Goal: Task Accomplishment & Management: Manage account settings

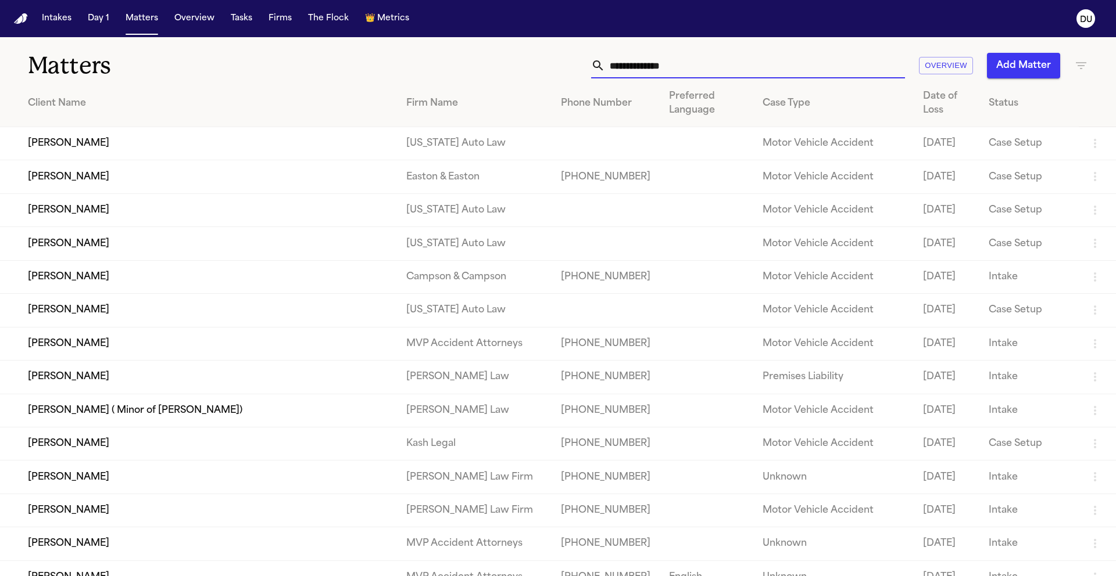
click at [709, 66] on input "text" at bounding box center [755, 66] width 300 height 26
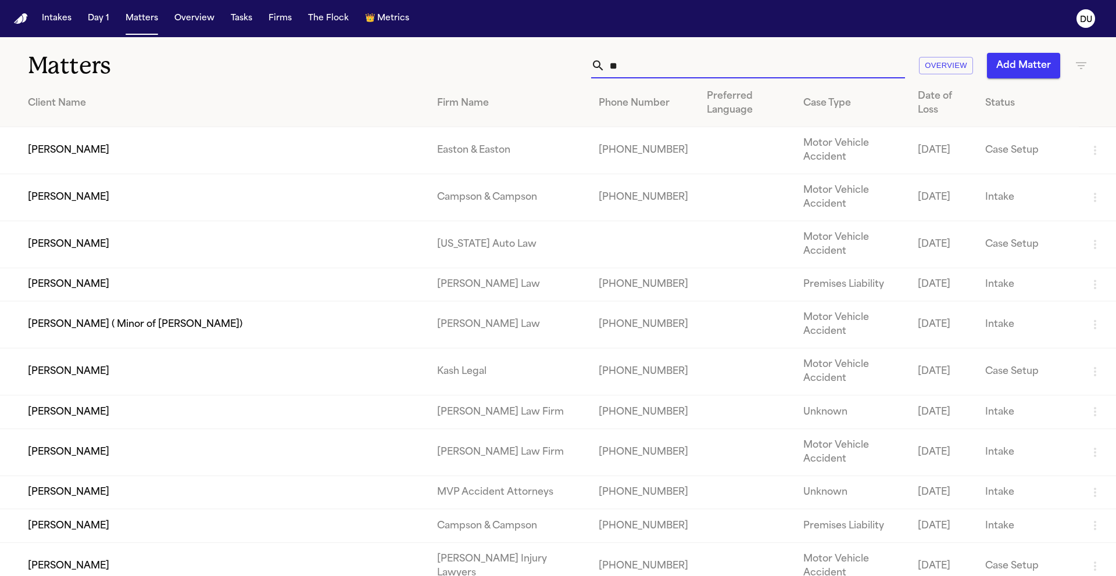
type input "*"
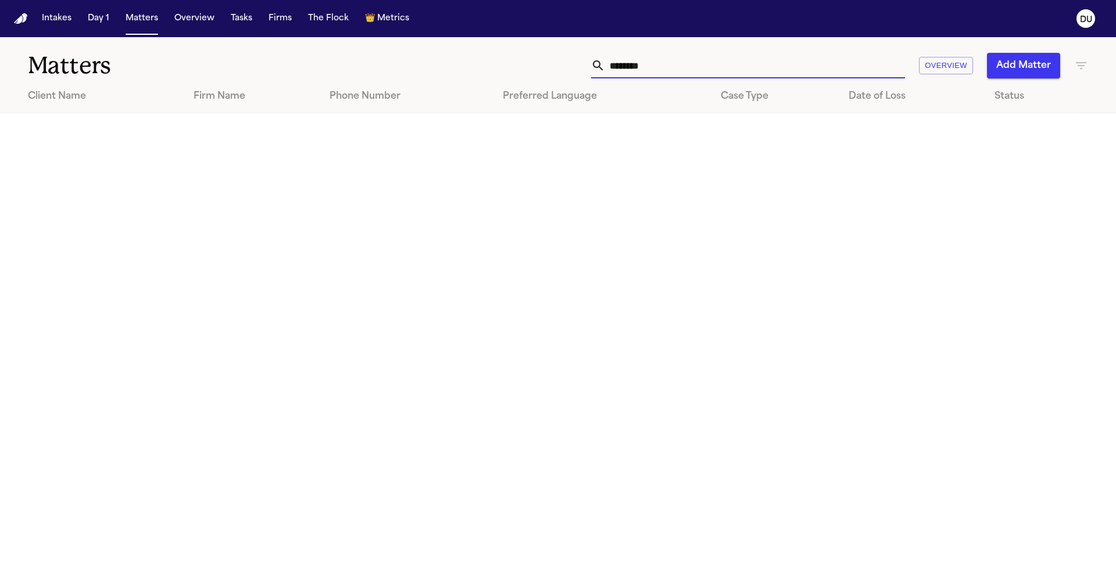
type input "*******"
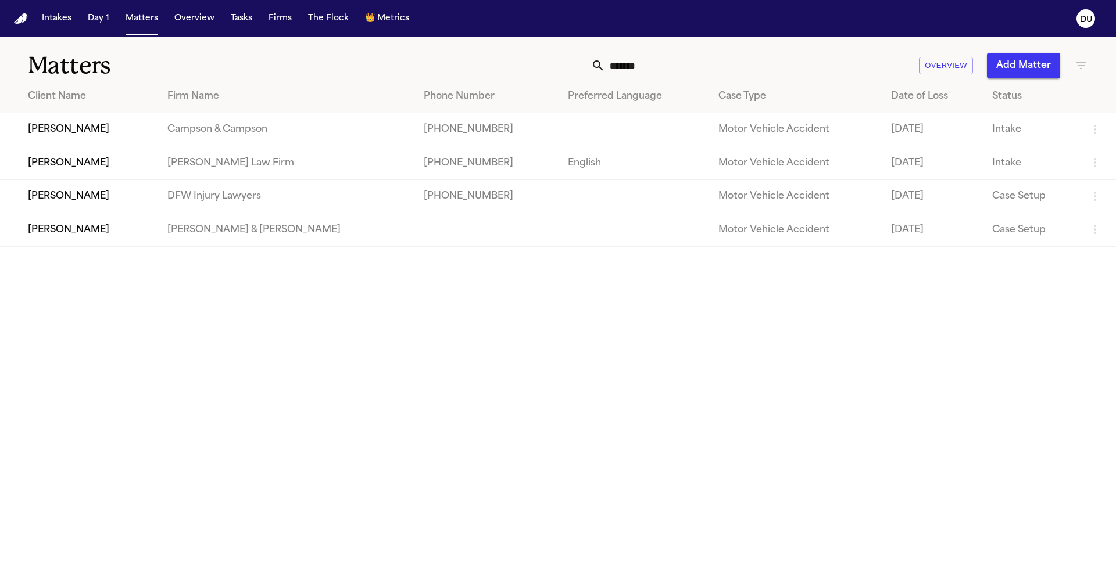
click at [89, 201] on td "[PERSON_NAME]" at bounding box center [79, 196] width 158 height 33
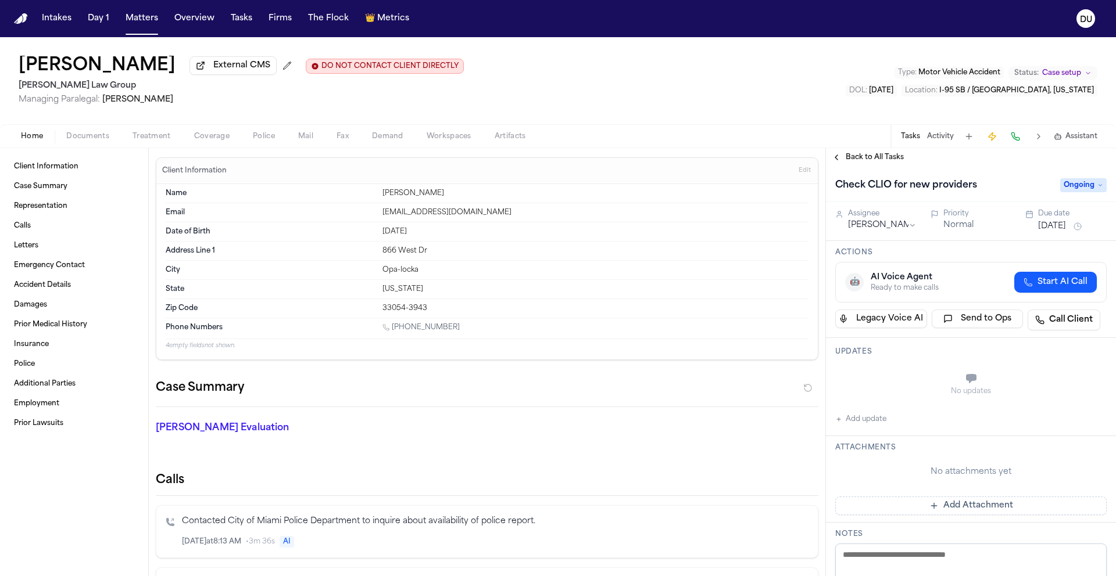
click at [25, 21] on img "Home" at bounding box center [21, 18] width 14 height 11
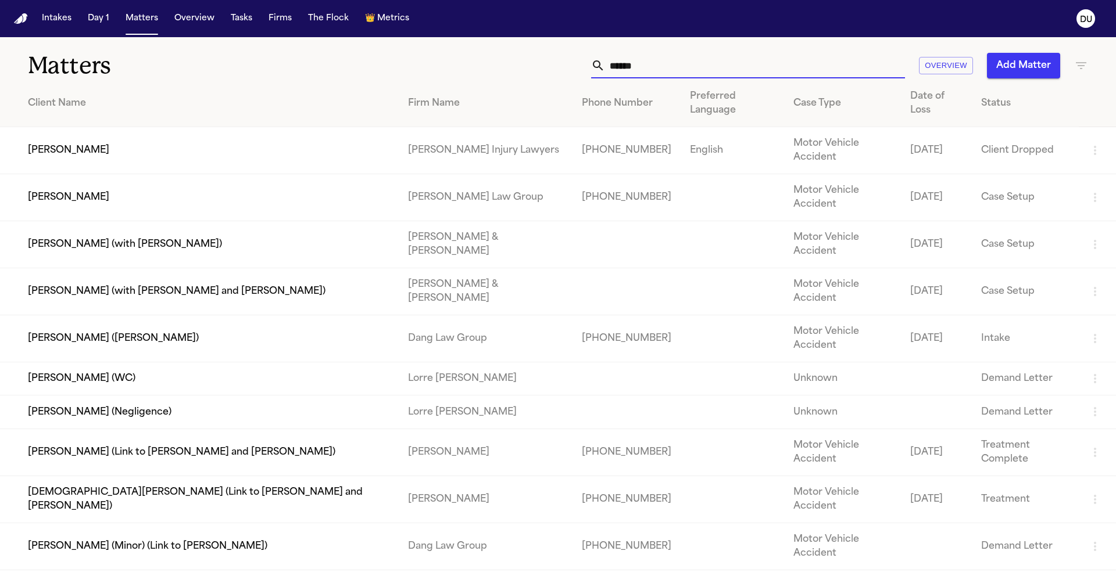
drag, startPoint x: 654, startPoint y: 64, endPoint x: 555, endPoint y: 56, distance: 98.5
click at [555, 56] on div "****** Overview Add Matter" at bounding box center [711, 66] width 751 height 26
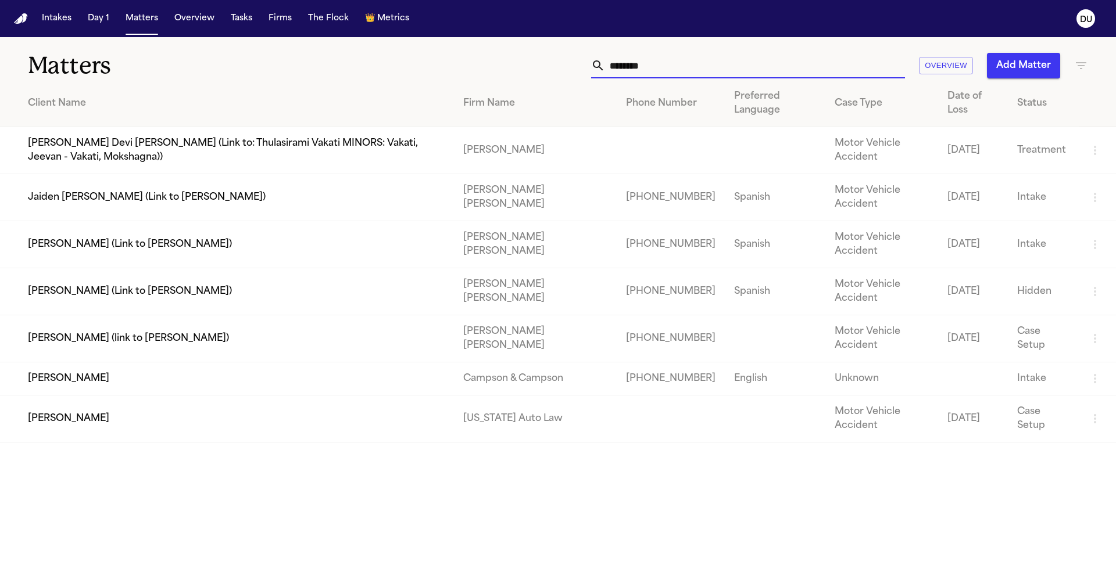
type input "********"
click at [442, 368] on main "Matters ******** Overview Add Matter Client Name Firm Name Phone Number Preferr…" at bounding box center [558, 306] width 1116 height 539
click at [451, 396] on td "[PERSON_NAME]" at bounding box center [227, 419] width 454 height 47
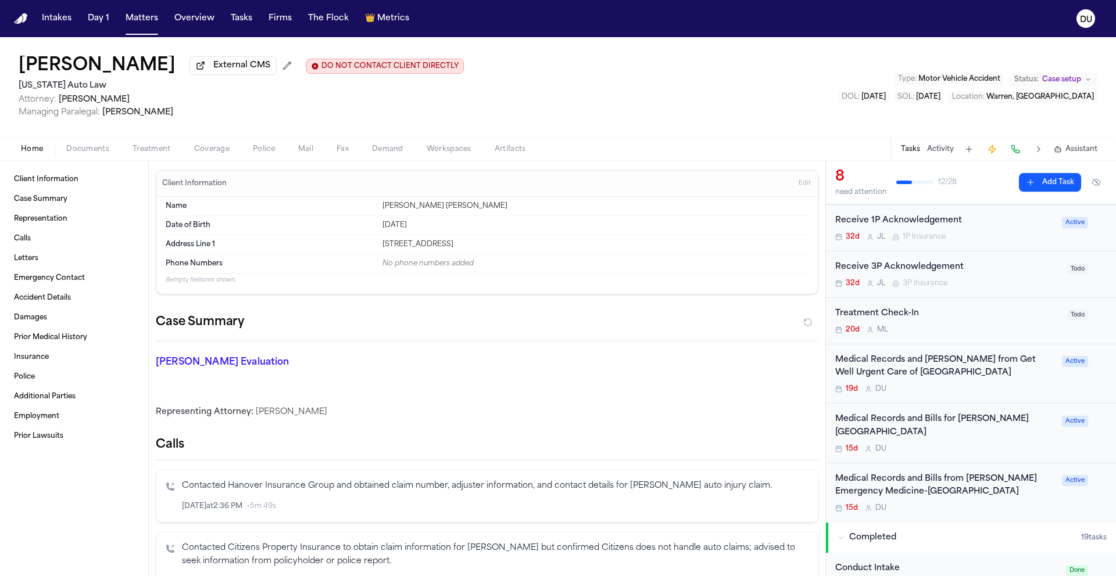
scroll to position [269, 0]
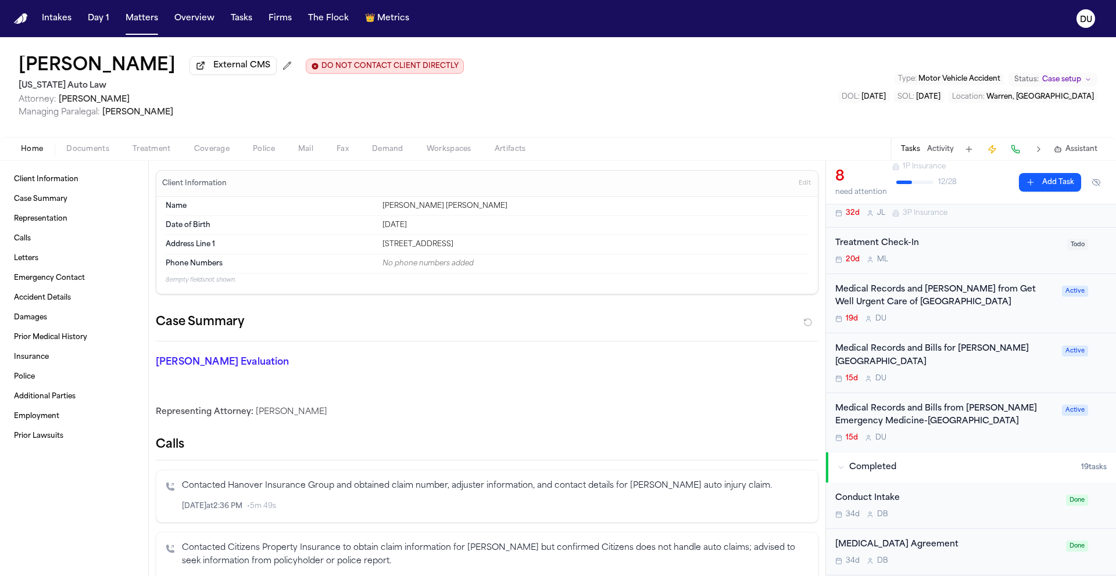
click at [892, 408] on div "Medical Records and Bills from Henry Ford Emergency Medicine-Sterling Heights" at bounding box center [945, 416] width 220 height 27
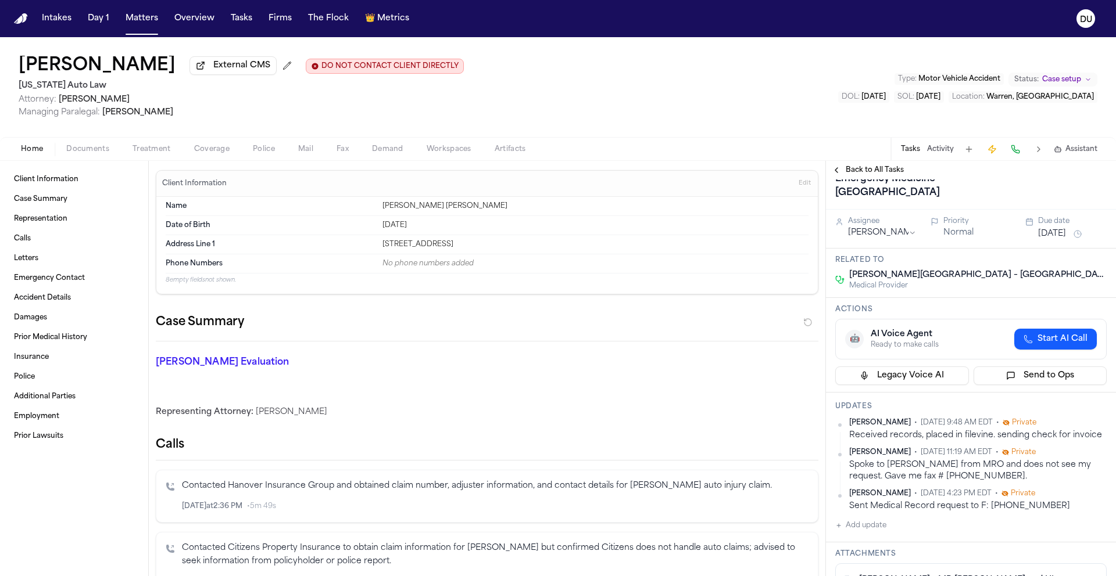
scroll to position [55, 0]
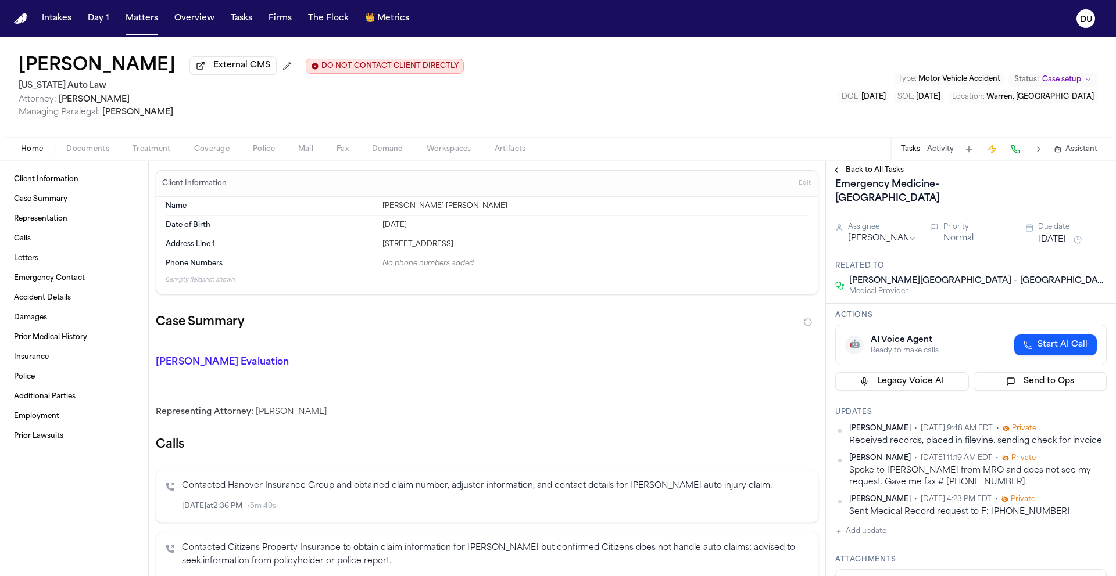
click at [304, 150] on span "Mail" at bounding box center [305, 149] width 15 height 9
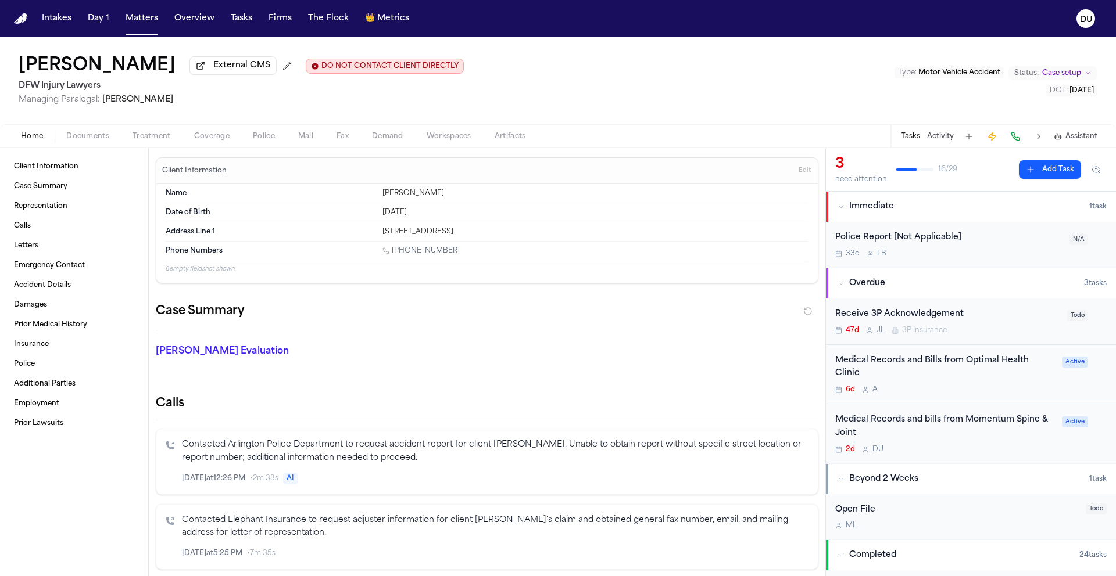
click at [21, 19] on img "Home" at bounding box center [21, 18] width 14 height 11
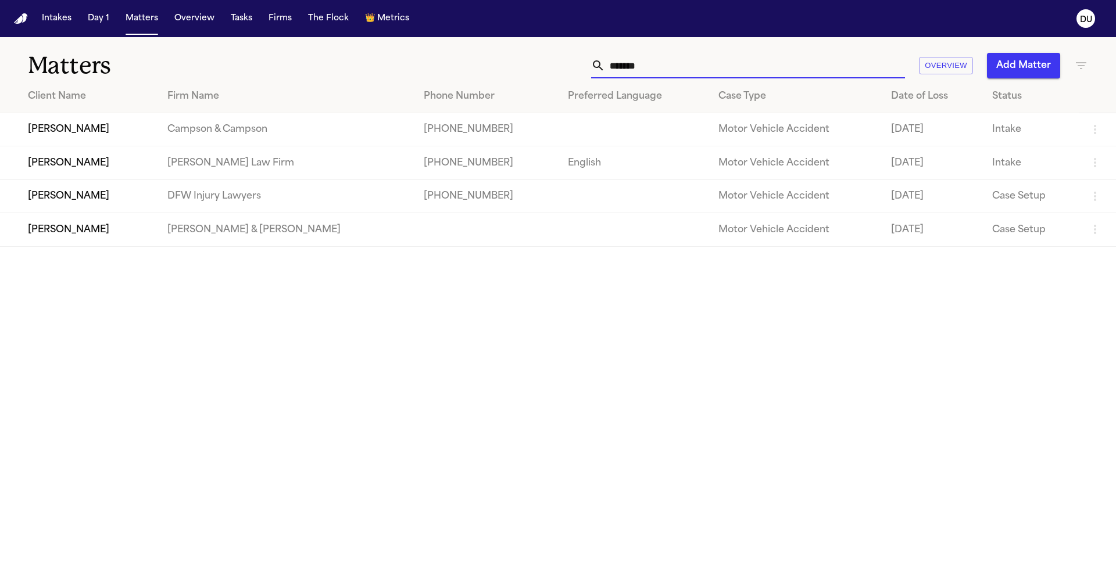
drag, startPoint x: 696, startPoint y: 64, endPoint x: 552, endPoint y: 59, distance: 143.6
click at [552, 59] on div "******* Overview Add Matter" at bounding box center [711, 66] width 751 height 26
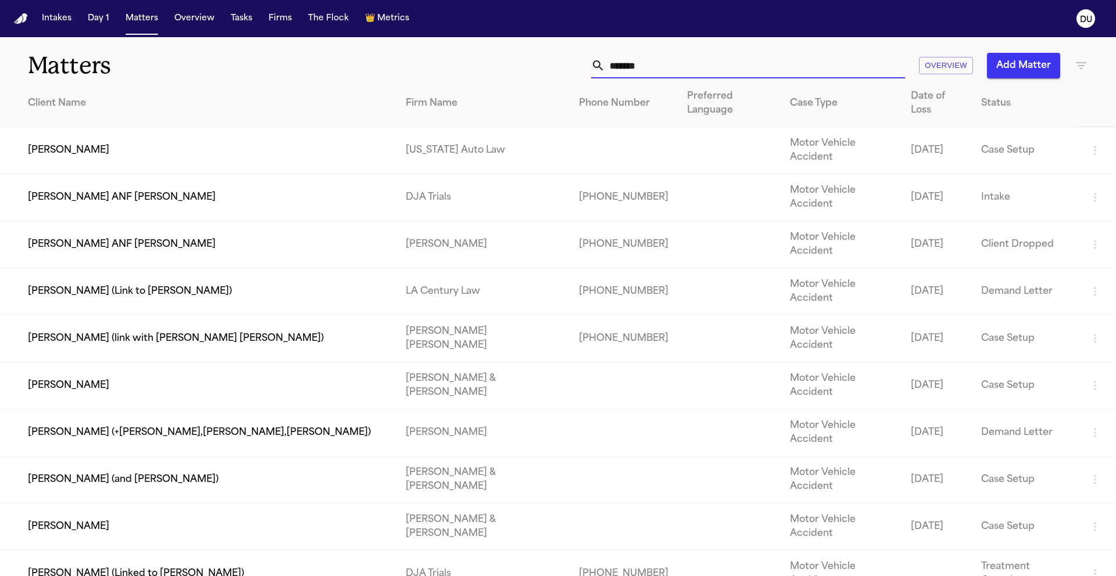
type input "******"
click at [112, 127] on td "[PERSON_NAME]" at bounding box center [198, 150] width 396 height 47
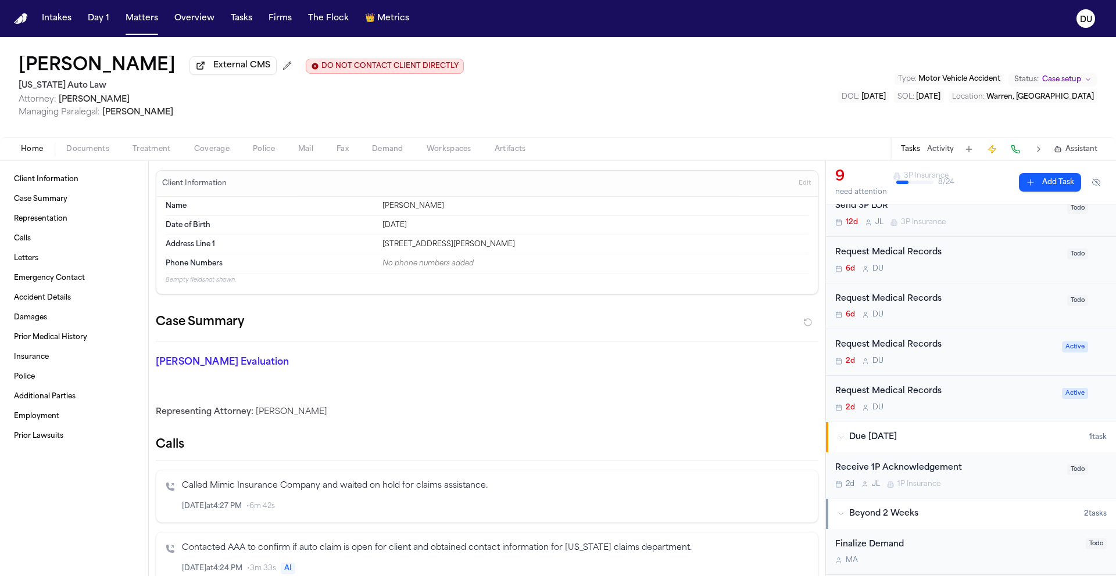
scroll to position [220, 0]
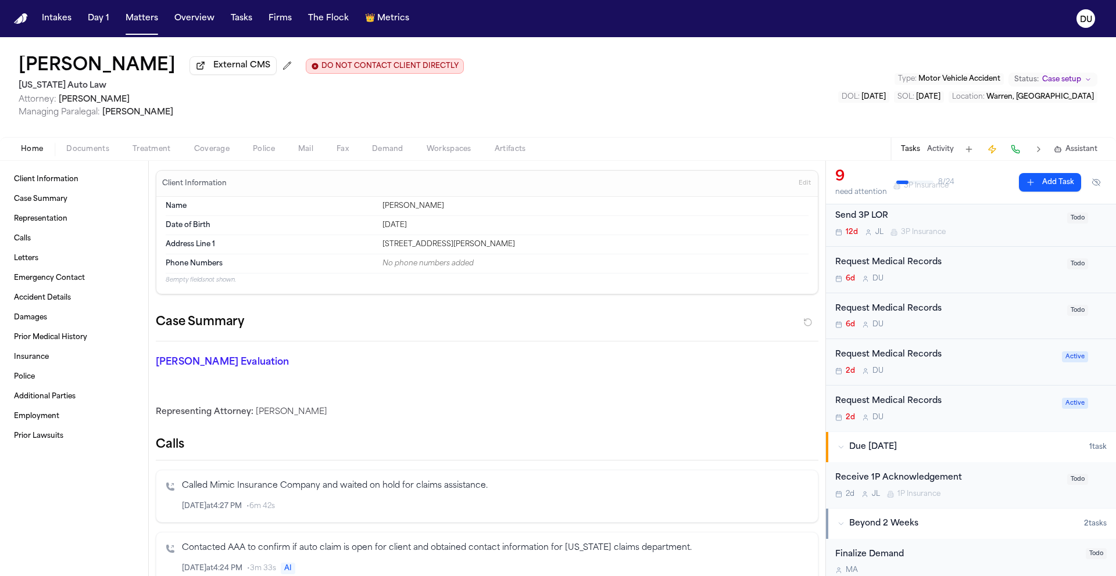
click at [917, 318] on div "Request Medical Records 6d D U" at bounding box center [947, 316] width 225 height 27
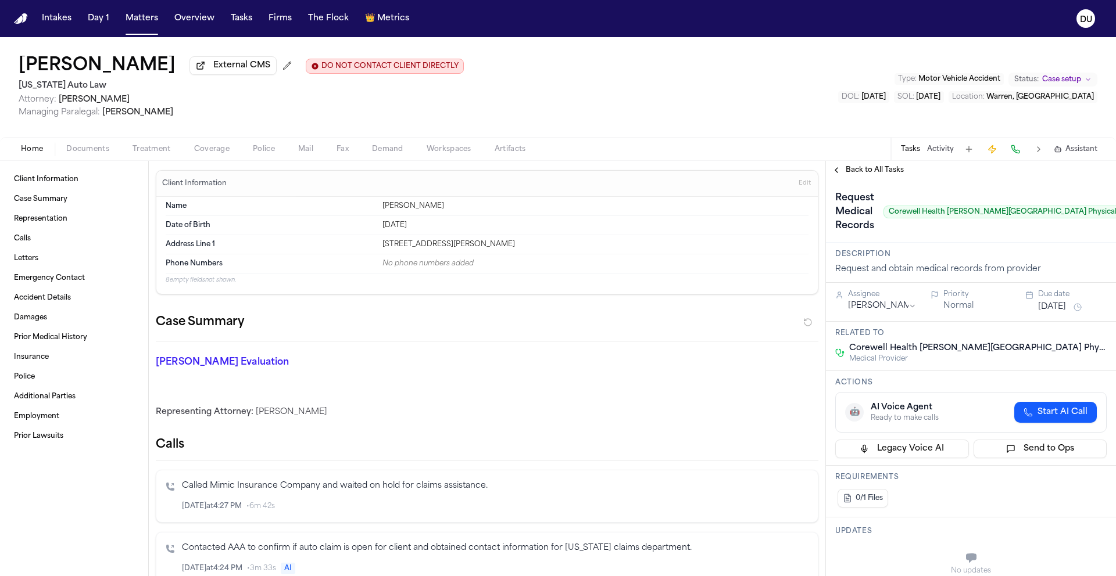
click at [874, 175] on span "Back to All Tasks" at bounding box center [874, 170] width 58 height 9
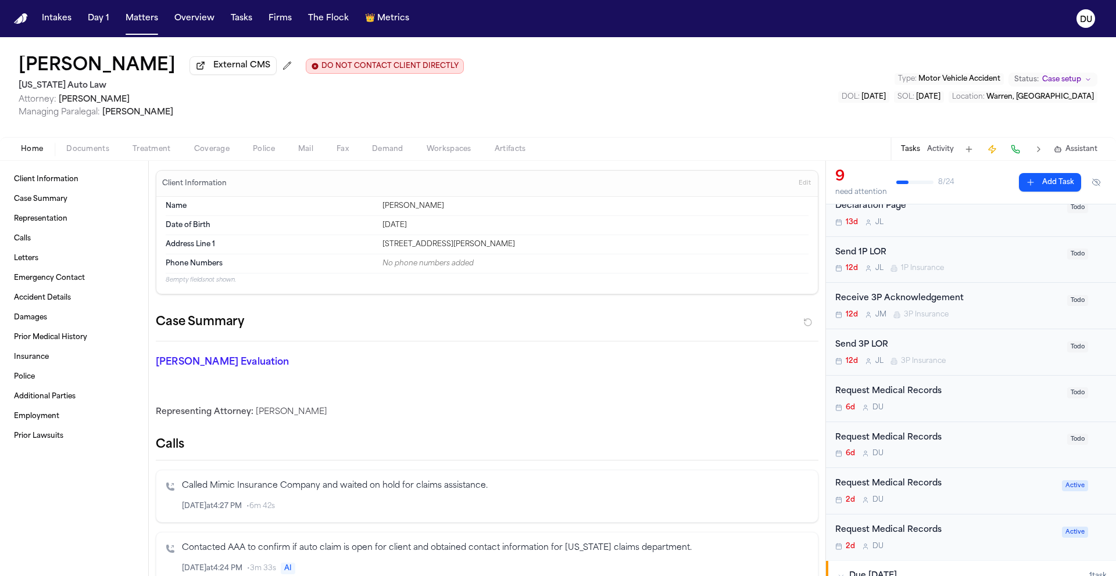
scroll to position [93, 0]
click at [917, 439] on div "Request Medical Records" at bounding box center [947, 435] width 225 height 13
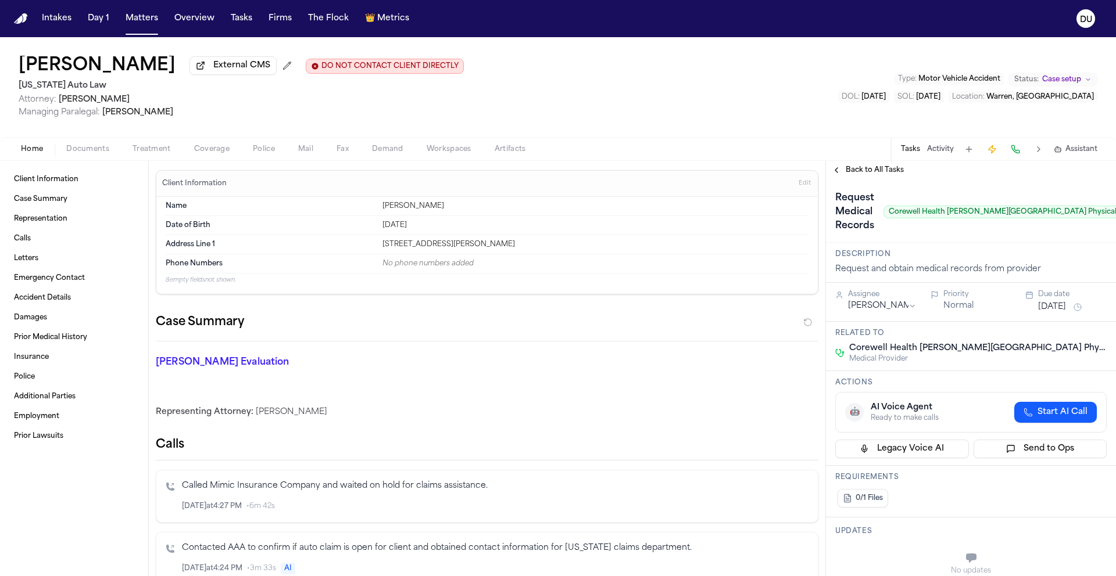
click at [877, 172] on span "Back to All Tasks" at bounding box center [874, 170] width 58 height 9
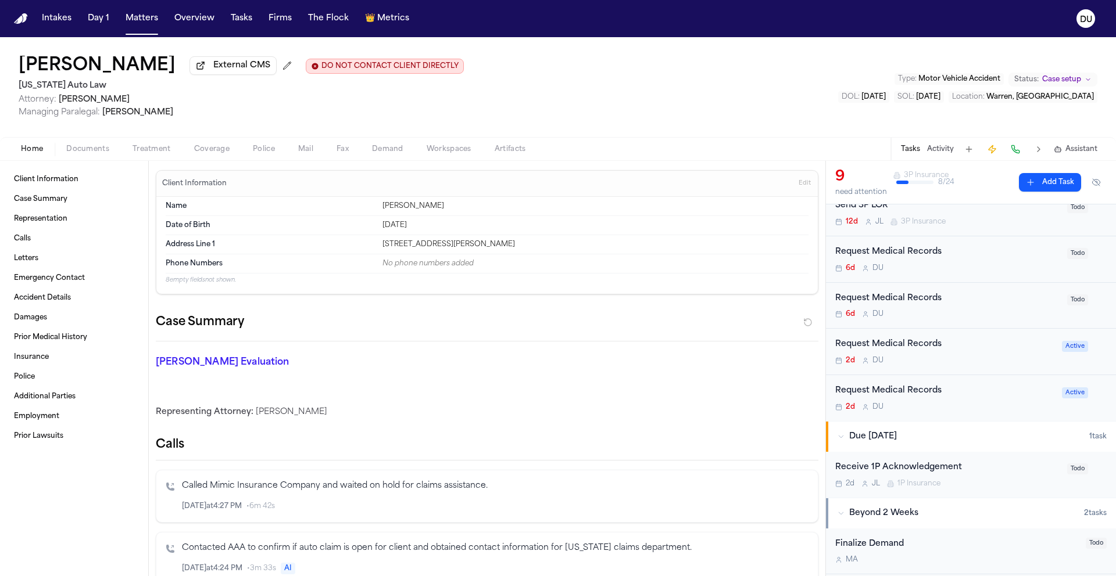
scroll to position [232, 0]
click at [878, 343] on div "Request Medical Records" at bounding box center [945, 342] width 220 height 13
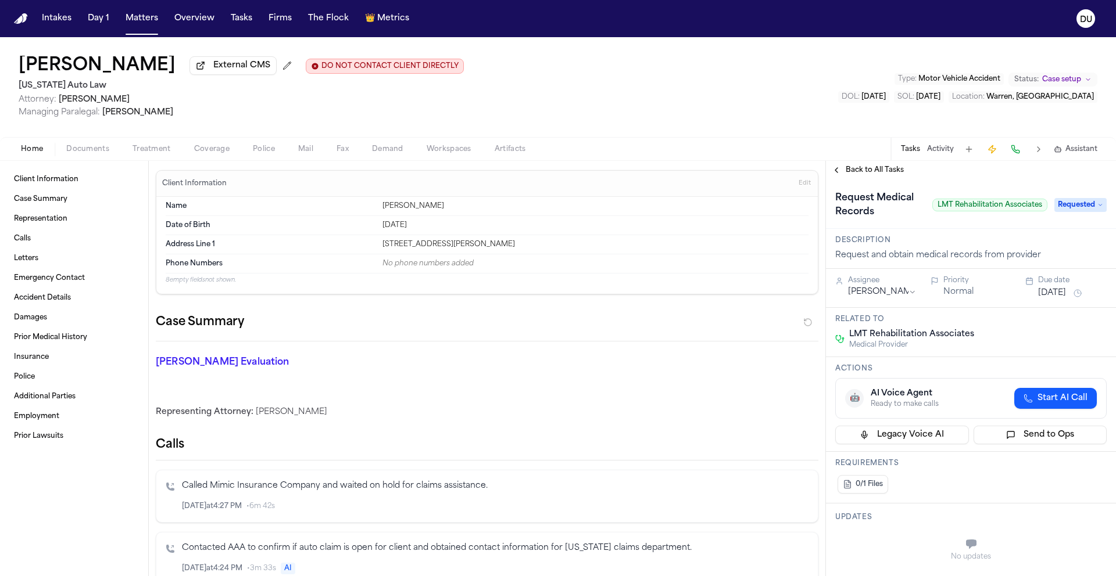
click at [865, 174] on span "Back to All Tasks" at bounding box center [874, 170] width 58 height 9
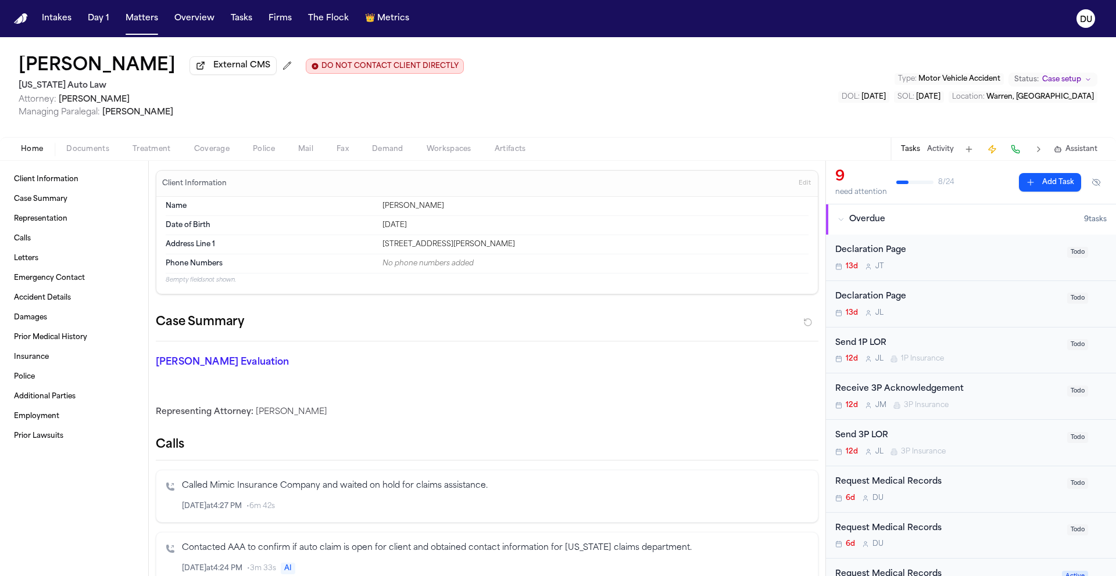
scroll to position [361, 0]
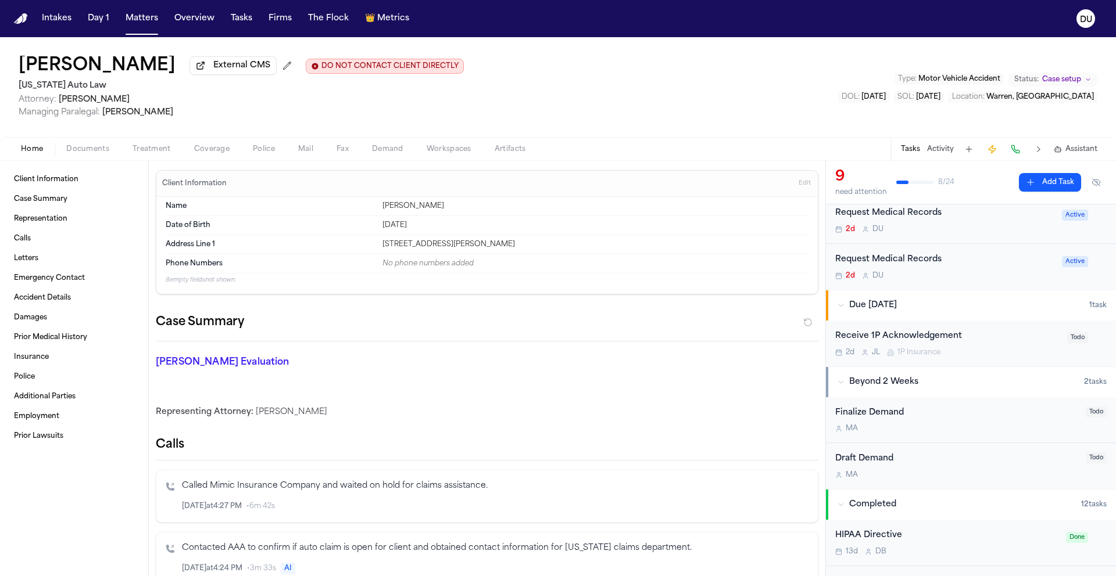
click at [915, 271] on div "Request Medical Records 2d D U" at bounding box center [945, 266] width 220 height 27
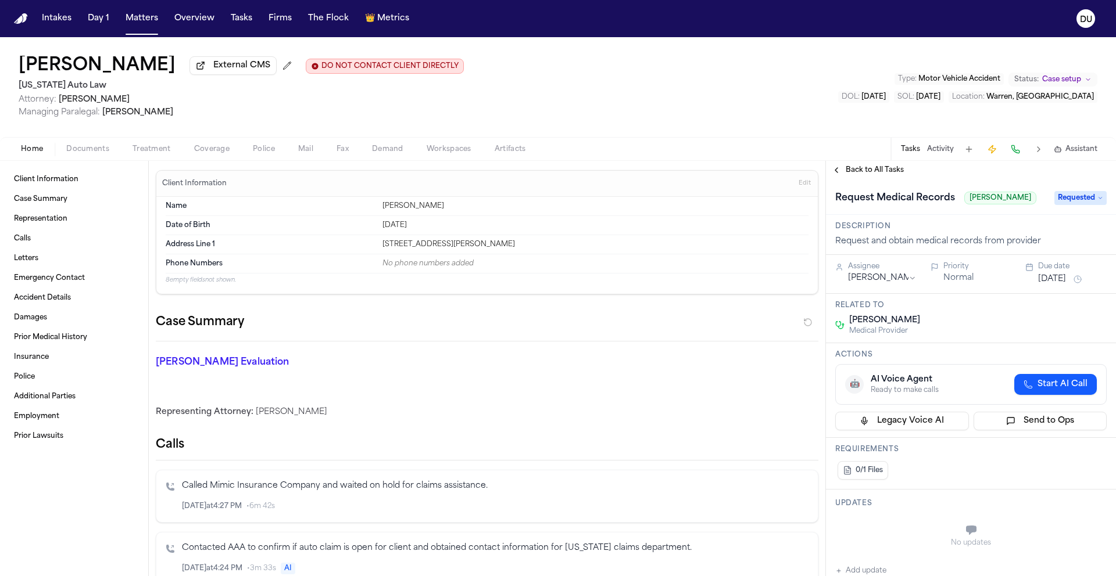
click at [1074, 205] on span "Requested" at bounding box center [1080, 198] width 52 height 14
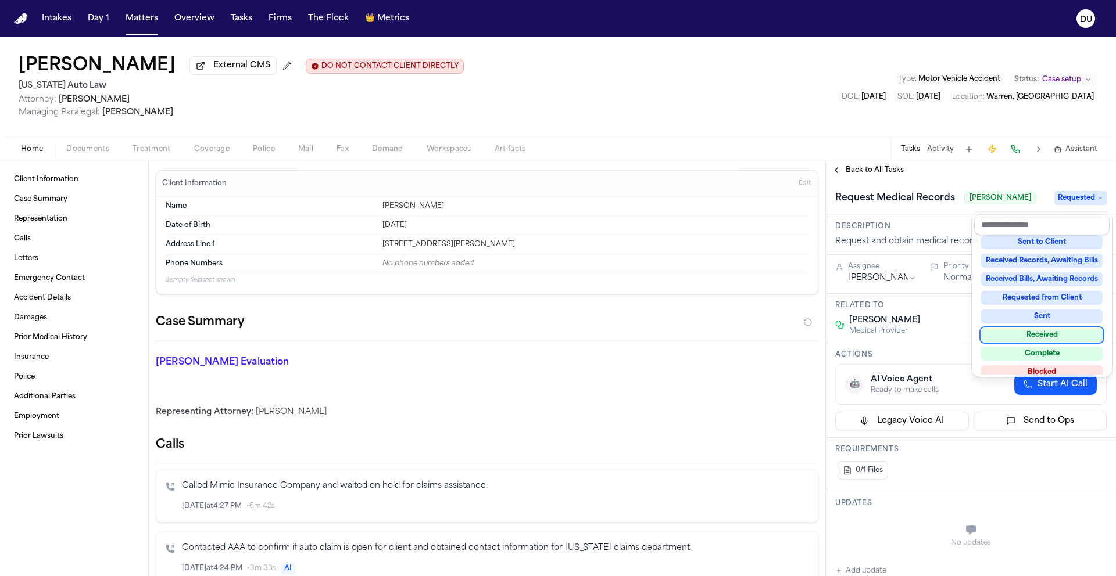
click at [1052, 332] on div "Received" at bounding box center [1041, 335] width 121 height 14
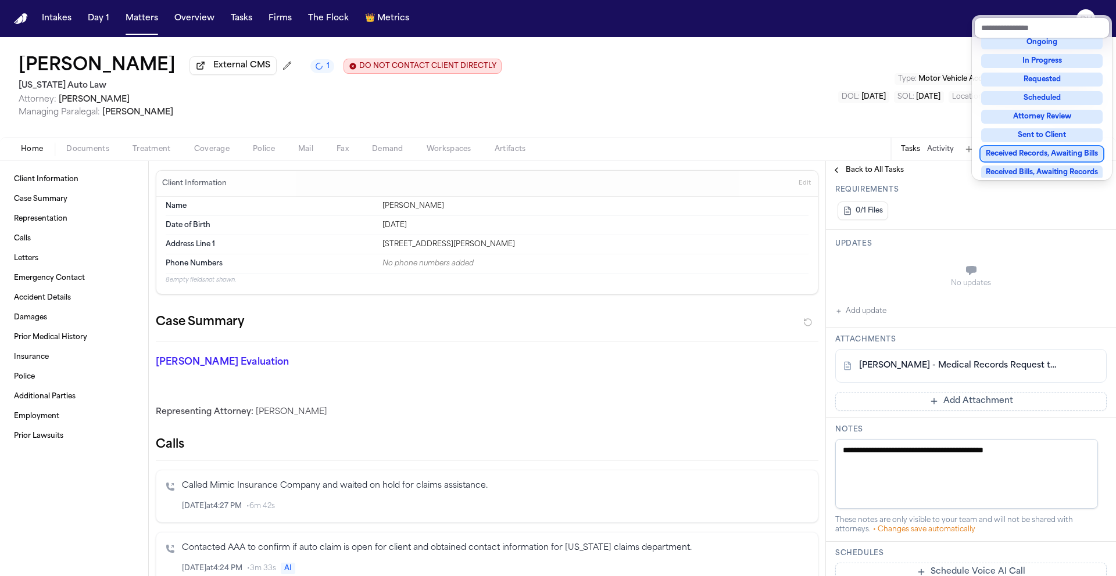
scroll to position [310, 0]
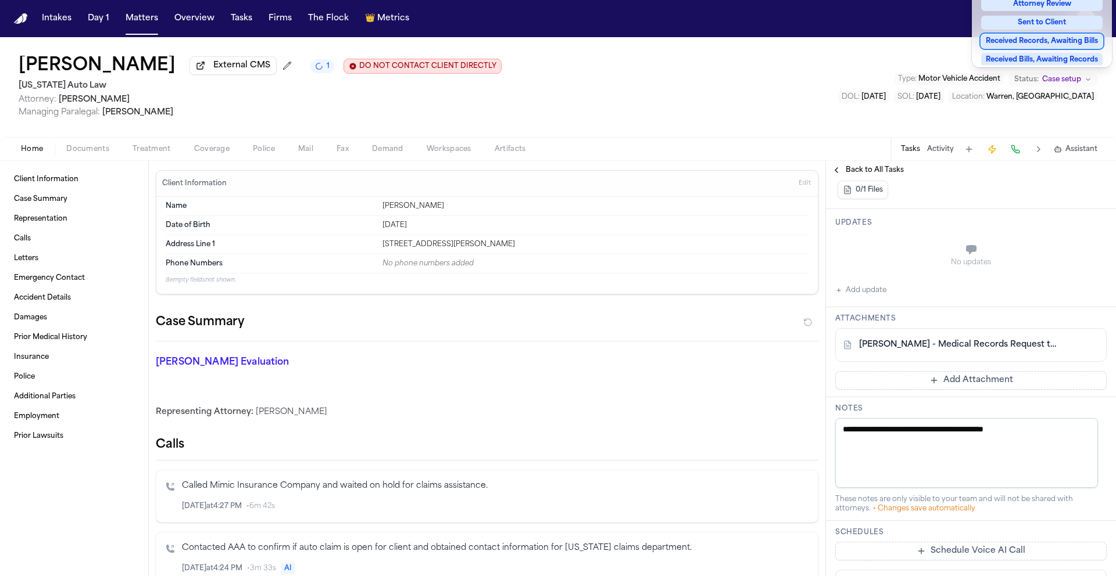
click at [951, 381] on div "**********" at bounding box center [971, 310] width 290 height 881
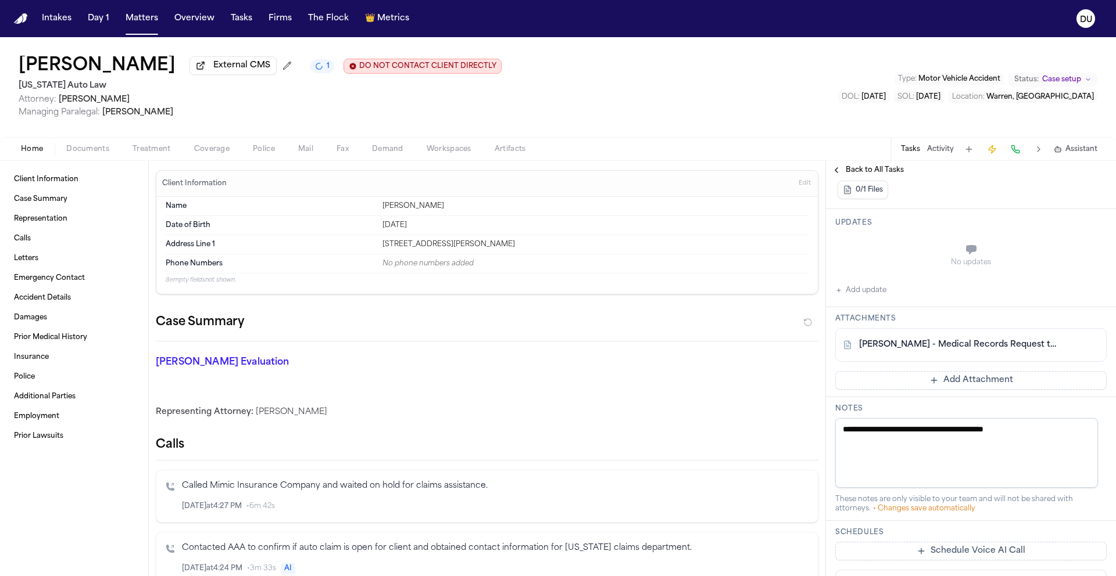
click at [951, 382] on button "Add Attachment" at bounding box center [970, 380] width 271 height 19
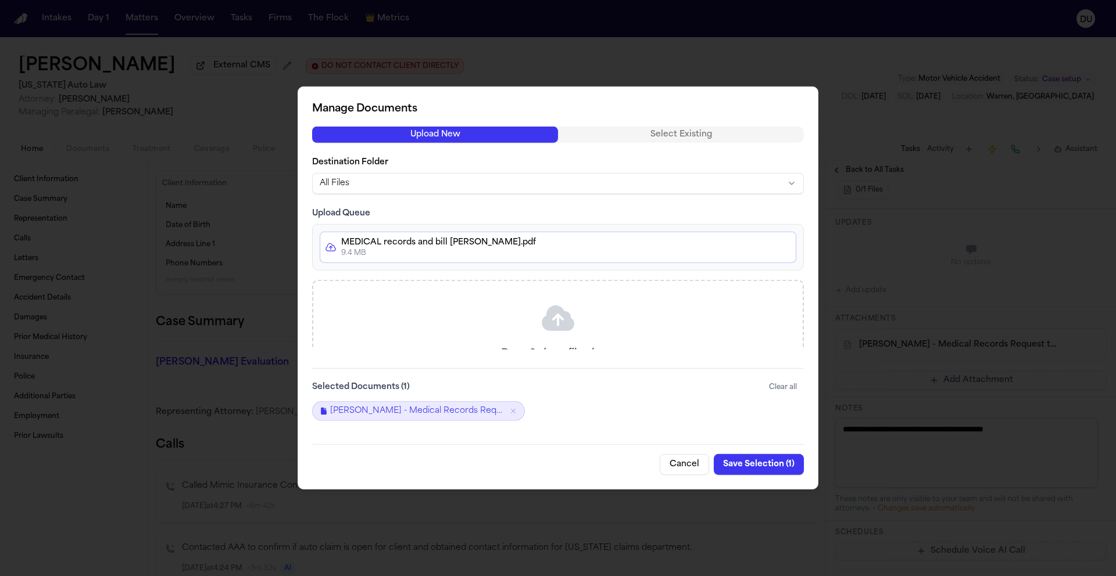
click at [748, 464] on button "Save Selection ( 1 )" at bounding box center [759, 464] width 90 height 21
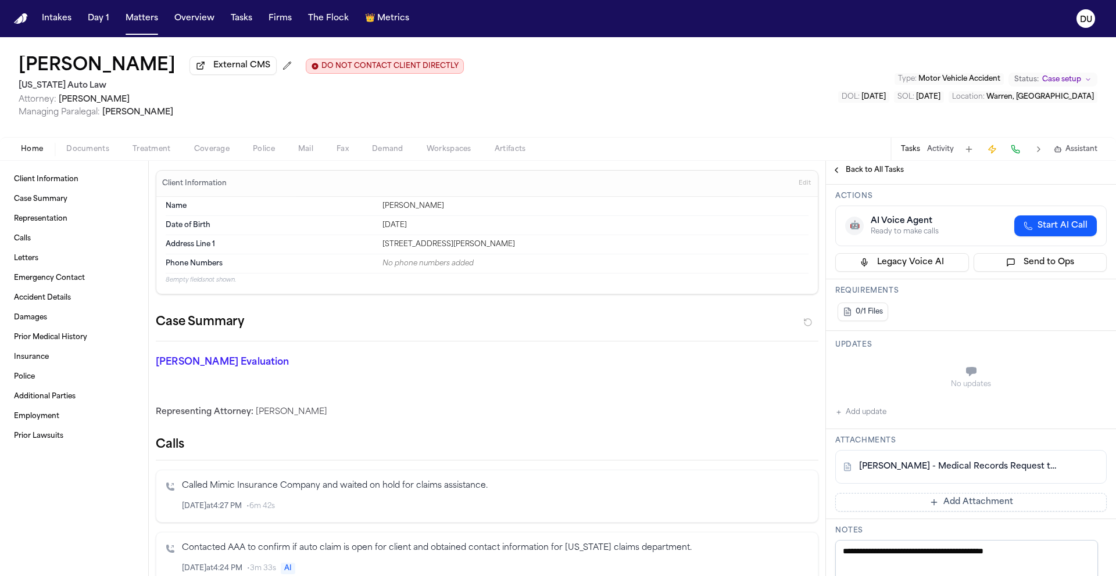
scroll to position [200, 0]
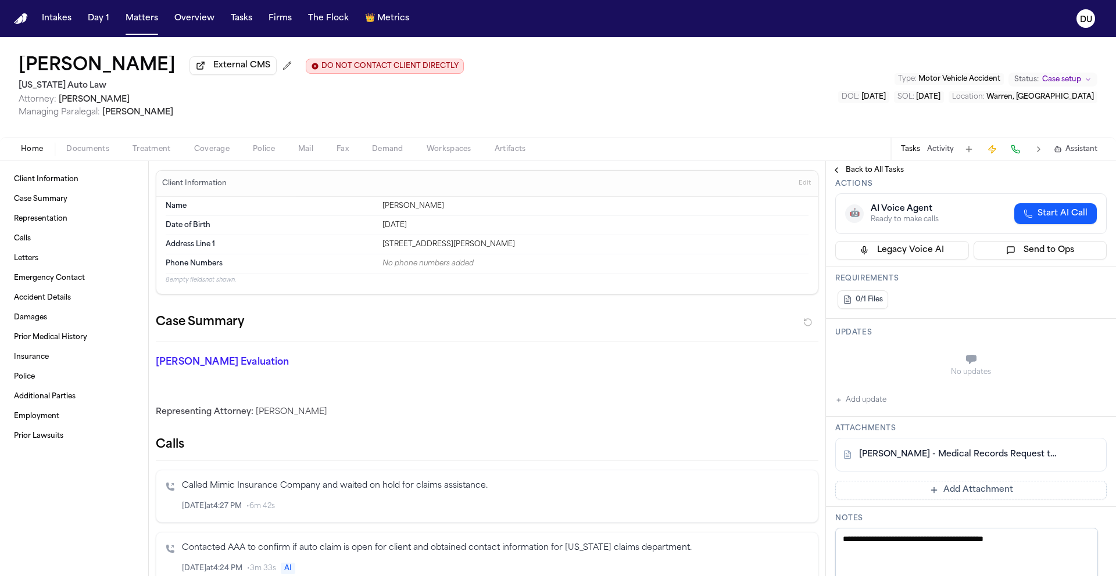
click at [955, 498] on button "Add Attachment" at bounding box center [970, 490] width 271 height 19
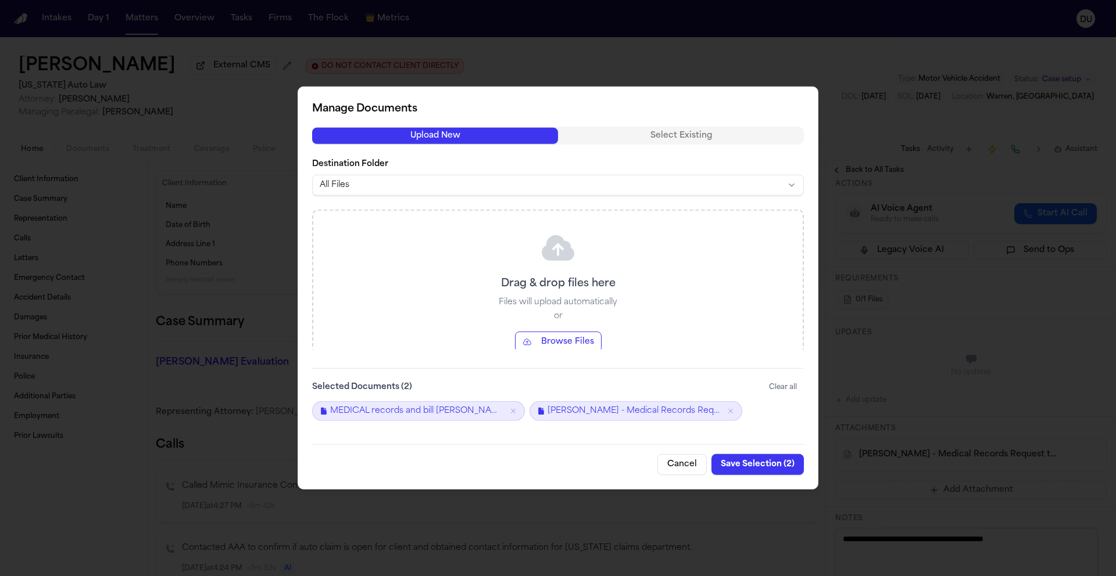
click at [757, 467] on button "Save Selection ( 2 )" at bounding box center [757, 464] width 92 height 21
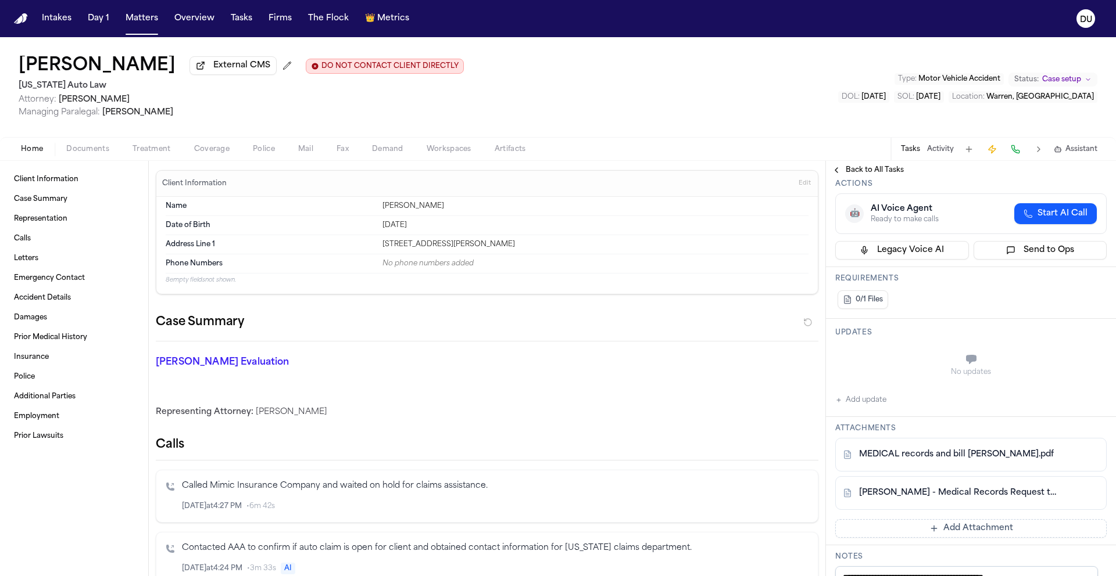
click at [950, 530] on button "Add Attachment" at bounding box center [970, 528] width 271 height 19
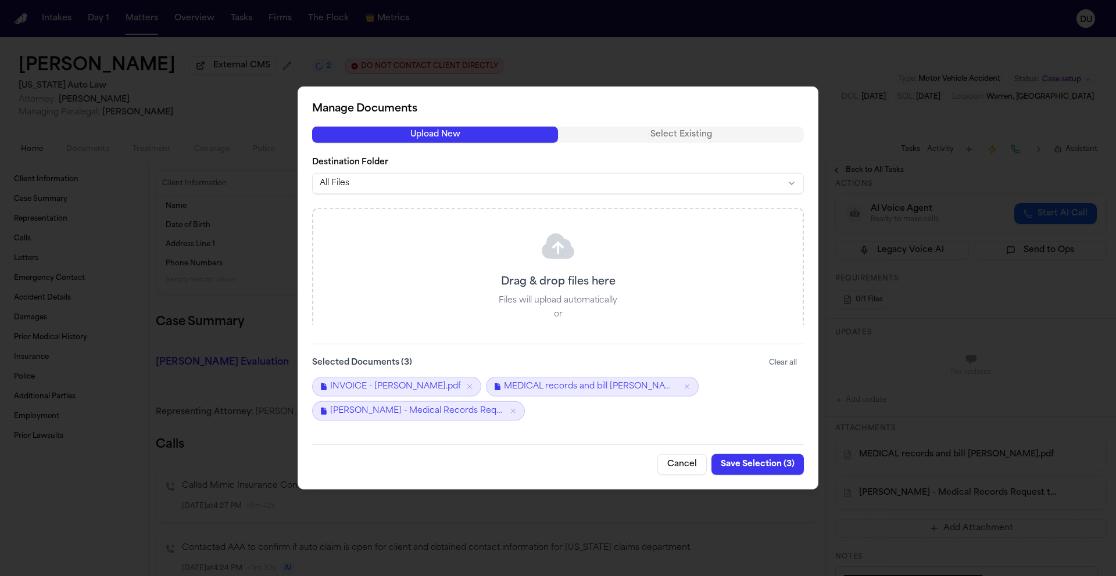
click at [756, 469] on button "Save Selection ( 3 )" at bounding box center [757, 464] width 92 height 21
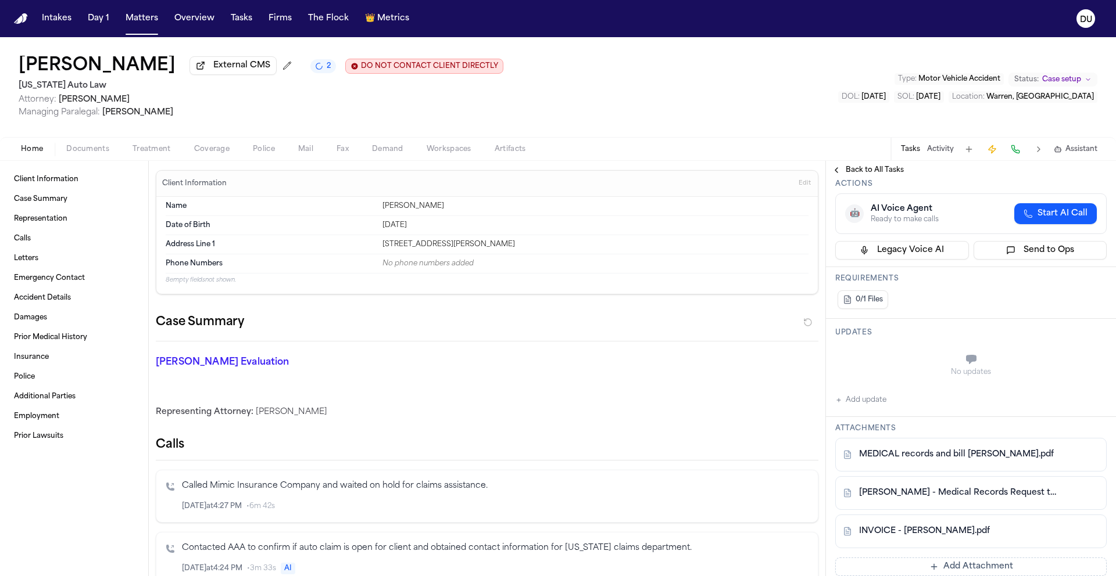
click at [303, 152] on span "Mail" at bounding box center [305, 149] width 15 height 9
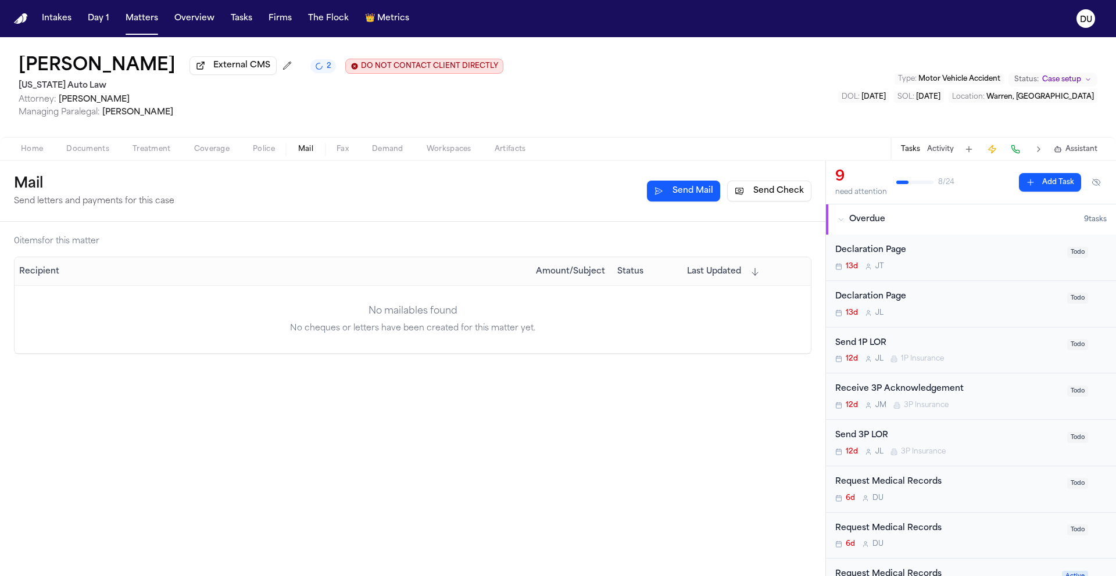
click at [775, 195] on button "Send Check" at bounding box center [769, 191] width 84 height 21
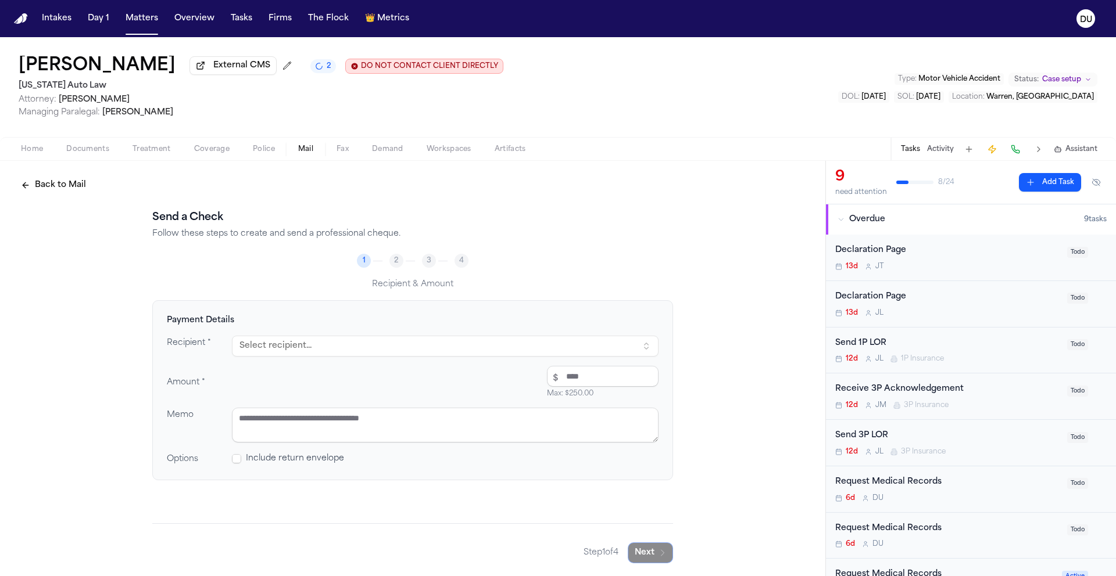
click at [329, 343] on button "Select recipient..." at bounding box center [445, 346] width 426 height 21
click at [323, 349] on button "Select recipient..." at bounding box center [445, 346] width 426 height 21
type input "***"
click at [366, 402] on div "MRO" at bounding box center [350, 398] width 203 height 12
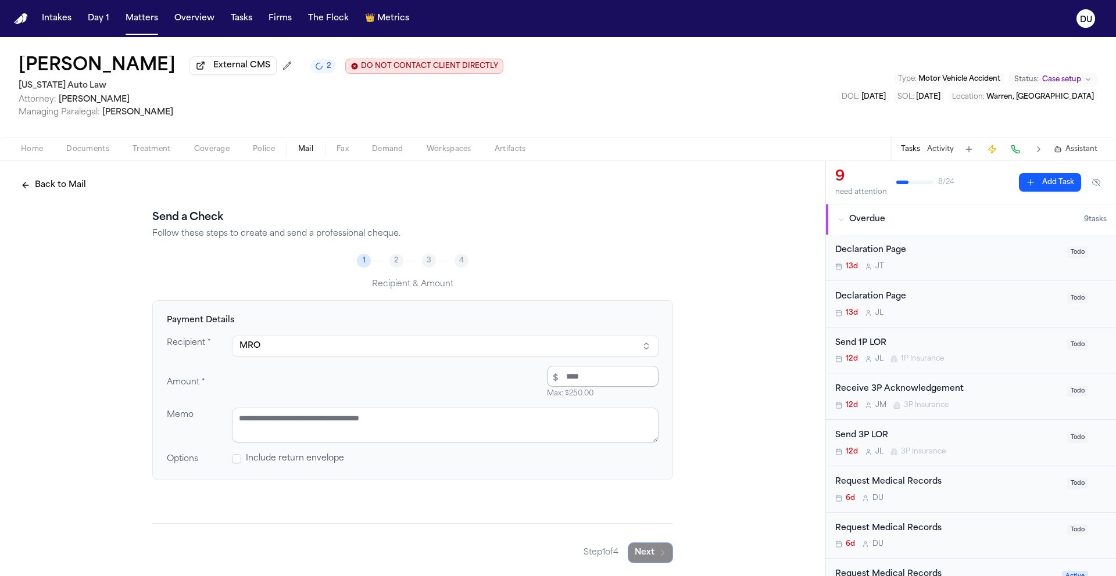
click at [568, 382] on input "number" at bounding box center [603, 376] width 112 height 21
type input "*****"
click at [477, 410] on textarea at bounding box center [445, 425] width 426 height 35
click at [377, 422] on textarea at bounding box center [445, 425] width 426 height 35
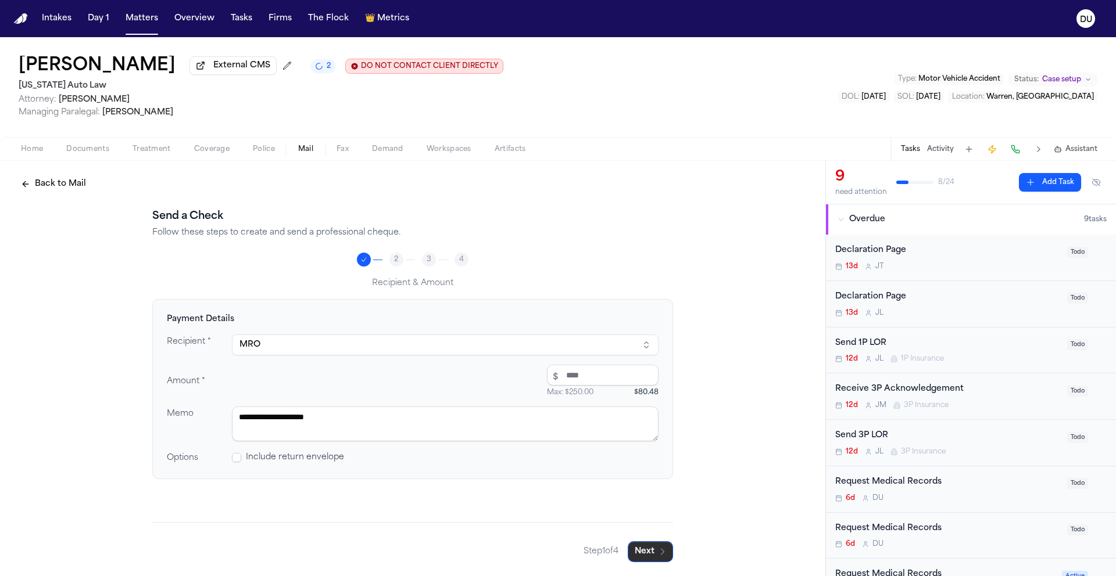
type textarea "**********"
click at [640, 562] on div "**********" at bounding box center [412, 368] width 825 height 417
click at [650, 558] on button "Next" at bounding box center [650, 552] width 45 height 21
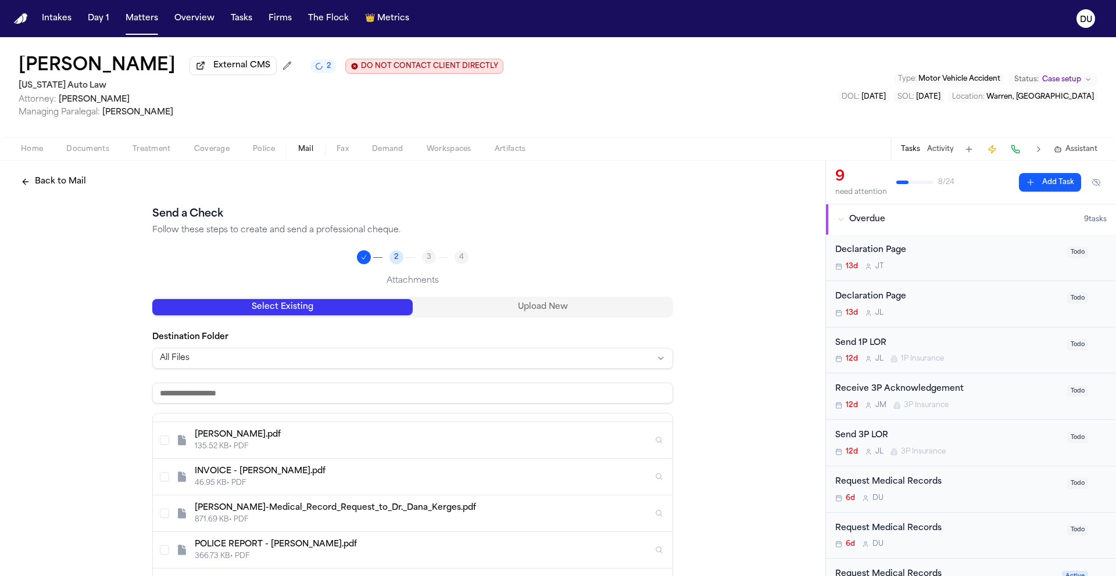
scroll to position [102, 0]
click at [195, 479] on div "46.95 KB • PDF" at bounding box center [424, 482] width 458 height 9
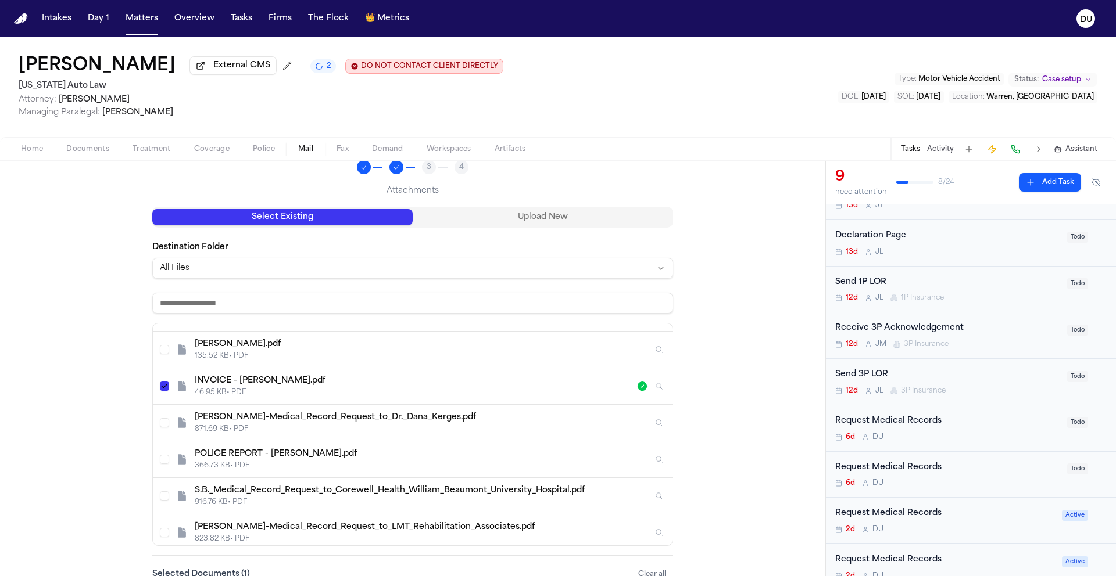
scroll to position [182, 0]
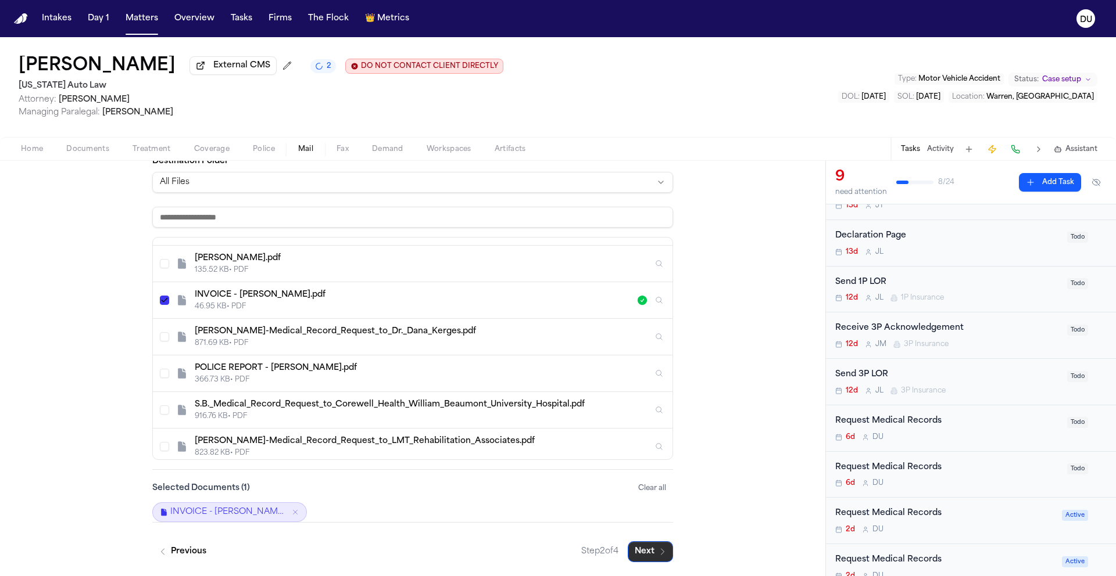
click at [643, 554] on button "Next" at bounding box center [650, 552] width 45 height 21
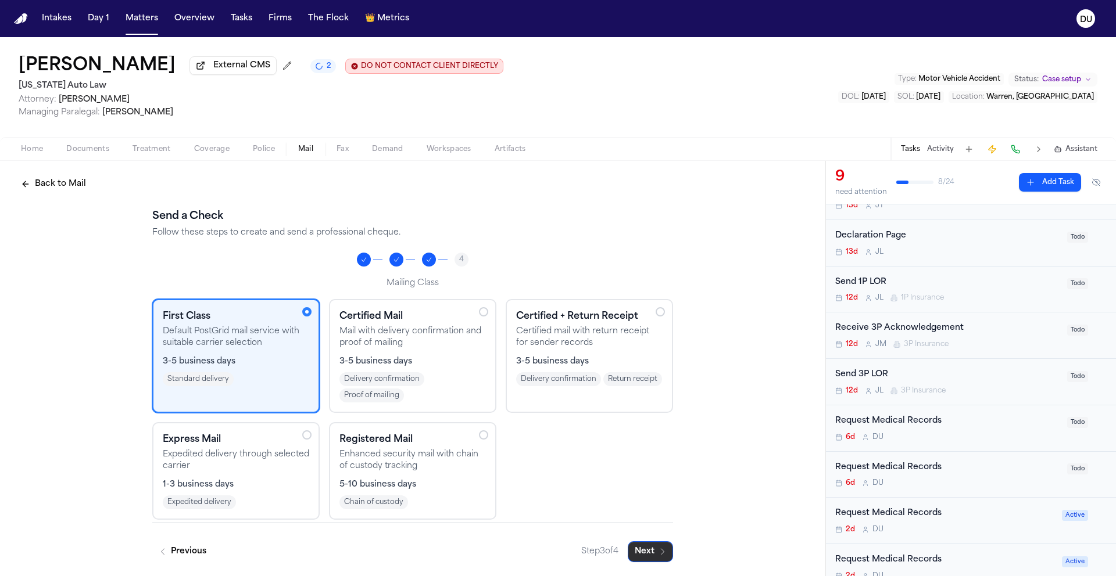
scroll to position [3, 0]
click at [652, 548] on button "Next" at bounding box center [650, 552] width 45 height 21
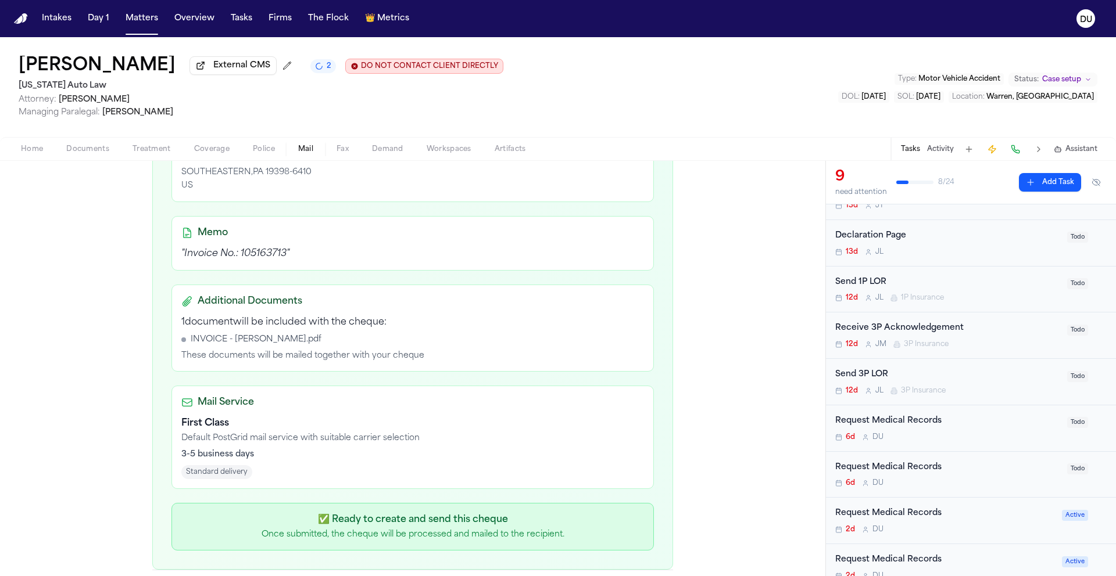
scroll to position [341, 0]
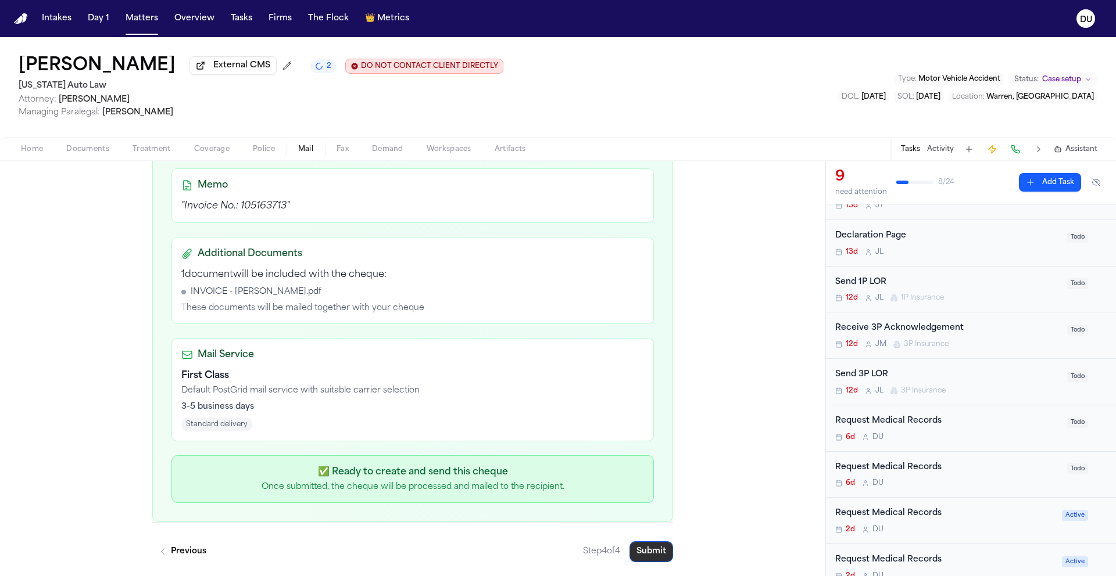
click at [639, 552] on button "Submit" at bounding box center [651, 552] width 44 height 21
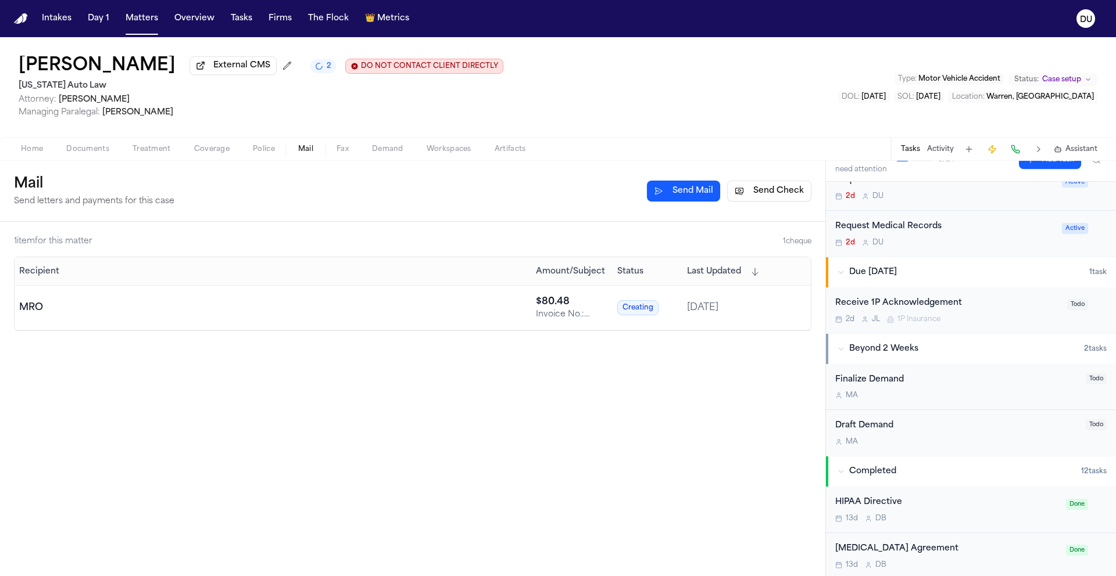
scroll to position [181, 0]
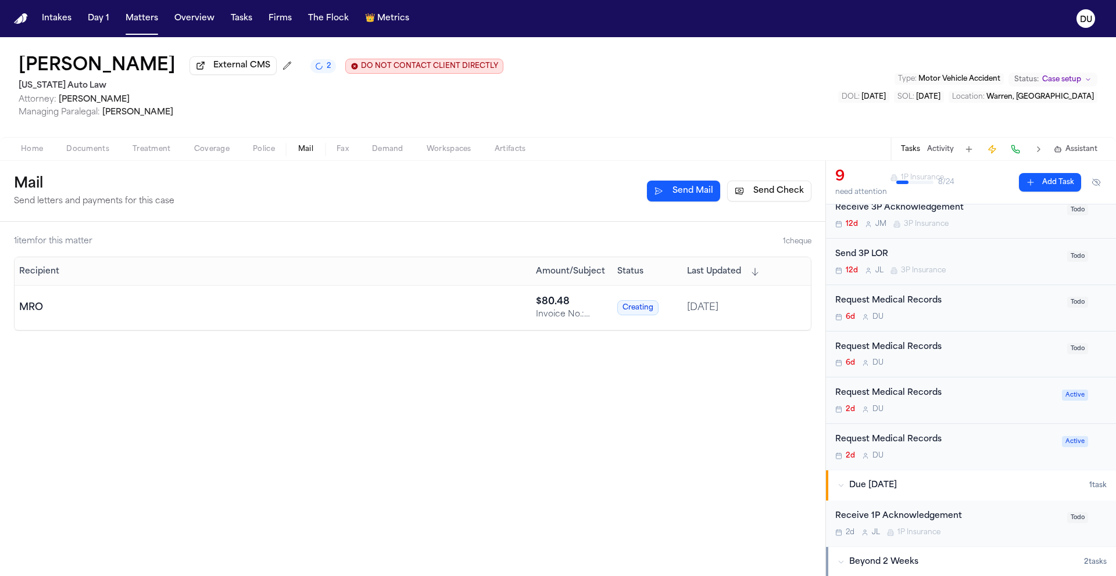
click at [925, 445] on div "Request Medical Records" at bounding box center [945, 439] width 220 height 13
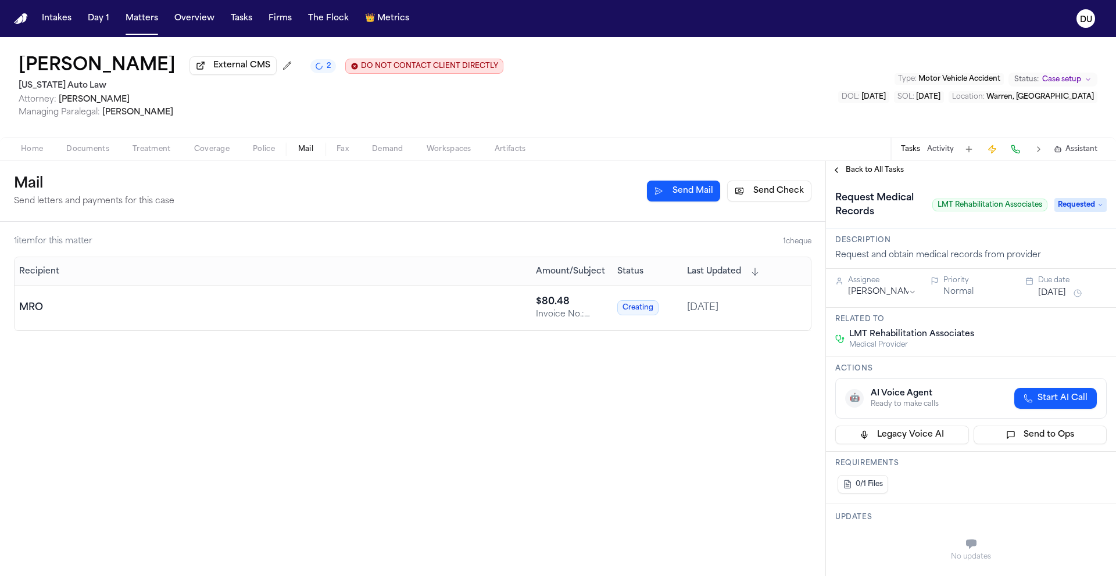
click at [878, 170] on span "Back to All Tasks" at bounding box center [874, 170] width 58 height 9
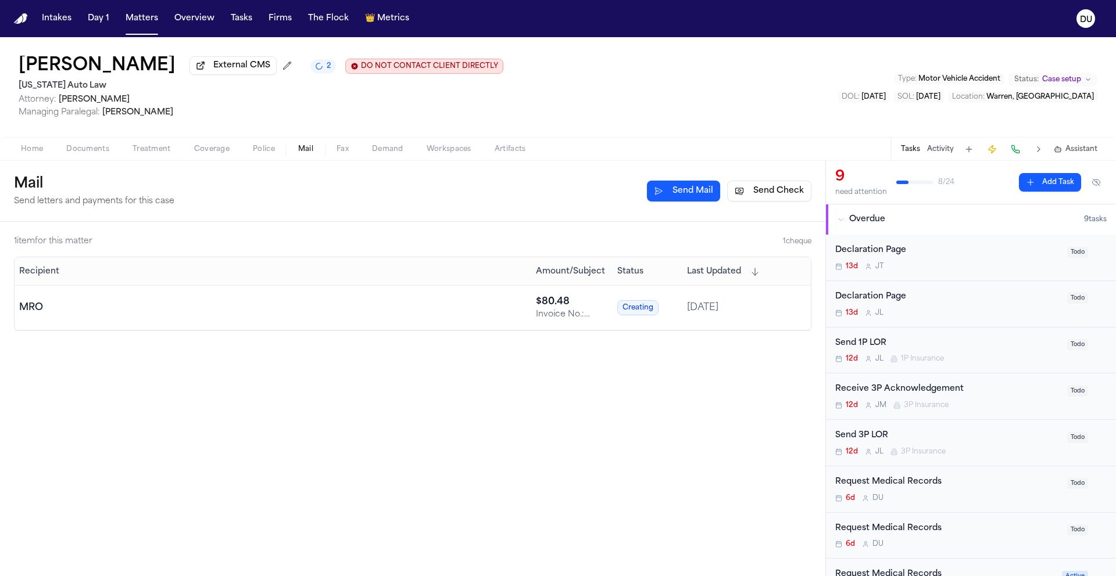
click at [917, 487] on div "Request Medical Records" at bounding box center [947, 482] width 225 height 13
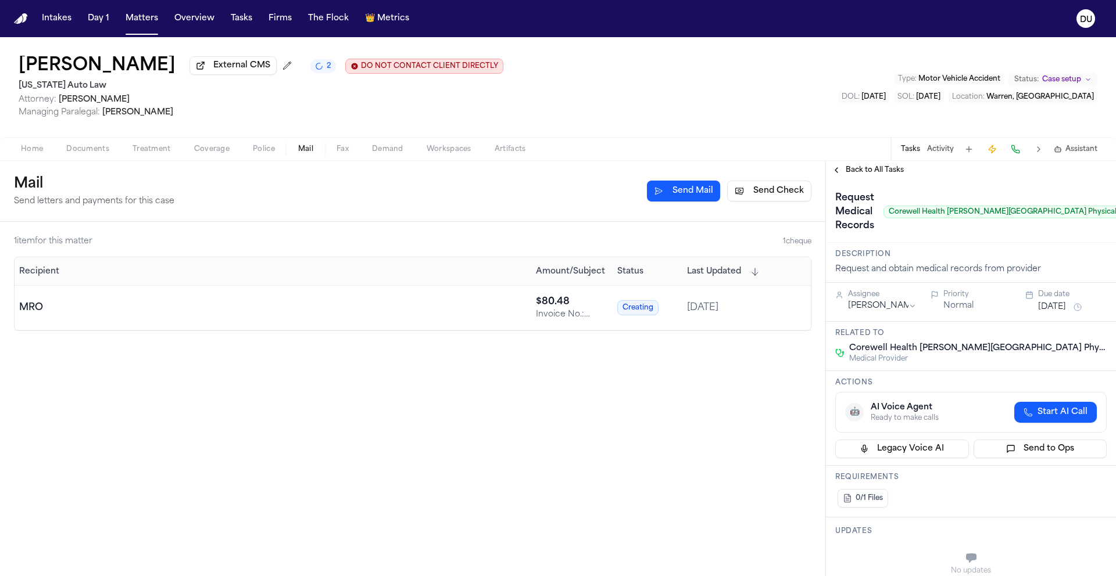
click at [862, 175] on span "Back to All Tasks" at bounding box center [874, 170] width 58 height 9
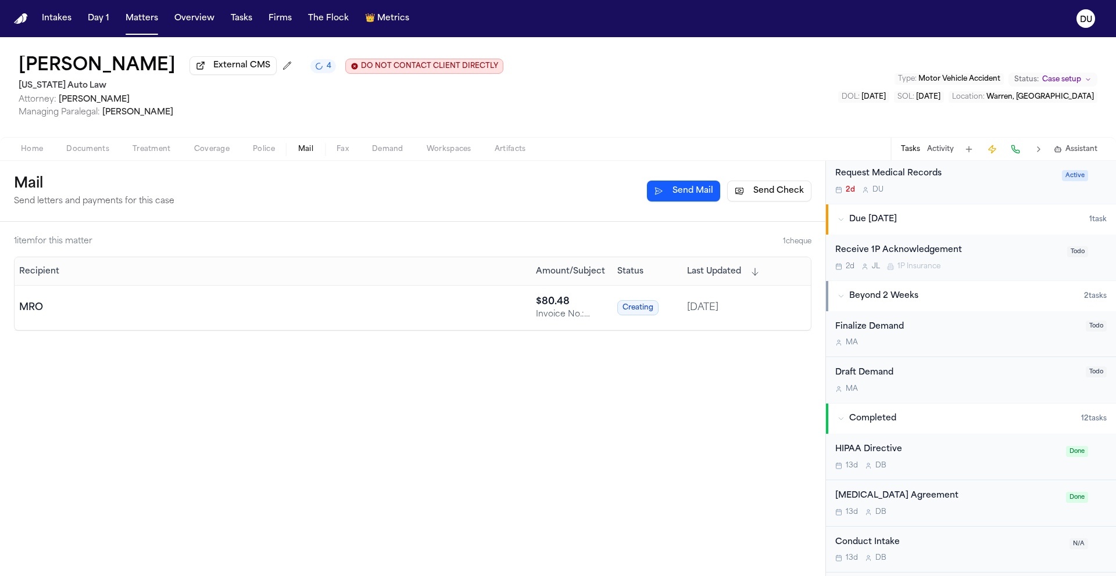
scroll to position [395, 0]
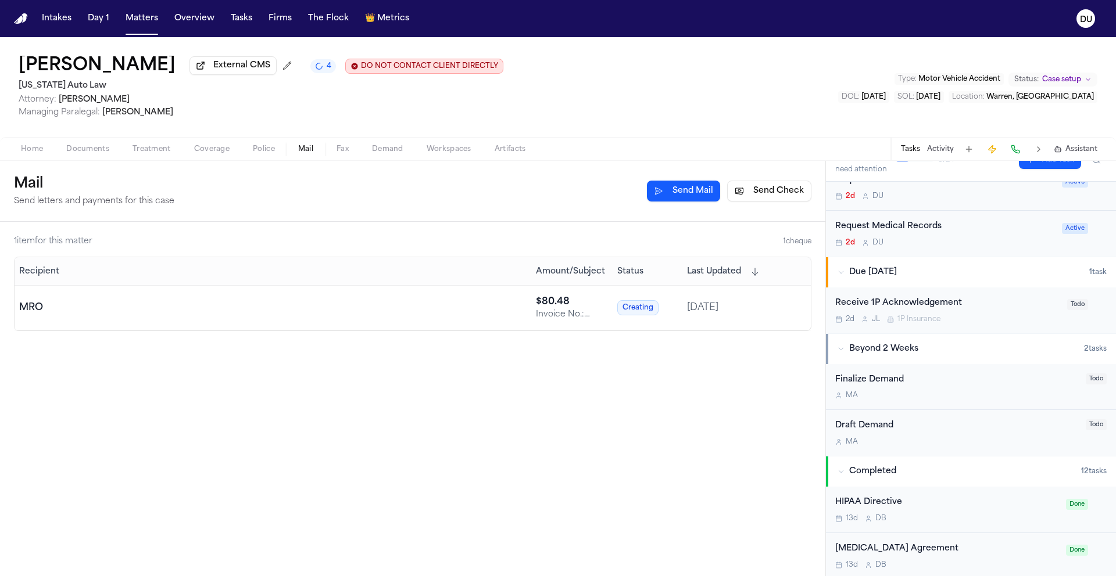
click at [925, 234] on div "Request Medical Records" at bounding box center [945, 226] width 220 height 13
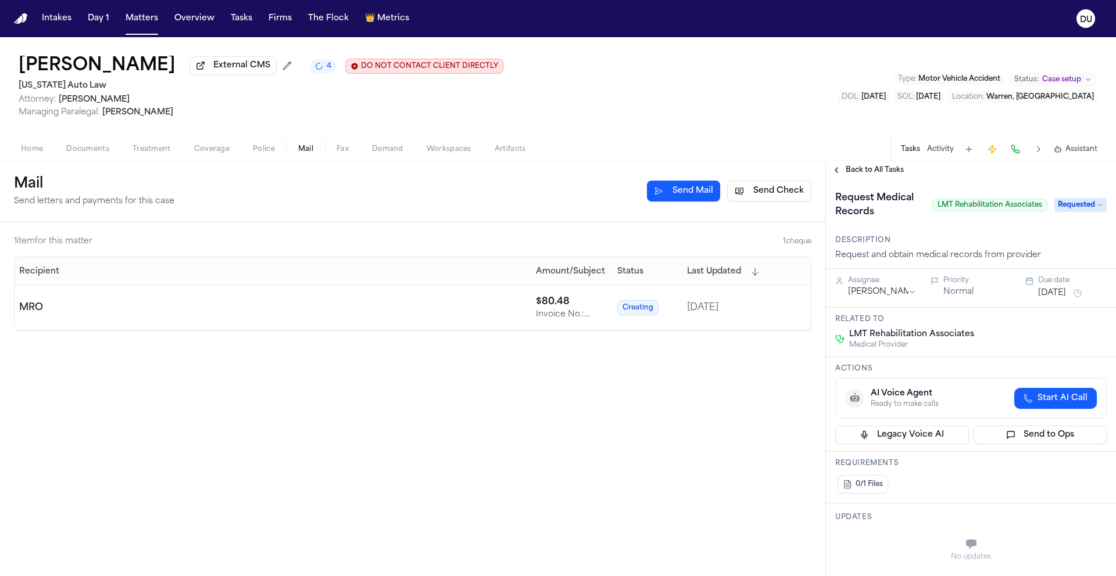
click at [884, 175] on span "Back to All Tasks" at bounding box center [874, 170] width 58 height 9
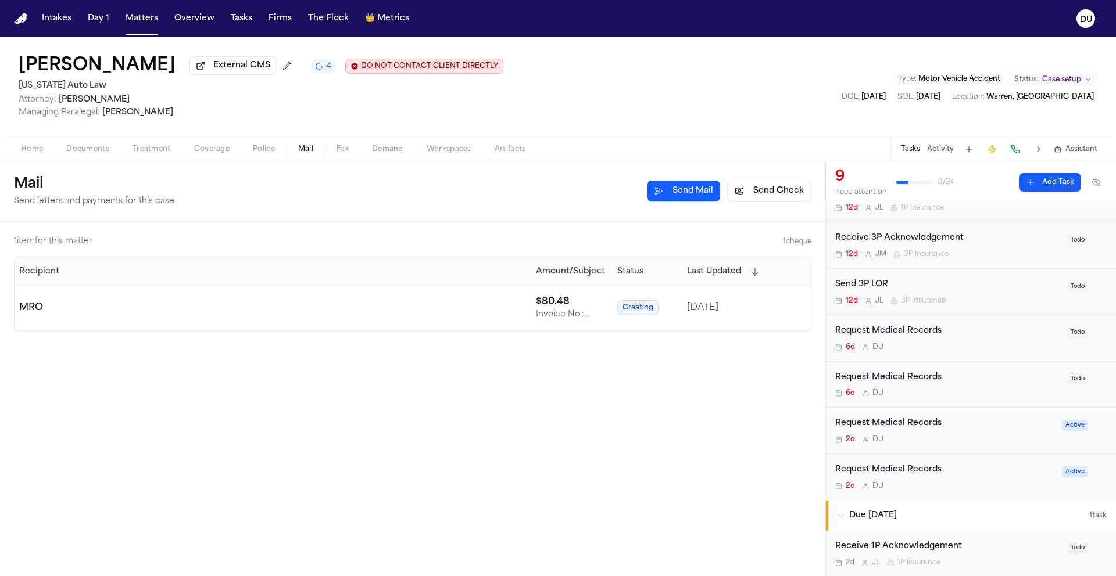
scroll to position [164, 0]
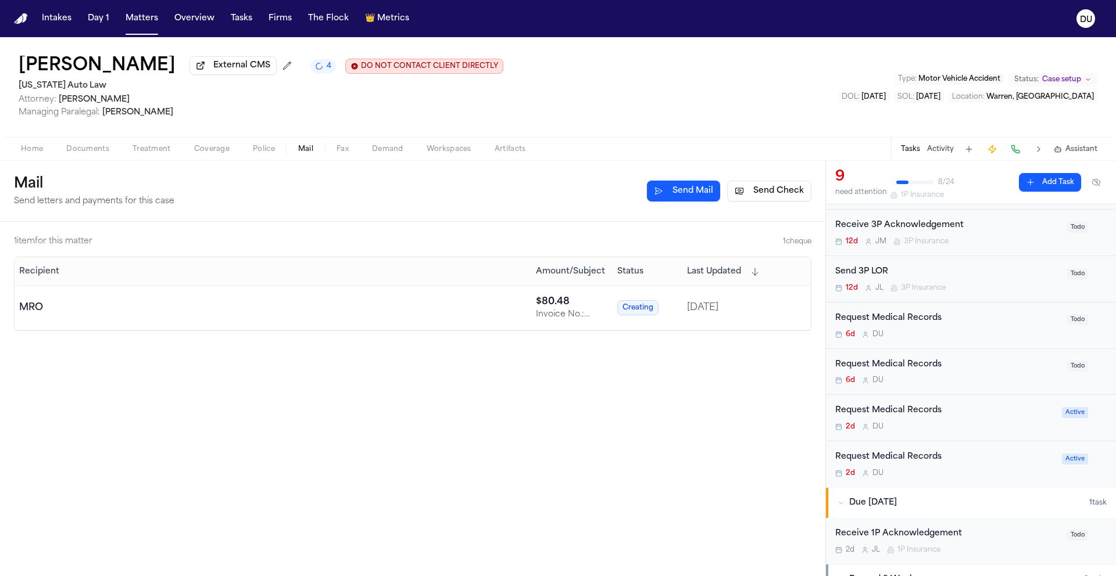
click at [914, 420] on div "Request Medical Records 2d D U" at bounding box center [945, 417] width 220 height 27
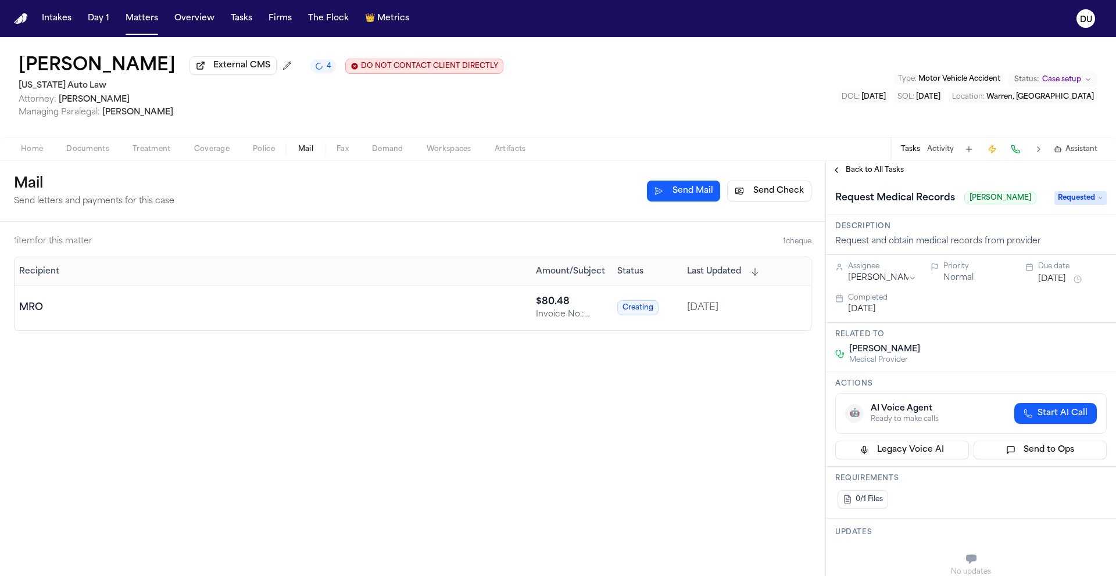
click at [1082, 203] on span "Requested" at bounding box center [1080, 198] width 52 height 14
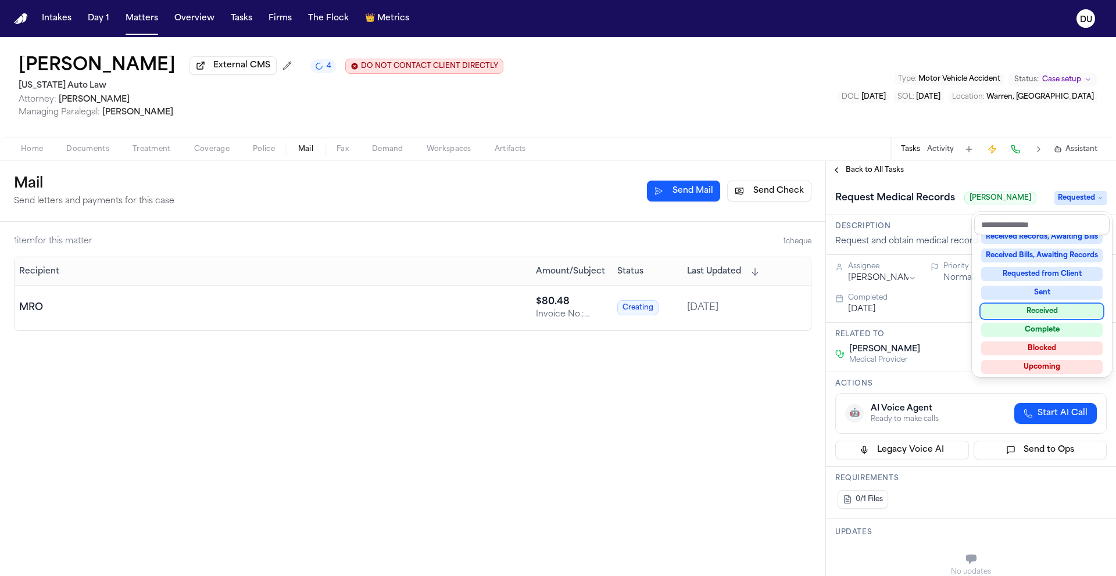
click at [1048, 309] on div "Received" at bounding box center [1041, 311] width 121 height 14
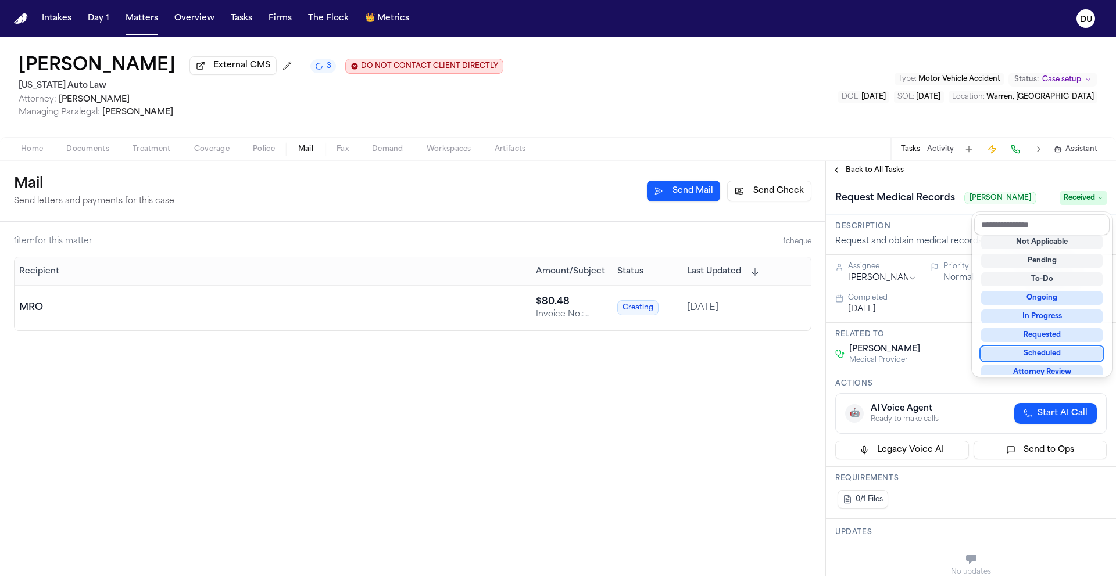
scroll to position [9, 0]
click at [954, 170] on div "**********" at bounding box center [971, 368] width 290 height 415
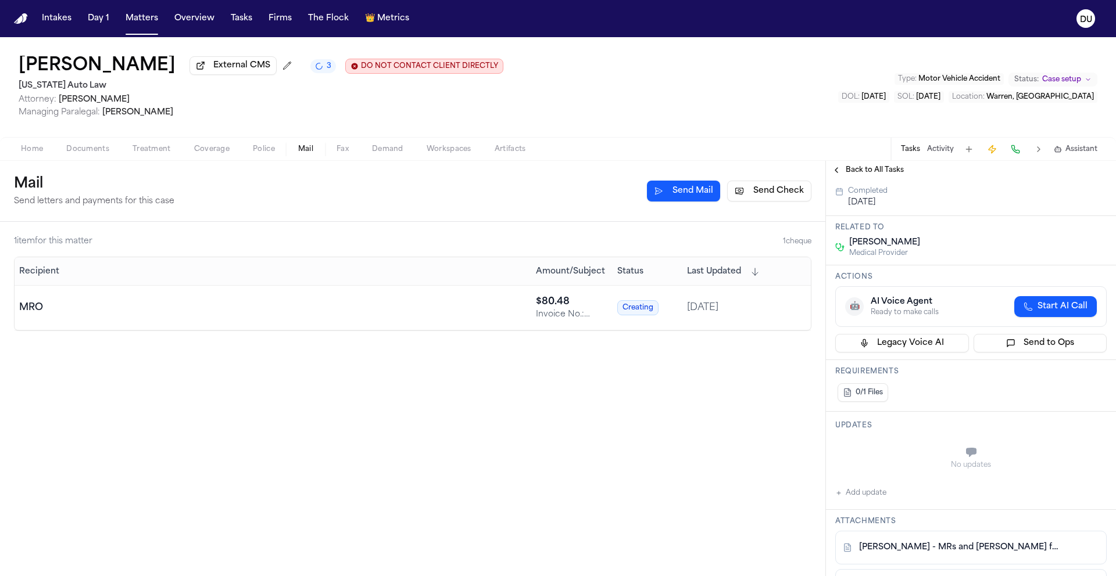
scroll to position [360, 0]
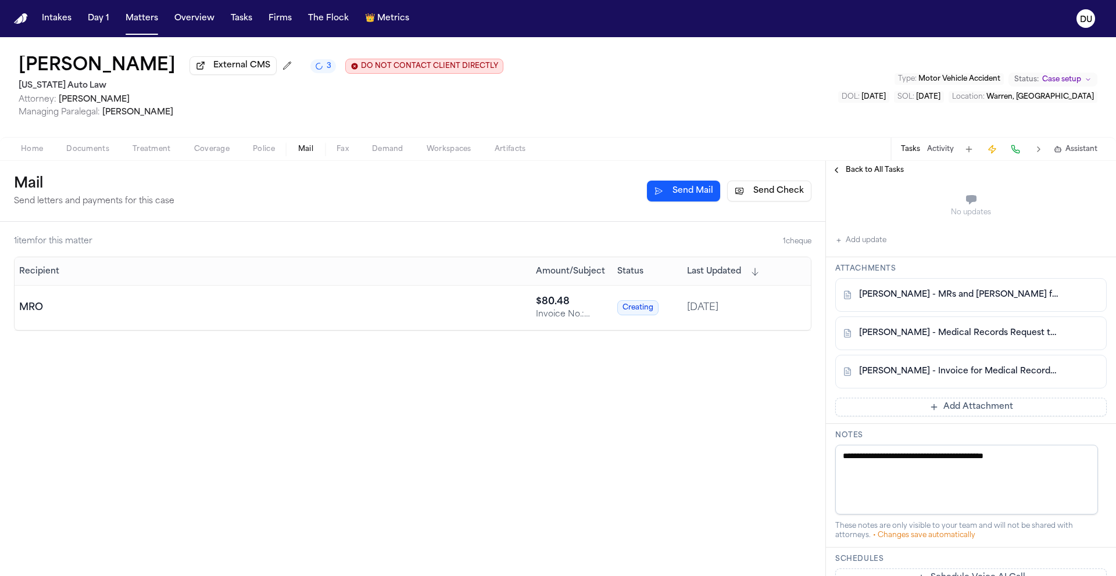
click at [883, 248] on button "Add update" at bounding box center [860, 241] width 51 height 14
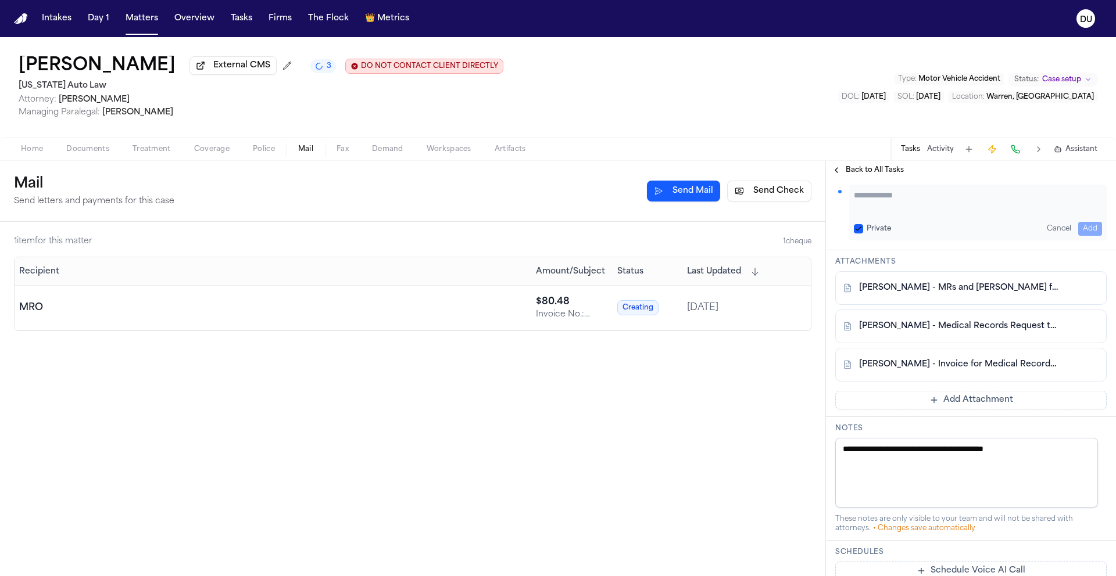
click at [907, 202] on textarea "Add your update" at bounding box center [978, 200] width 248 height 23
type textarea "**********"
click at [1080, 227] on button "Add" at bounding box center [1090, 229] width 24 height 14
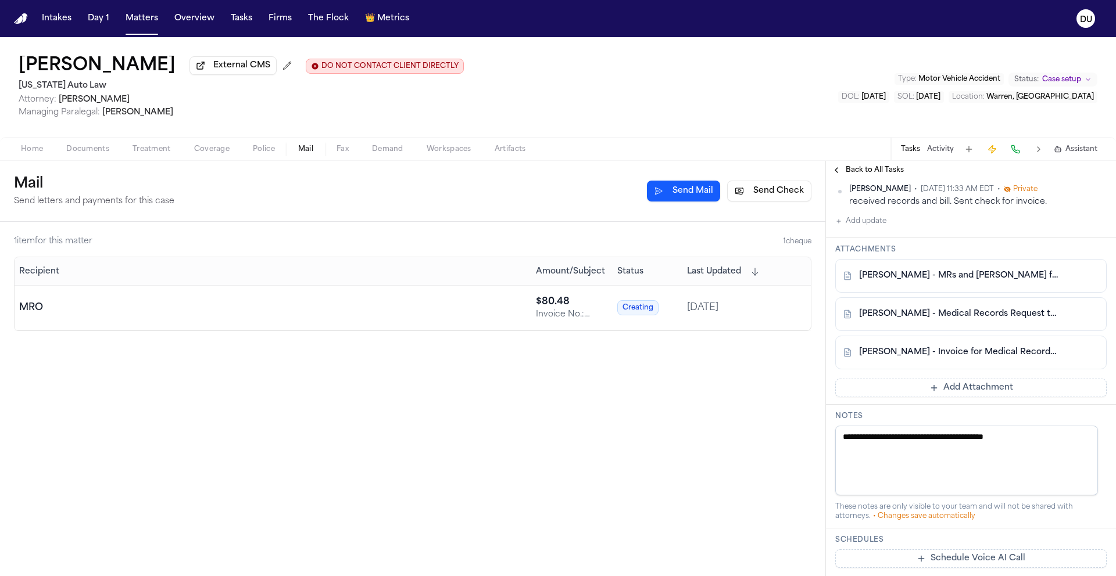
click at [21, 21] on img "Home" at bounding box center [21, 18] width 14 height 11
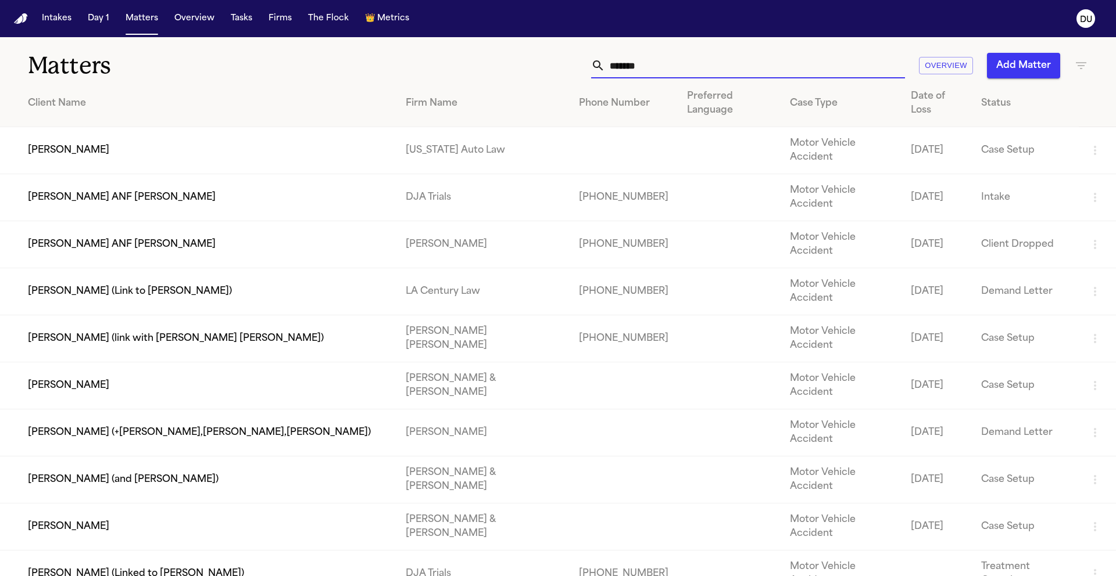
drag, startPoint x: 654, startPoint y: 63, endPoint x: 596, endPoint y: 63, distance: 58.7
click at [596, 63] on div "******" at bounding box center [748, 66] width 314 height 26
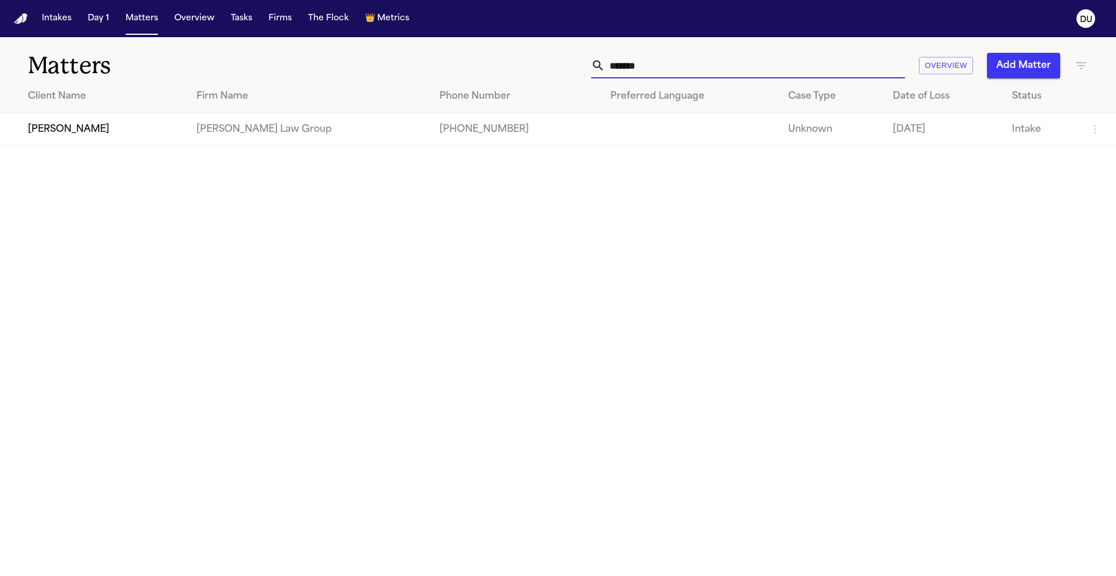
type input "*******"
click at [48, 135] on td "[PERSON_NAME]" at bounding box center [93, 129] width 187 height 33
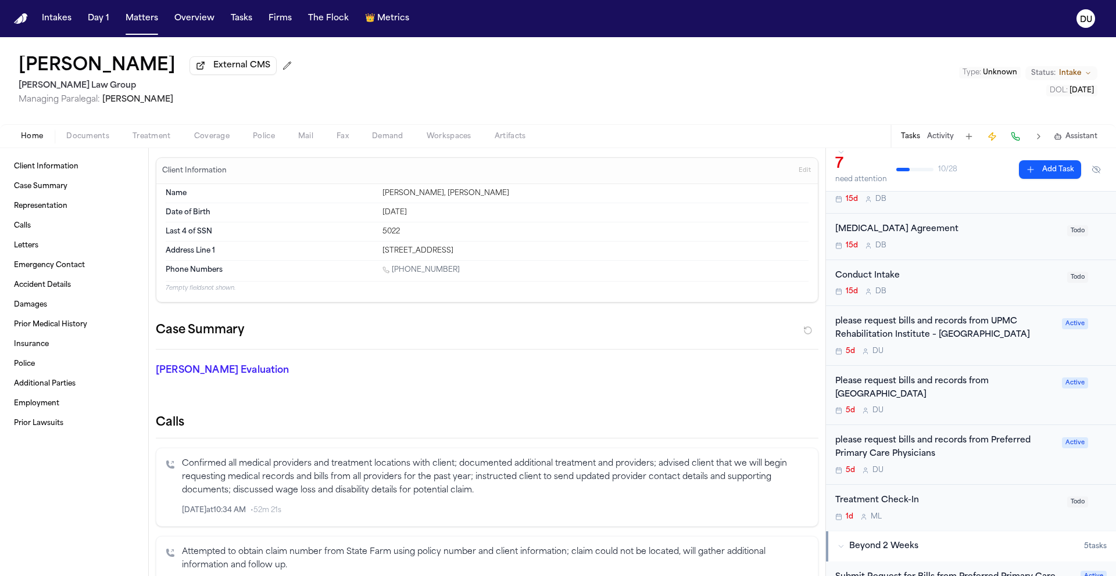
scroll to position [63, 0]
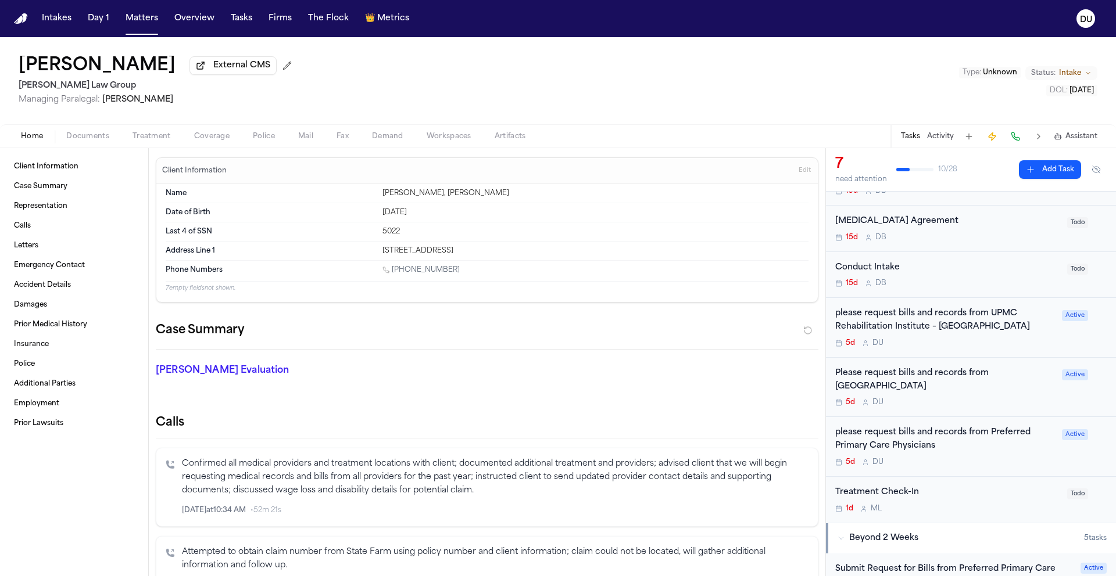
click at [891, 452] on div "please request bills and records from Preferred Primary Care Physicians" at bounding box center [945, 439] width 220 height 27
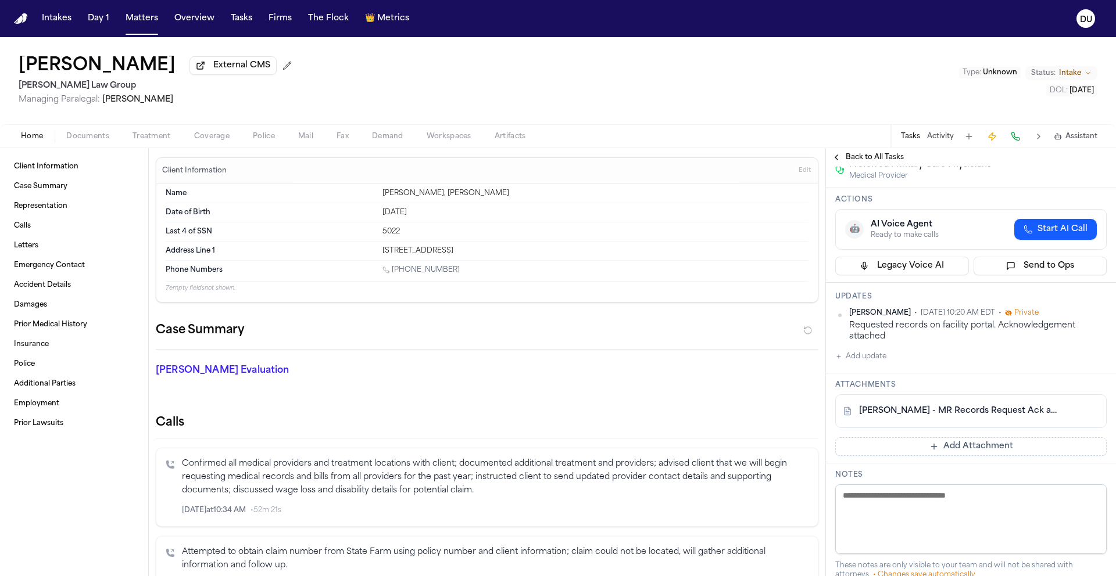
scroll to position [187, 0]
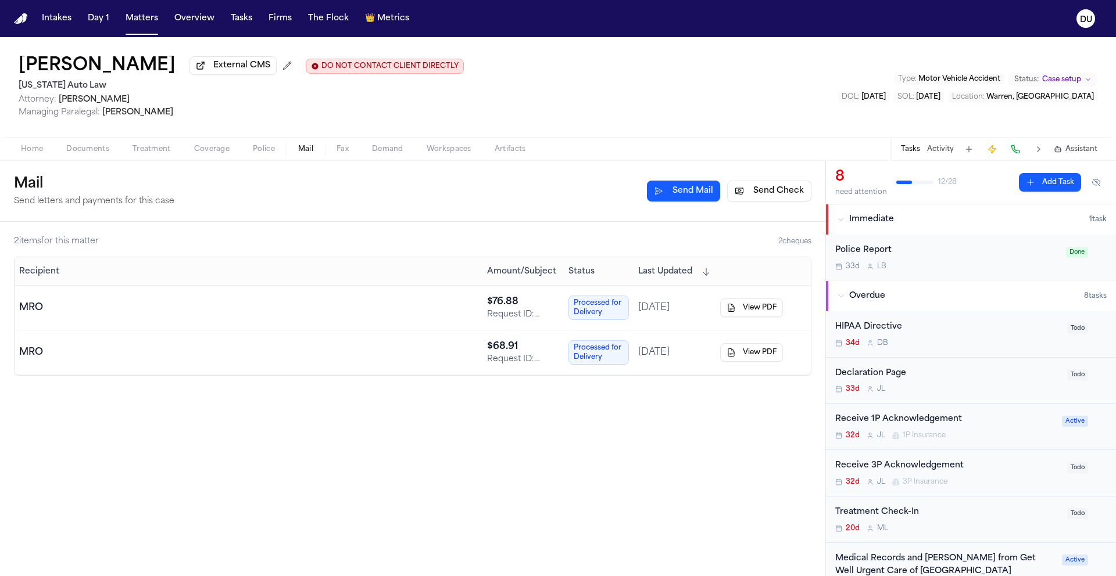
click at [28, 20] on nav "Intakes Day 1 Matters Overview Tasks Firms The Flock 👑 Metrics DU" at bounding box center [558, 18] width 1116 height 37
click at [6, 15] on nav "Intakes Day 1 Matters Overview Tasks Firms The Flock 👑 Metrics DU" at bounding box center [558, 18] width 1116 height 37
click at [19, 19] on img "Home" at bounding box center [21, 18] width 14 height 11
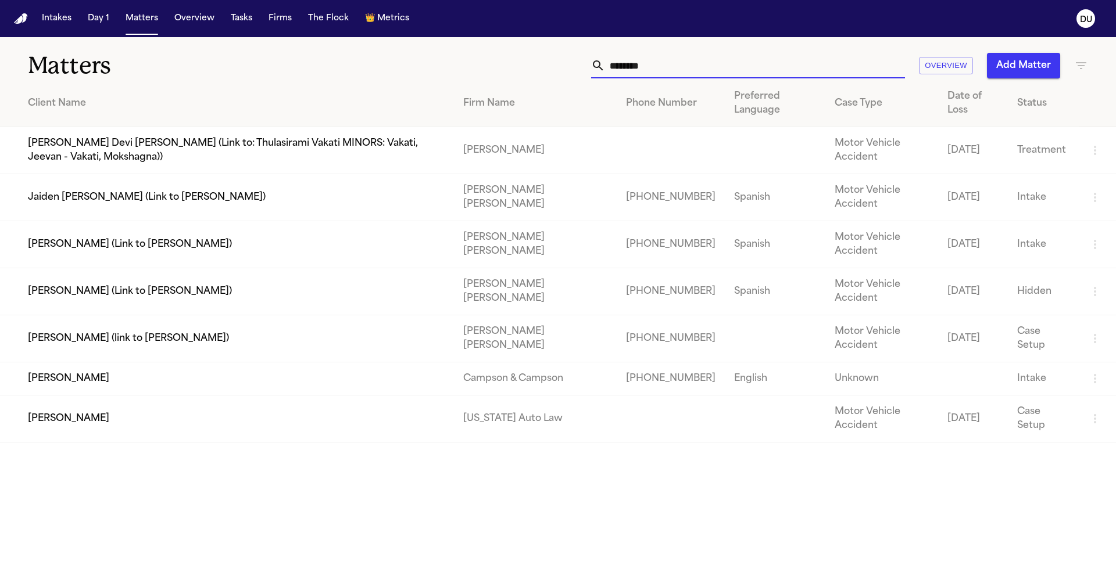
drag, startPoint x: 682, startPoint y: 74, endPoint x: 571, endPoint y: 68, distance: 111.2
click at [571, 68] on div "******** Overview Add Matter" at bounding box center [711, 66] width 751 height 26
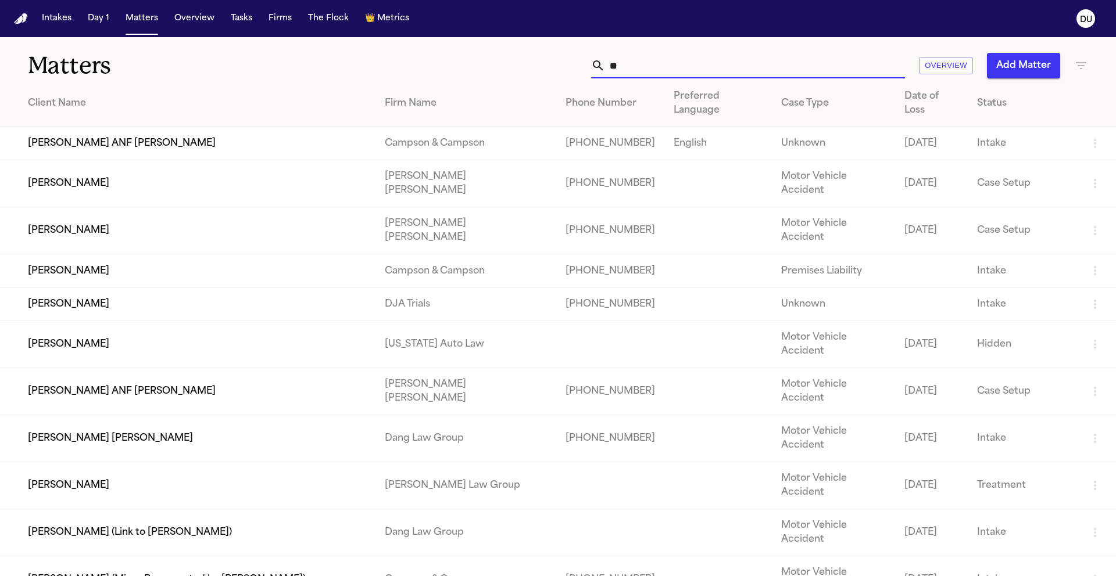
type input "*"
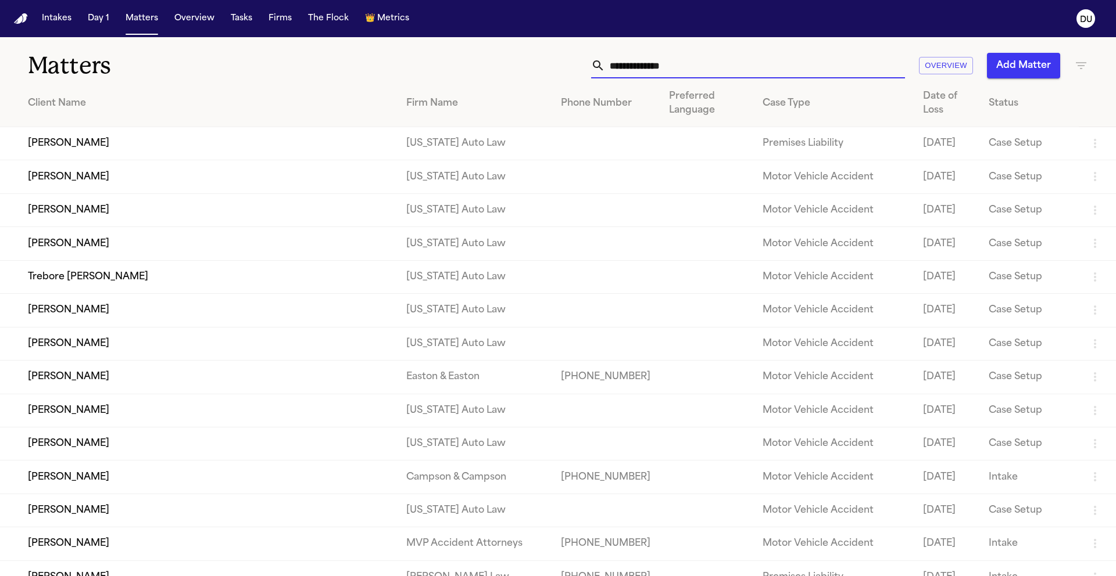
drag, startPoint x: 700, startPoint y: 66, endPoint x: 579, endPoint y: 70, distance: 121.5
click at [579, 70] on div "Overview Add Matter" at bounding box center [711, 66] width 751 height 26
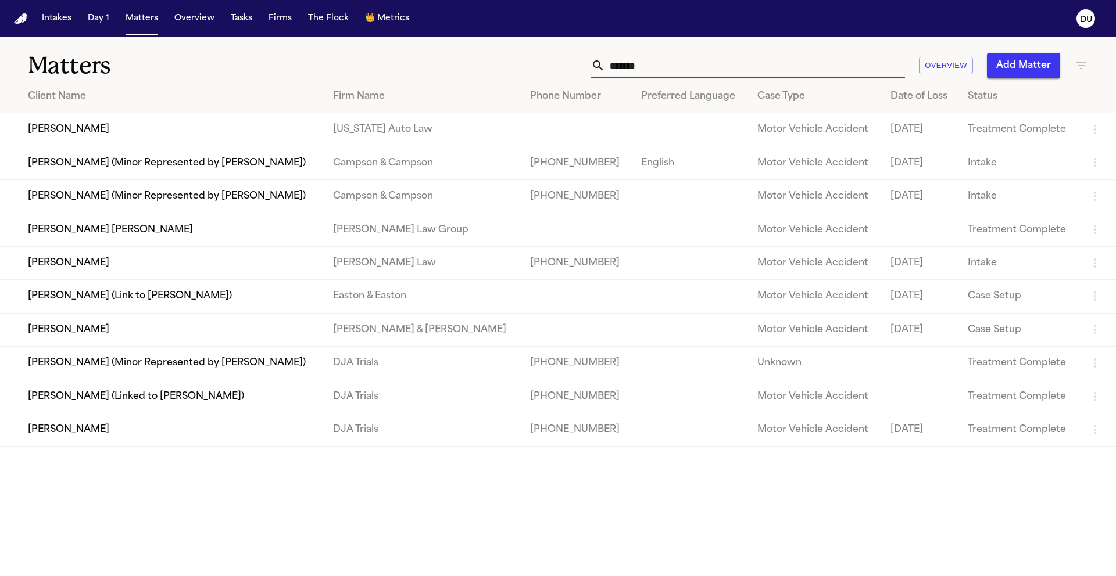
click at [564, 67] on div "****** Overview Add Matter" at bounding box center [711, 66] width 751 height 26
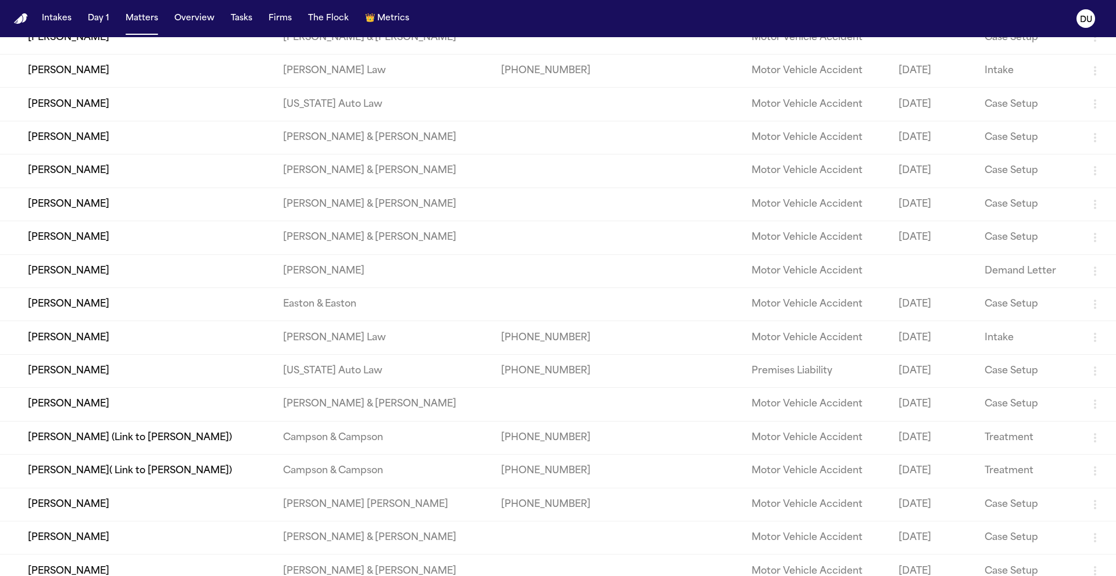
scroll to position [241, 0]
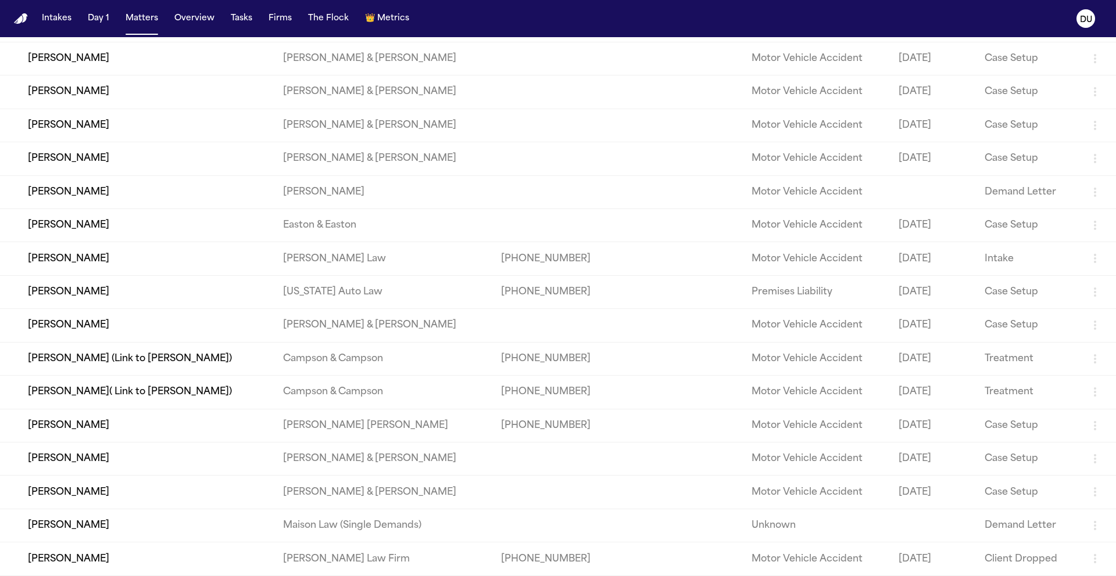
type input "********"
click at [243, 417] on td "[PERSON_NAME]" at bounding box center [137, 425] width 274 height 33
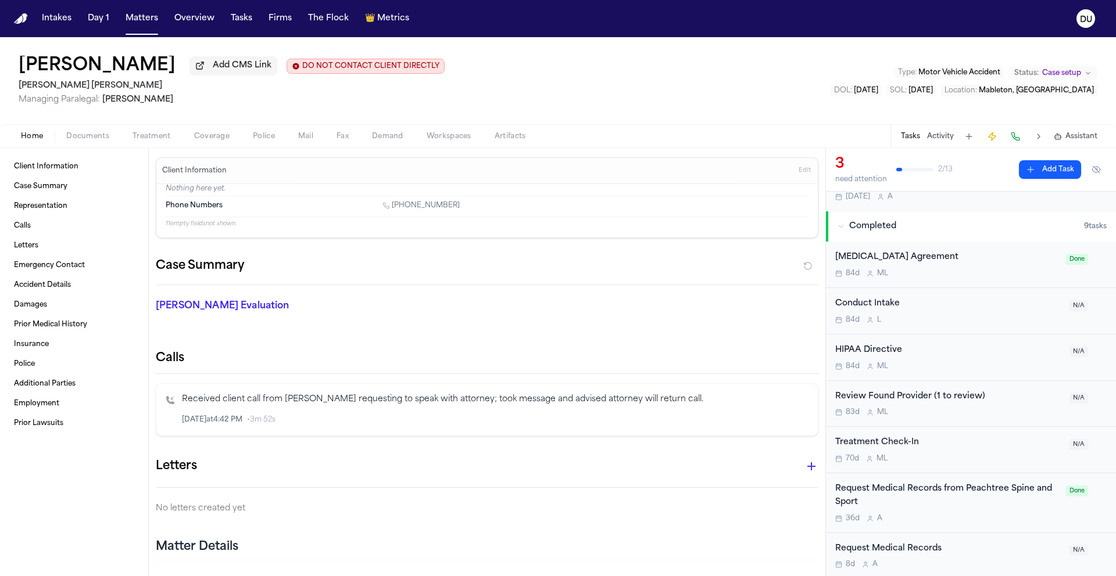
scroll to position [363, 0]
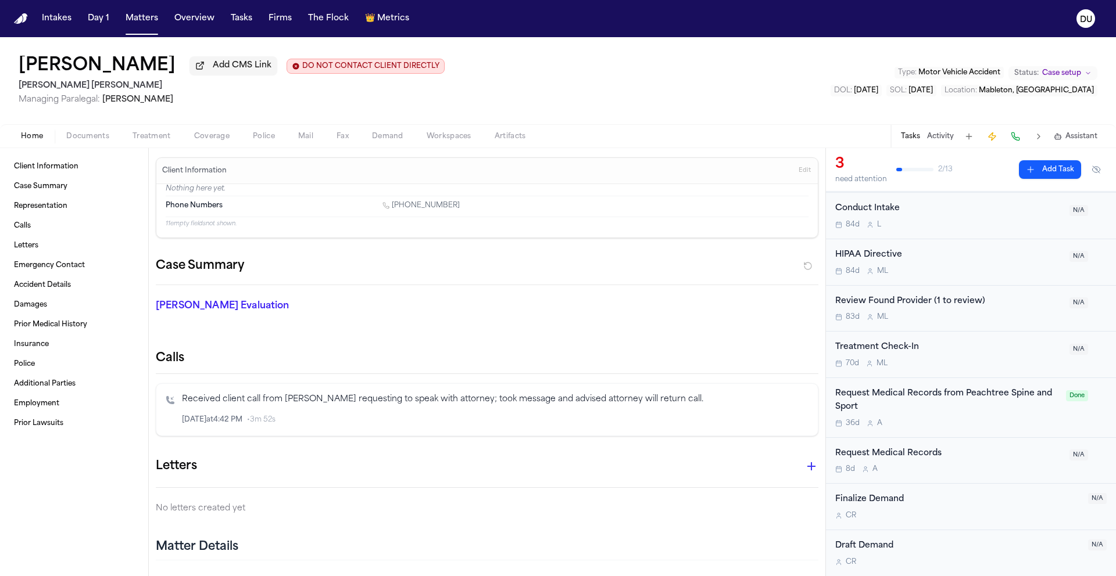
click at [954, 395] on div "Request Medical Records from Peachtree Spine and Sport" at bounding box center [947, 401] width 224 height 27
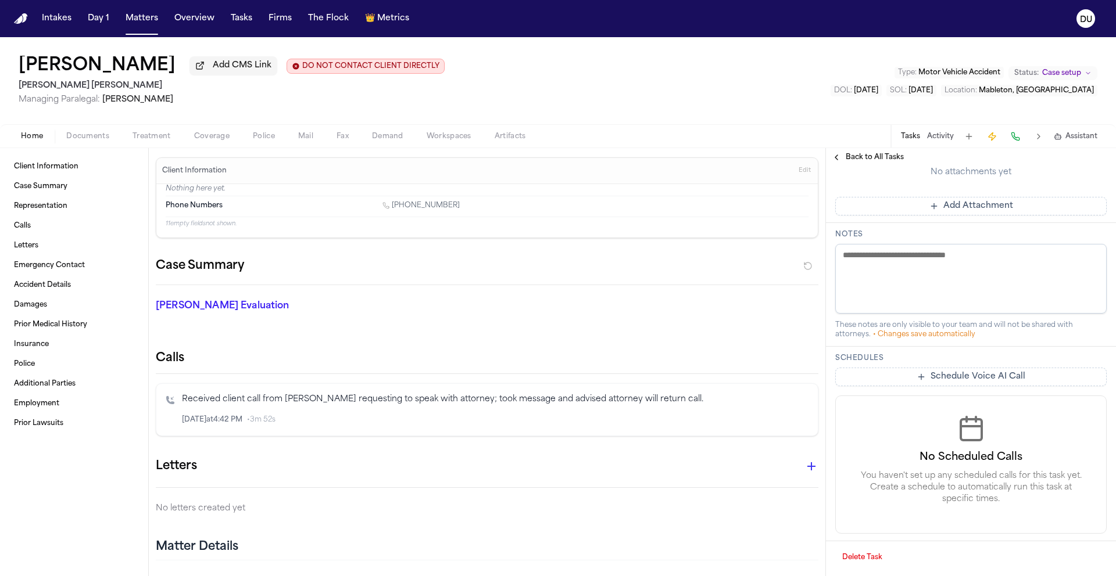
click at [78, 135] on span "Documents" at bounding box center [87, 136] width 43 height 9
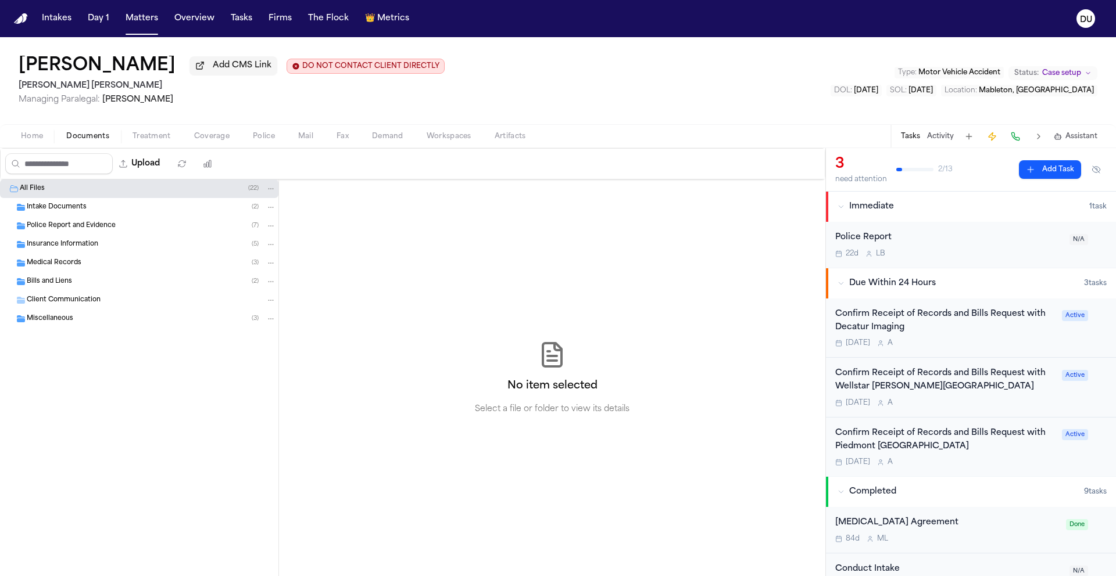
click at [56, 207] on span "Intake Documents" at bounding box center [57, 208] width 60 height 10
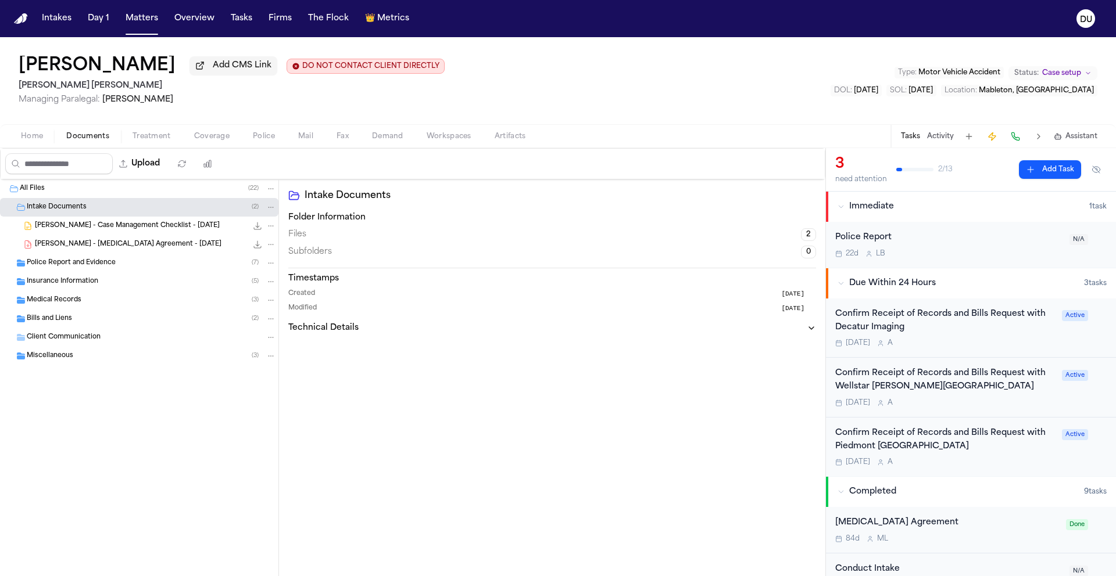
click at [119, 230] on span "J. Williams - Case Management Checklist - 7.3.25" at bounding box center [127, 226] width 185 height 10
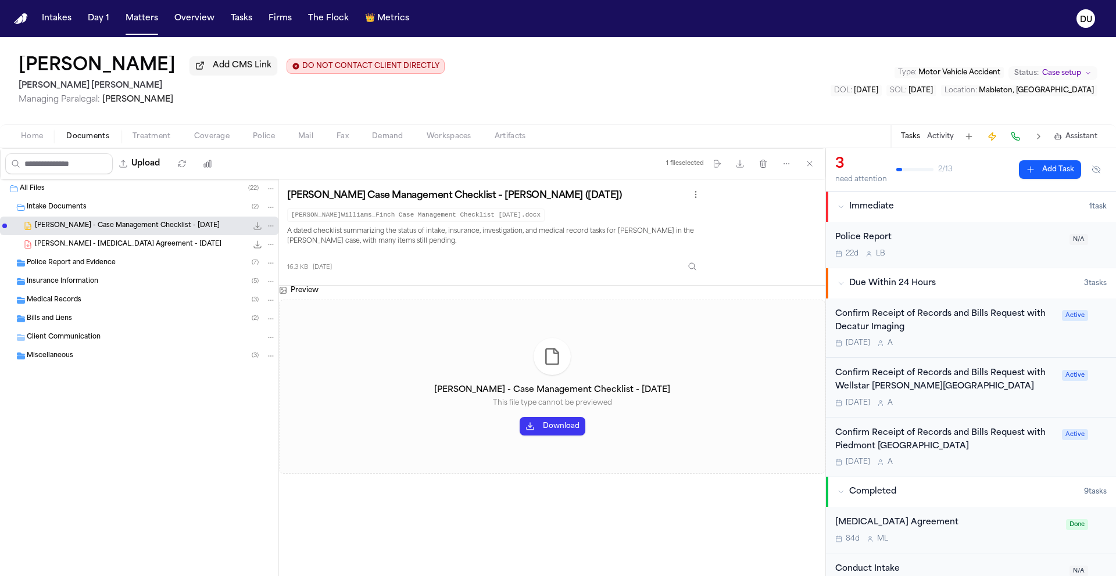
click at [137, 249] on span "J. Williams - Retainer Agreement - 1.21.25" at bounding box center [128, 245] width 187 height 10
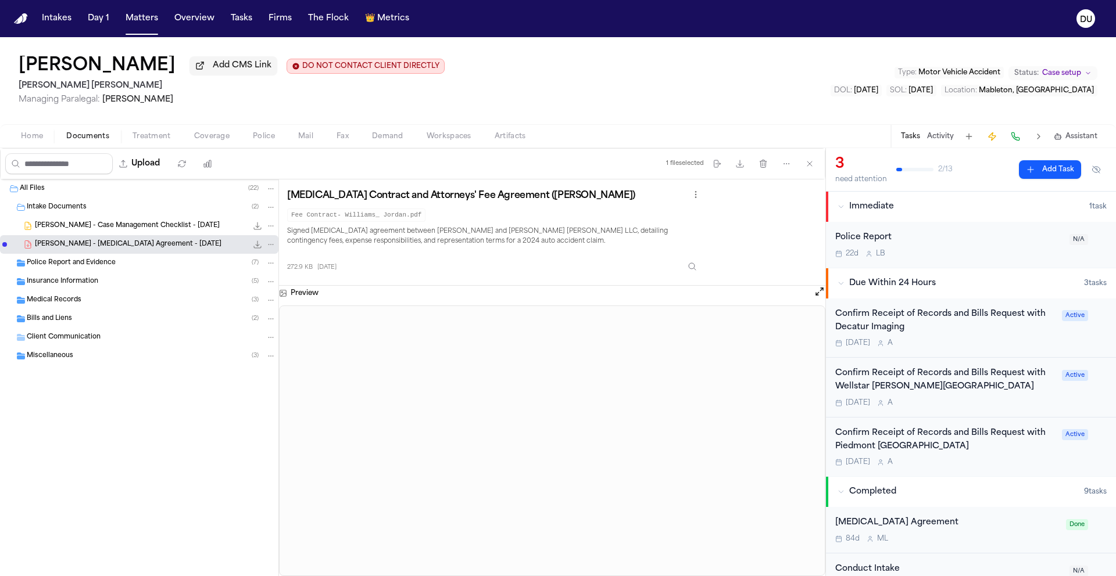
click at [82, 265] on span "Police Report and Evidence" at bounding box center [71, 264] width 89 height 10
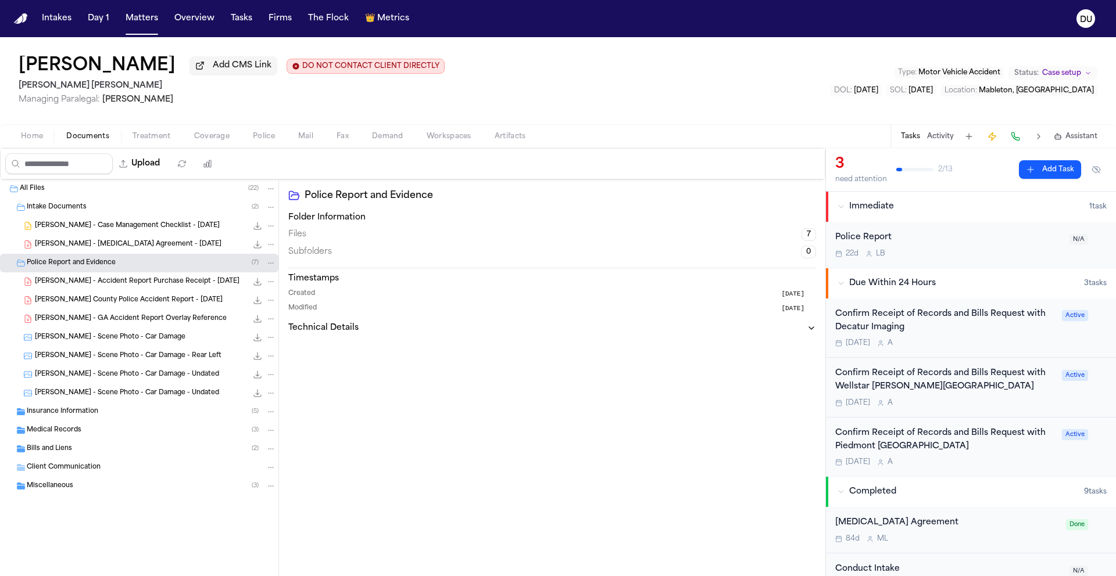
click at [79, 415] on span "Insurance Information" at bounding box center [62, 412] width 71 height 10
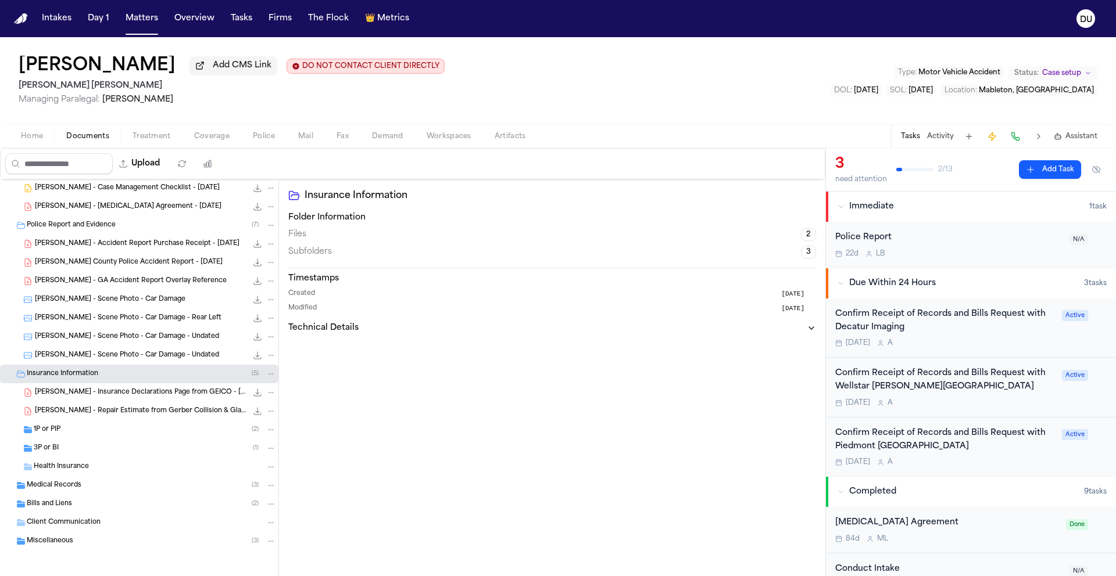
scroll to position [41, 0]
click at [62, 482] on span "Medical Records" at bounding box center [54, 485] width 55 height 10
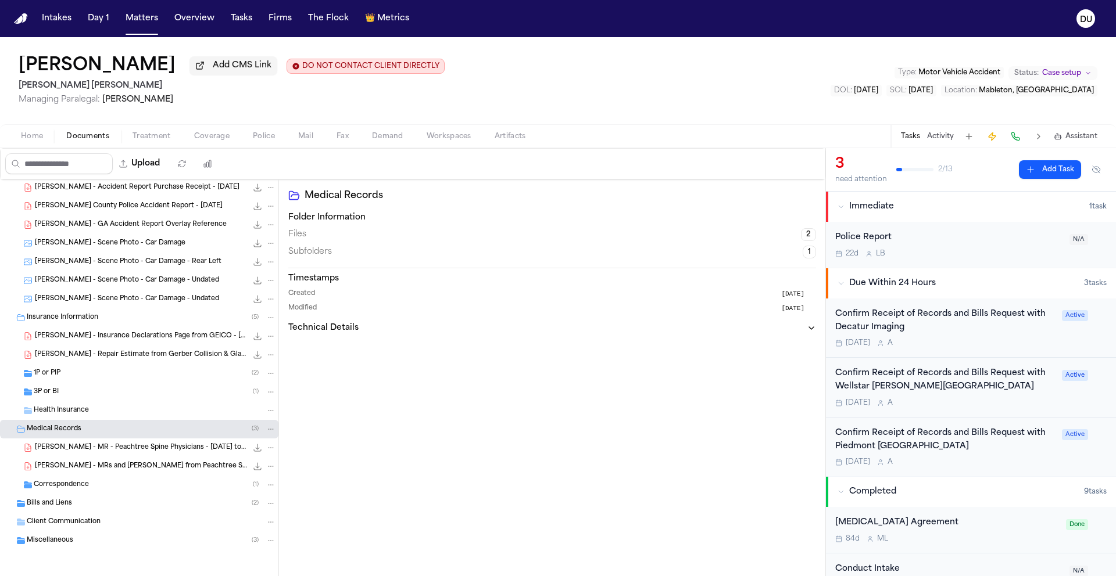
scroll to position [97, 0]
click at [120, 443] on span "J. Williams - MR - Peachtree Spine Physicians - 12.12.24 to 4.25" at bounding box center [141, 448] width 212 height 10
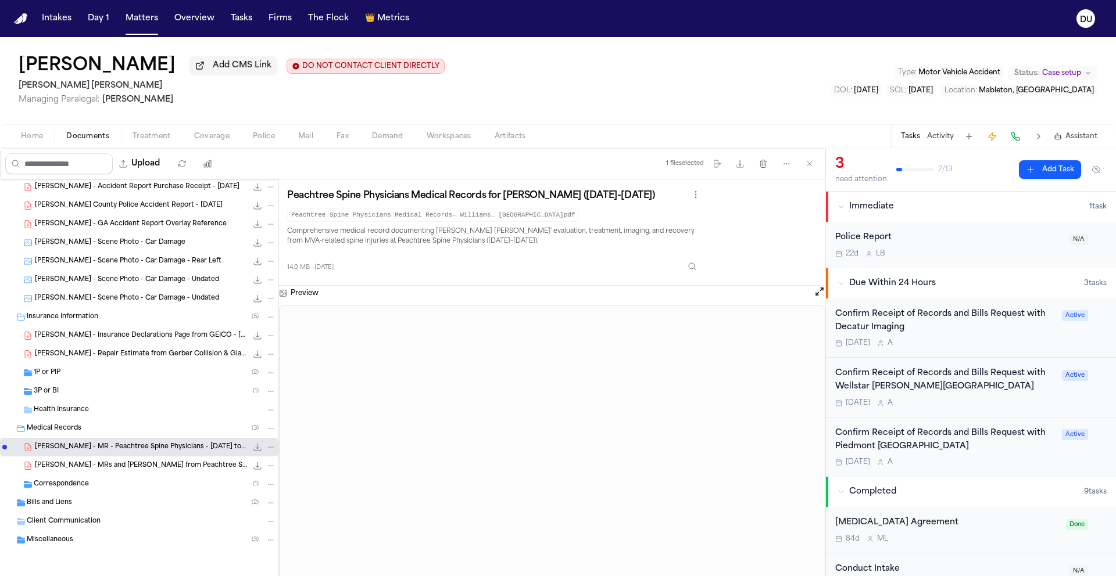
click at [156, 465] on span "J. Williams - MRs and Bills from Peachtree Spine and Sports Physicians - 12.18.…" at bounding box center [141, 466] width 212 height 10
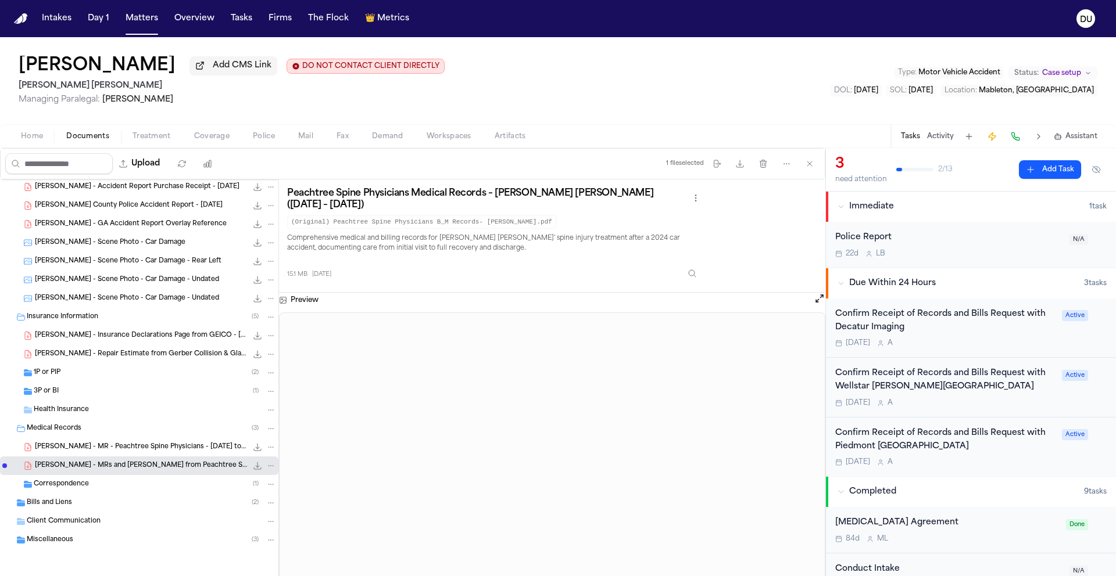
click at [22, 20] on img "Home" at bounding box center [21, 18] width 14 height 11
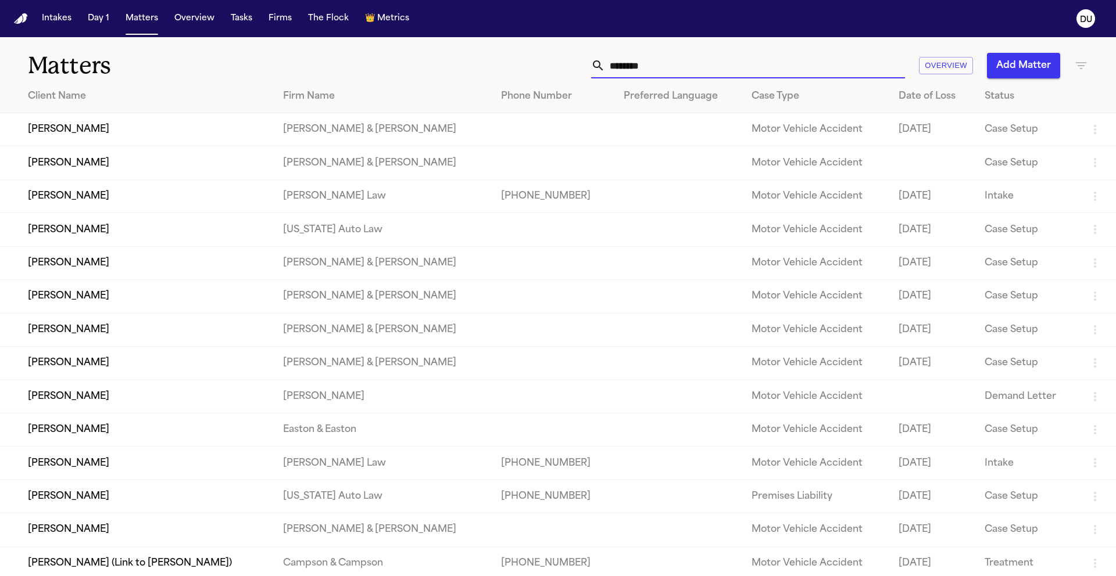
drag, startPoint x: 704, startPoint y: 74, endPoint x: 529, endPoint y: 71, distance: 174.9
click at [529, 71] on div "******** Overview Add Matter" at bounding box center [711, 66] width 751 height 26
type input "*"
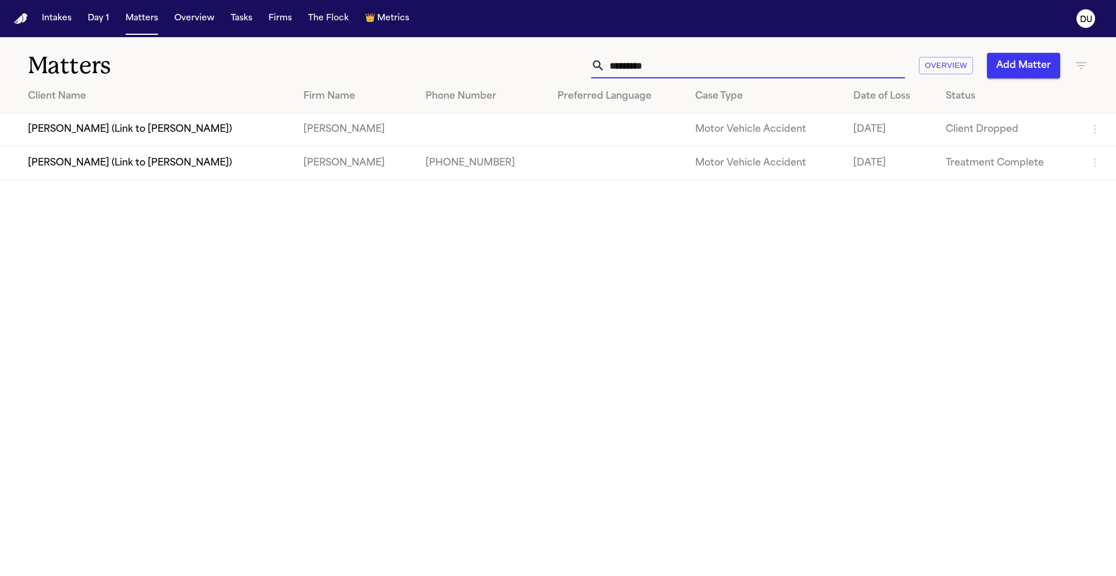
type input "*********"
click at [195, 184] on main "Matters ********* Overview Add Matter Client Name Firm Name Phone Number Prefer…" at bounding box center [558, 306] width 1116 height 539
click at [200, 178] on td "[PERSON_NAME] (Link to [PERSON_NAME])" at bounding box center [147, 162] width 294 height 33
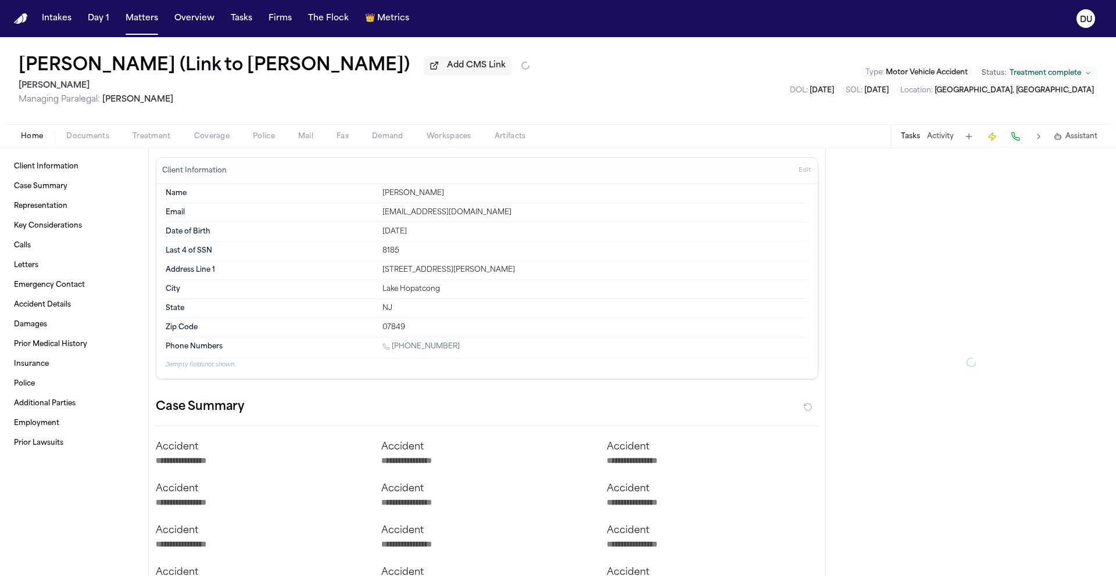
type textarea "*"
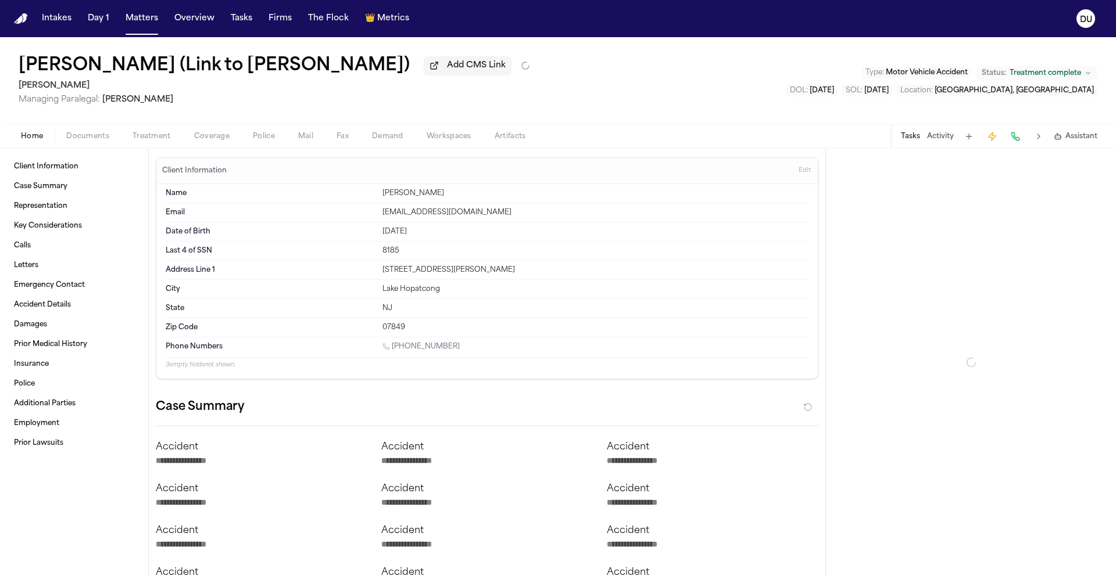
type textarea "*"
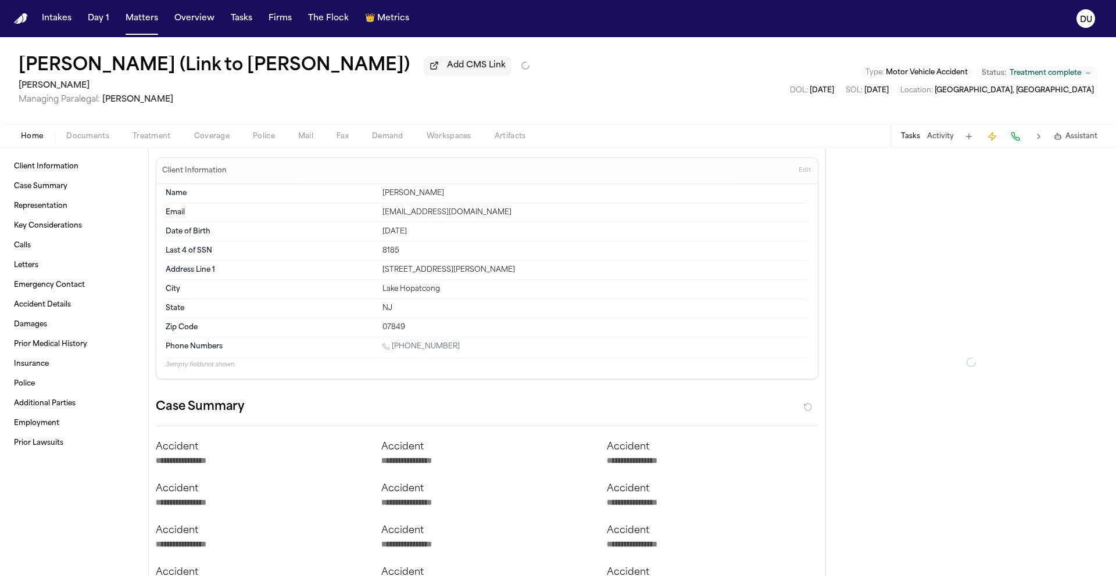
type textarea "*"
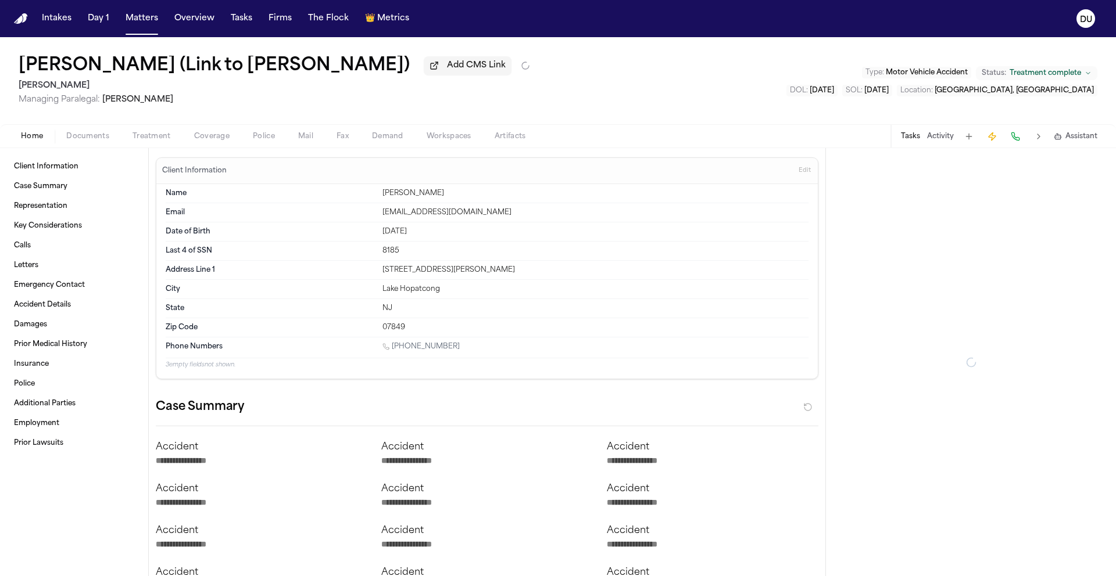
type textarea "*"
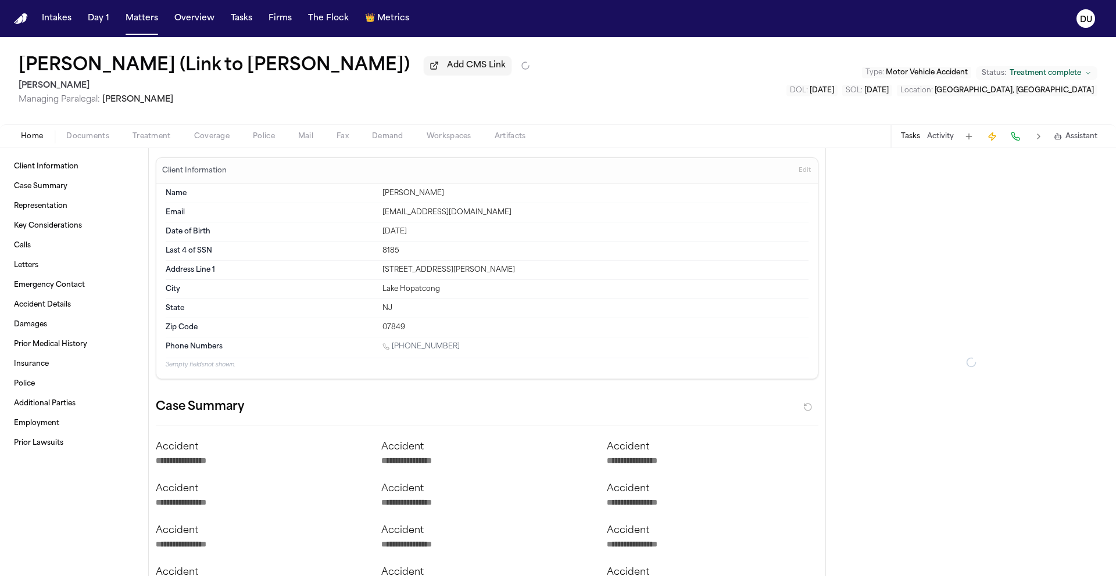
type textarea "*"
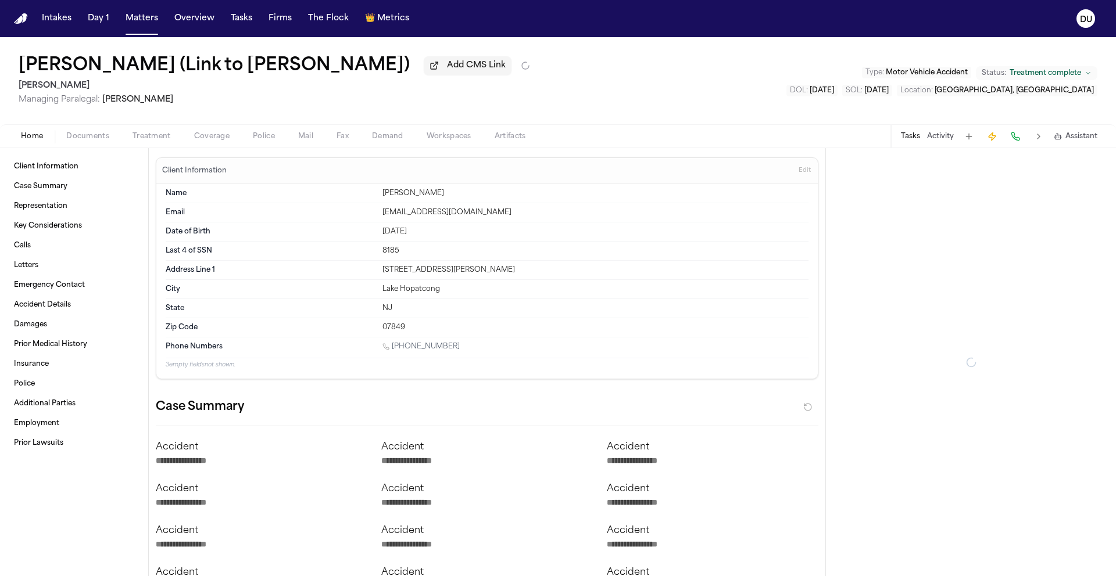
type textarea "*"
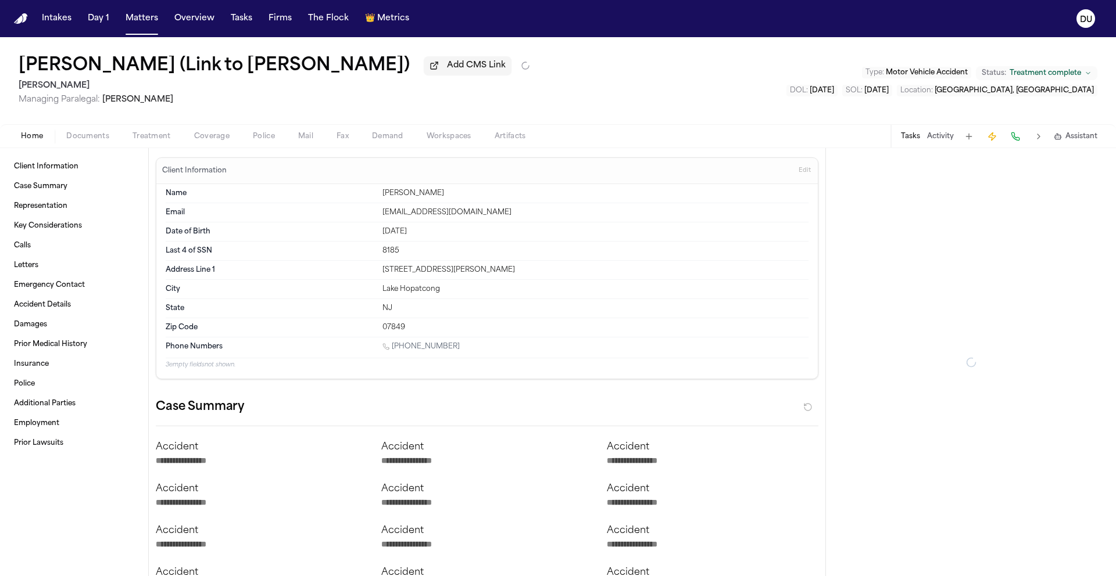
type textarea "*"
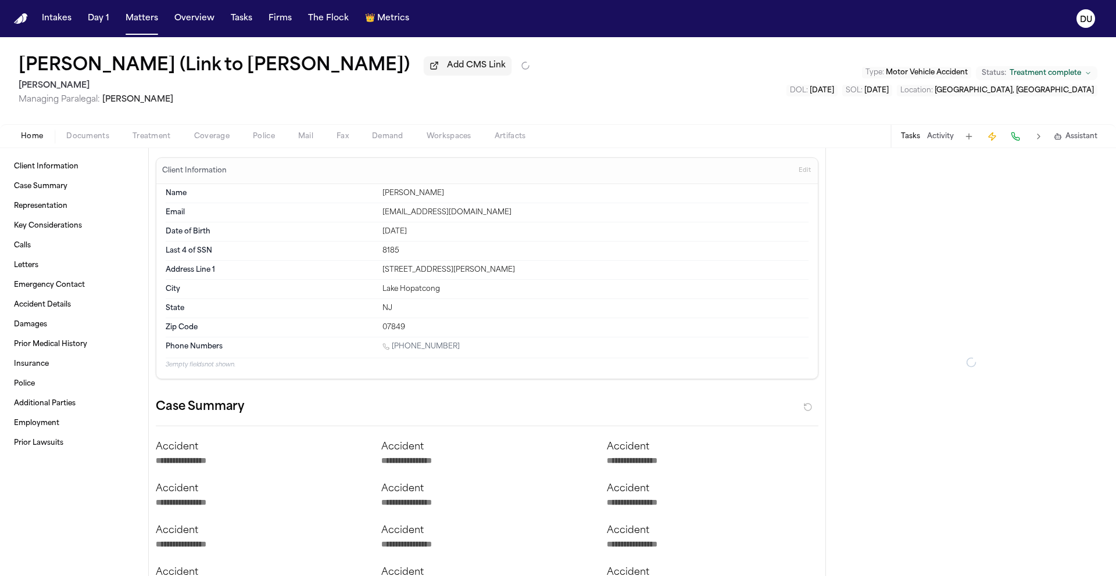
type textarea "*"
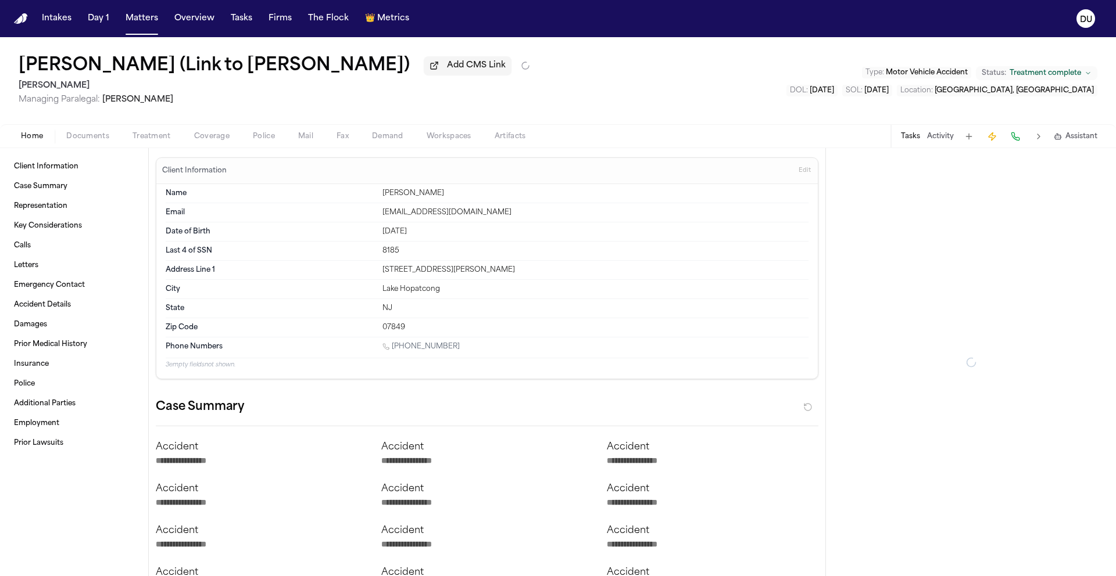
type textarea "*"
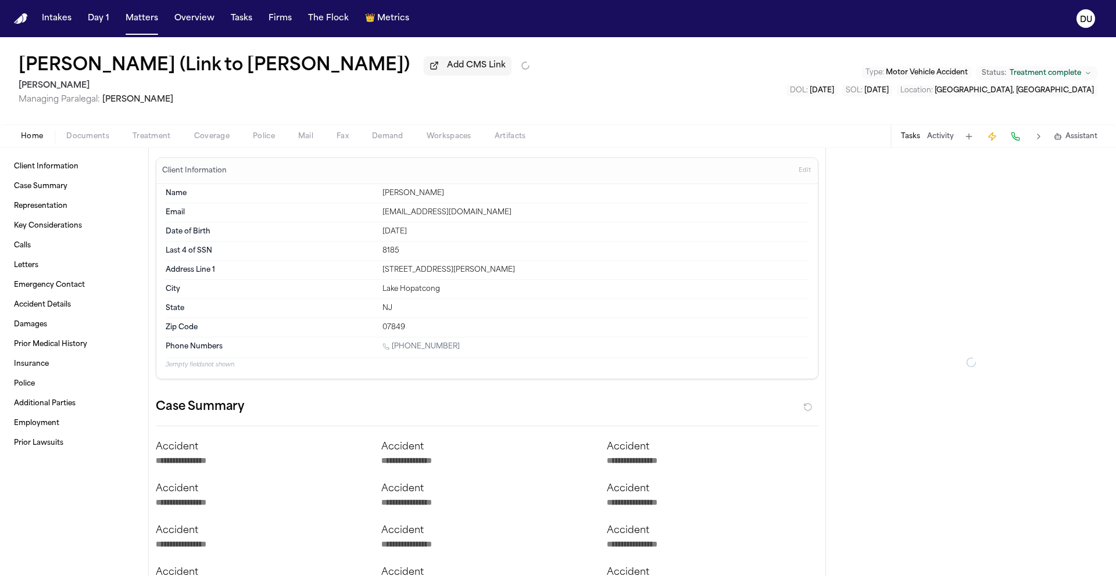
type textarea "*"
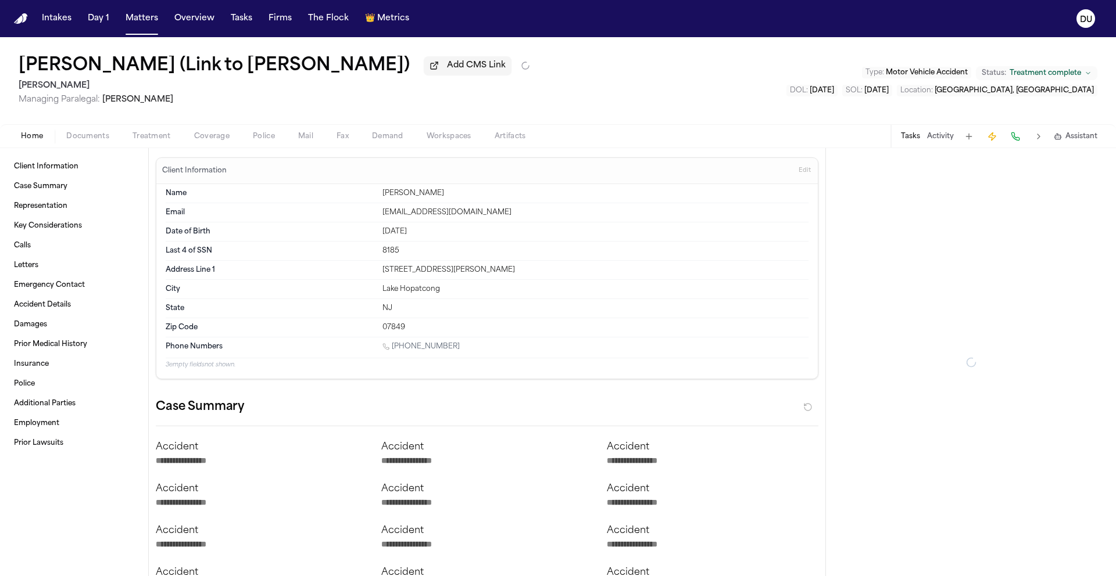
type textarea "*"
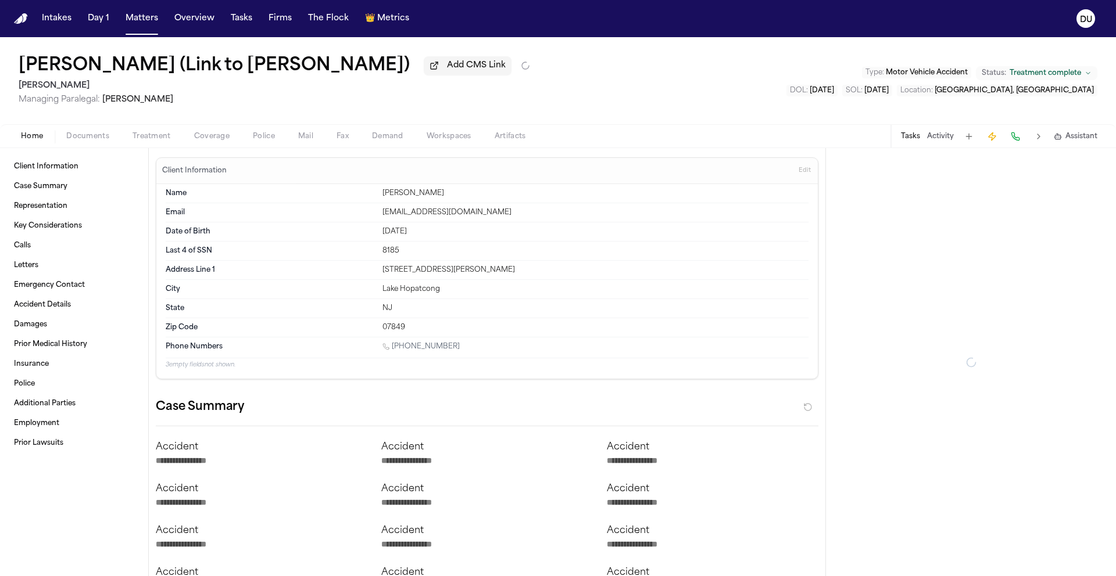
type textarea "*"
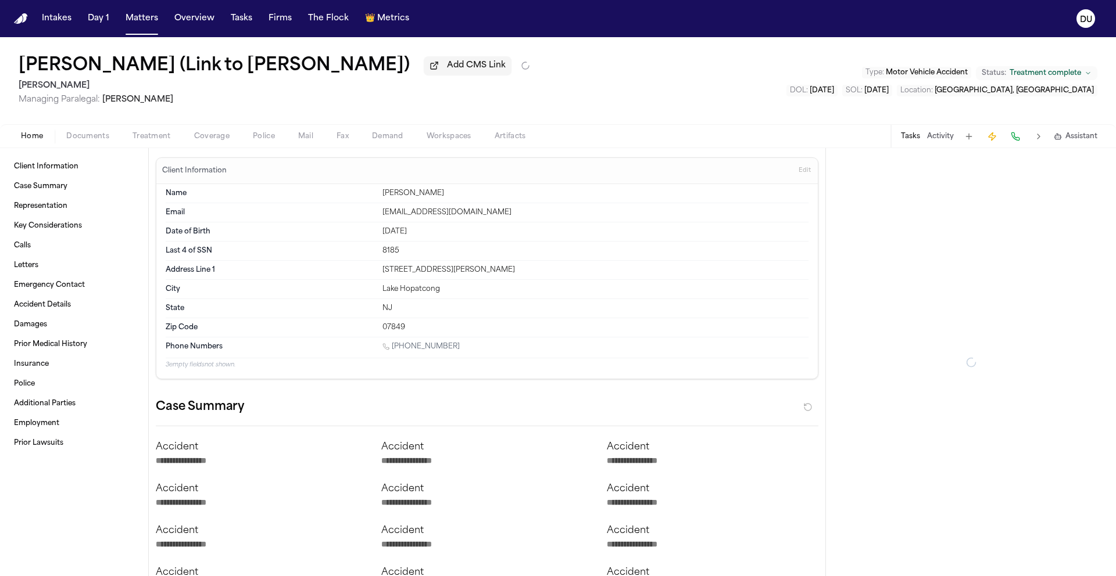
type textarea "*"
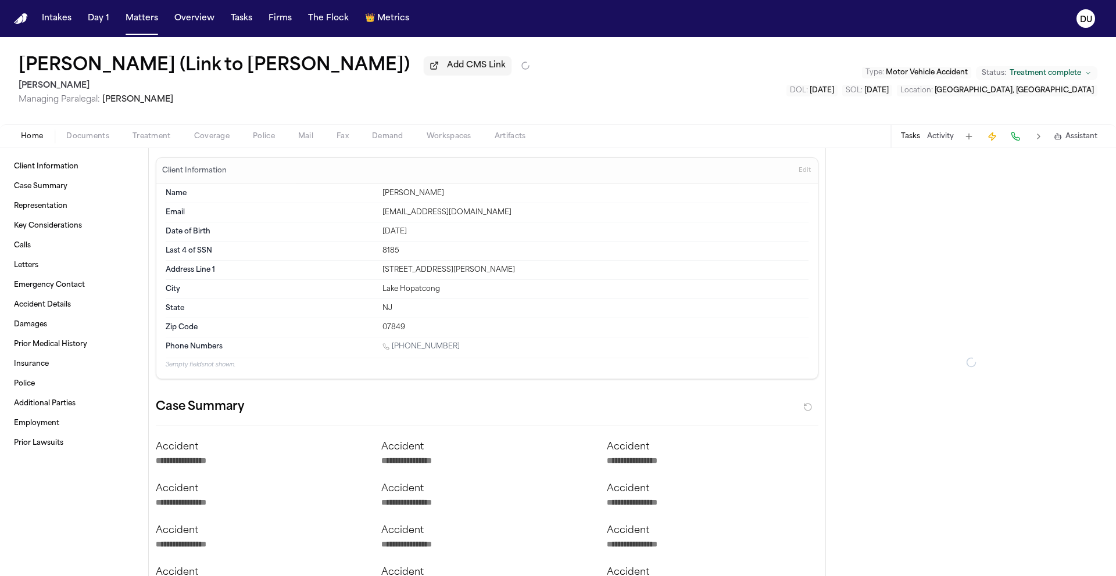
type textarea "*"
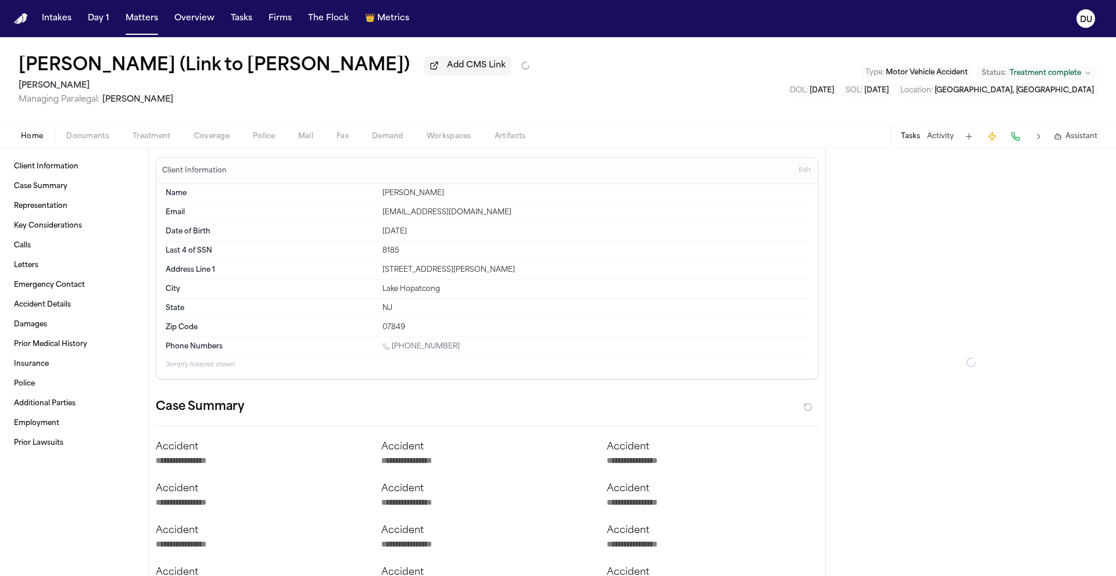
type textarea "*"
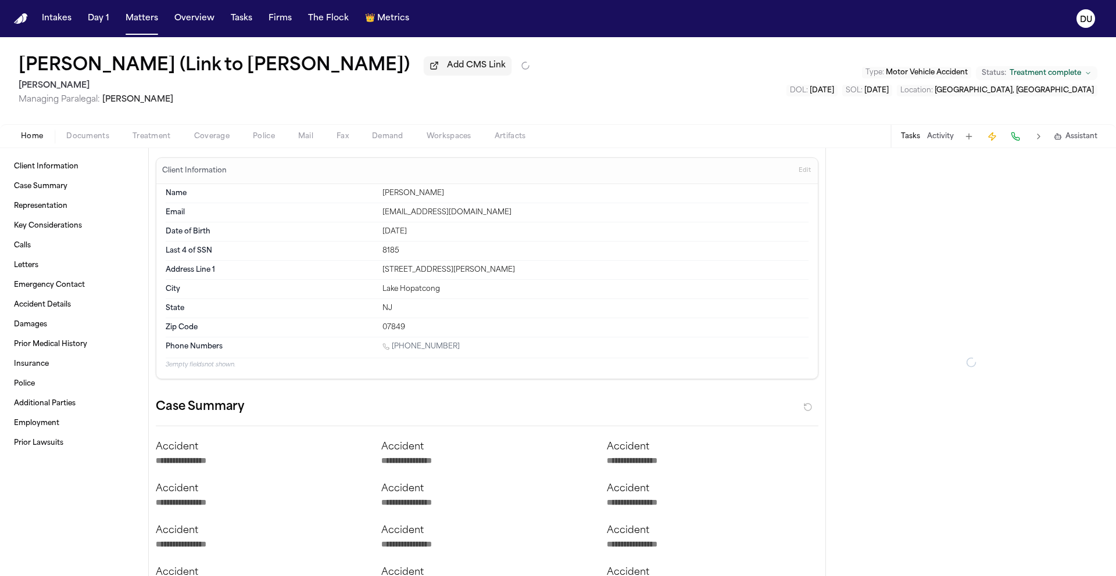
type textarea "*"
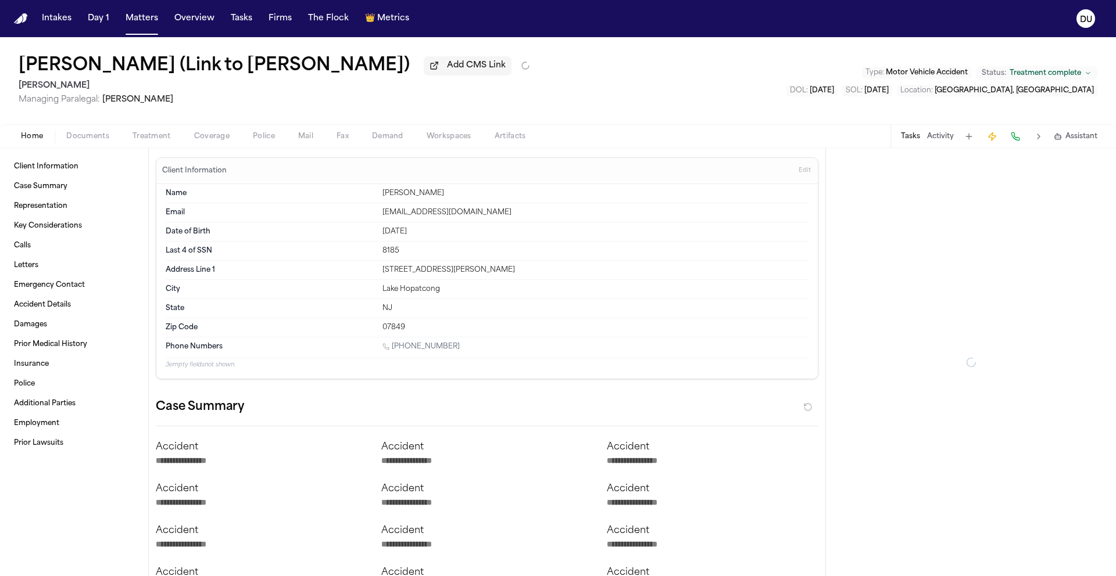
type textarea "*"
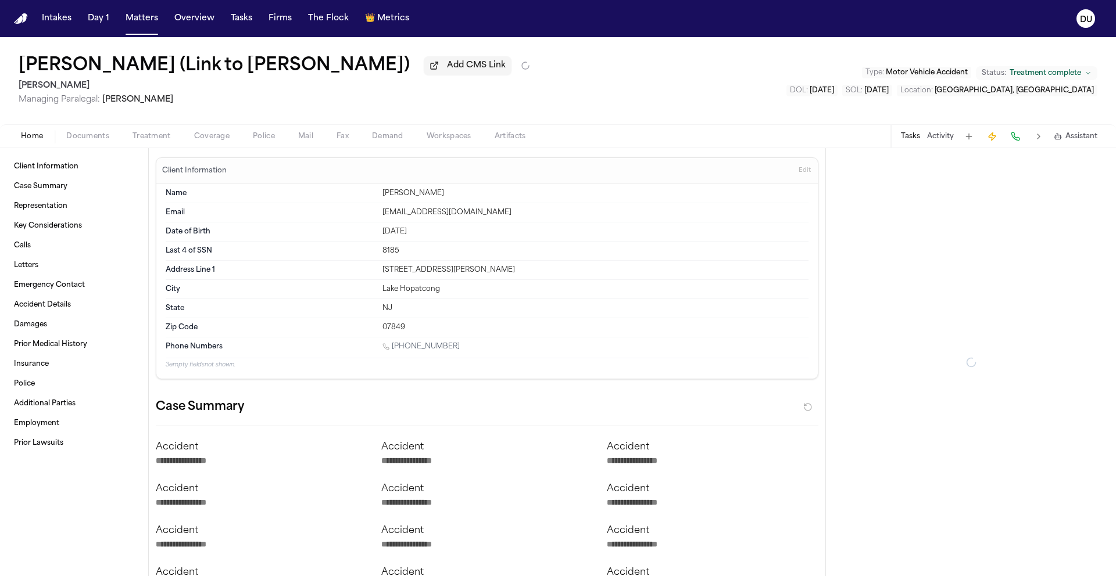
type textarea "*"
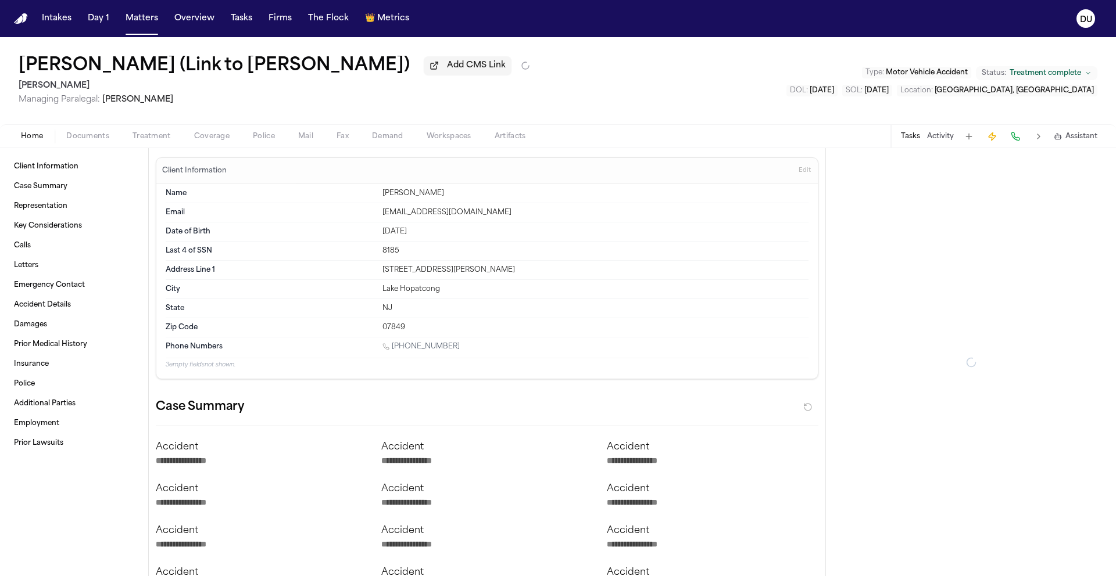
type textarea "*"
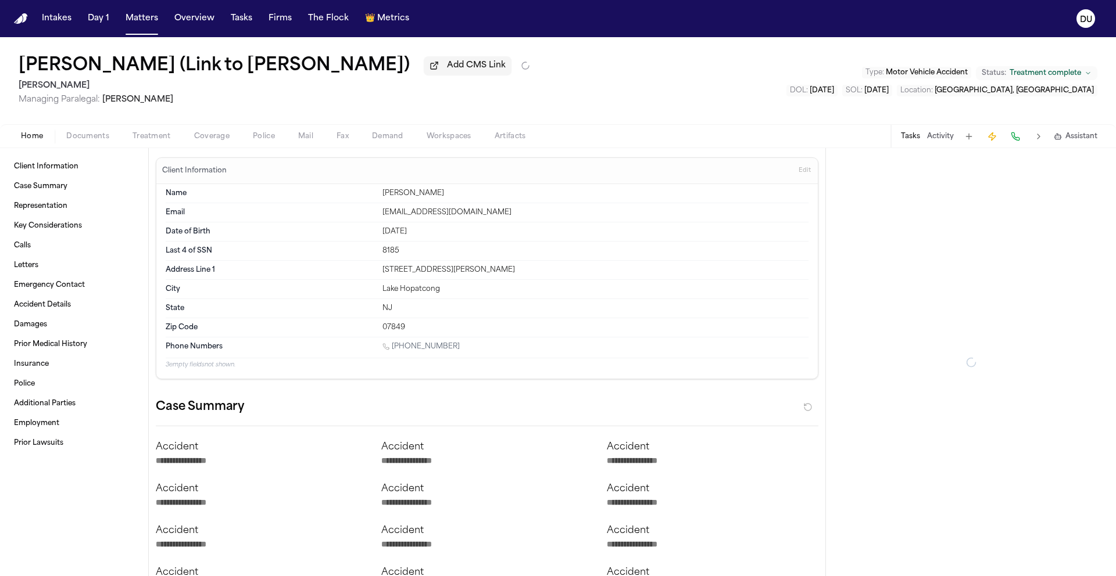
type textarea "*"
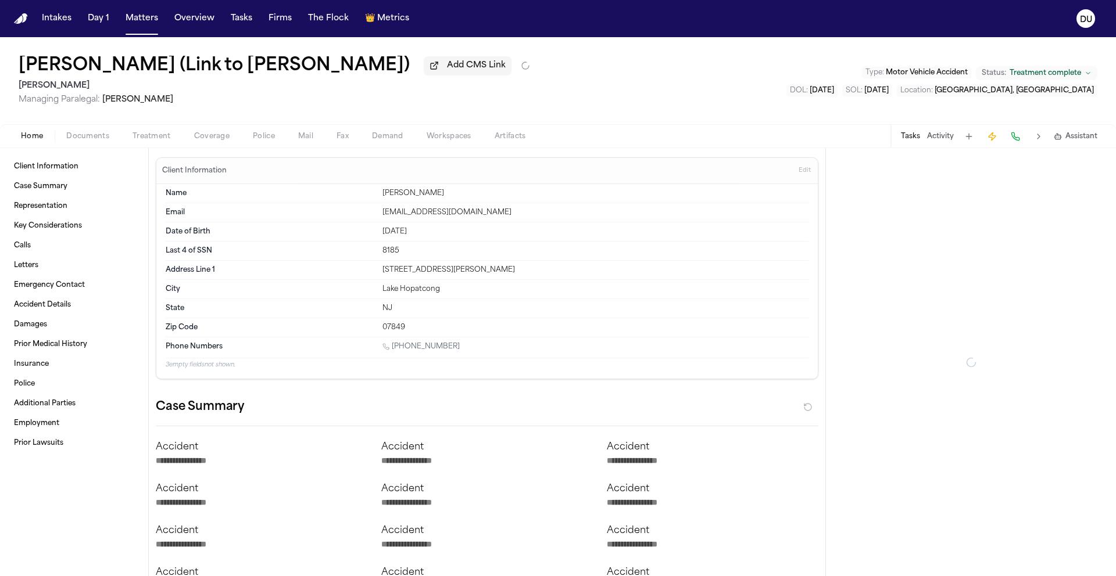
type textarea "*"
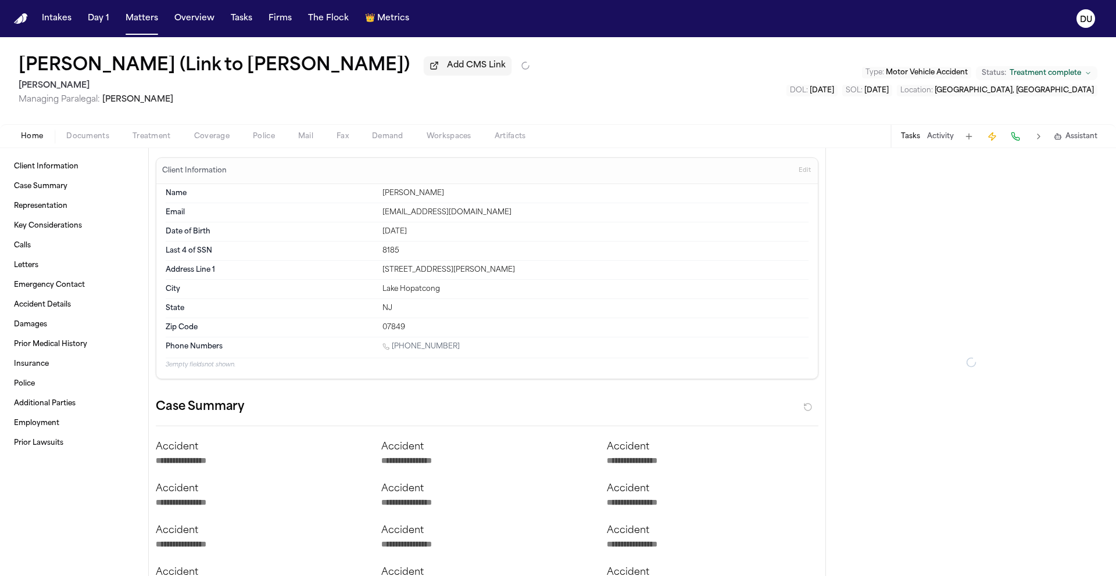
type textarea "*"
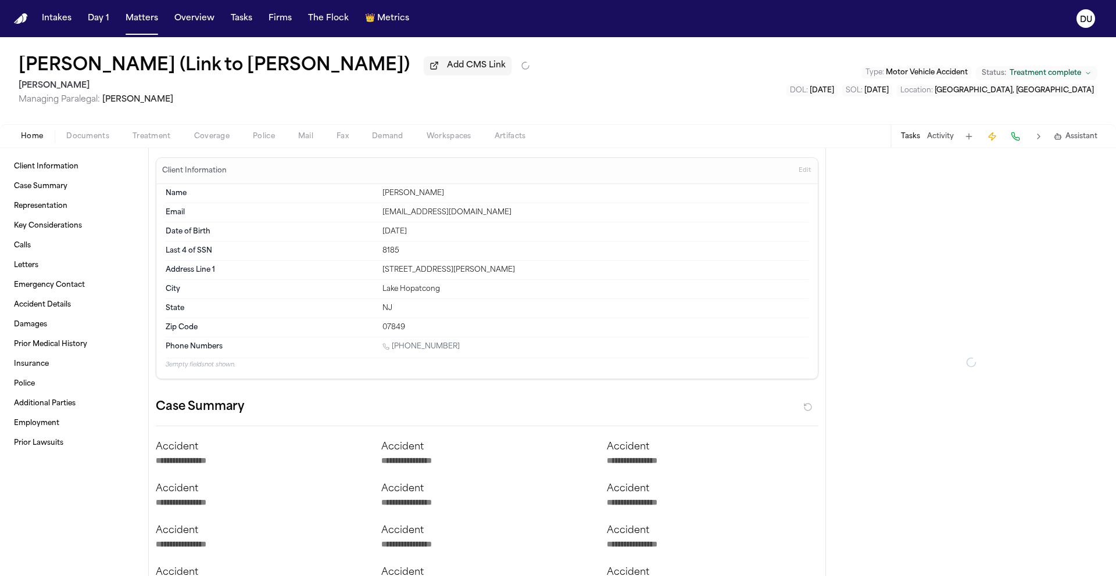
type textarea "*"
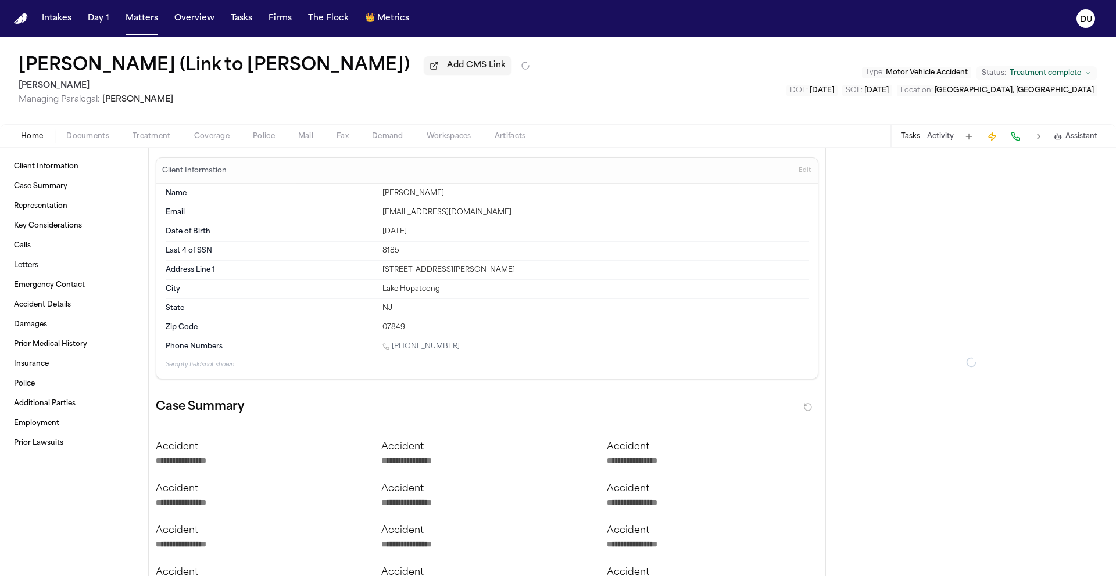
type textarea "*"
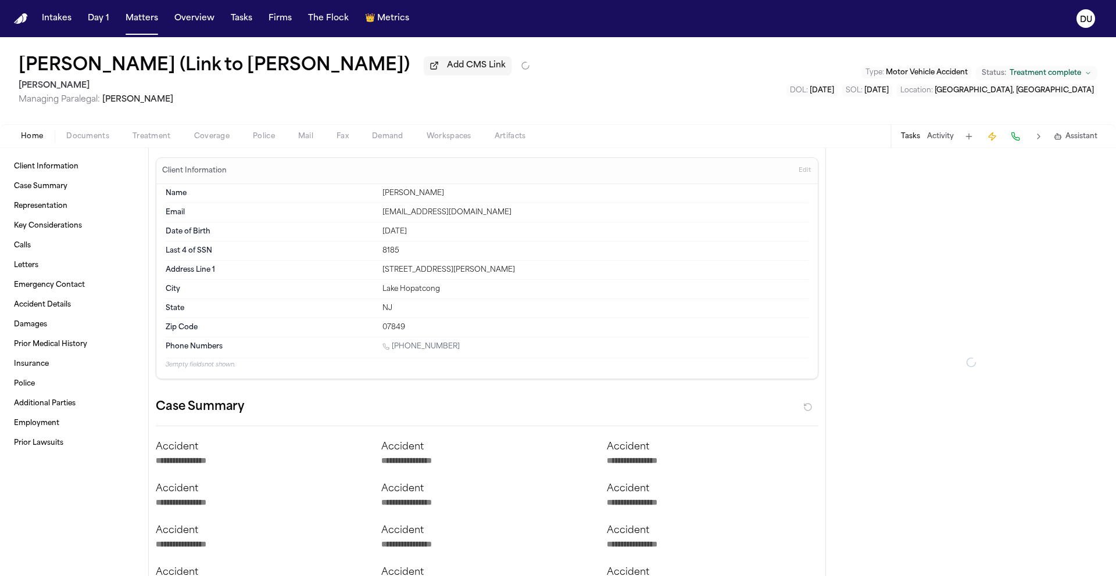
type textarea "*"
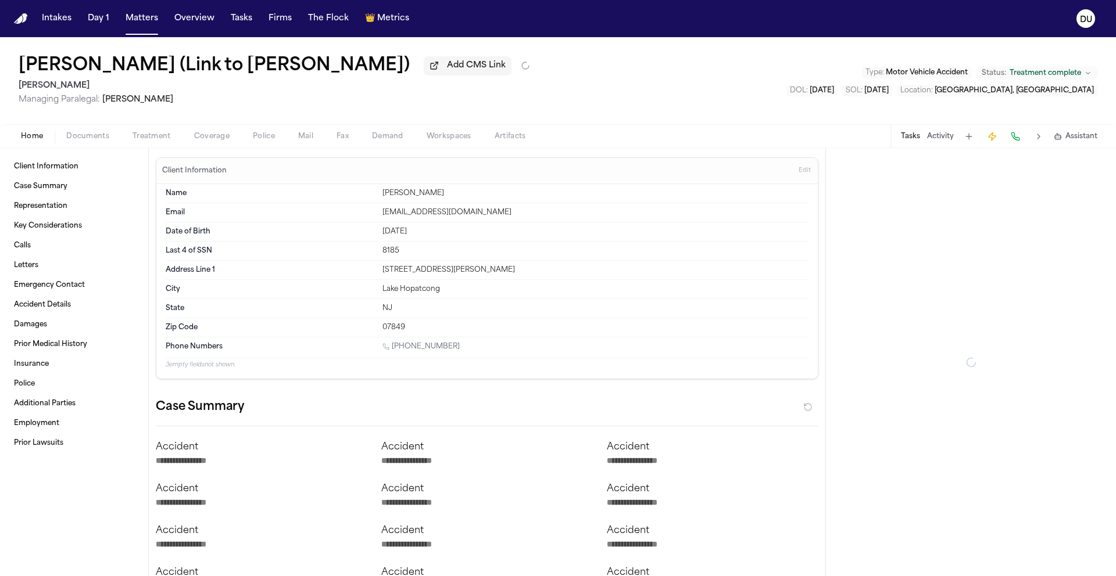
type textarea "*"
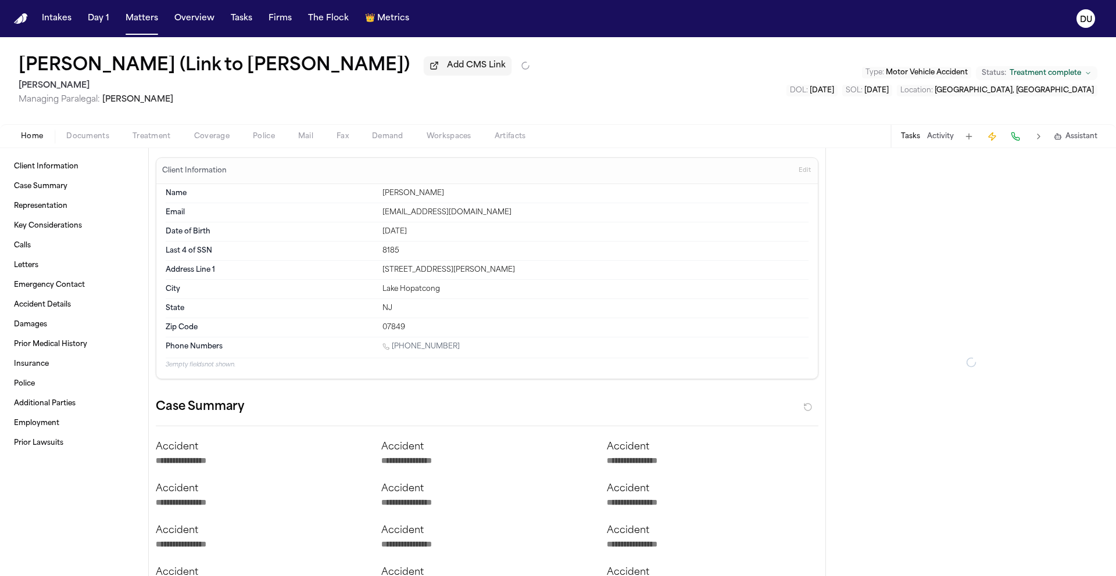
type textarea "*"
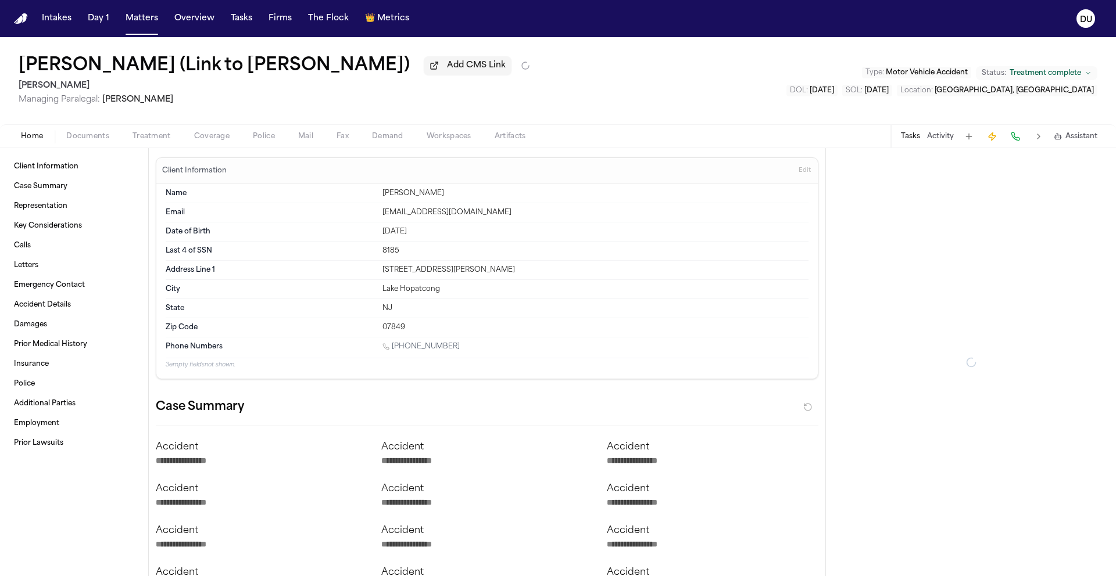
type textarea "*"
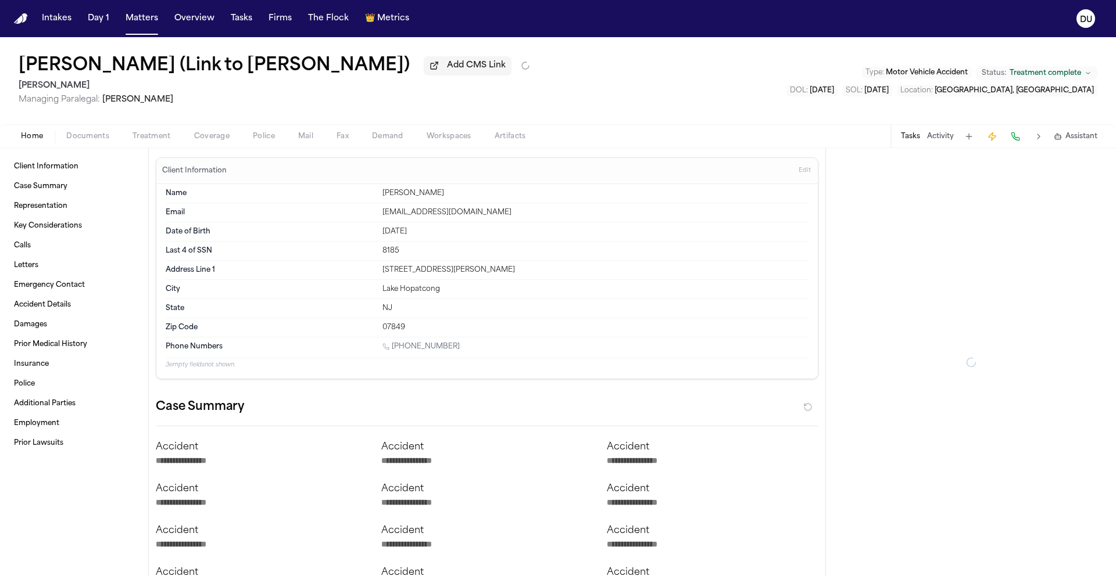
type textarea "*"
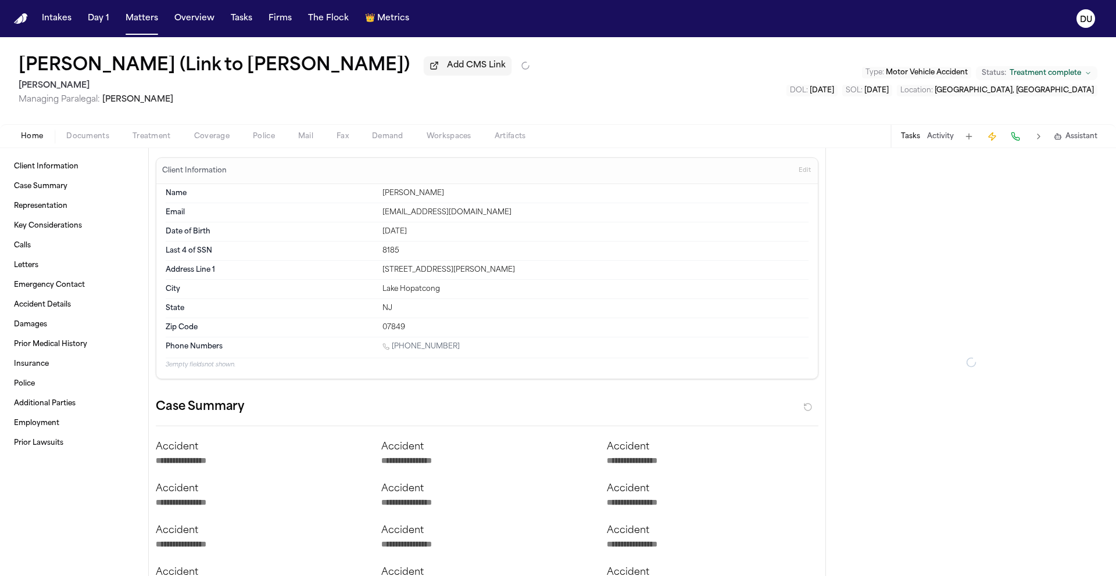
type textarea "*"
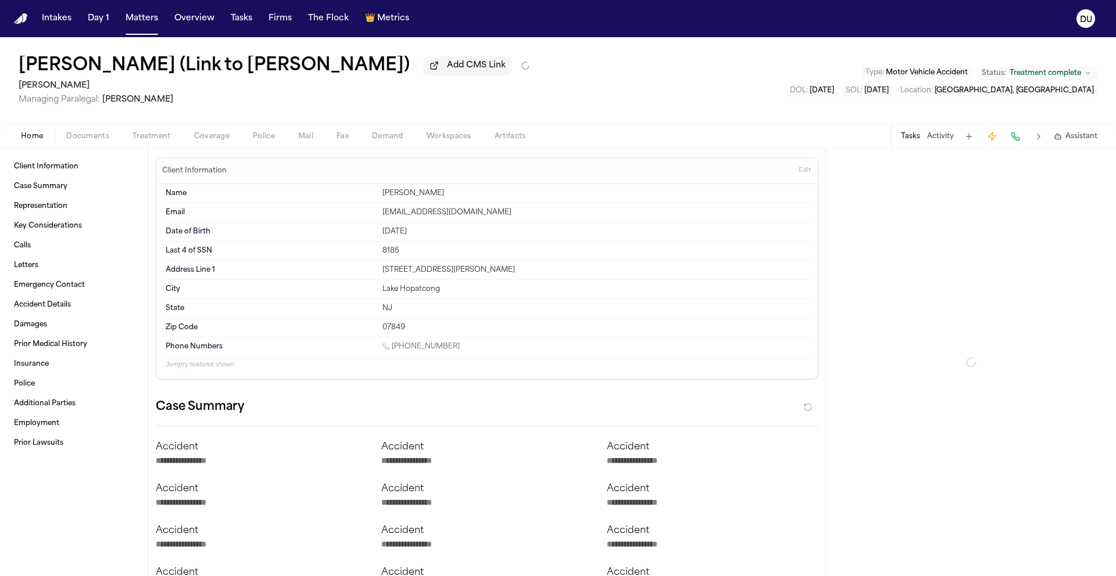
type textarea "*"
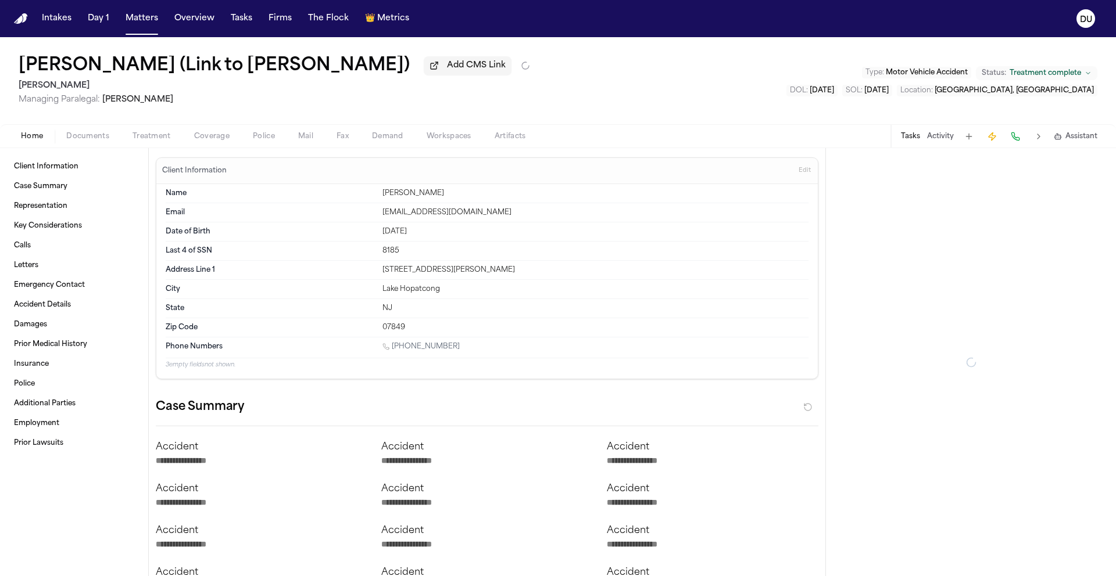
type textarea "*"
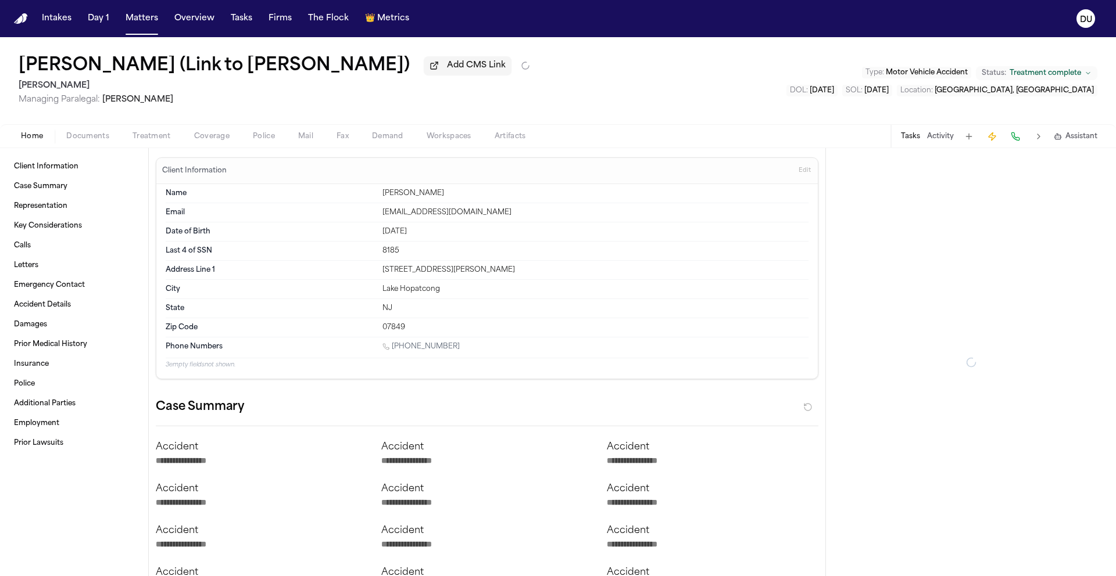
type textarea "*"
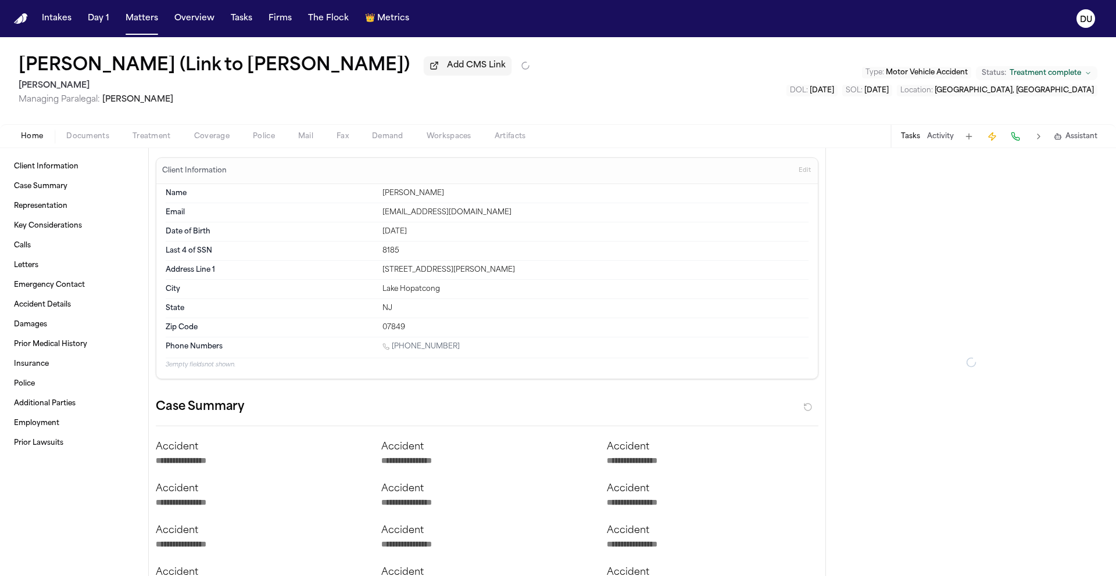
type textarea "*"
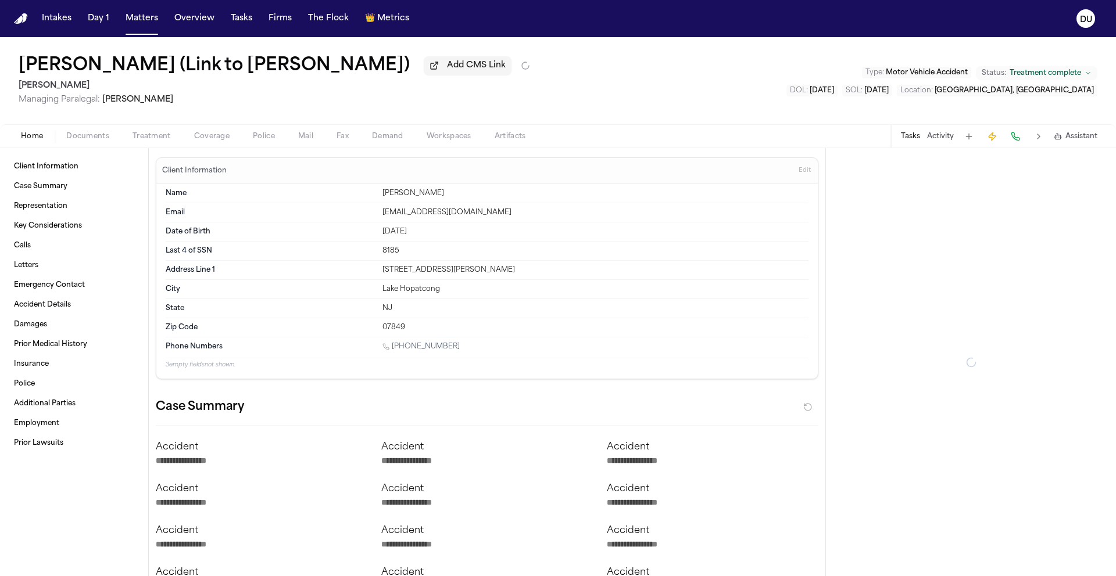
type textarea "*"
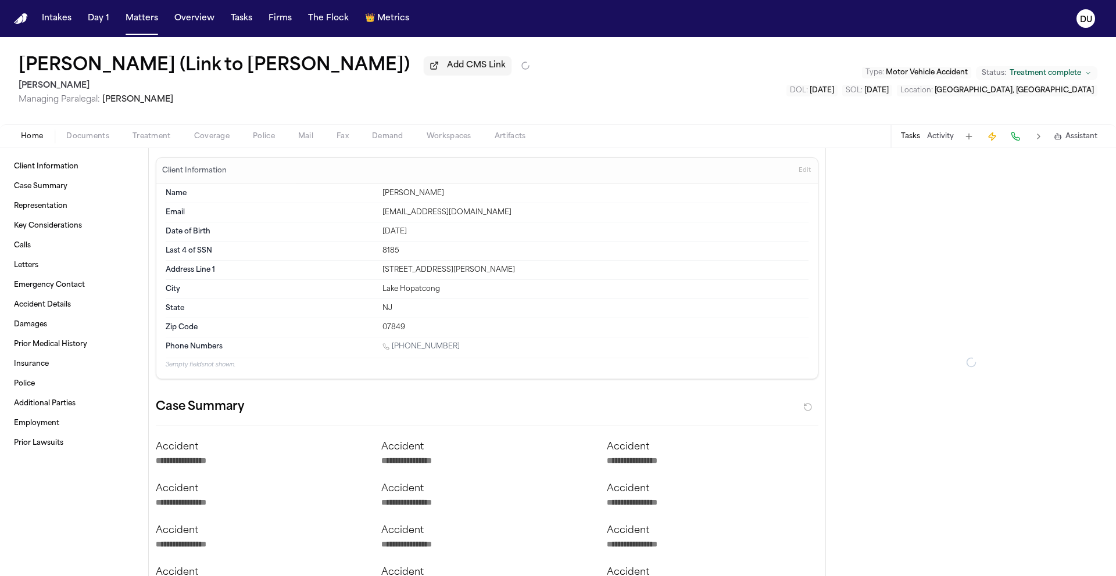
type textarea "*"
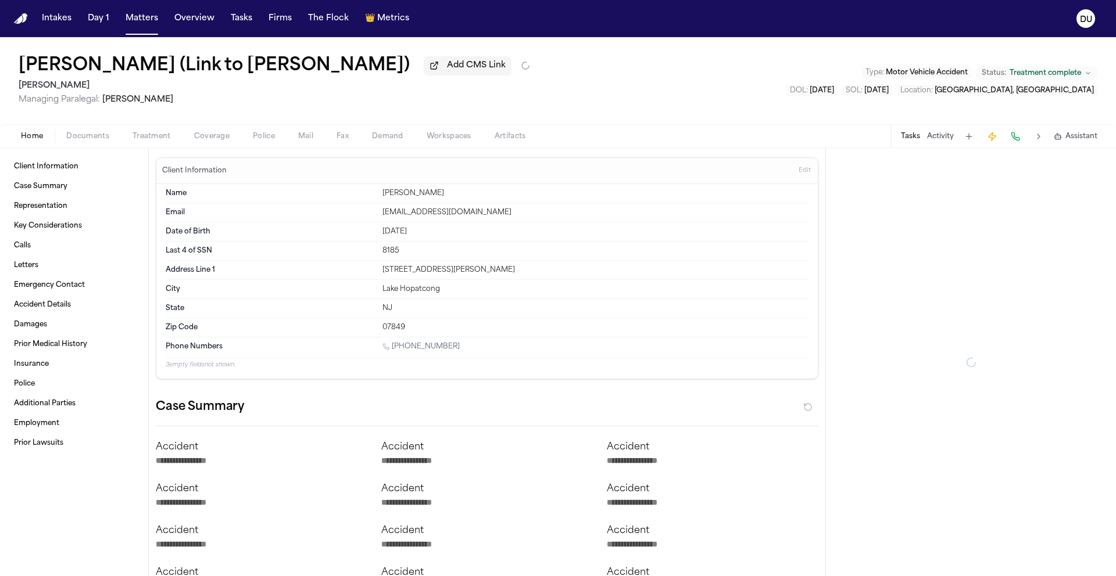
type textarea "*"
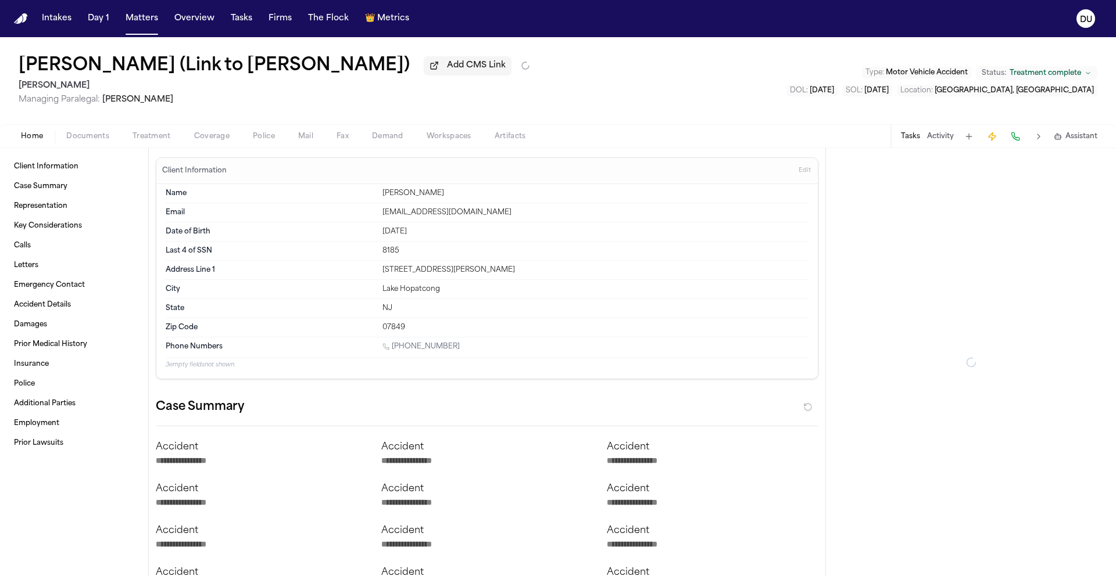
type textarea "*"
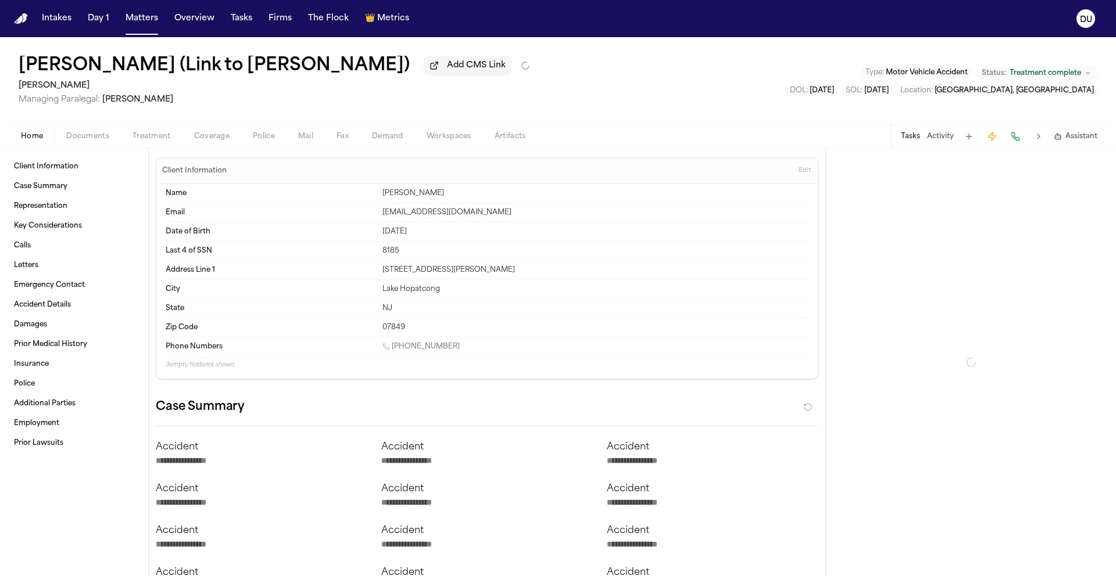
type textarea "*"
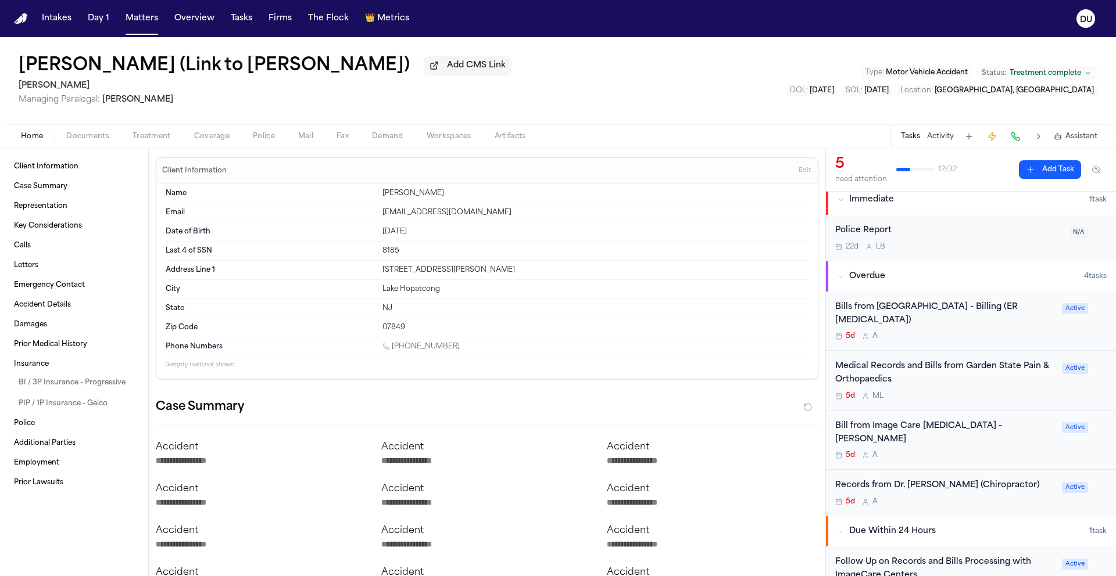
scroll to position [9, 0]
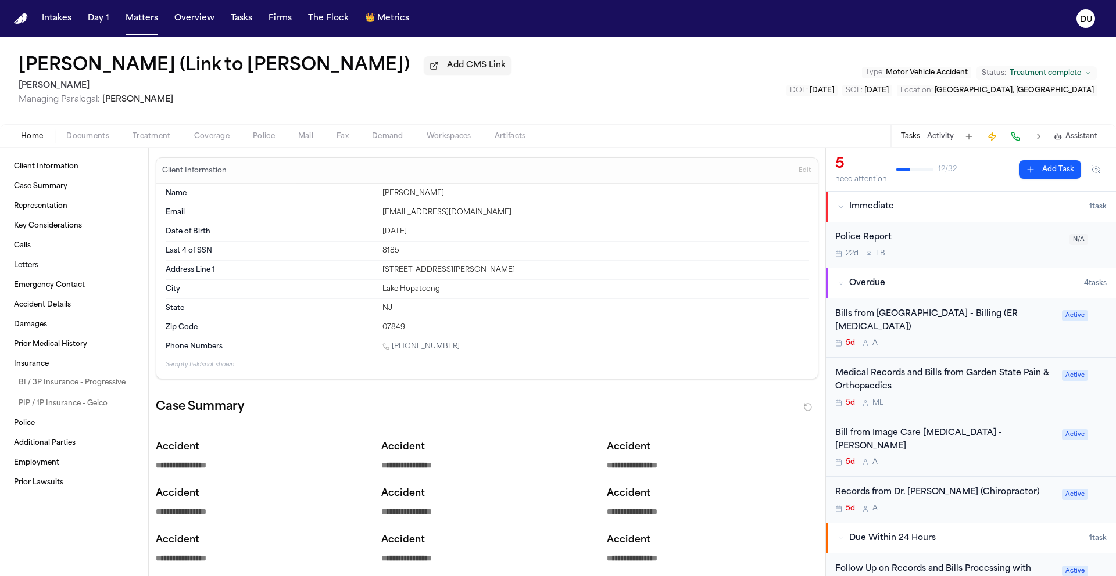
scroll to position [9, 0]
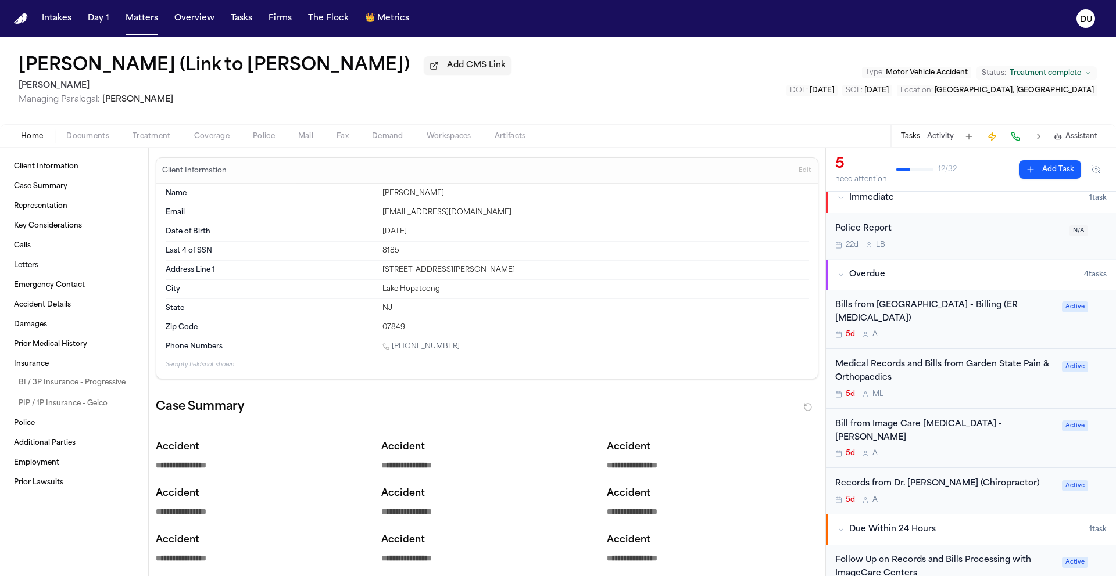
click at [904, 359] on div "Medical Records and Bills from Garden State Pain & Orthopaedics" at bounding box center [945, 372] width 220 height 27
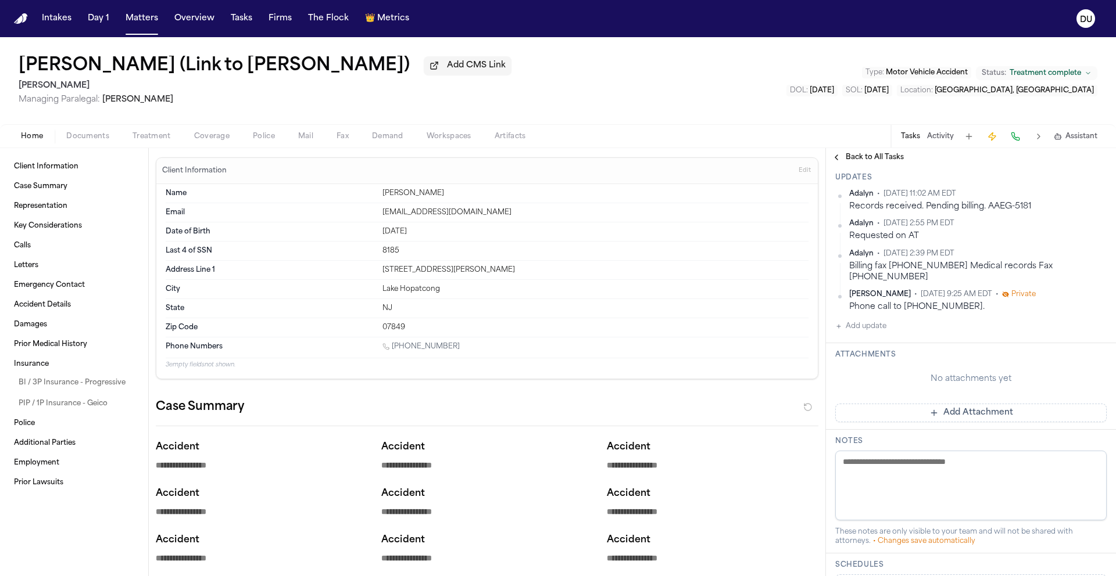
scroll to position [307, 0]
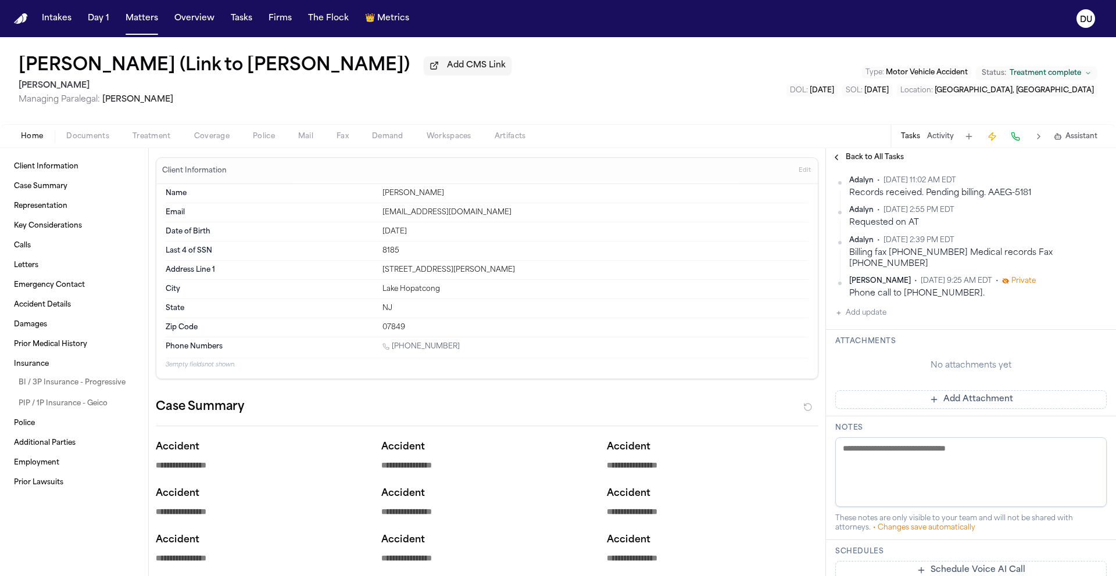
click at [952, 394] on button "Add Attachment" at bounding box center [970, 399] width 271 height 19
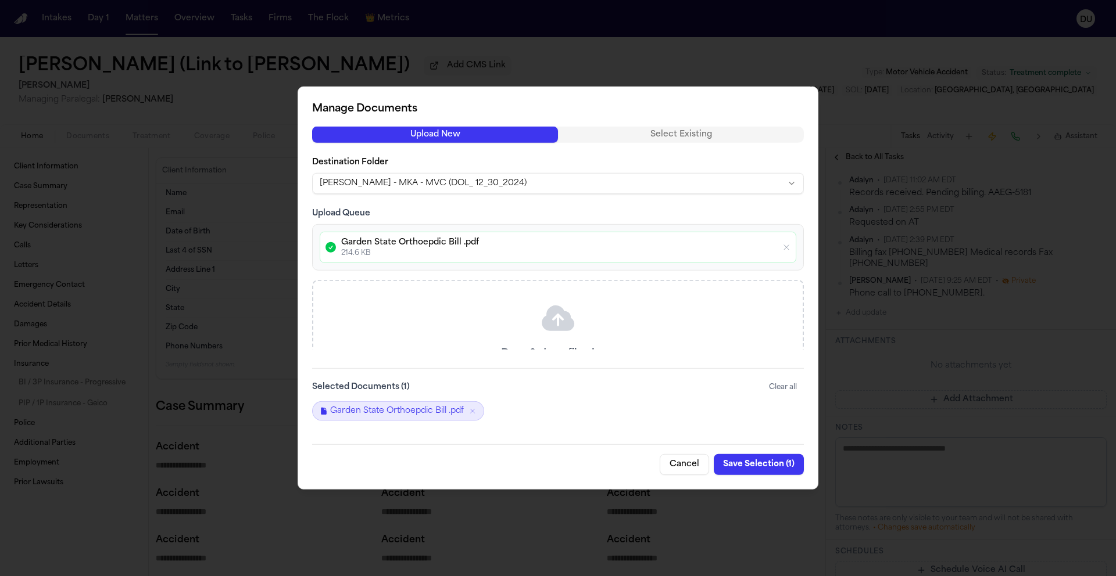
click at [758, 468] on button "Save Selection ( 1 )" at bounding box center [759, 464] width 90 height 21
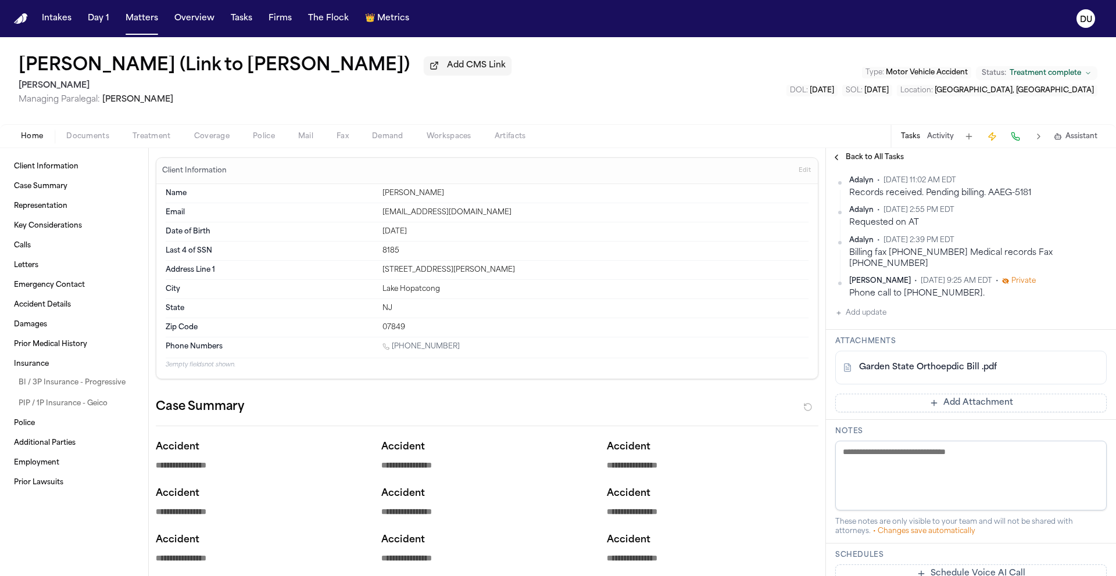
click at [869, 306] on button "Add update" at bounding box center [860, 313] width 51 height 14
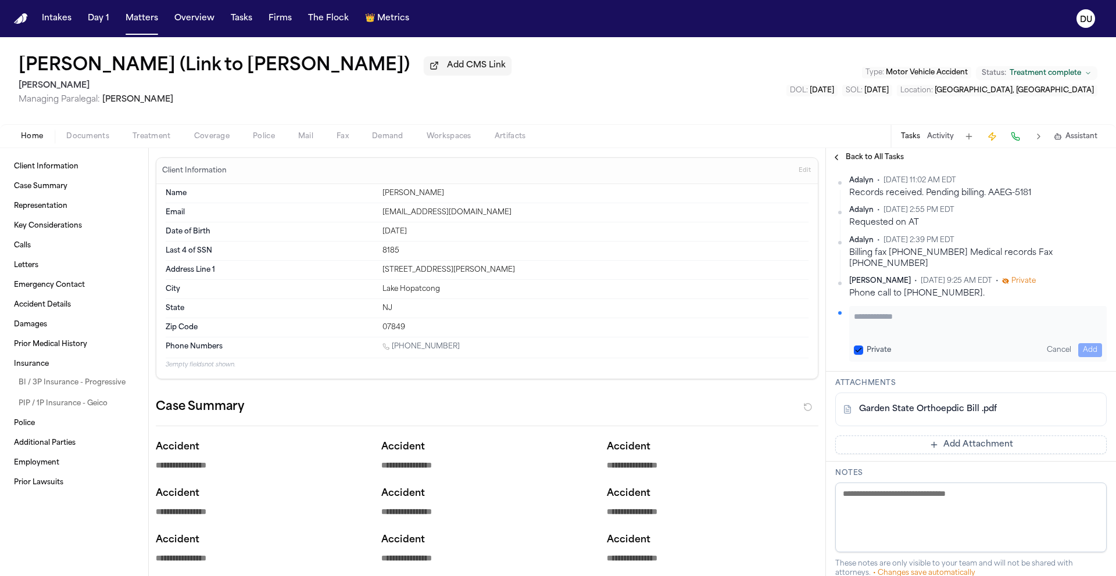
click at [897, 314] on textarea "Add your update" at bounding box center [978, 322] width 248 height 23
type textarea "**********"
click at [1084, 343] on button "Add" at bounding box center [1090, 350] width 24 height 14
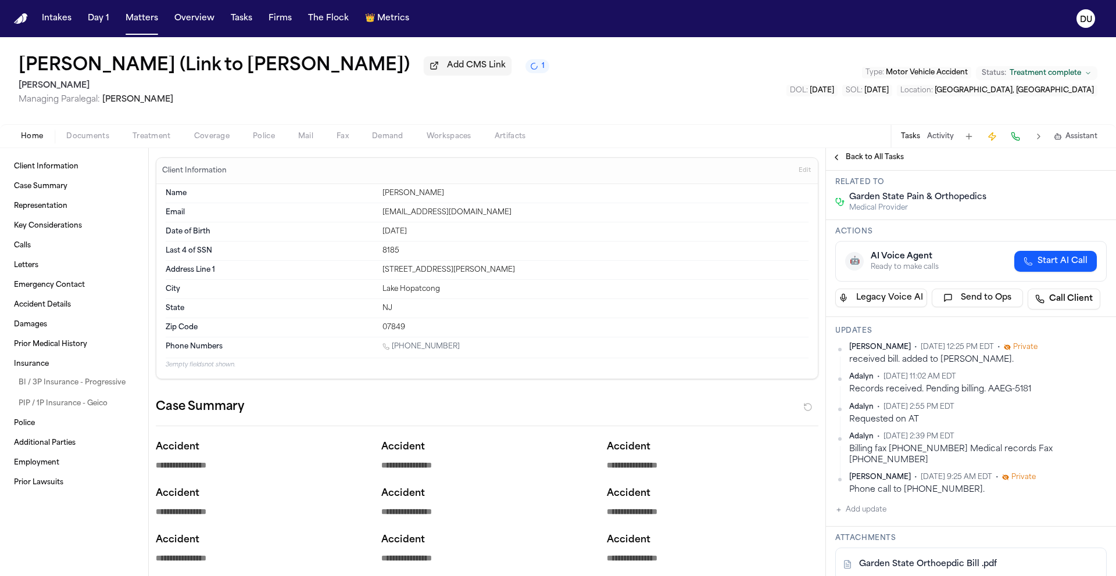
scroll to position [0, 0]
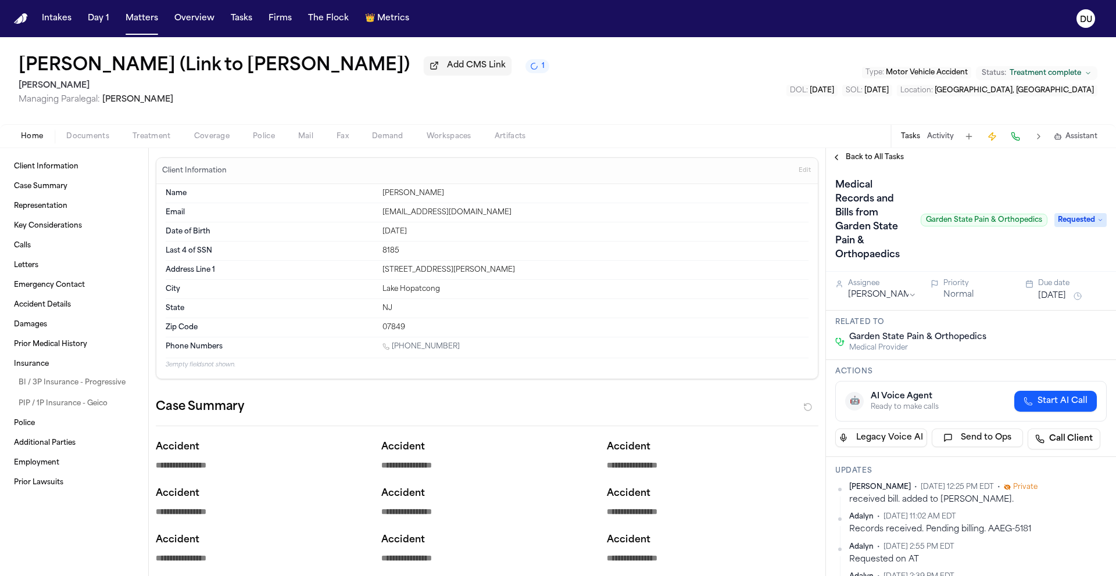
click at [1065, 213] on div "Medical Records and Bills from Garden State Pain & Orthopaedics Garden State Pa…" at bounding box center [970, 220] width 271 height 88
click at [1069, 225] on span "Requested" at bounding box center [1080, 220] width 52 height 14
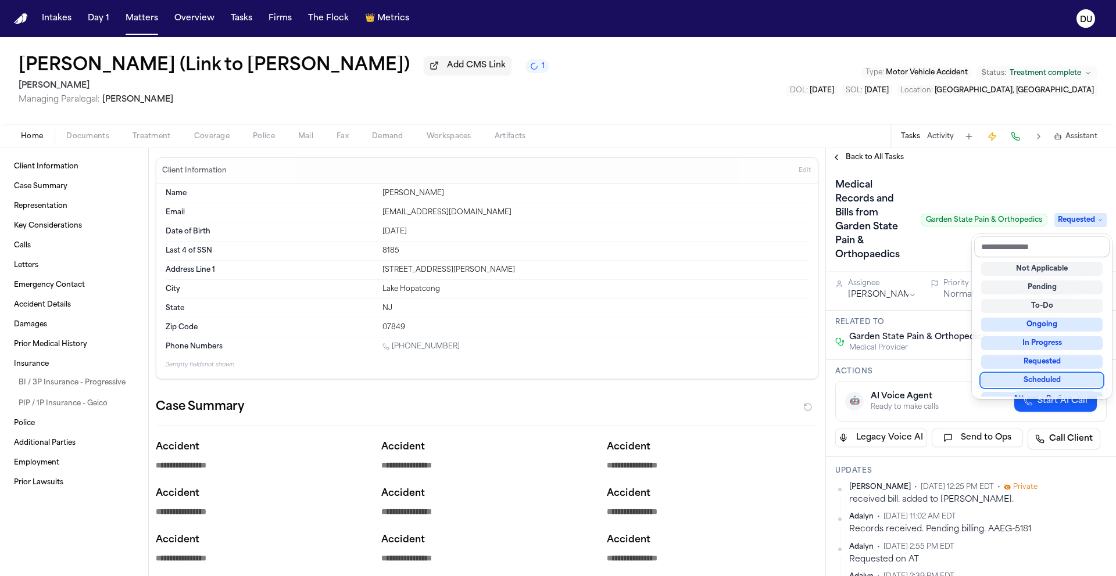
scroll to position [95, 0]
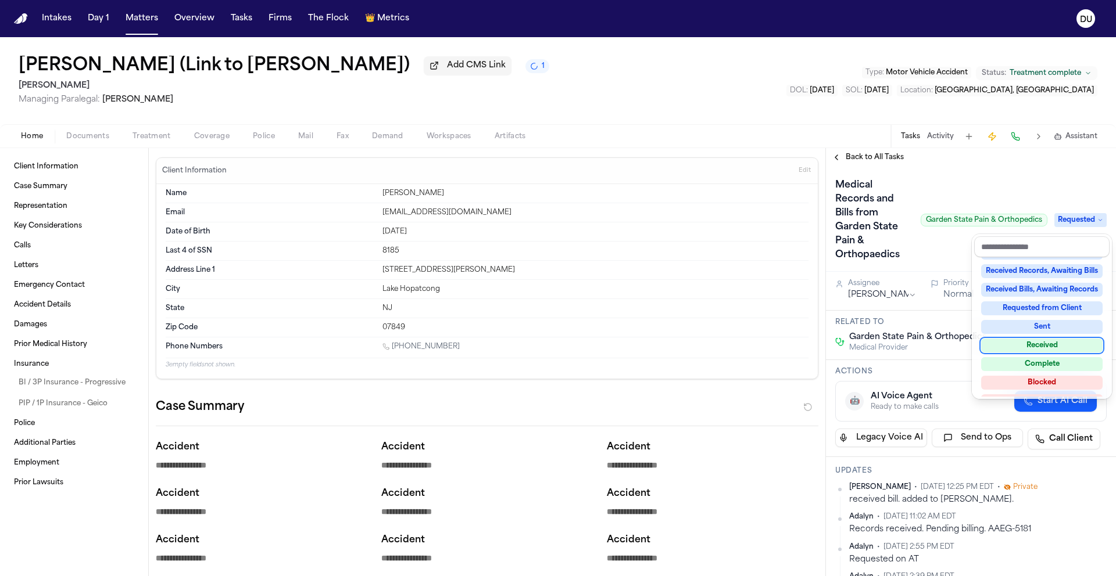
click at [1048, 350] on div "Received" at bounding box center [1041, 346] width 121 height 14
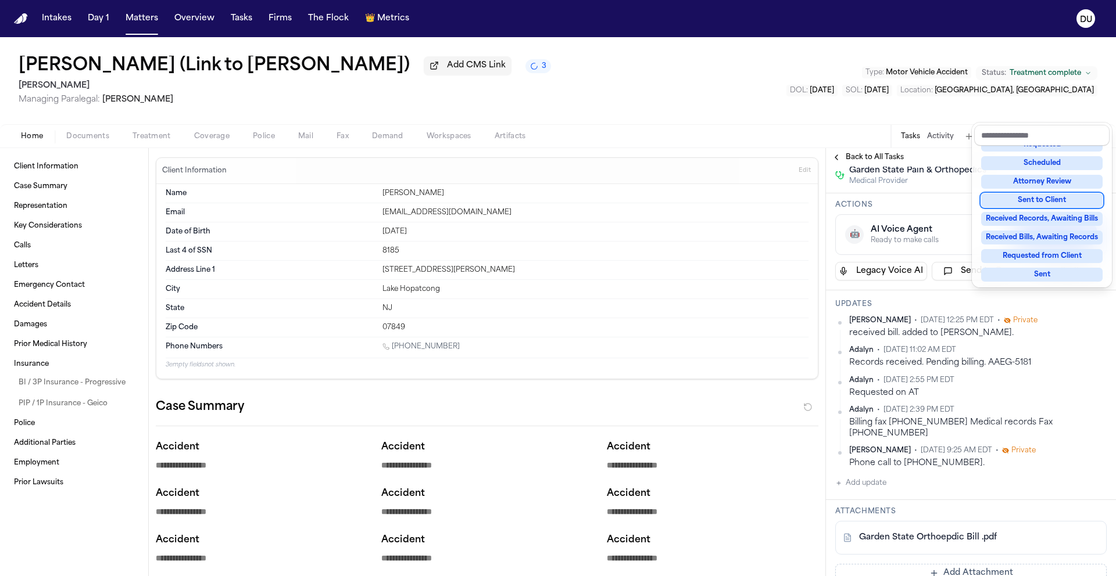
scroll to position [202, 0]
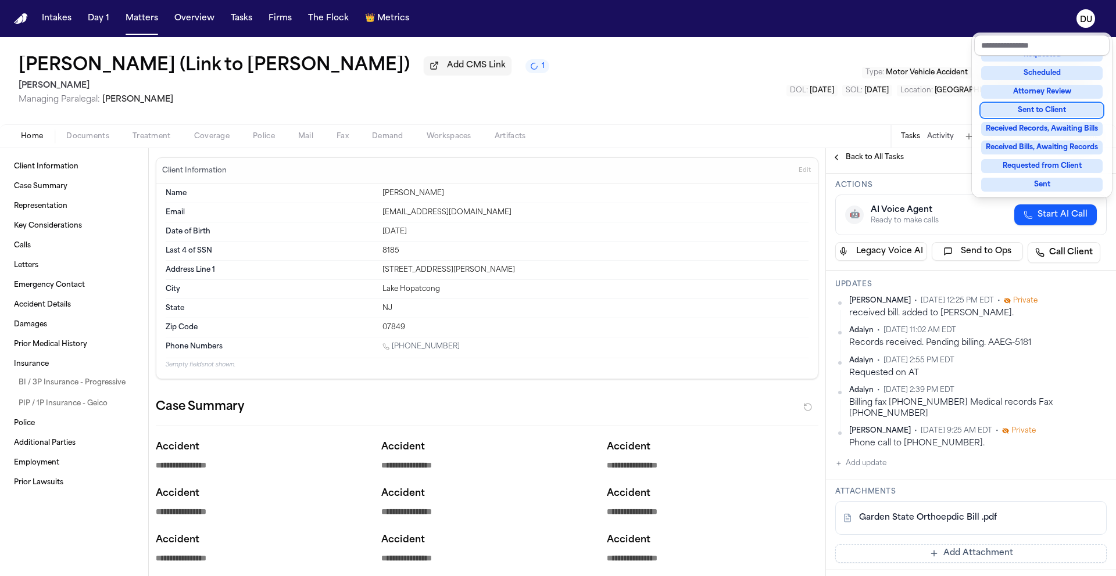
click at [22, 20] on div "**********" at bounding box center [558, 288] width 1116 height 576
click at [22, 20] on img "Home" at bounding box center [21, 18] width 14 height 11
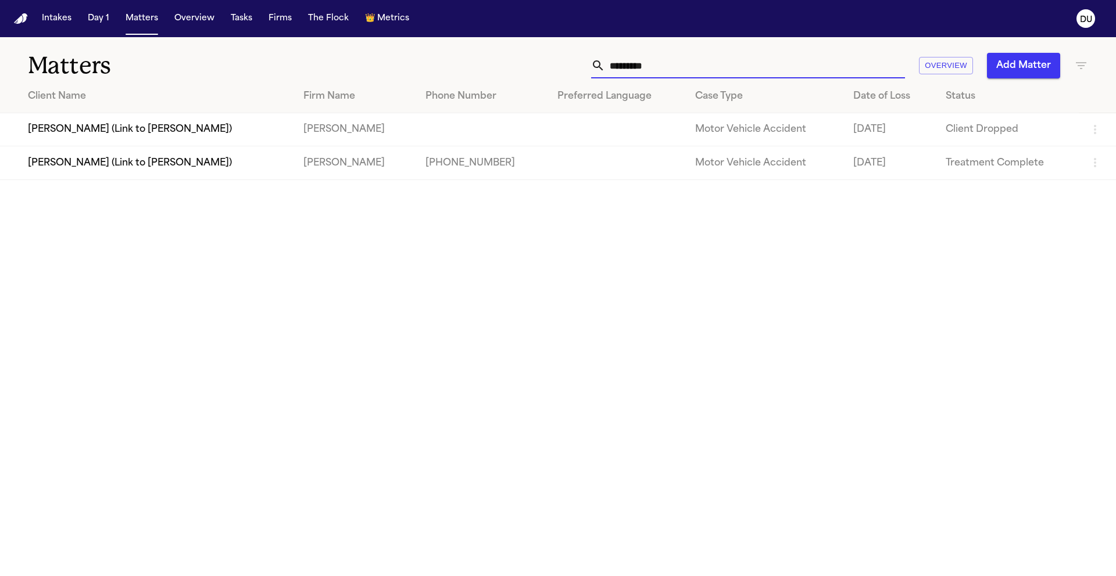
drag, startPoint x: 680, startPoint y: 71, endPoint x: 550, endPoint y: 73, distance: 129.6
click at [550, 73] on div "********* Overview Add Matter" at bounding box center [711, 66] width 751 height 26
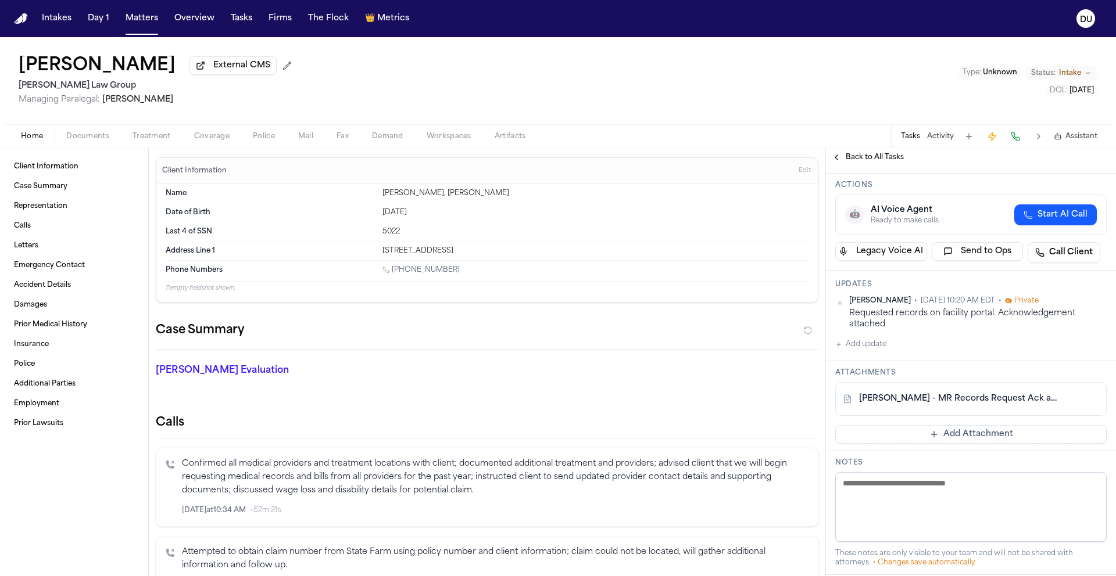
scroll to position [187, 0]
click at [247, 19] on button "Tasks" at bounding box center [241, 18] width 31 height 21
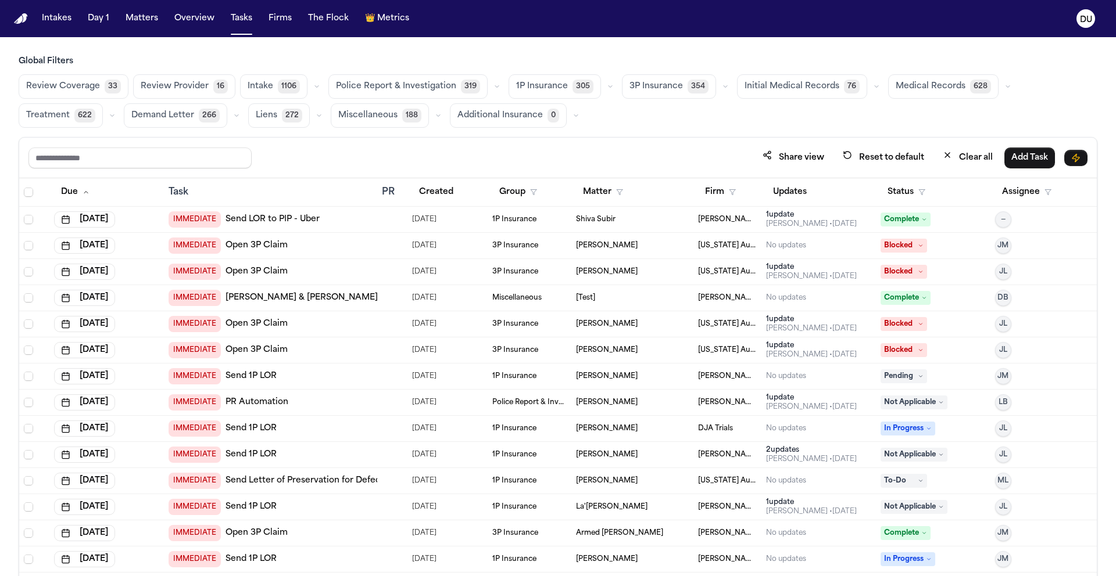
click at [906, 92] on span "Medical Records" at bounding box center [930, 87] width 70 height 12
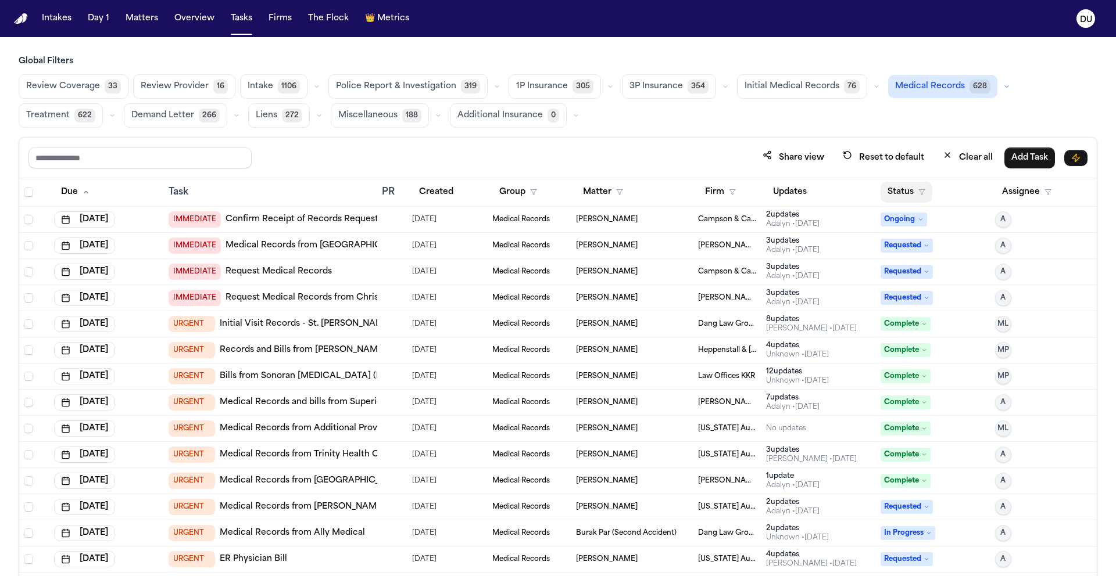
click at [900, 193] on button "Status" at bounding box center [906, 192] width 52 height 21
click at [931, 225] on input "text" at bounding box center [936, 221] width 113 height 21
type input "*"
click at [711, 196] on button "Firm" at bounding box center [720, 192] width 45 height 21
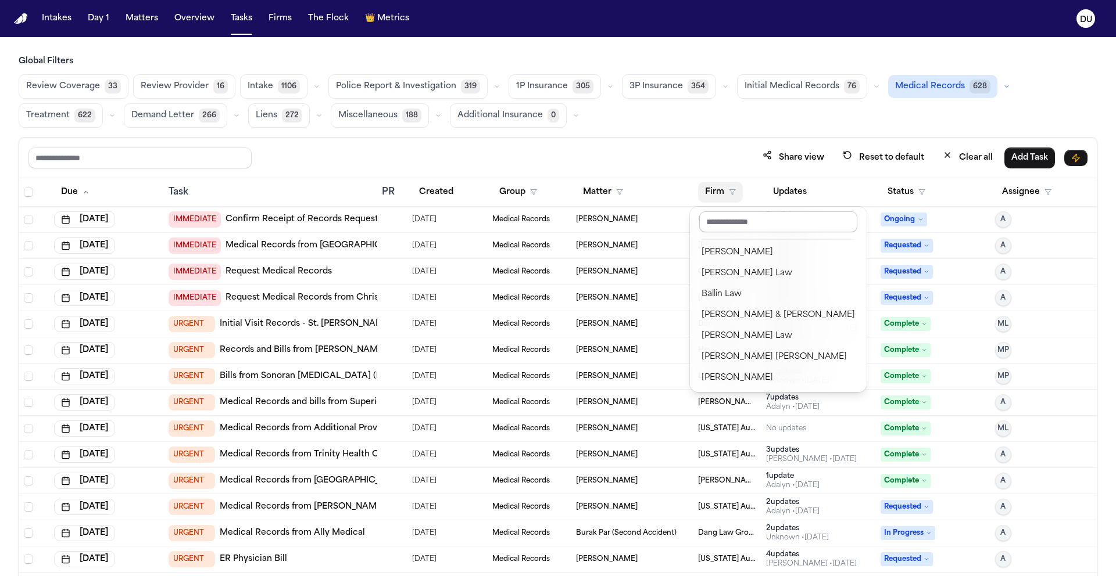
click at [745, 223] on input "text" at bounding box center [778, 221] width 158 height 21
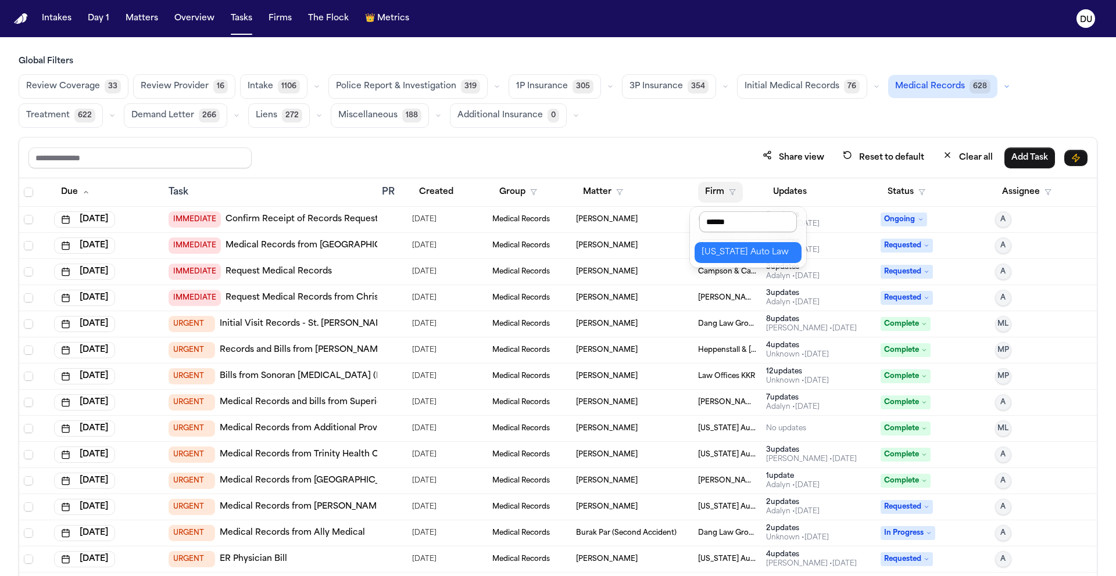
type input "*******"
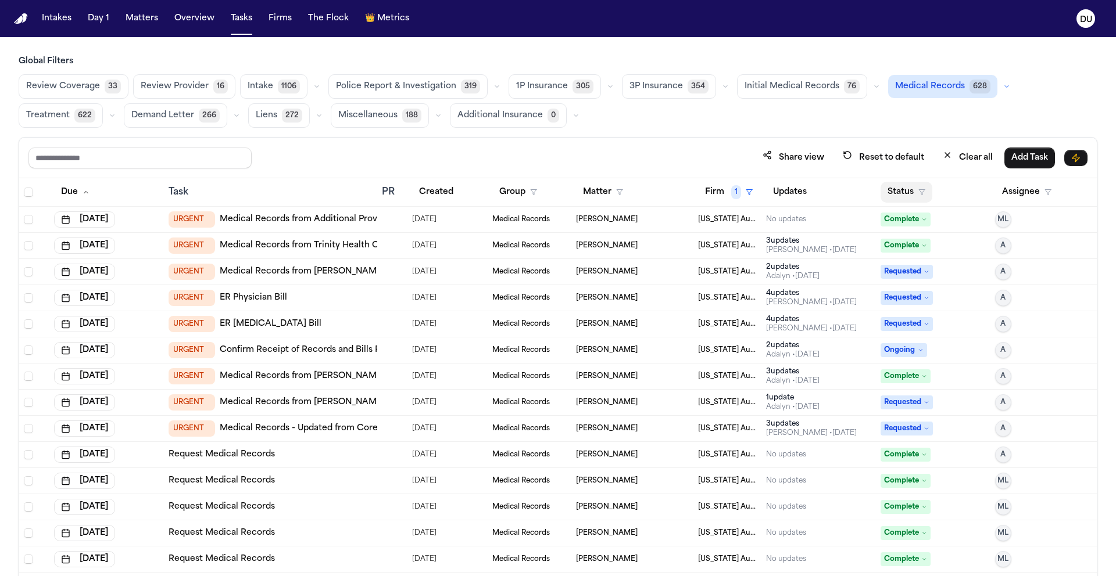
click at [897, 195] on button "Status" at bounding box center [906, 192] width 52 height 21
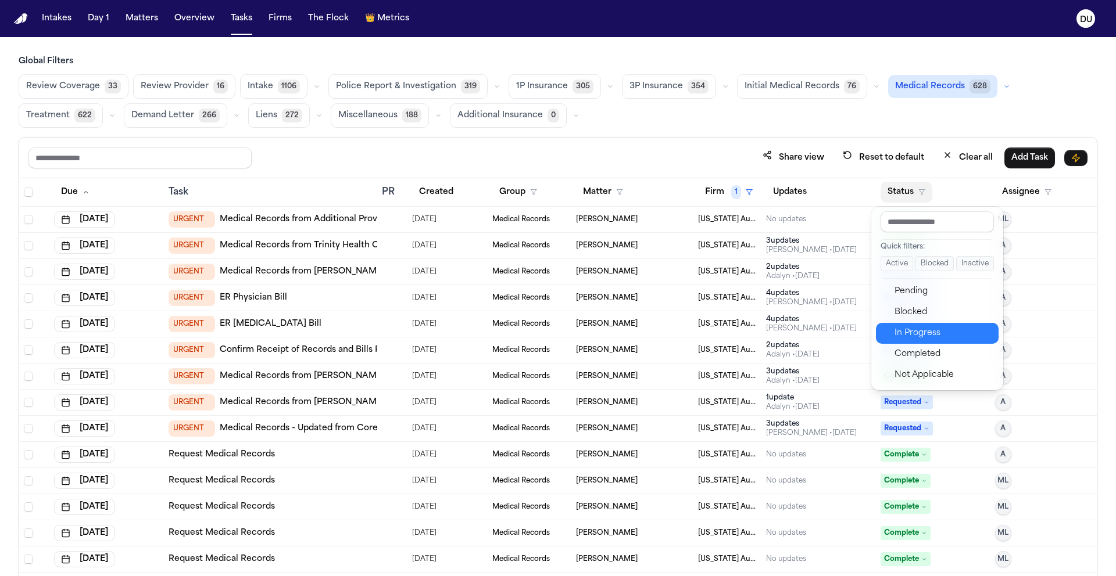
click at [934, 335] on div "In Progress" at bounding box center [942, 334] width 97 height 14
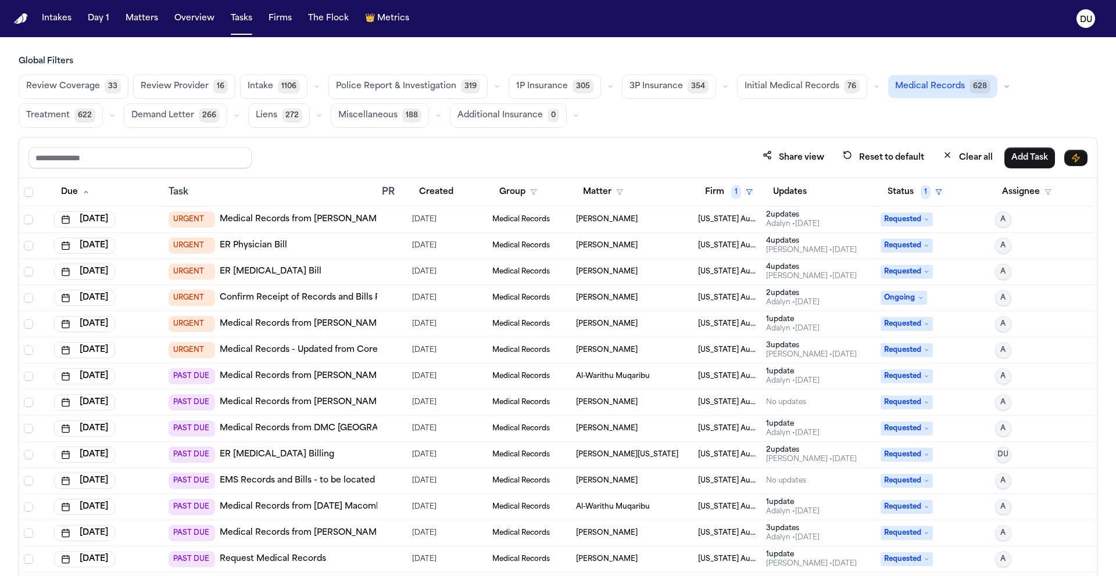
click at [324, 221] on link "Medical Records from Henry Ford Genesys Hospital" at bounding box center [339, 220] width 239 height 12
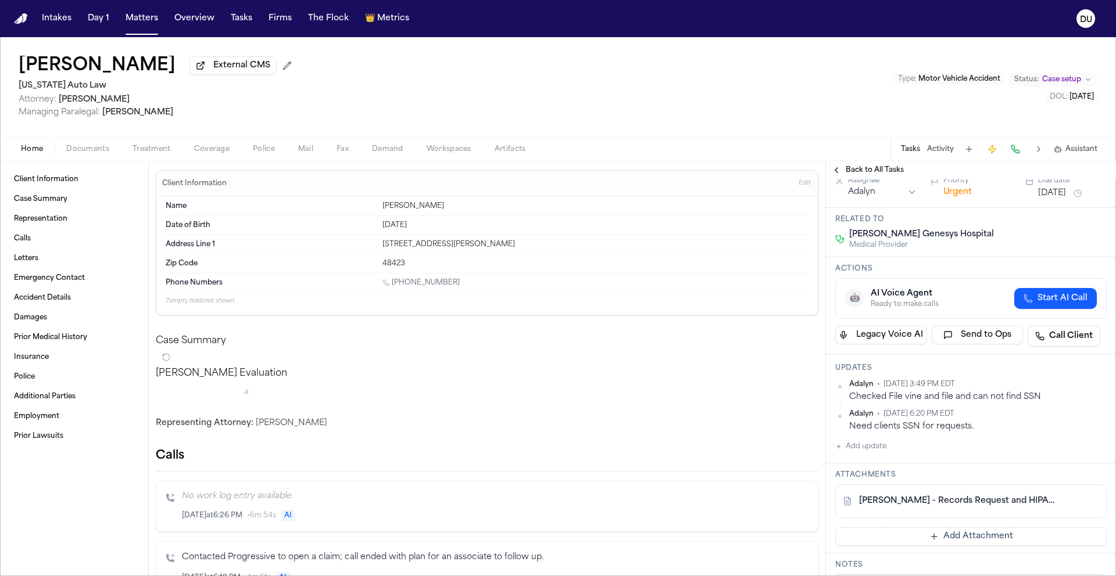
scroll to position [89, 0]
click at [944, 494] on link "[PERSON_NAME] - Records Request and HIPAA Auth to [PERSON_NAME] Genesys Hospita…" at bounding box center [959, 500] width 200 height 12
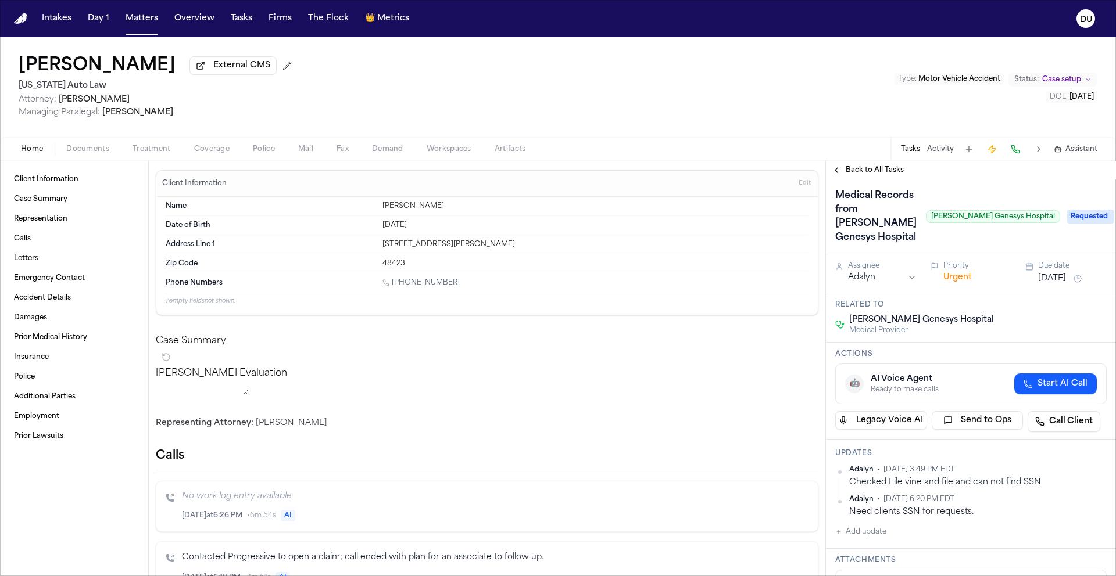
scroll to position [0, 0]
click at [241, 20] on button "Tasks" at bounding box center [241, 18] width 31 height 21
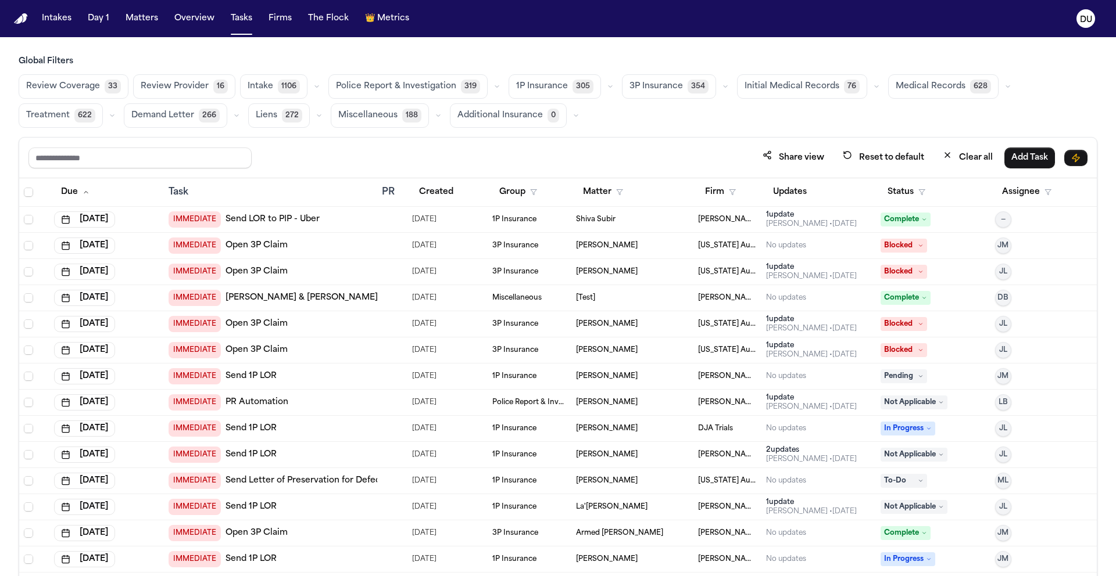
click at [920, 89] on span "Medical Records" at bounding box center [930, 87] width 70 height 12
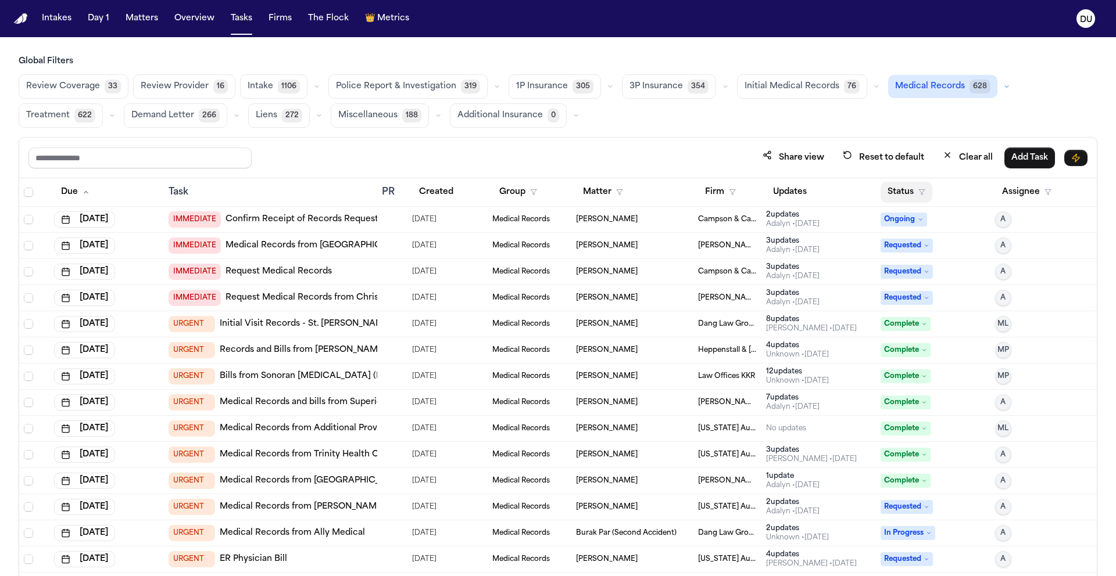
click at [898, 191] on button "Status" at bounding box center [906, 192] width 52 height 21
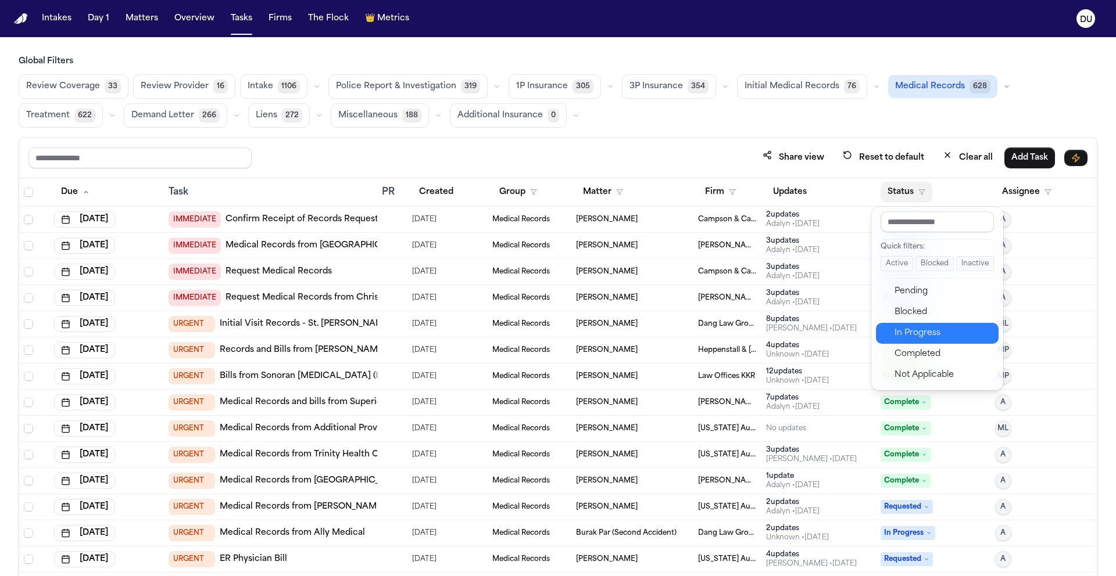
click at [926, 334] on div "In Progress" at bounding box center [942, 334] width 97 height 14
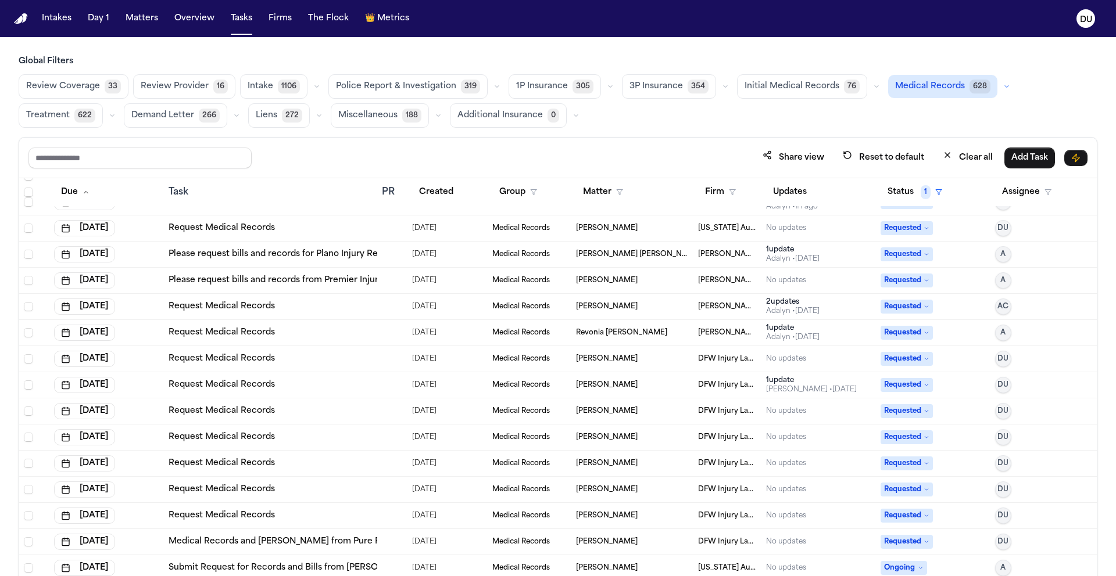
scroll to position [9716, 0]
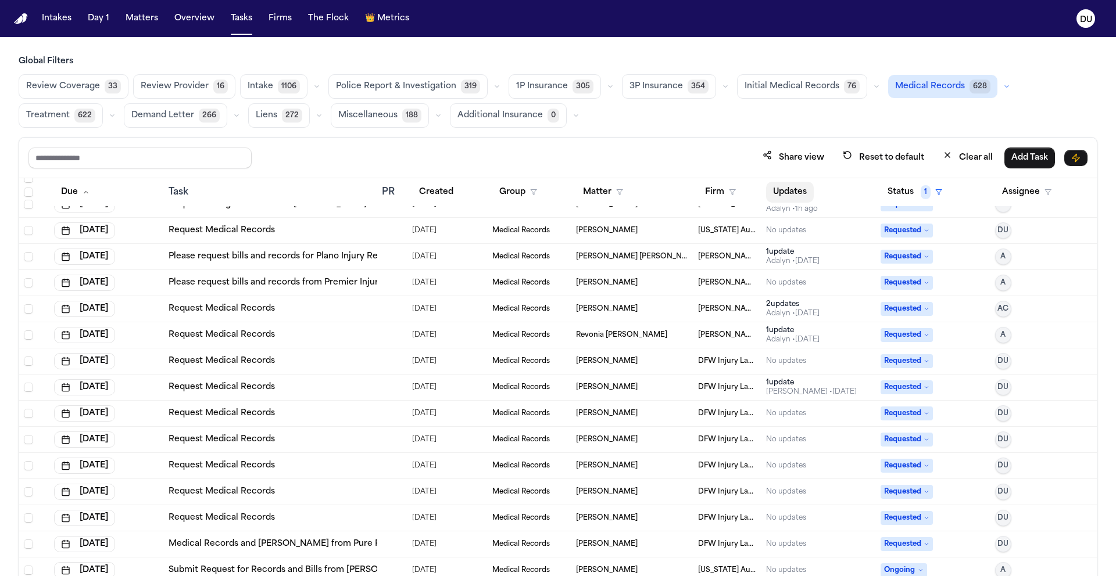
click at [784, 189] on button "Updates" at bounding box center [790, 192] width 48 height 21
click at [703, 193] on button "Firm" at bounding box center [720, 192] width 45 height 21
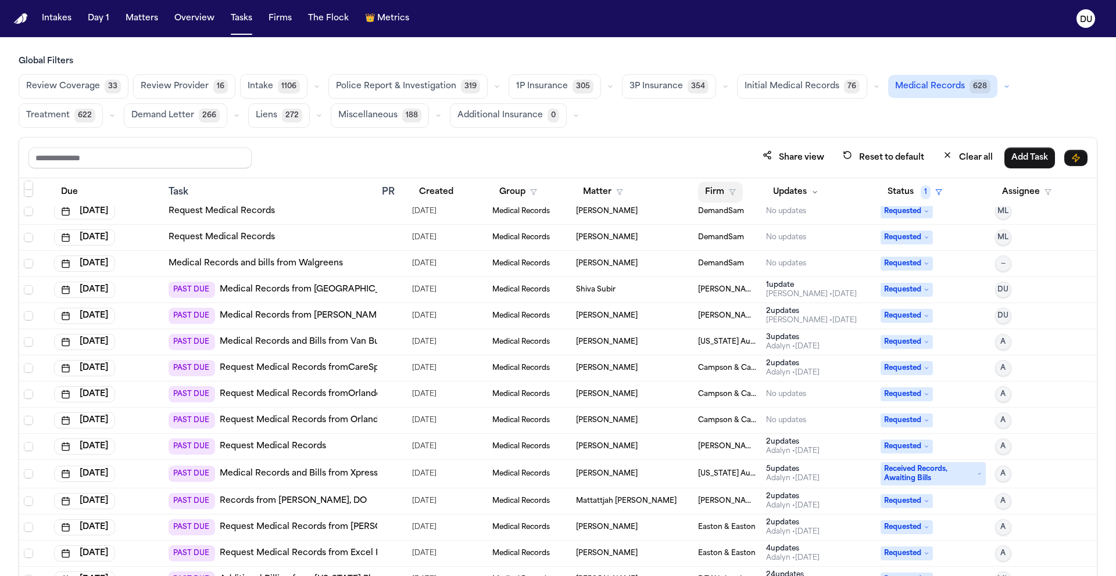
click at [713, 185] on button "Firm" at bounding box center [720, 192] width 45 height 21
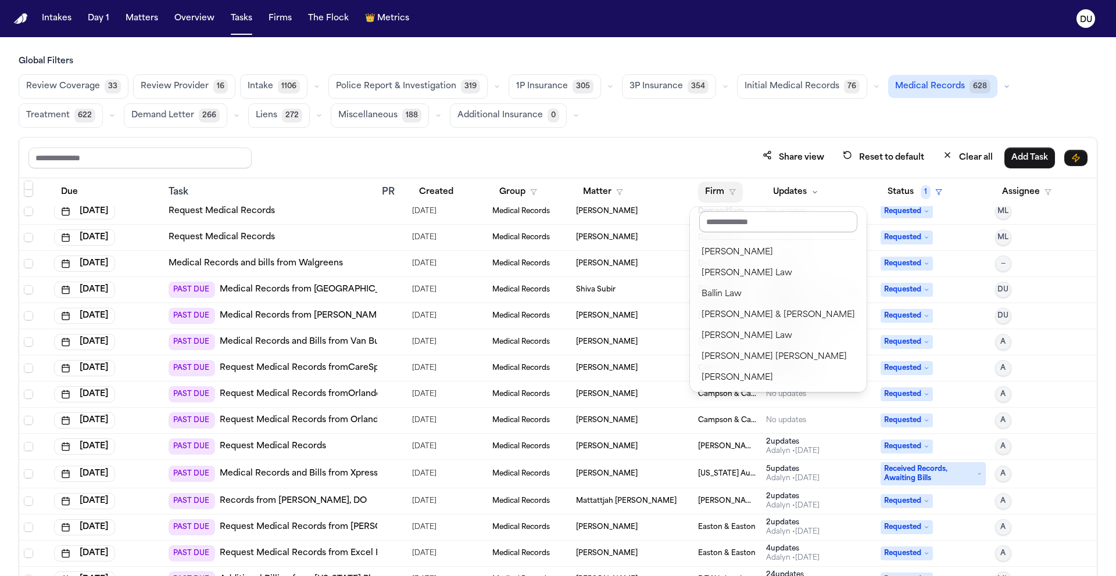
click at [764, 225] on input "text" at bounding box center [778, 221] width 158 height 21
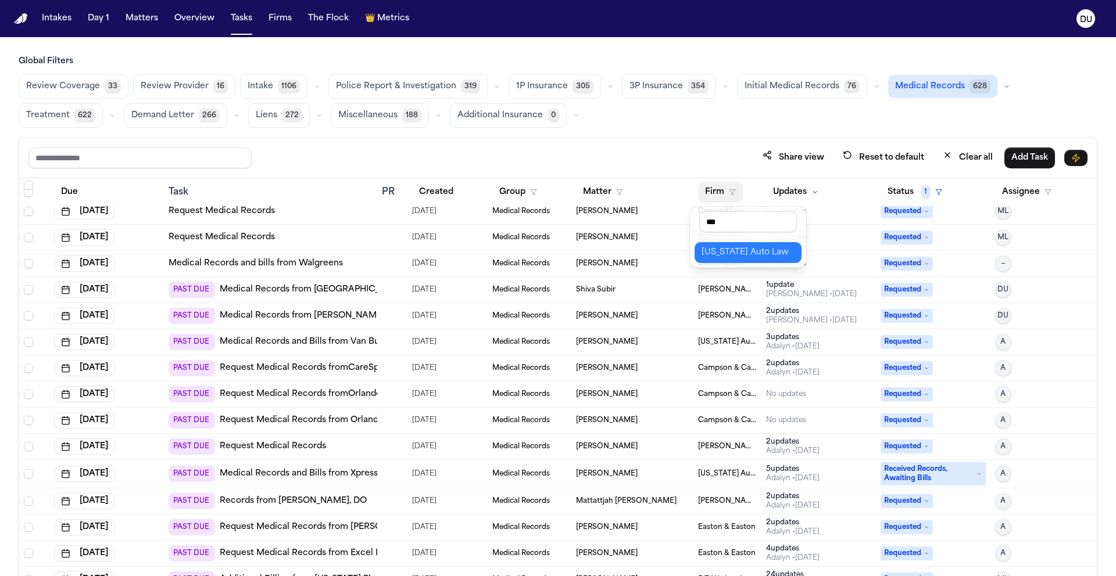
type input "***"
click at [784, 253] on div "[US_STATE] Auto Law" at bounding box center [747, 253] width 93 height 14
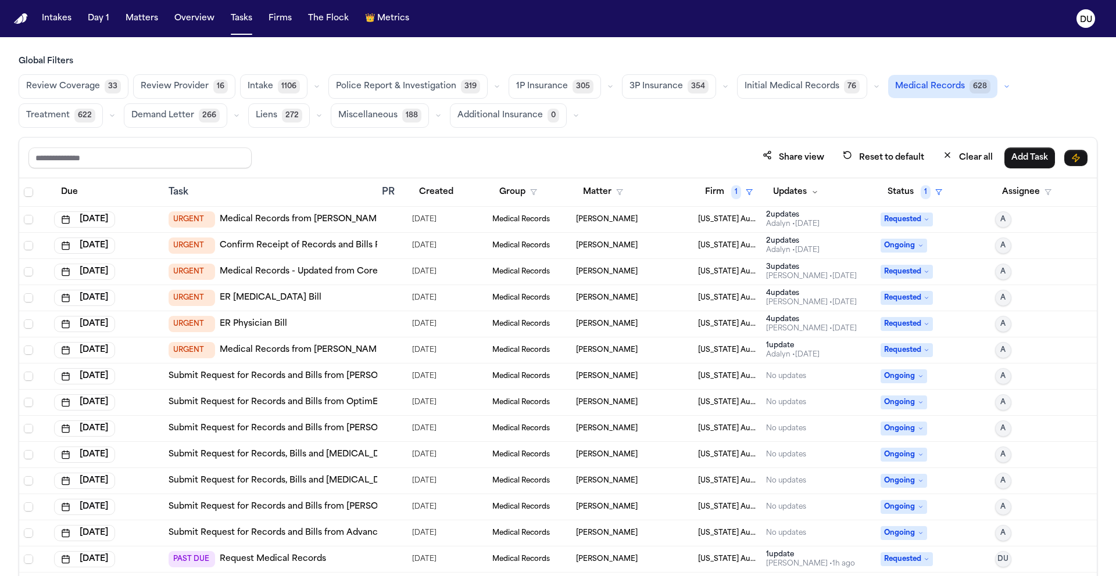
click at [314, 225] on div "URGENT Medical Records from Henry Ford Genesys Hospital" at bounding box center [314, 219] width 290 height 16
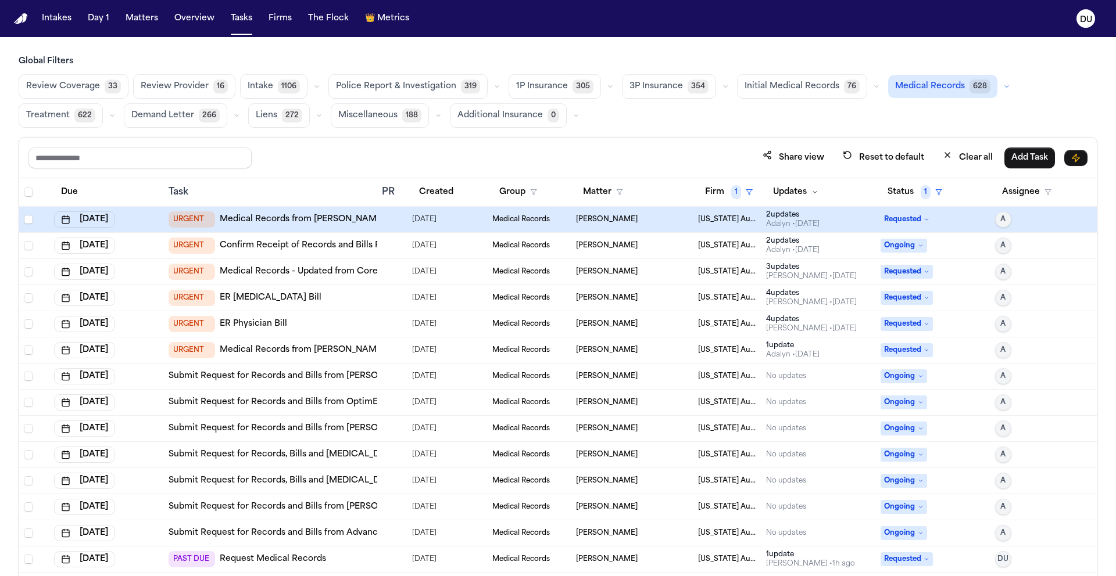
click at [314, 224] on link "Medical Records from Henry Ford Genesys Hospital" at bounding box center [339, 220] width 239 height 12
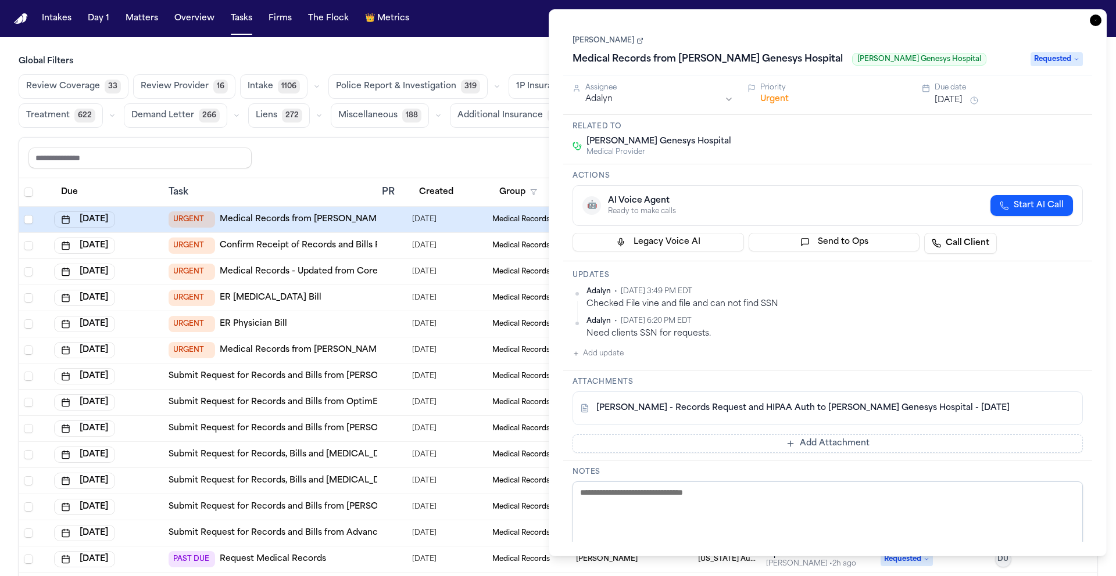
click at [1099, 21] on icon "button" at bounding box center [1095, 21] width 12 height 12
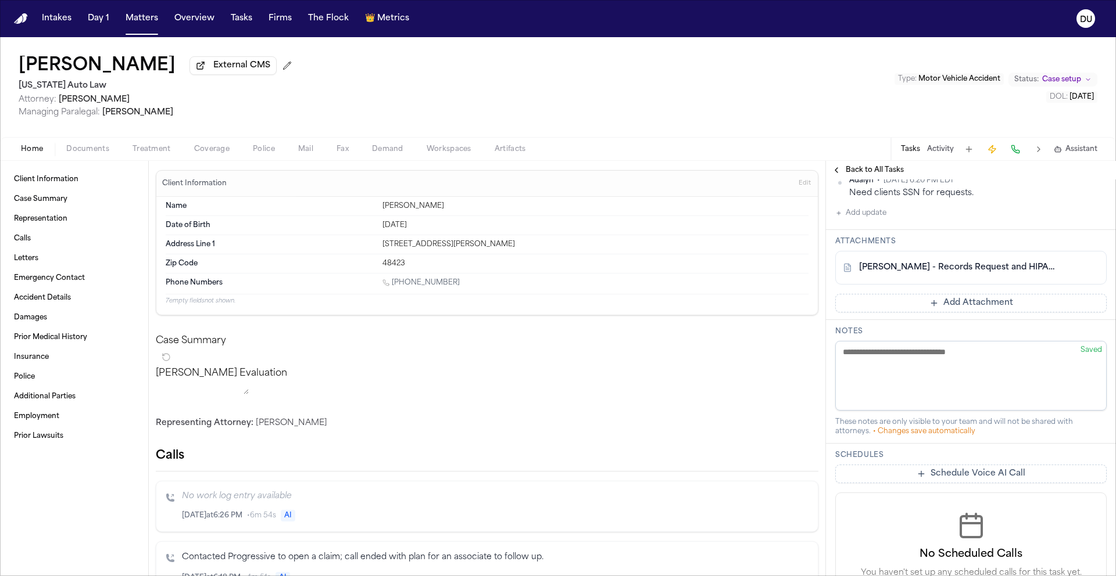
scroll to position [268, 0]
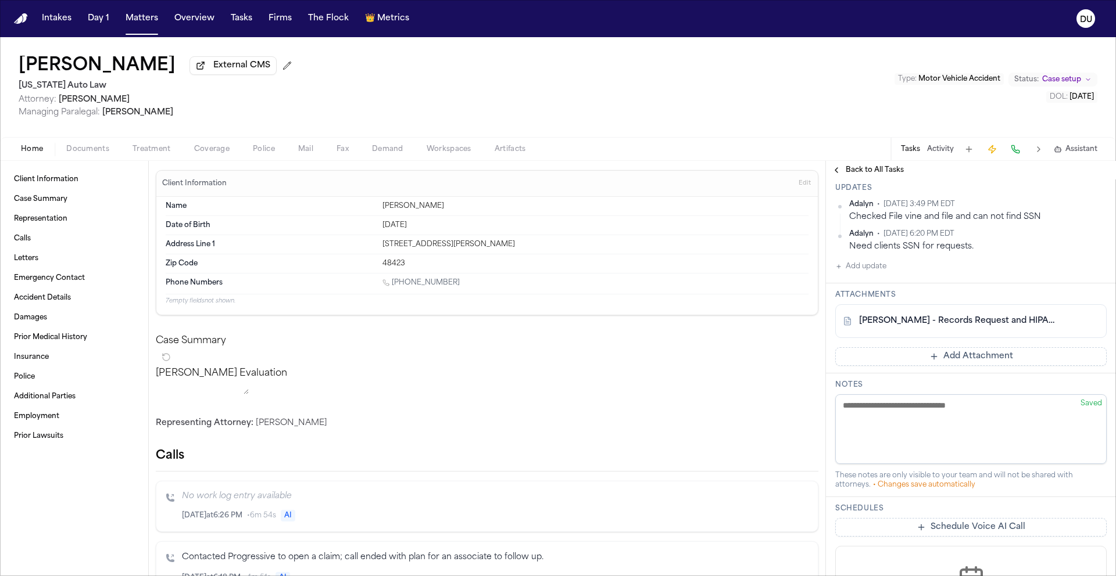
click at [988, 316] on link "[PERSON_NAME] - Records Request and HIPAA Auth to [PERSON_NAME] Genesys Hospita…" at bounding box center [959, 322] width 200 height 12
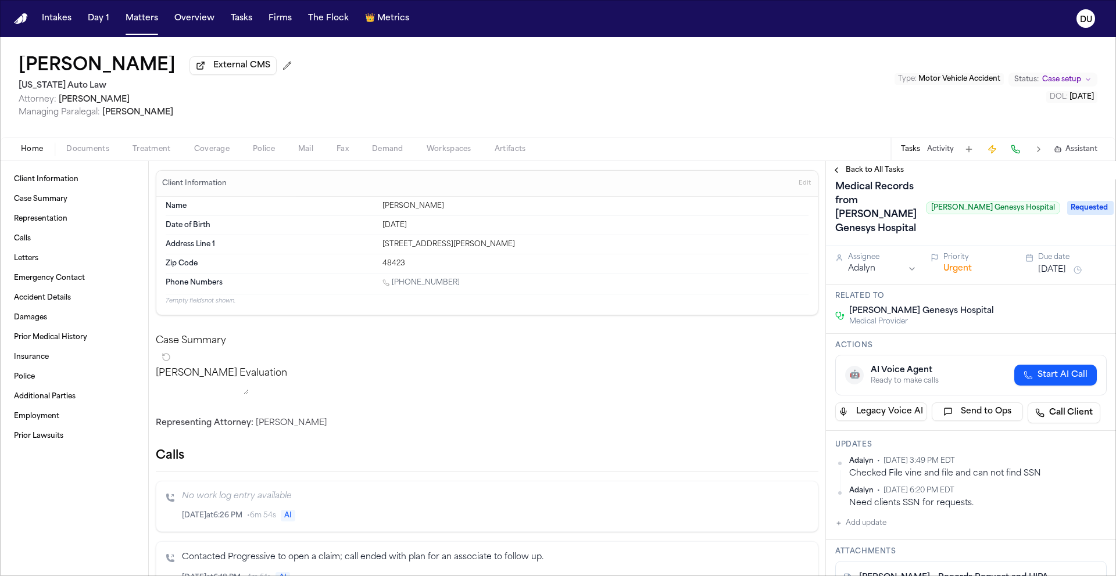
scroll to position [0, 0]
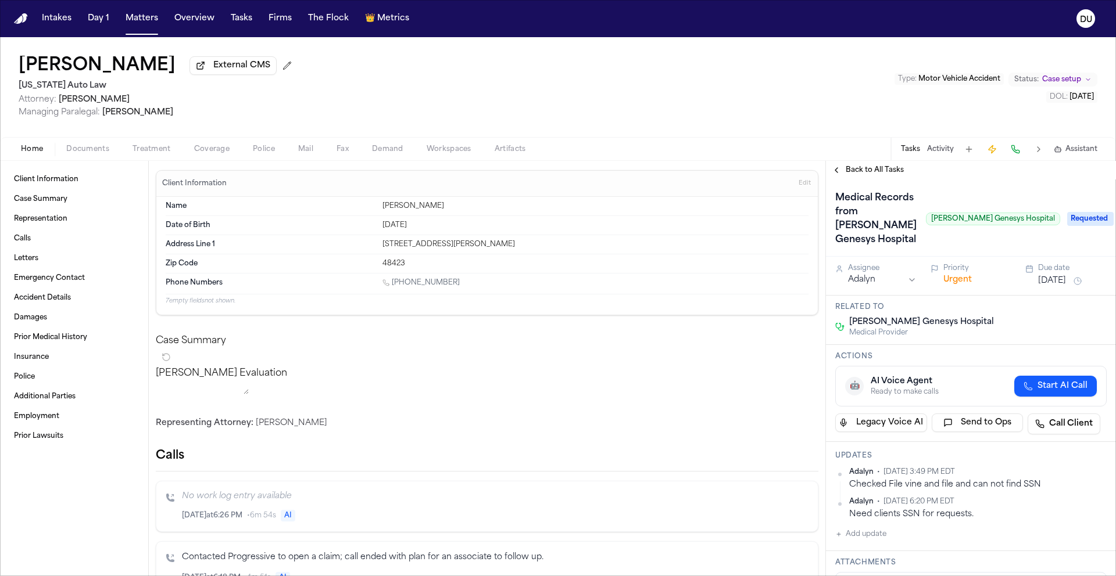
click at [871, 173] on span "Back to All Tasks" at bounding box center [874, 170] width 58 height 9
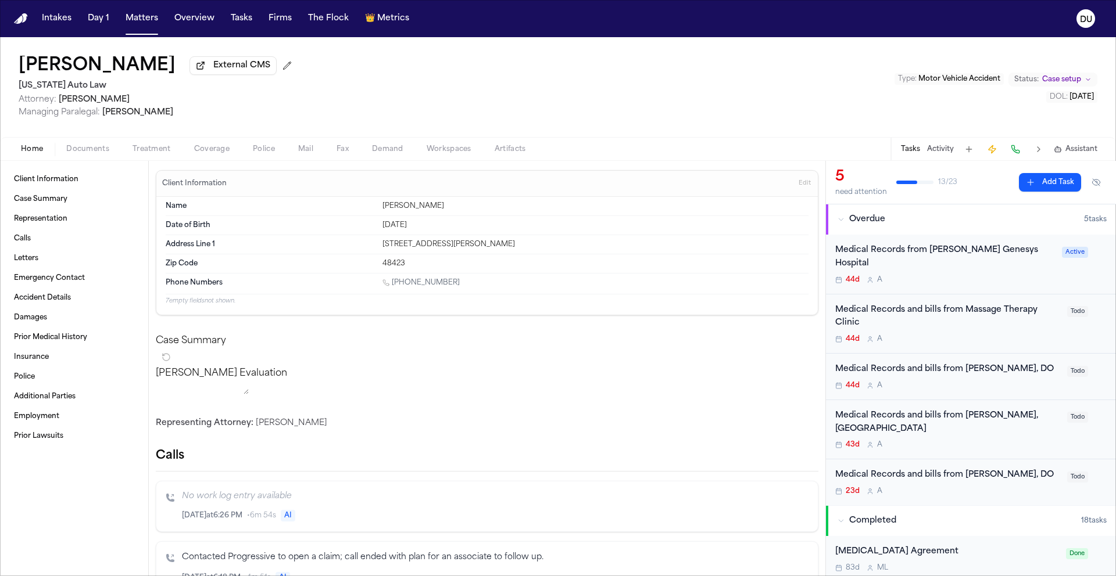
click at [918, 254] on div "Medical Records from [PERSON_NAME] Genesys Hospital" at bounding box center [945, 257] width 220 height 27
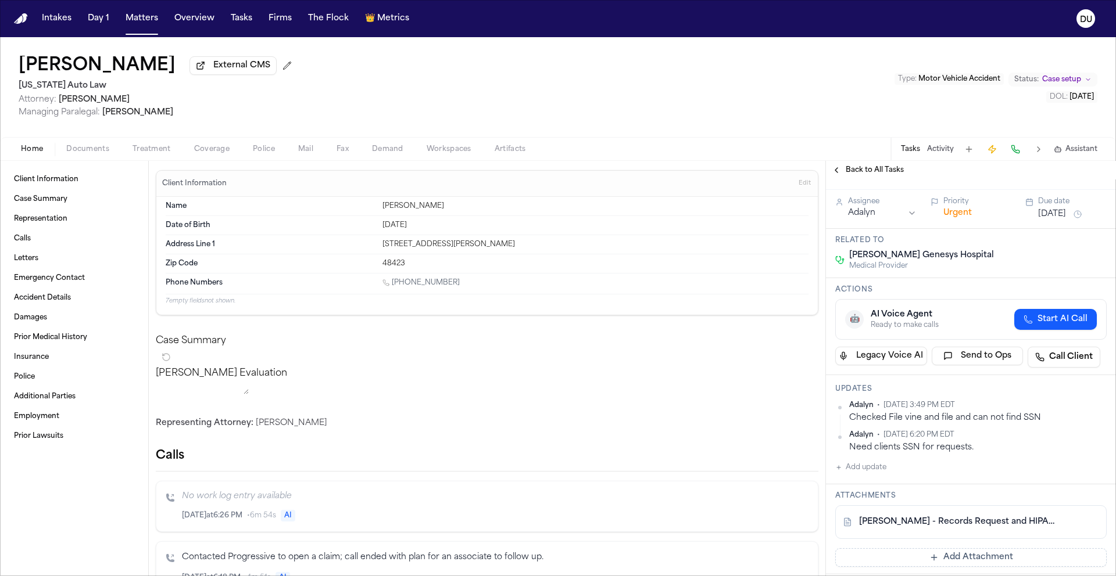
scroll to position [73, 0]
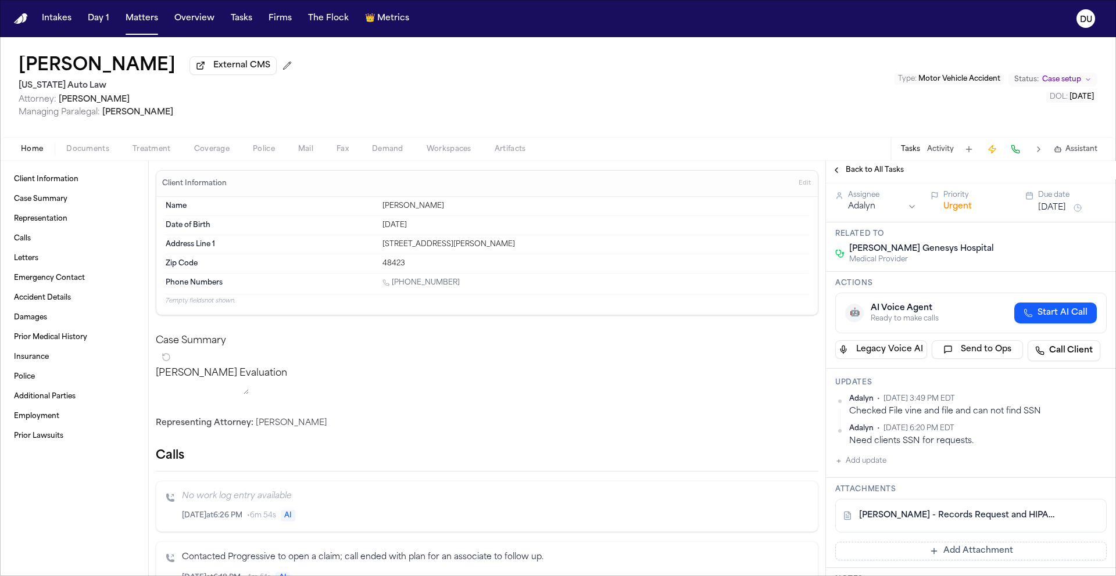
click at [873, 454] on button "Add update" at bounding box center [860, 461] width 51 height 14
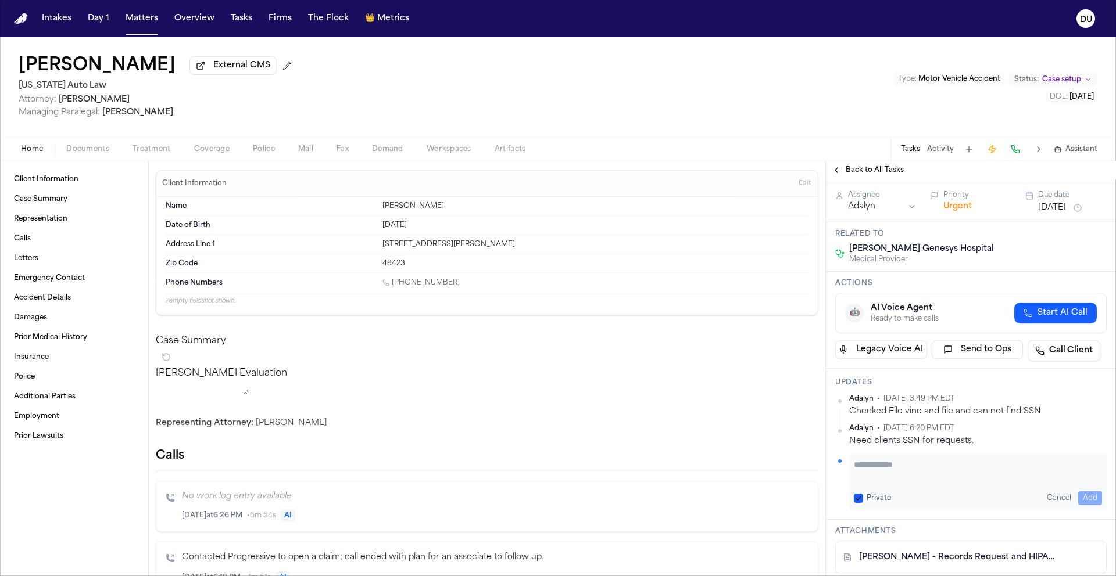
click at [902, 459] on textarea "Add your update" at bounding box center [978, 470] width 248 height 23
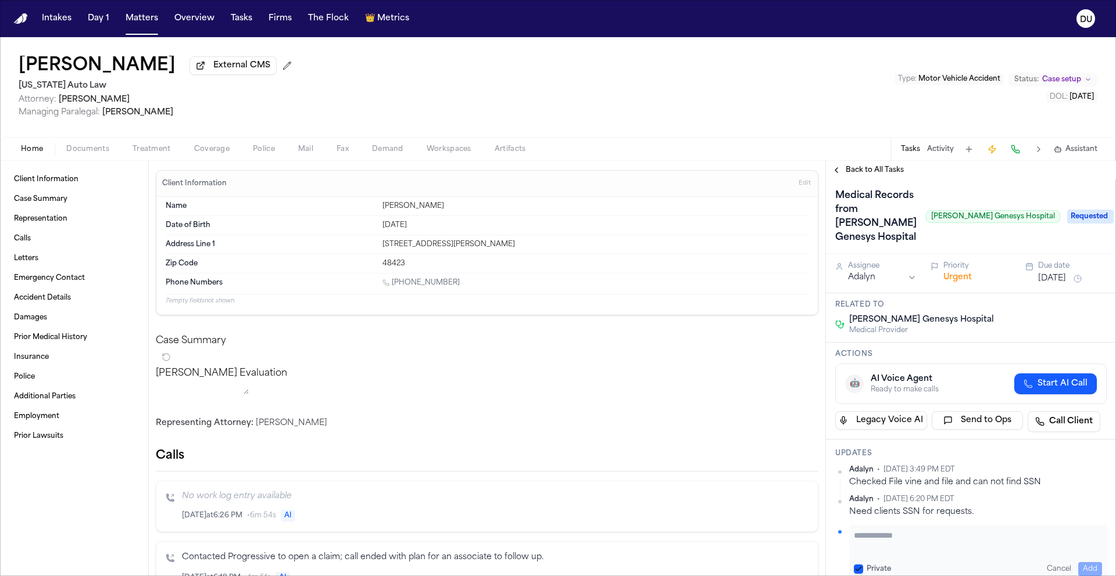
scroll to position [0, 0]
click at [1051, 275] on button "Aug 11, 2025" at bounding box center [1052, 281] width 28 height 12
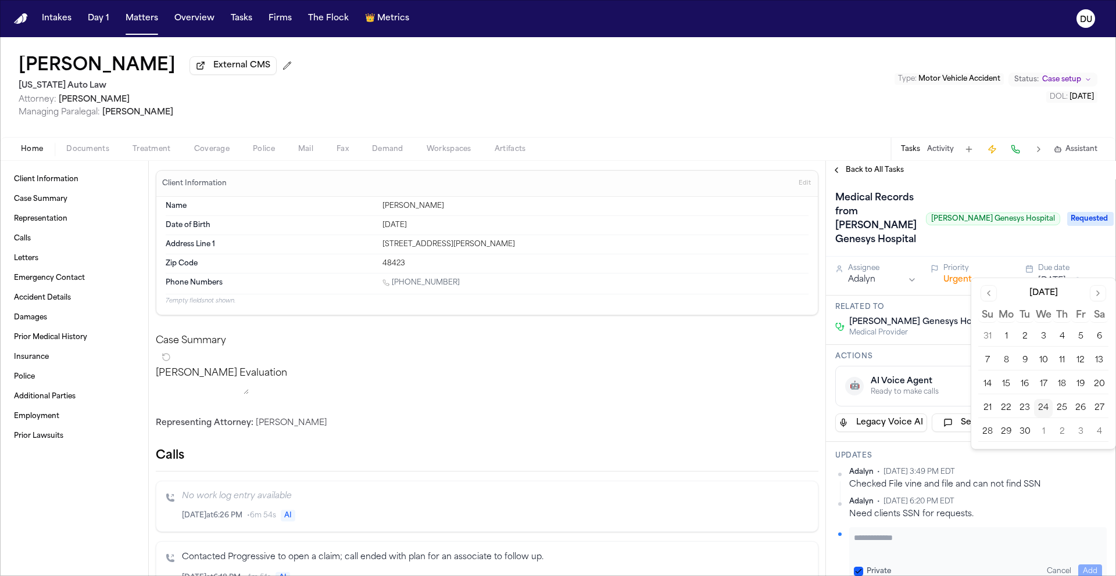
click at [908, 267] on html "Intakes Day 1 Matters Overview Tasks Firms The Flock 👑 Metrics DU Lashanda Jack…" at bounding box center [558, 288] width 1116 height 576
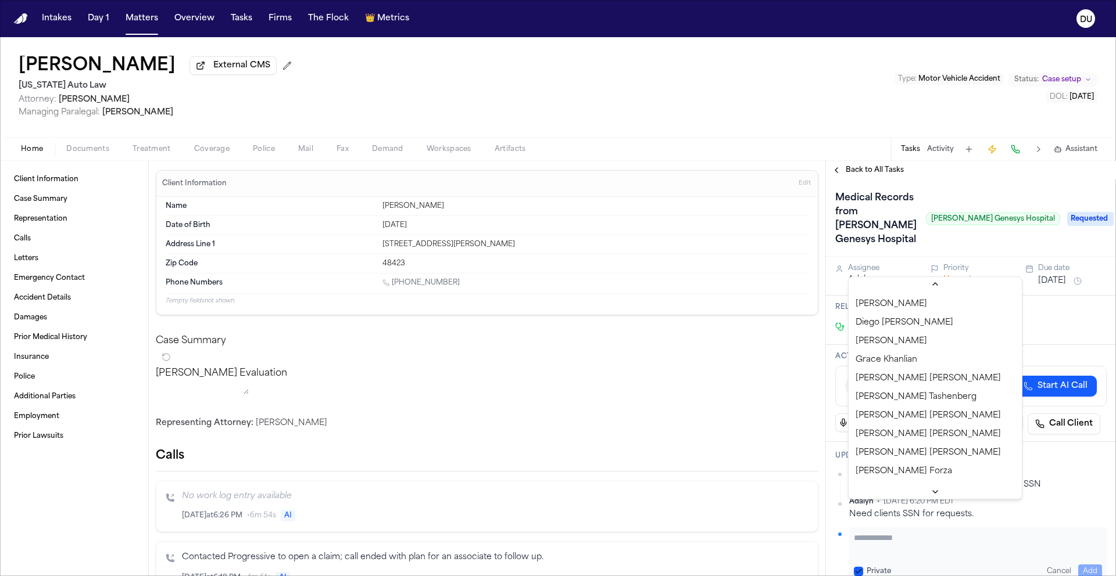
scroll to position [453, 0]
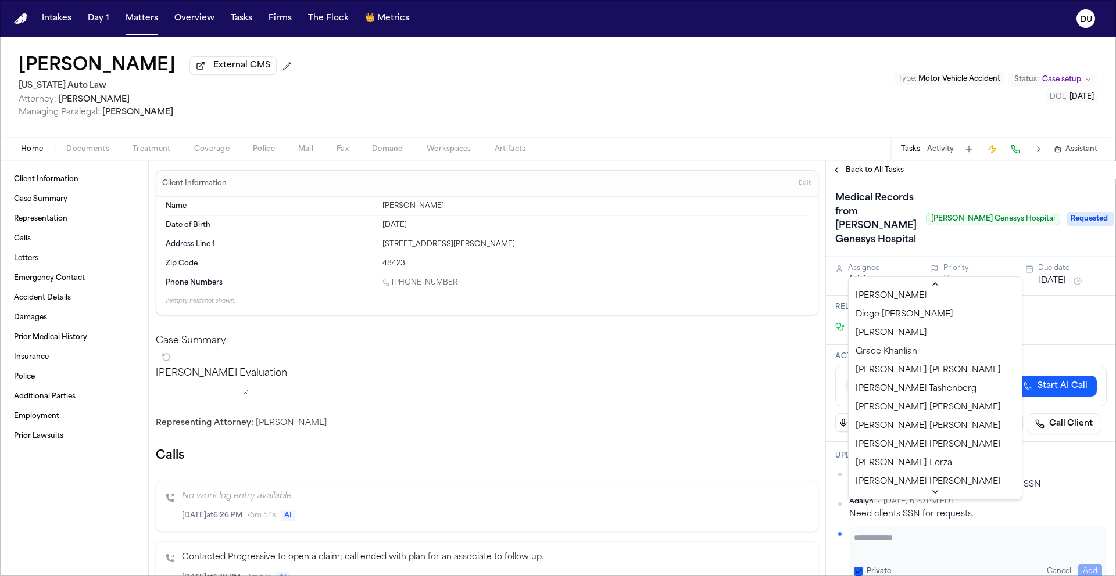
click at [948, 181] on html "Intakes Day 1 Matters Overview Tasks Firms The Flock 👑 Metrics DU Lashanda Jack…" at bounding box center [558, 288] width 1116 height 576
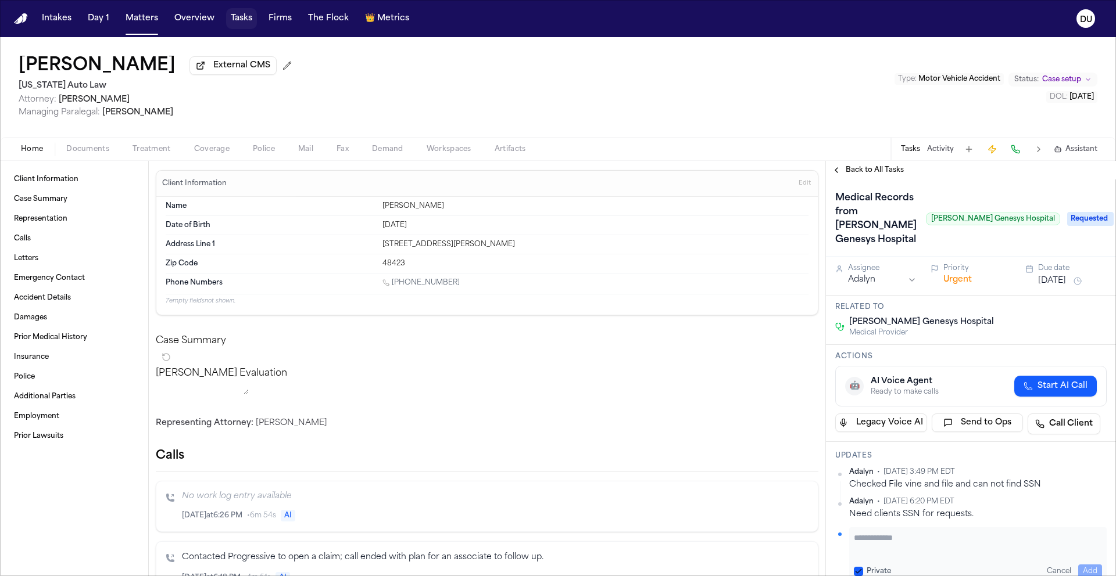
click at [246, 20] on button "Tasks" at bounding box center [241, 18] width 31 height 21
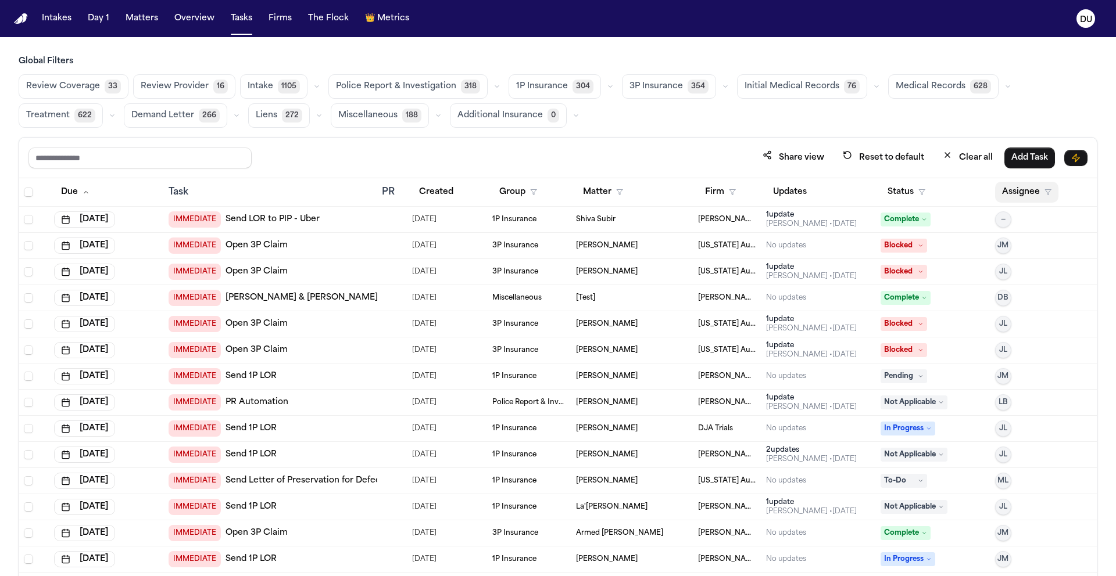
click at [1019, 193] on button "Assignee" at bounding box center [1026, 192] width 63 height 21
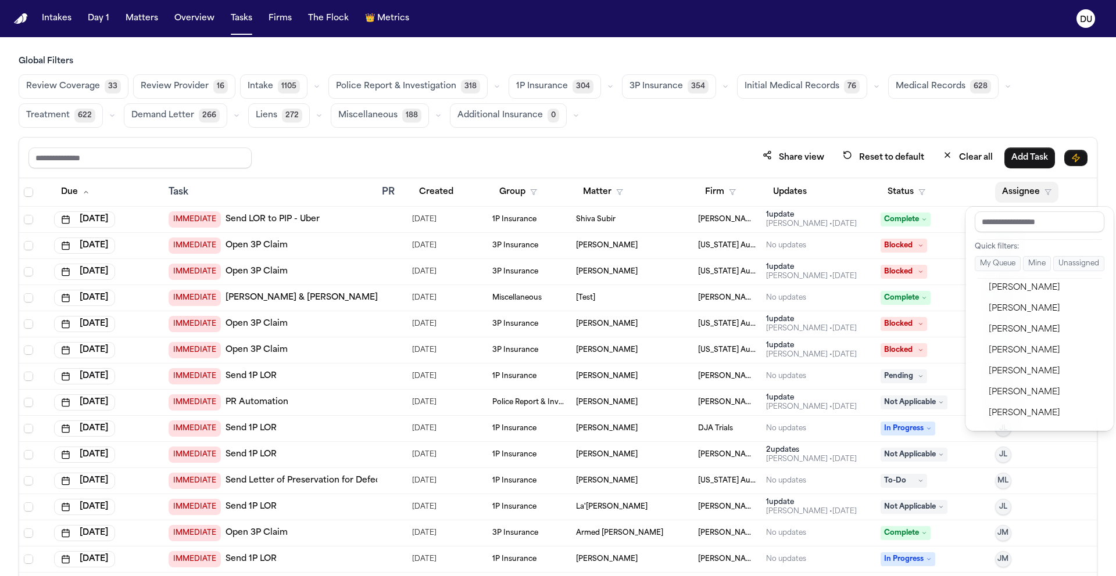
scroll to position [911, 0]
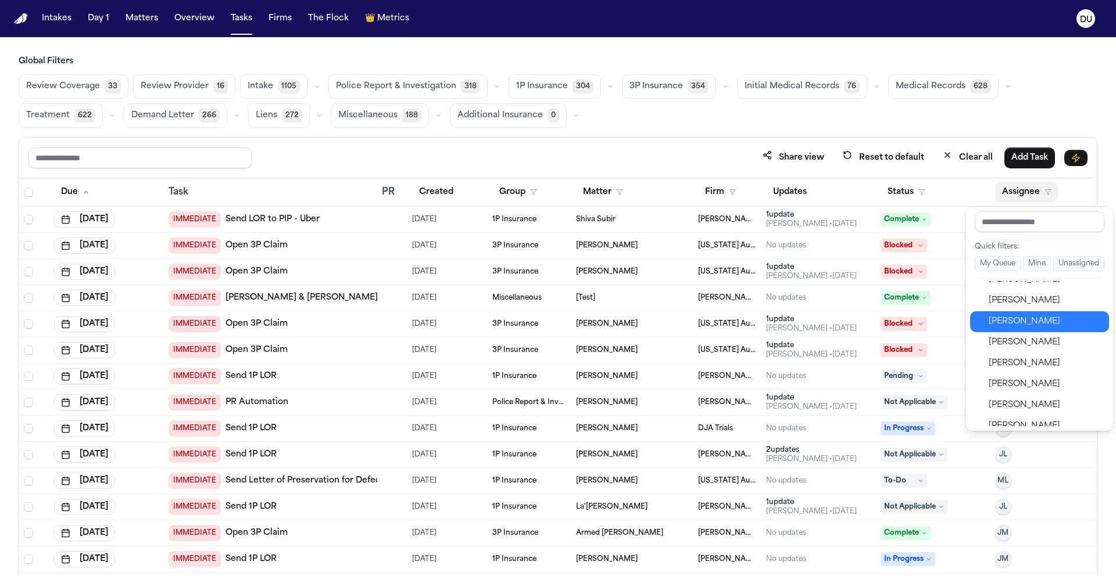
click at [1026, 324] on div "Richelle Bauman" at bounding box center [1044, 322] width 113 height 14
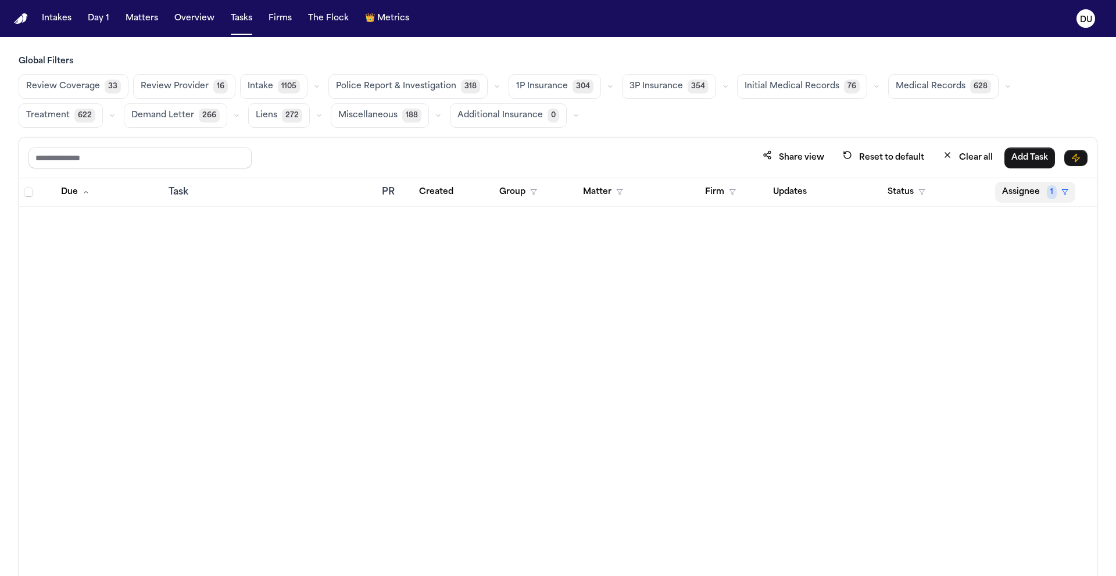
click at [1045, 193] on button "Assignee 1" at bounding box center [1035, 192] width 80 height 21
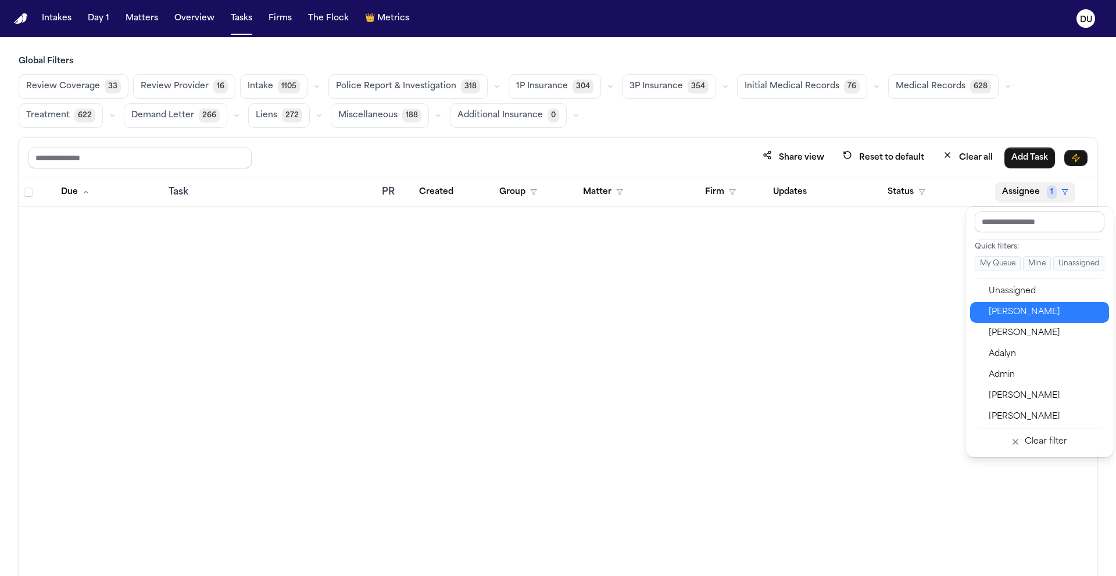
click at [1022, 314] on div "[PERSON_NAME]" at bounding box center [1044, 313] width 113 height 14
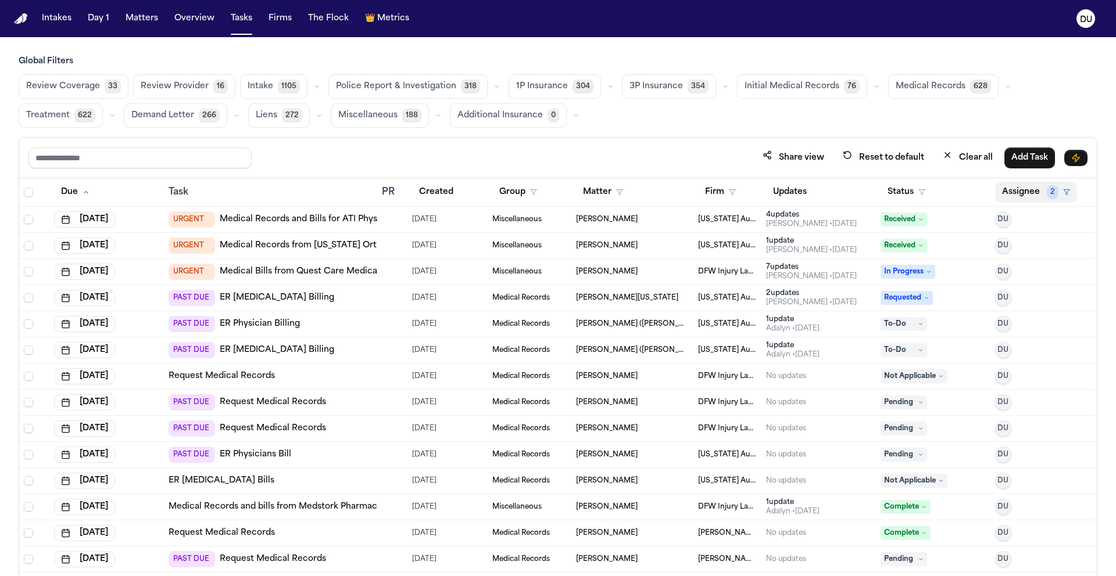
click at [1046, 196] on span "2" at bounding box center [1052, 192] width 12 height 14
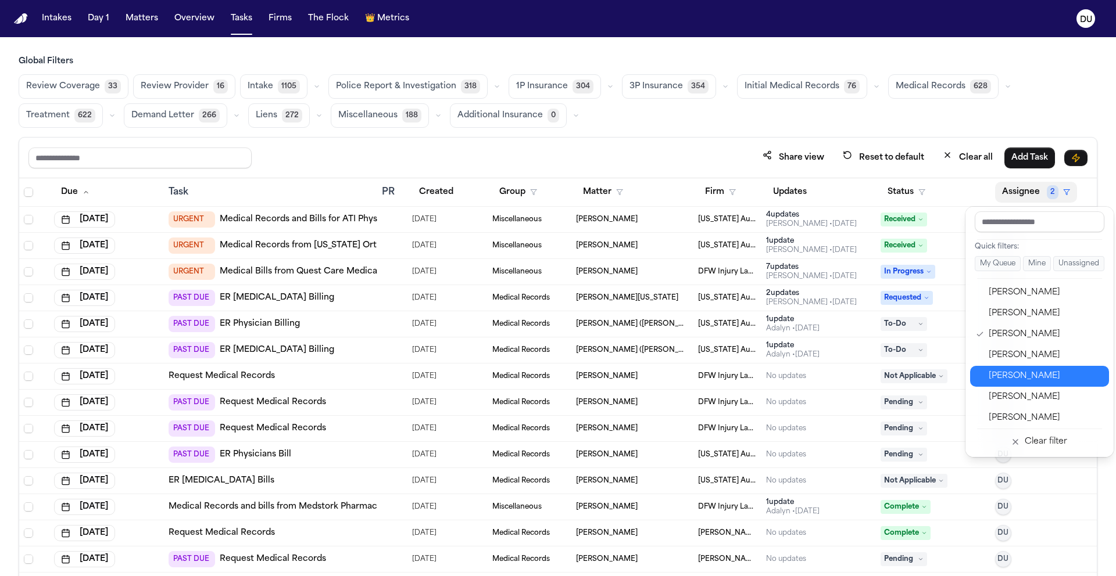
scroll to position [900, 0]
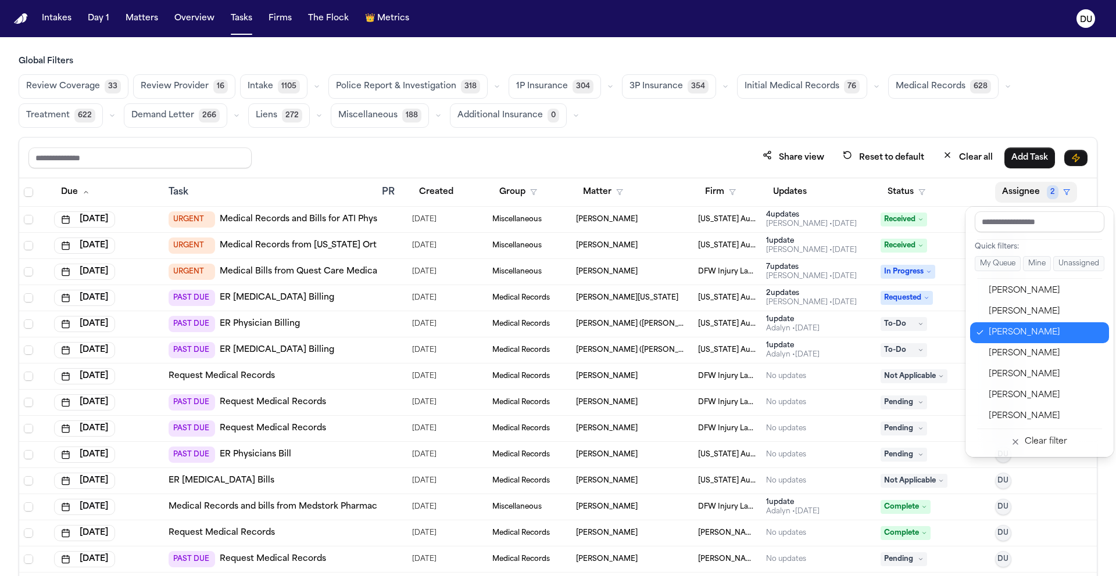
click at [1017, 336] on div "Richelle Bauman" at bounding box center [1044, 333] width 113 height 14
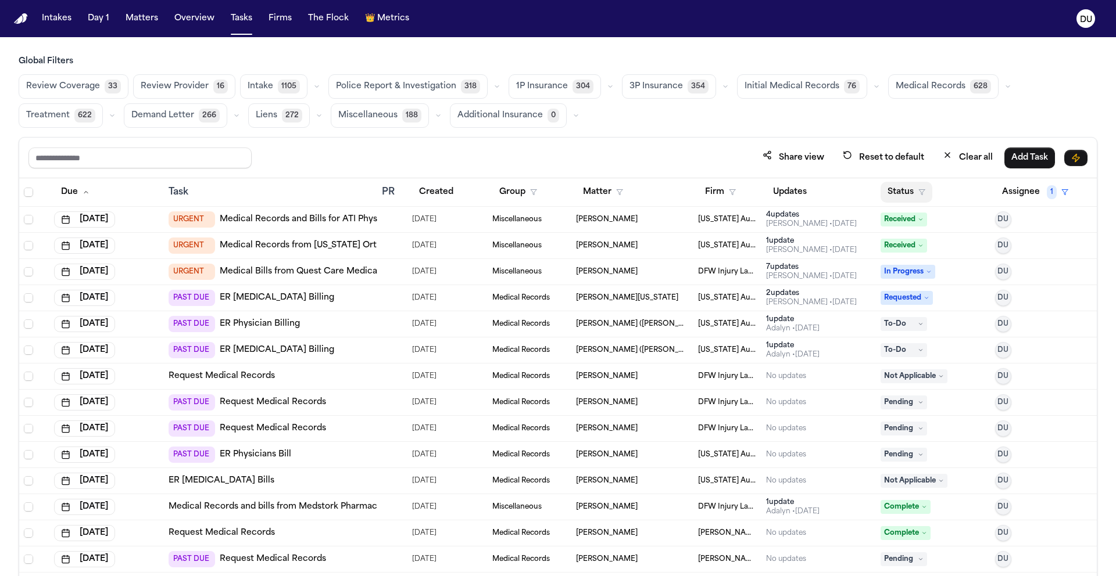
click at [890, 196] on button "Status" at bounding box center [906, 192] width 52 height 21
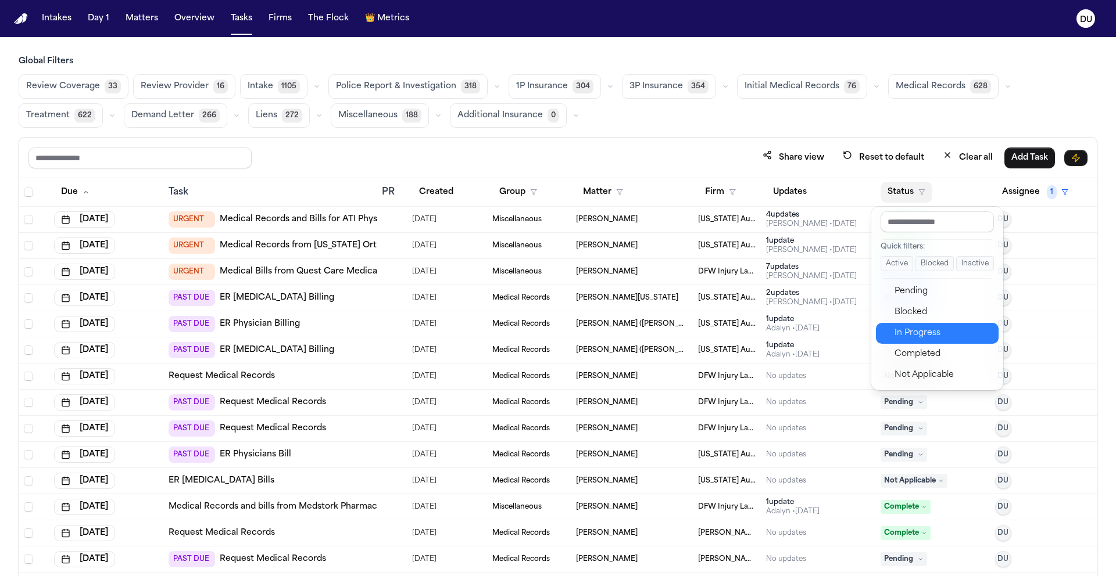
click at [916, 337] on div "In Progress" at bounding box center [942, 334] width 97 height 14
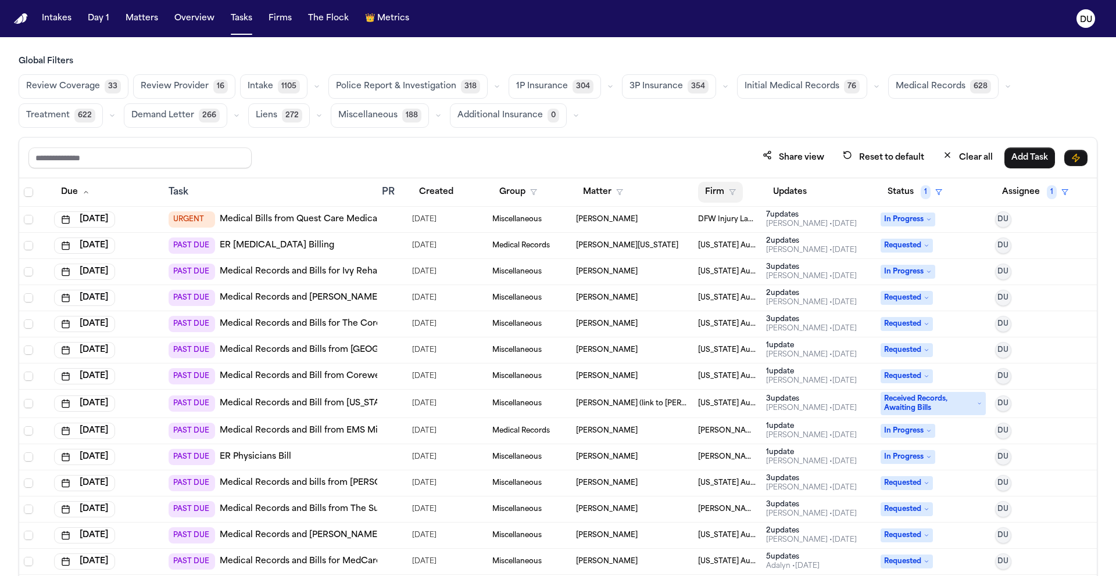
click at [709, 194] on button "Firm" at bounding box center [720, 192] width 45 height 21
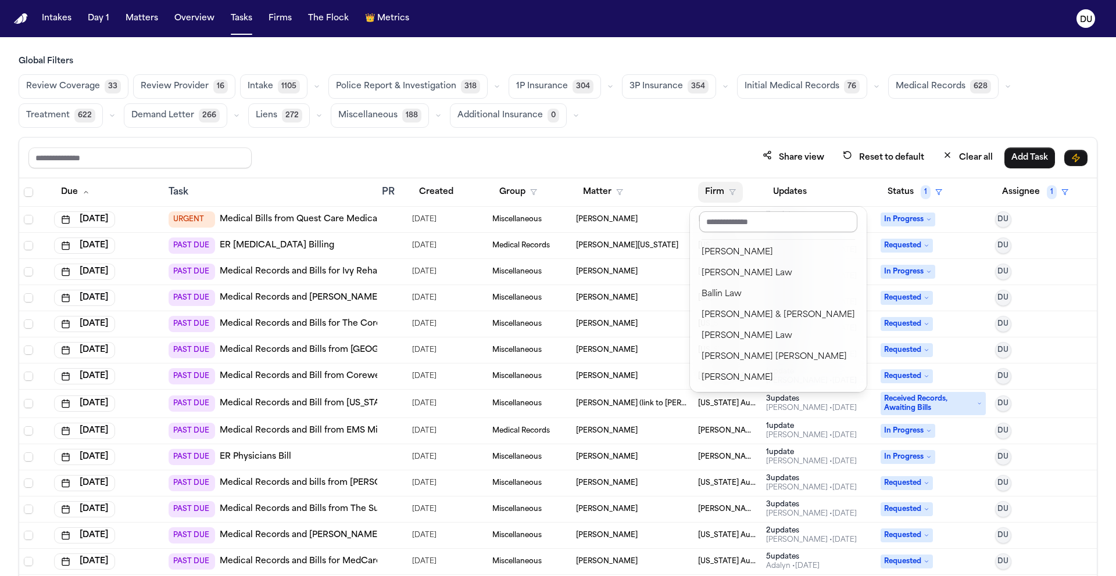
click at [738, 225] on input "text" at bounding box center [778, 221] width 158 height 21
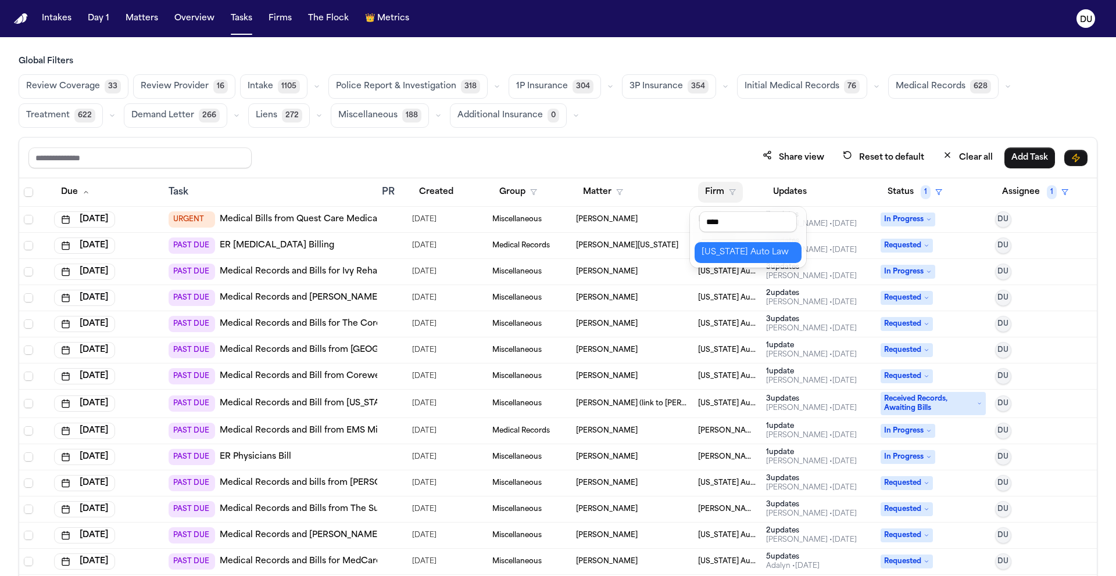
type input "****"
click at [754, 254] on div "[US_STATE] Auto Law" at bounding box center [747, 253] width 93 height 14
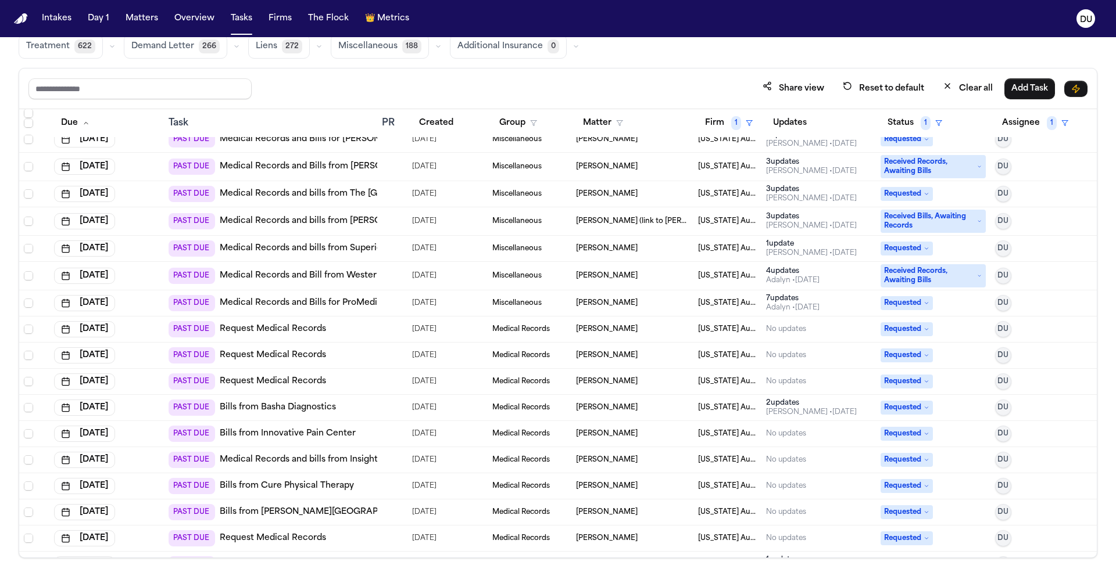
scroll to position [295, 0]
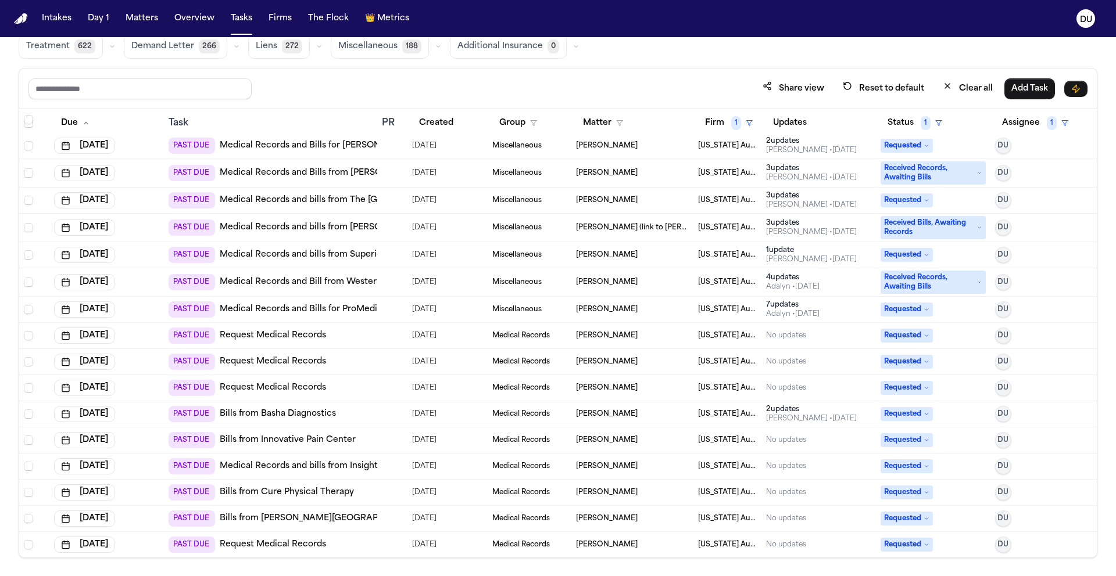
click at [349, 171] on link "Medical Records and Bills from Henry Ford Emergency Medicine-Sterling Heights" at bounding box center [414, 173] width 388 height 12
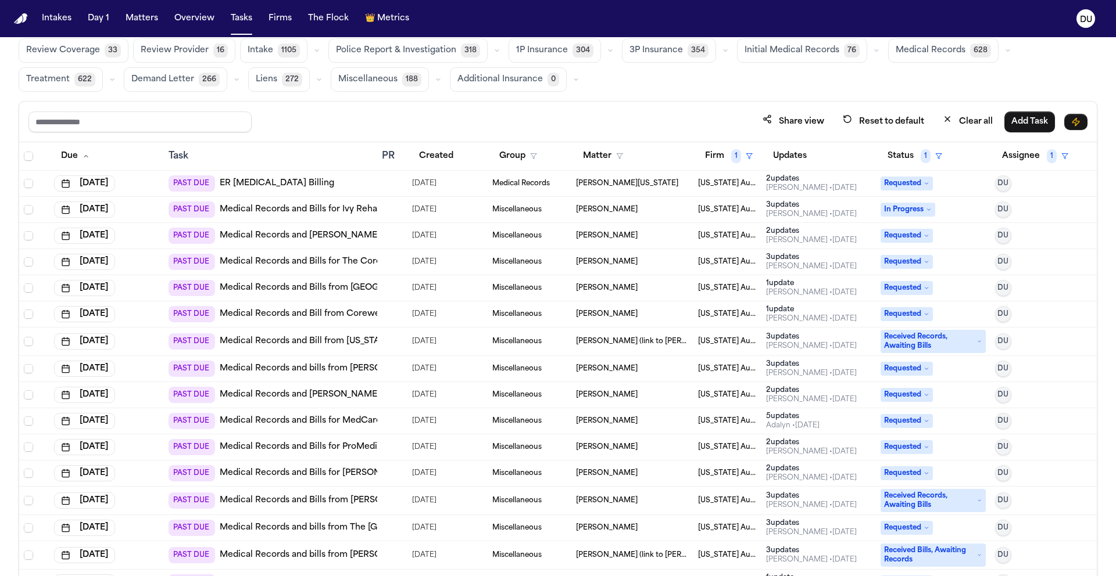
scroll to position [0, 0]
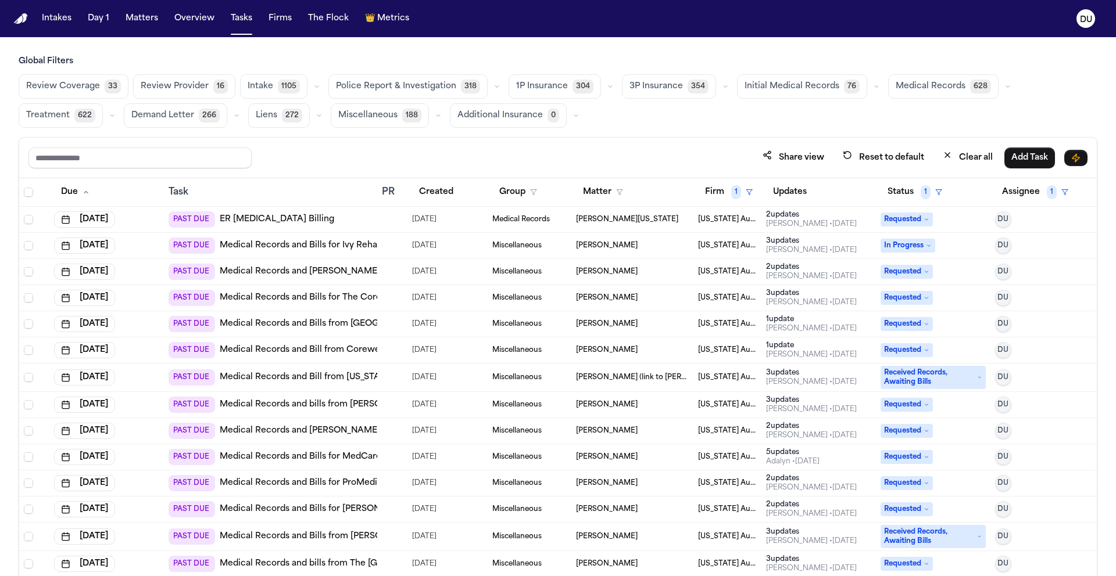
click at [24, 22] on img "Home" at bounding box center [21, 18] width 14 height 11
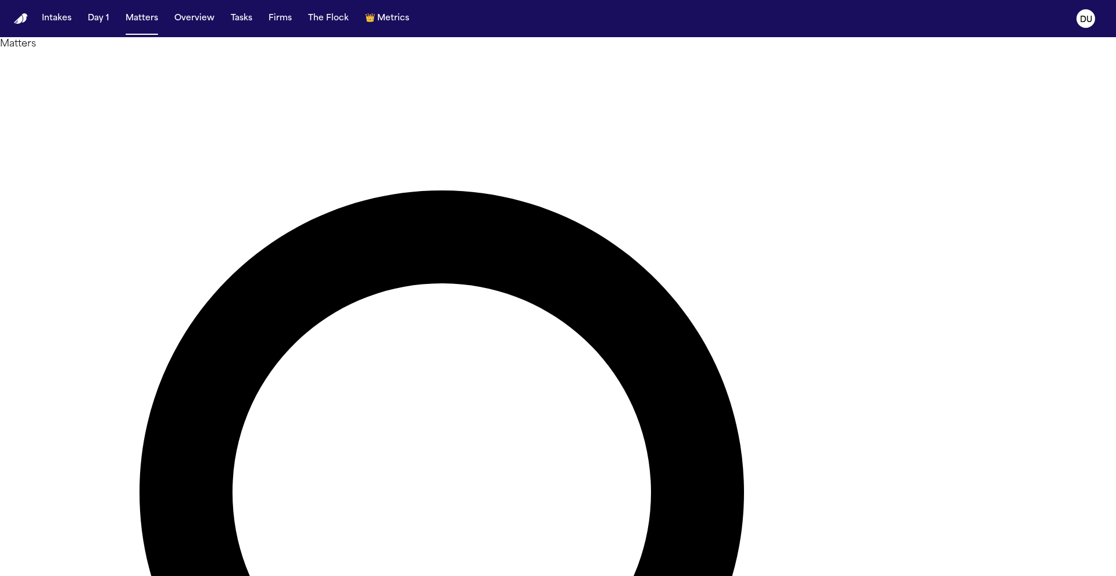
type input "**********"
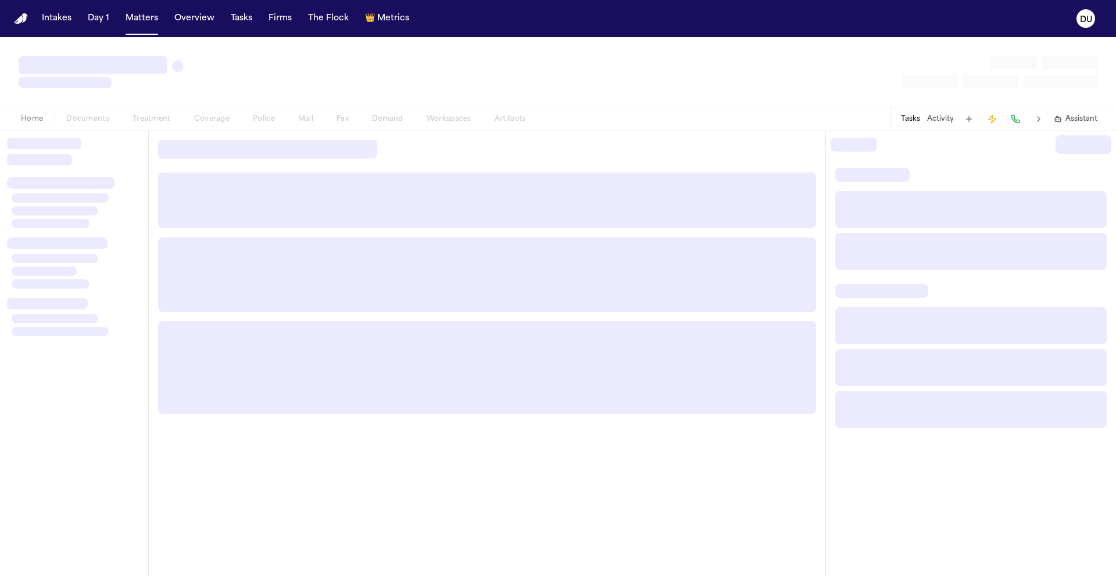
click at [328, 302] on div at bounding box center [487, 275] width 658 height 74
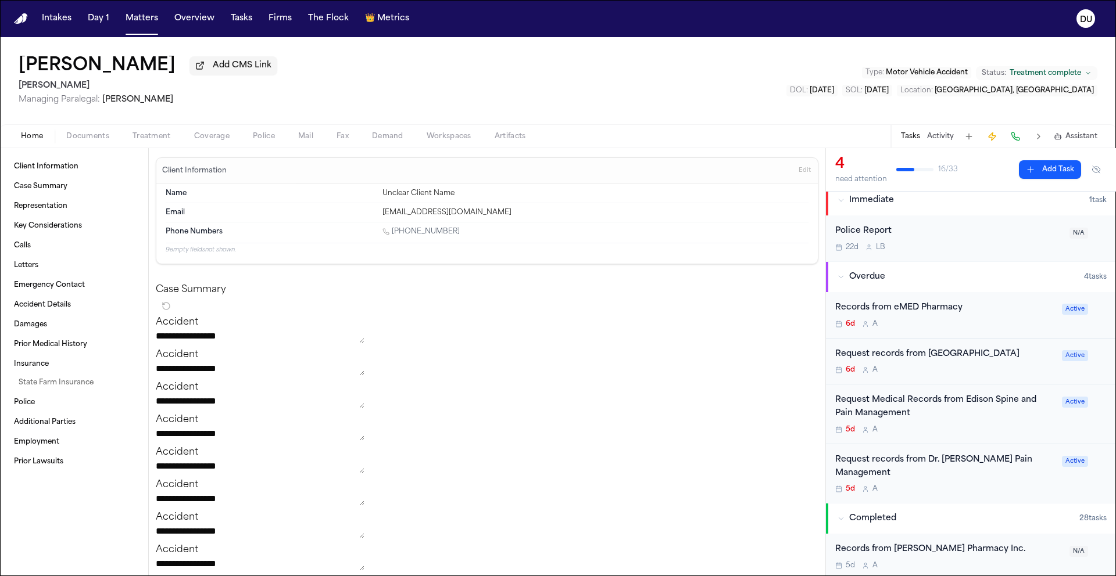
scroll to position [8, 0]
click at [896, 416] on div "Request Medical Records from Edison Spine and Pain Management" at bounding box center [945, 406] width 220 height 27
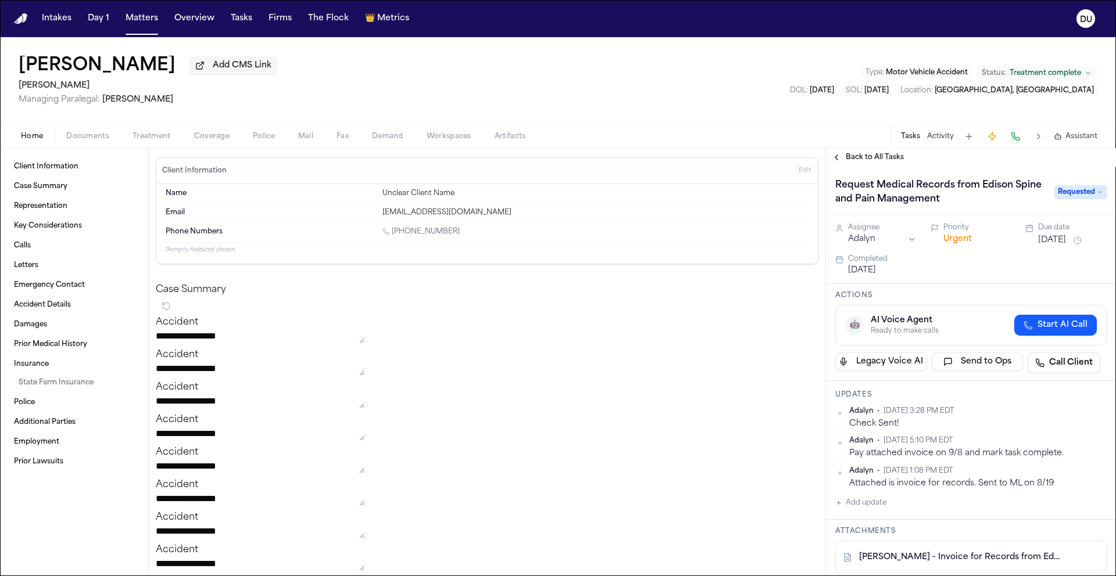
click at [1070, 195] on span "Requested" at bounding box center [1080, 192] width 52 height 14
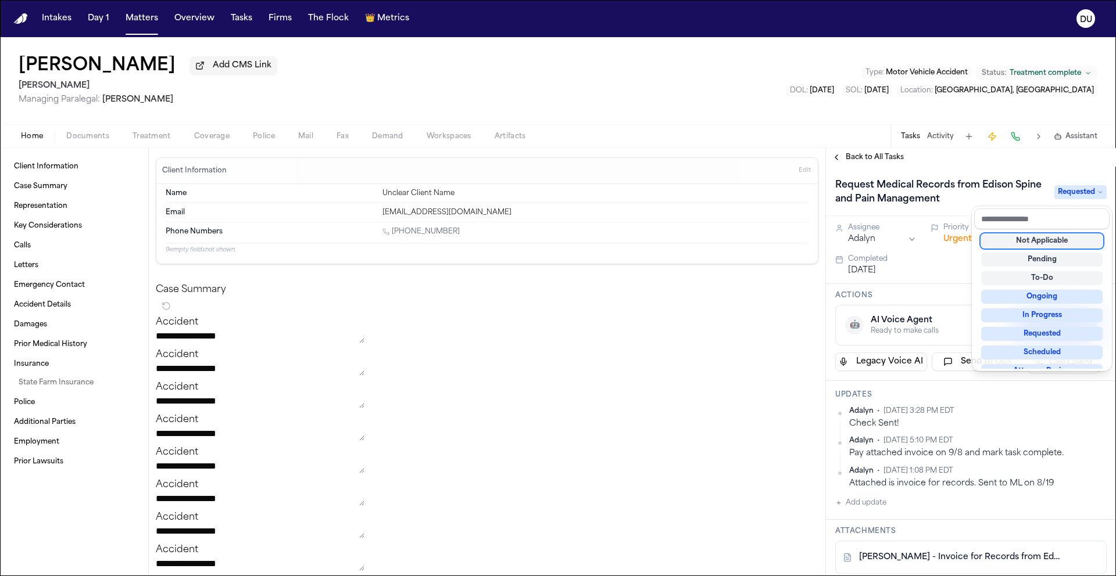
click at [1070, 195] on span "Requested" at bounding box center [1080, 192] width 52 height 14
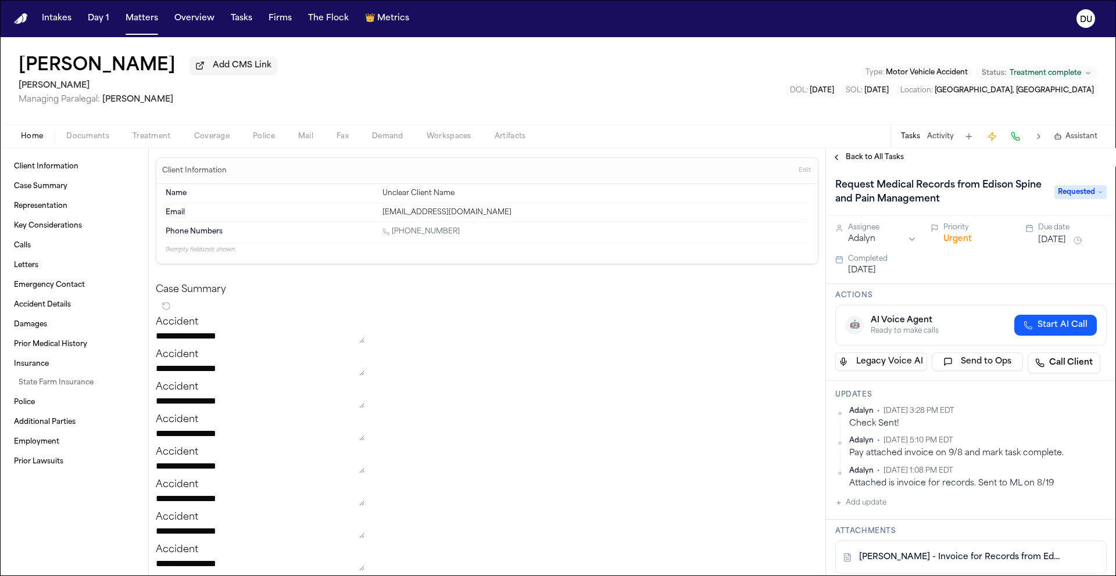
click at [1068, 197] on span "Requested" at bounding box center [1080, 192] width 52 height 14
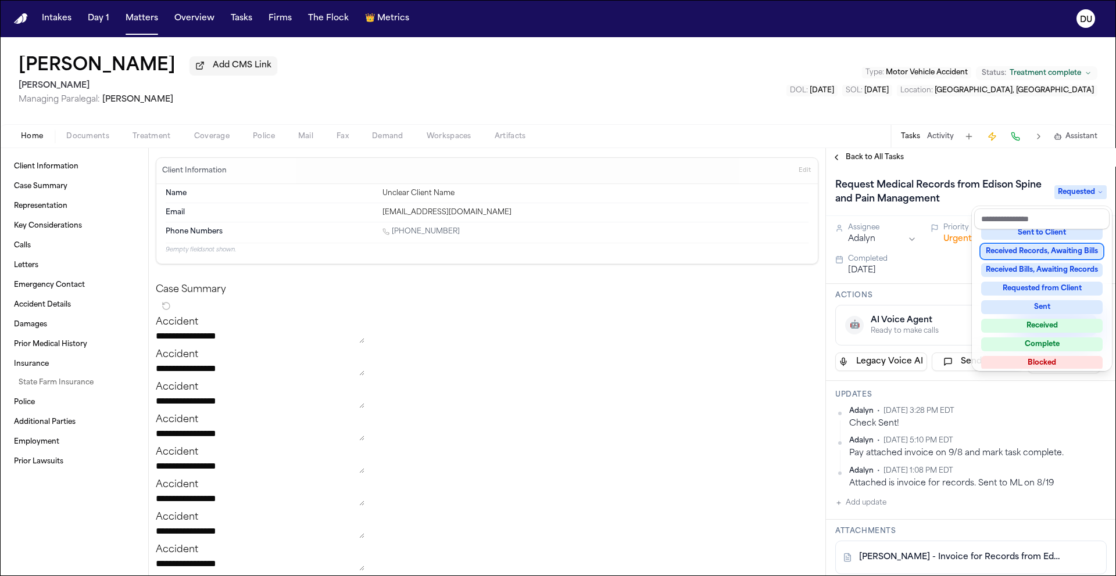
scroll to position [170, 0]
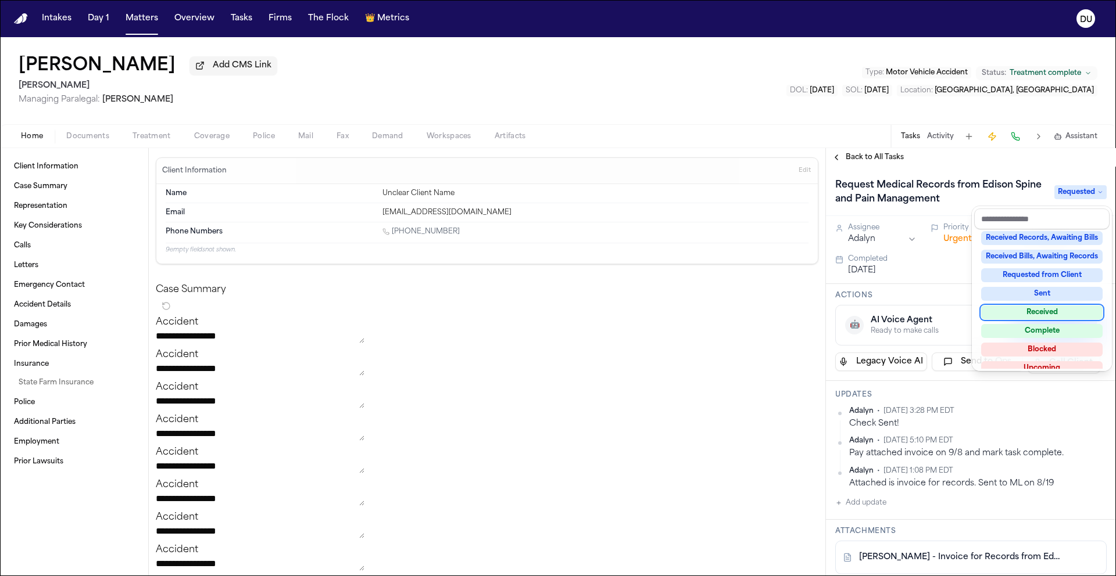
click at [1037, 314] on div "Received" at bounding box center [1041, 313] width 121 height 14
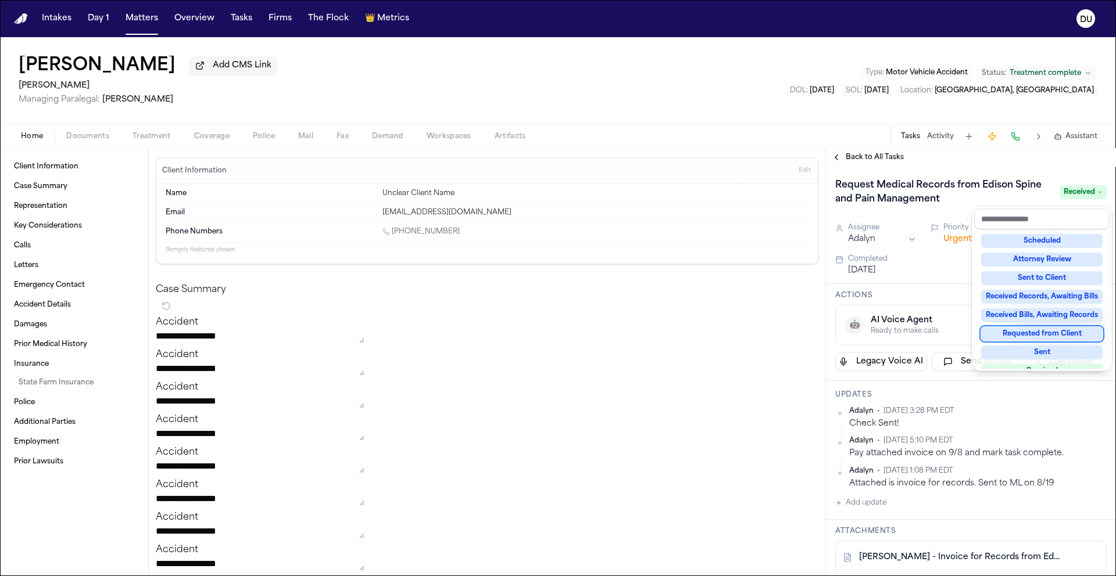
click at [867, 508] on div "Request Medical Records from Edison Spine and Pain Management Received Assignee…" at bounding box center [971, 565] width 290 height 797
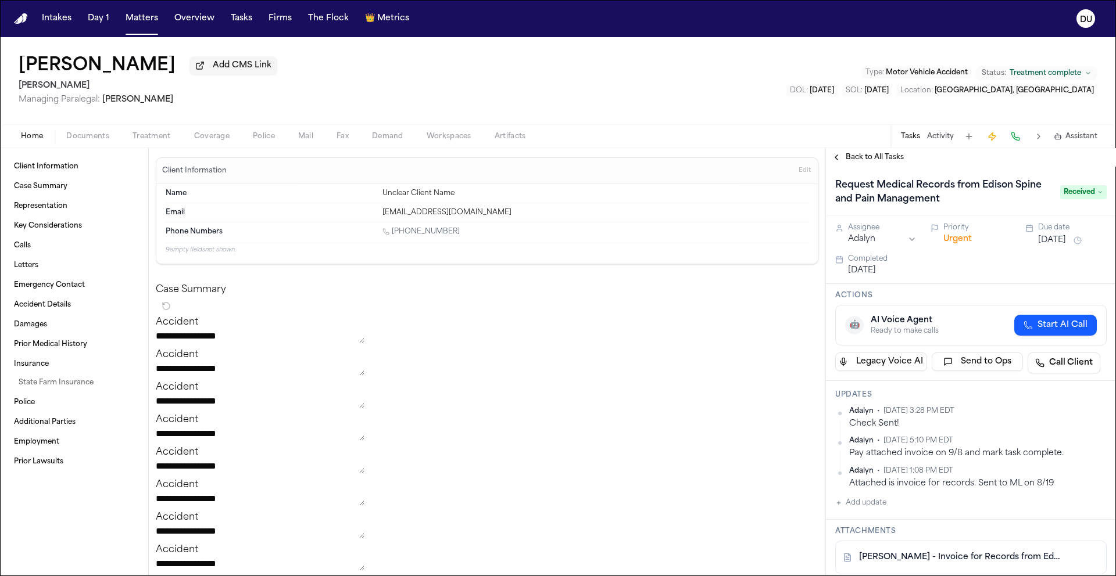
click at [865, 508] on button "Add update" at bounding box center [860, 503] width 51 height 14
click at [870, 518] on textarea "Add your update" at bounding box center [978, 512] width 248 height 23
type textarea "**********"
click at [1078, 543] on button "Add" at bounding box center [1090, 540] width 24 height 14
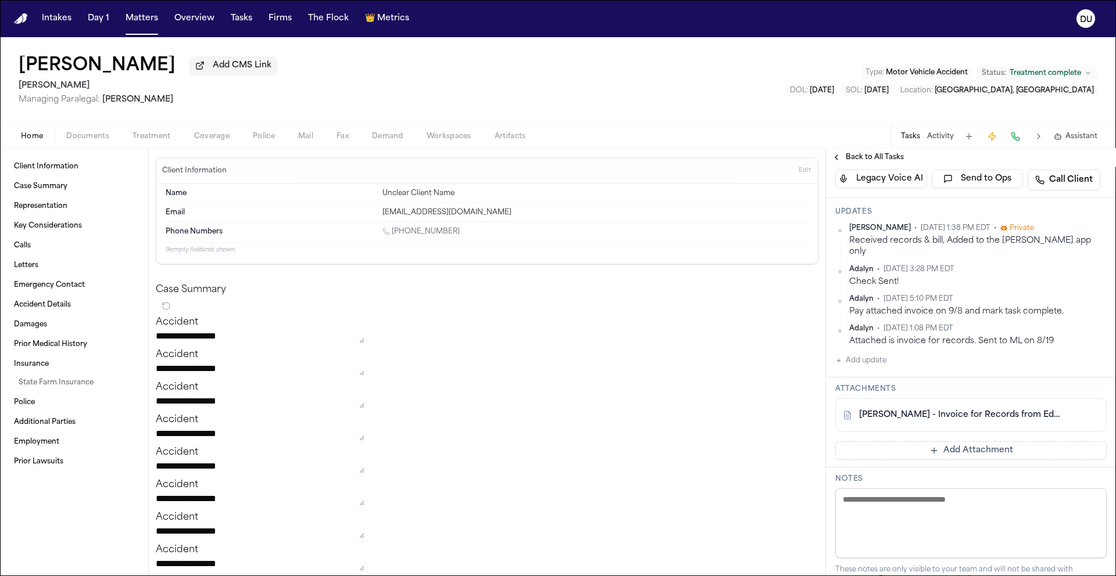
scroll to position [195, 0]
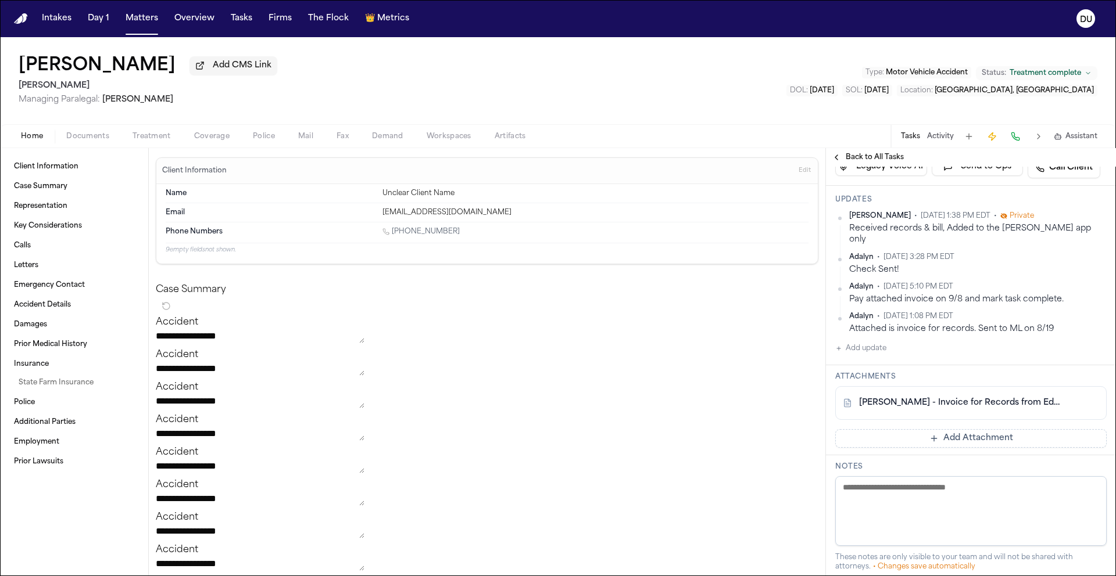
click at [988, 429] on button "Add Attachment" at bounding box center [970, 438] width 271 height 19
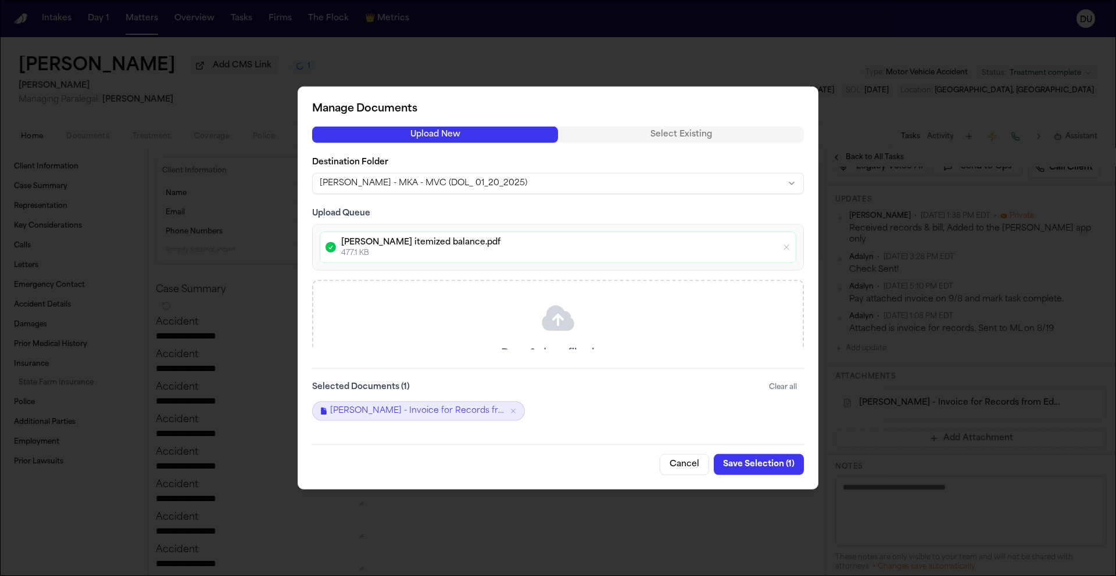
click at [764, 467] on button "Save Selection ( 1 )" at bounding box center [759, 464] width 90 height 21
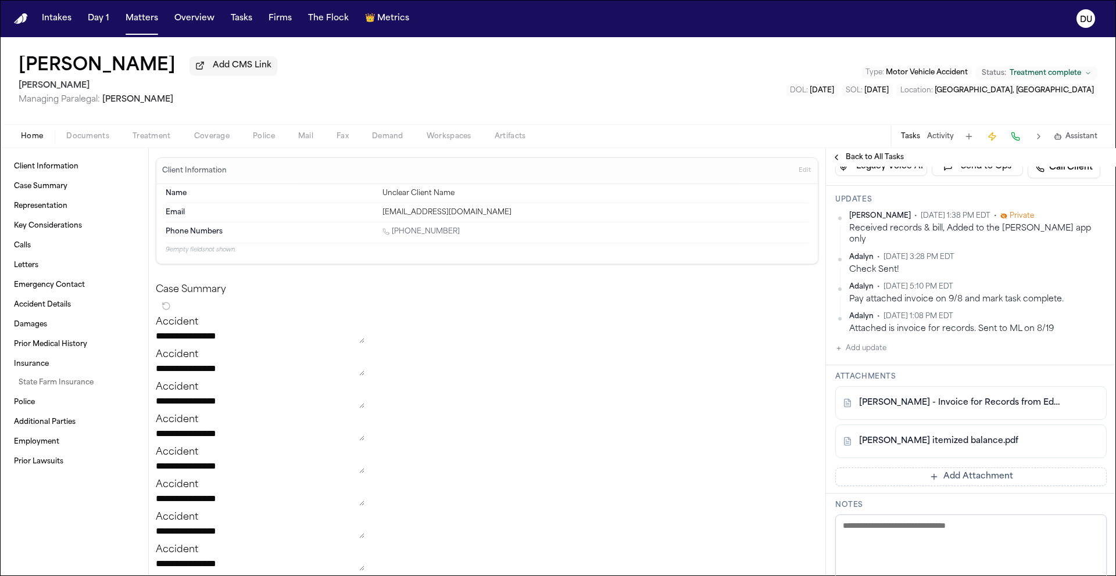
click at [948, 469] on button "Add Attachment" at bounding box center [970, 477] width 271 height 19
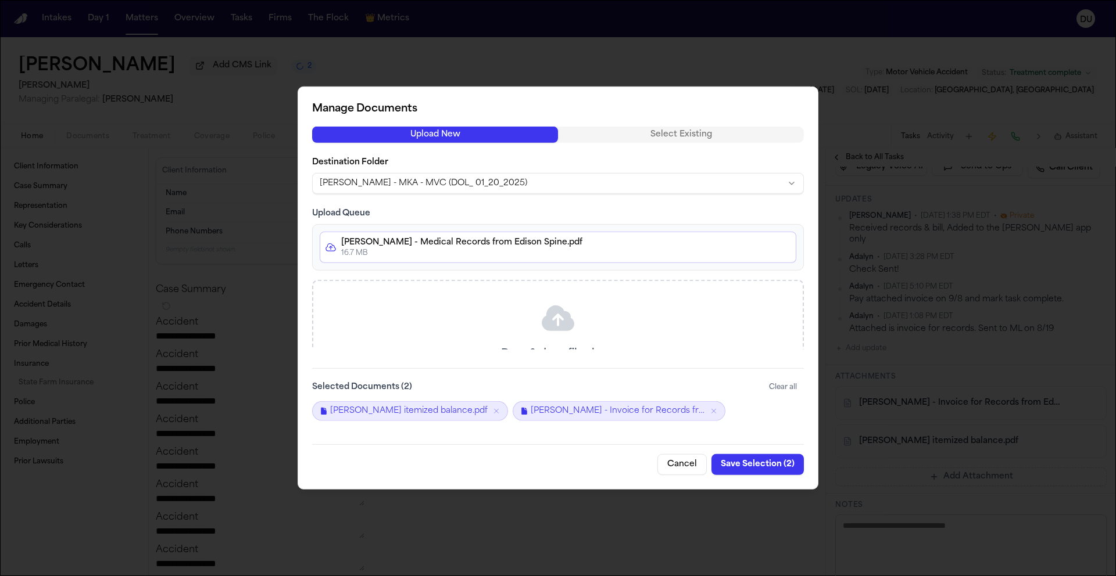
click at [599, 263] on div "S. Calles - Medical Records from Edison Spine.pdf 16.7 MB" at bounding box center [558, 247] width 492 height 46
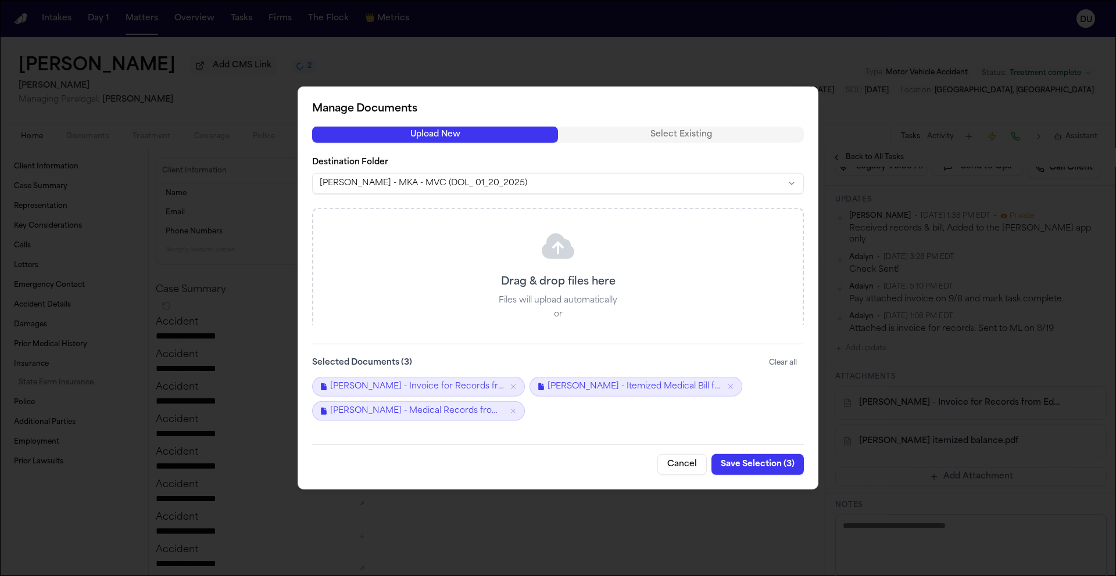
click at [761, 470] on button "Save Selection ( 3 )" at bounding box center [757, 464] width 92 height 21
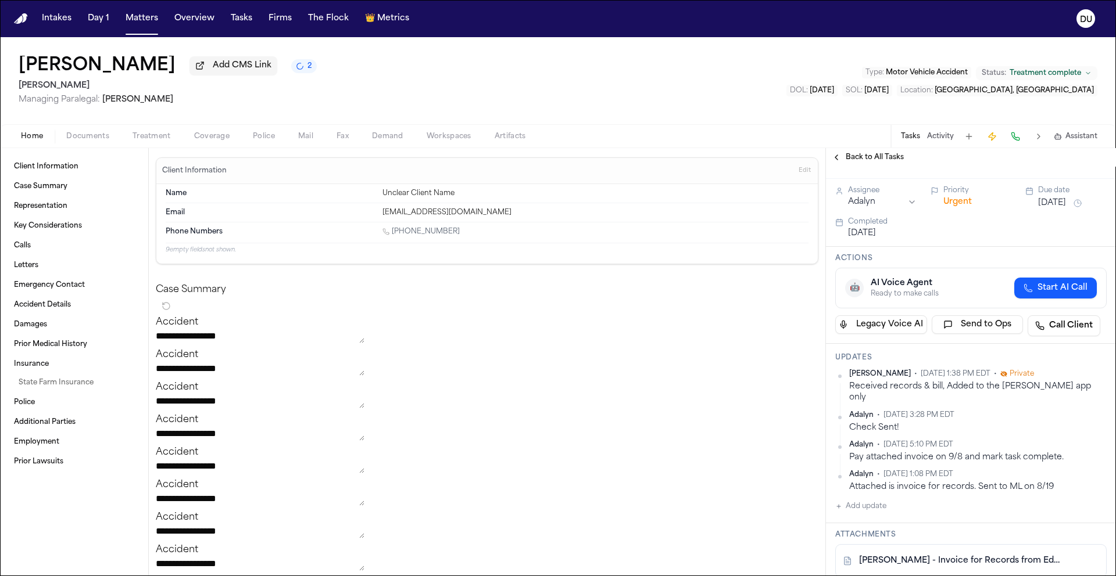
scroll to position [0, 0]
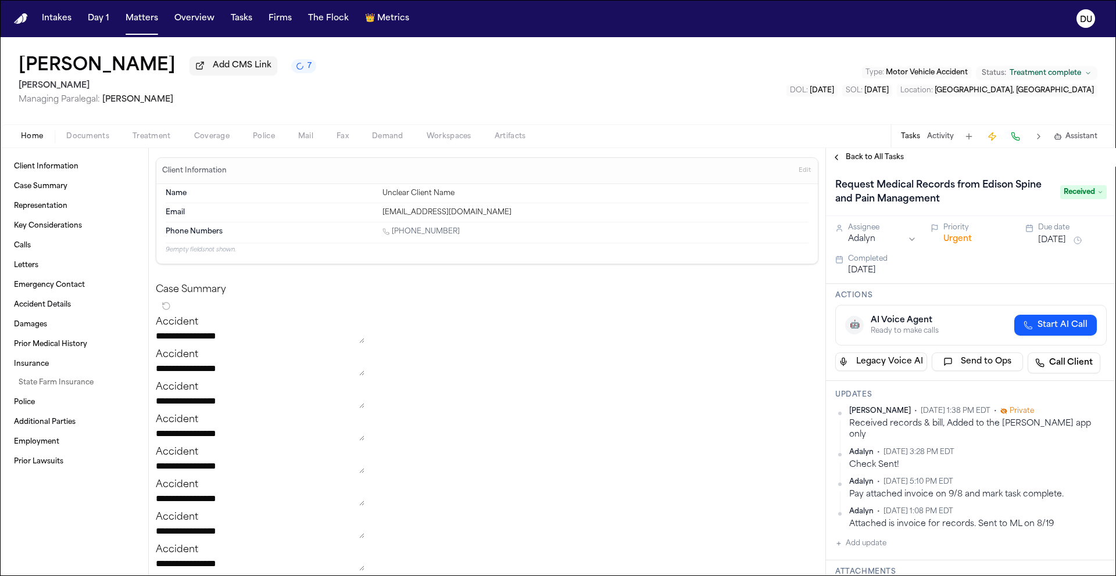
click at [21, 21] on img "Home" at bounding box center [21, 18] width 14 height 11
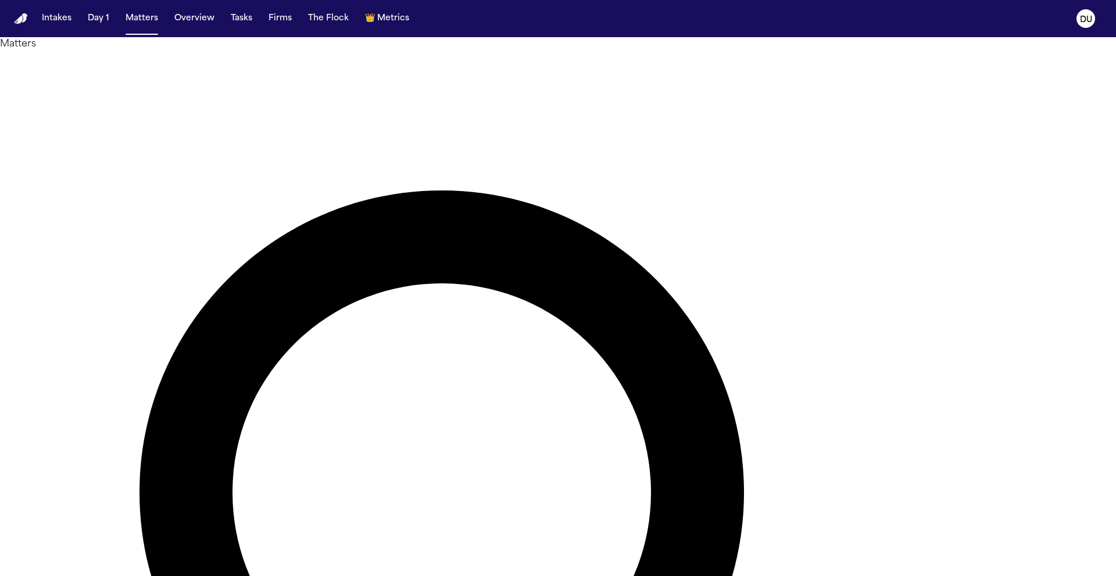
drag, startPoint x: 716, startPoint y: 64, endPoint x: 552, endPoint y: 74, distance: 164.7
drag, startPoint x: 702, startPoint y: 73, endPoint x: 569, endPoint y: 71, distance: 133.1
type input "*"
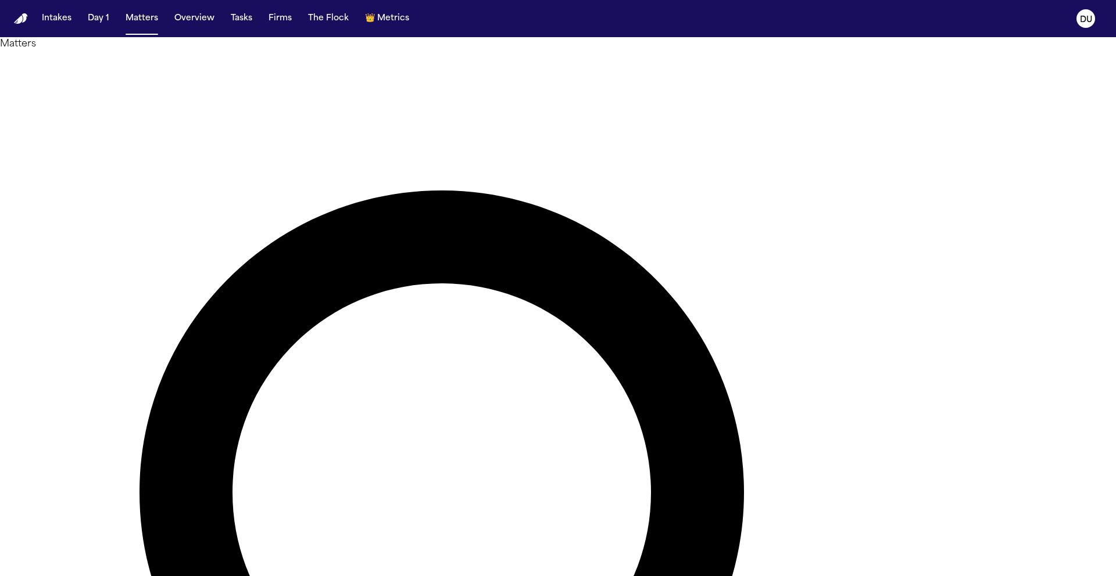
type input "**********"
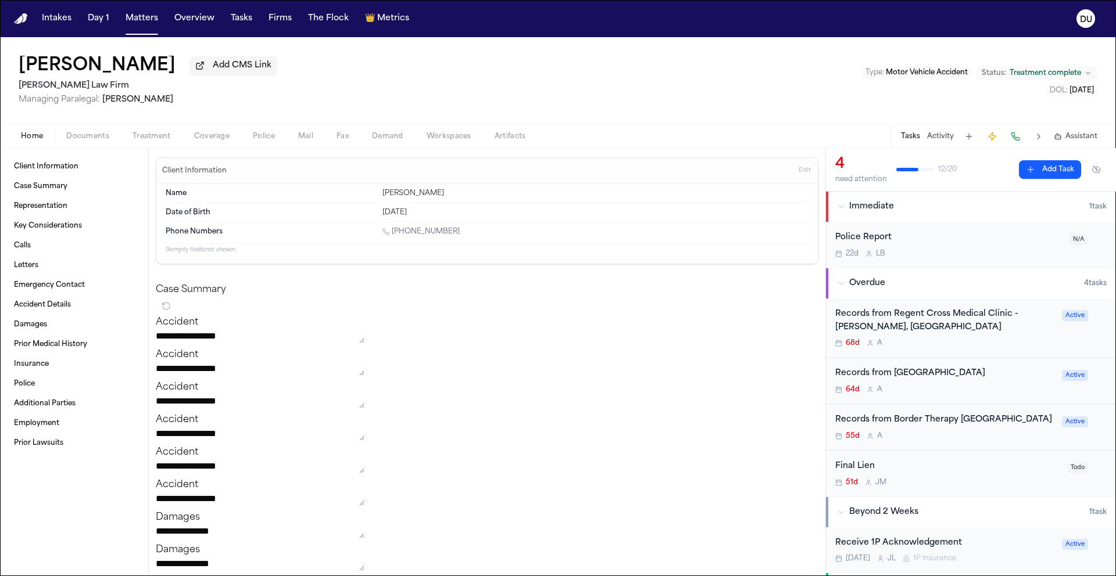
click at [23, 19] on img "Home" at bounding box center [21, 18] width 14 height 11
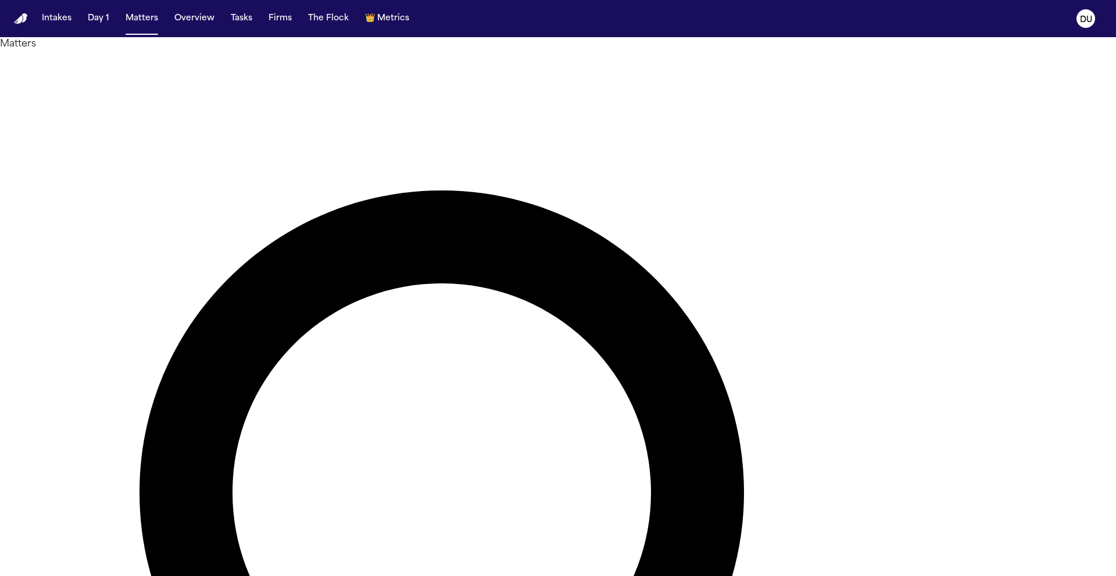
drag, startPoint x: 713, startPoint y: 63, endPoint x: 547, endPoint y: 64, distance: 166.2
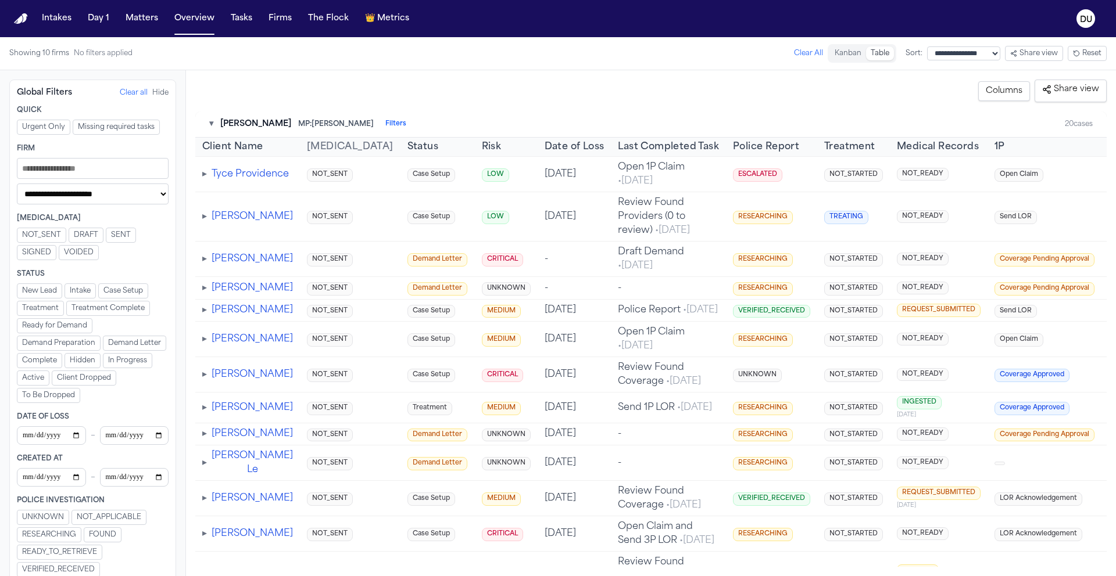
click at [19, 16] on img "Home" at bounding box center [21, 18] width 14 height 11
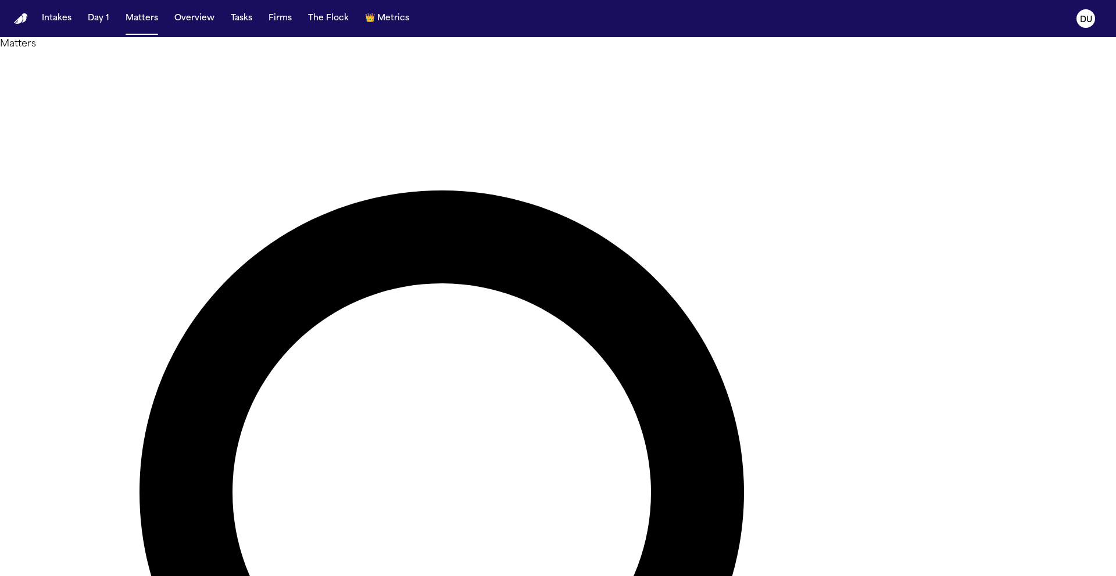
type input "********"
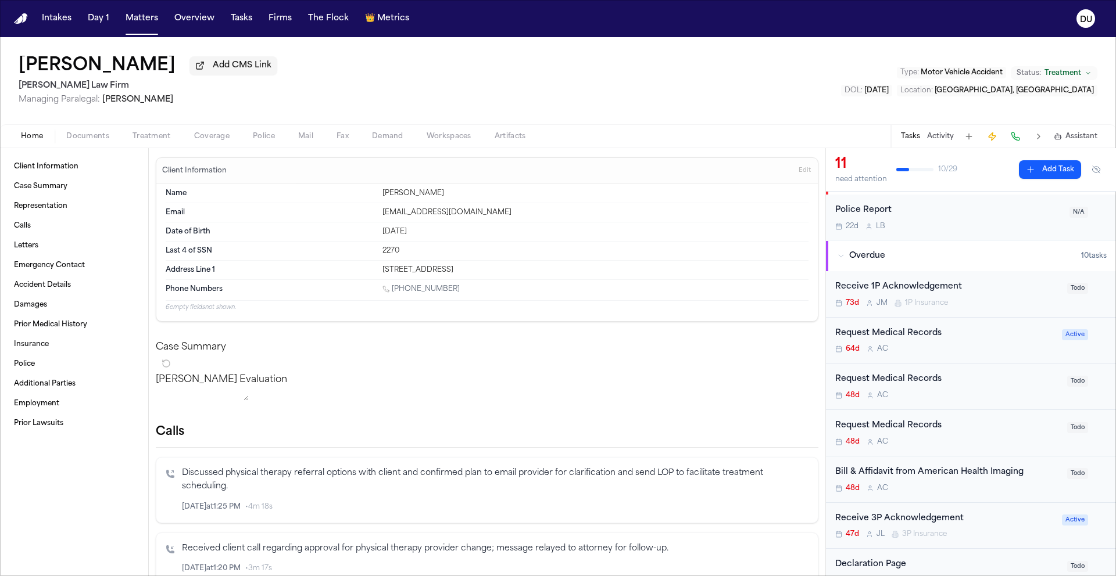
scroll to position [27, 0]
click at [916, 341] on div "Request Medical Records" at bounding box center [945, 334] width 220 height 13
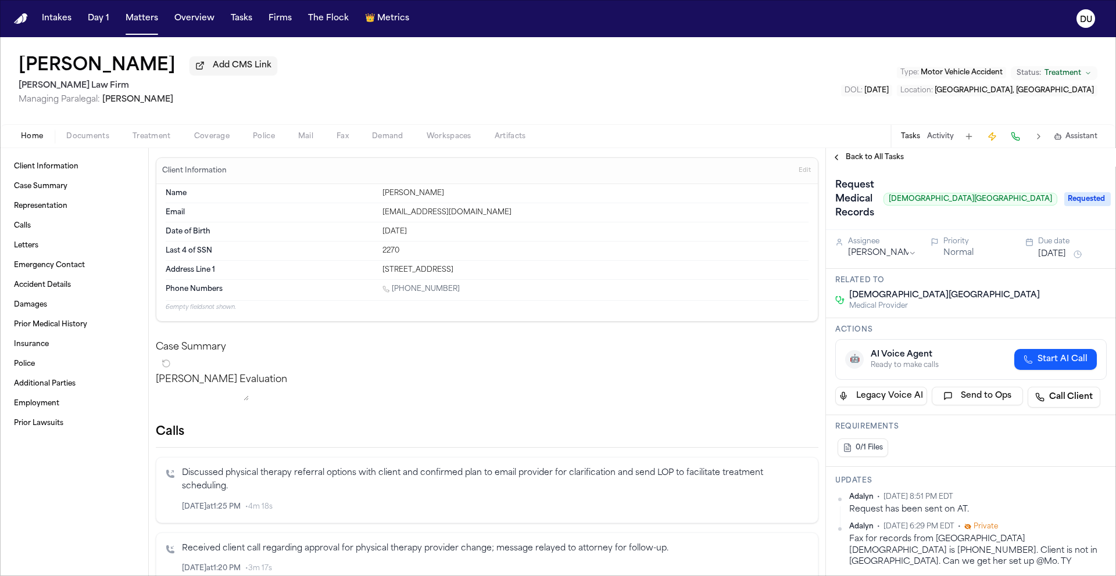
click at [859, 162] on span "Back to All Tasks" at bounding box center [874, 157] width 58 height 9
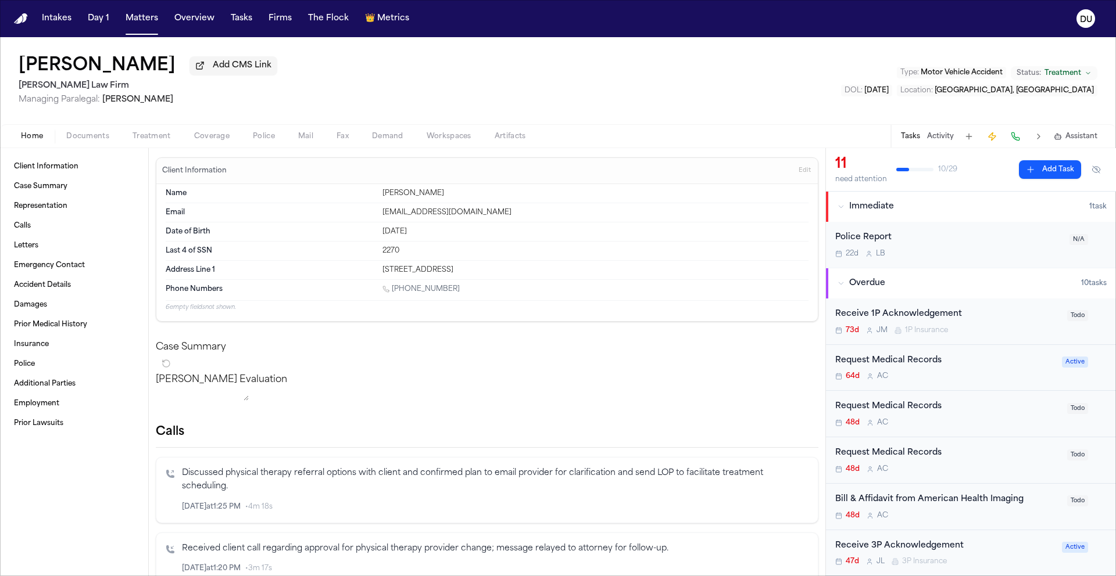
click at [919, 410] on div "Request Medical Records" at bounding box center [947, 406] width 225 height 13
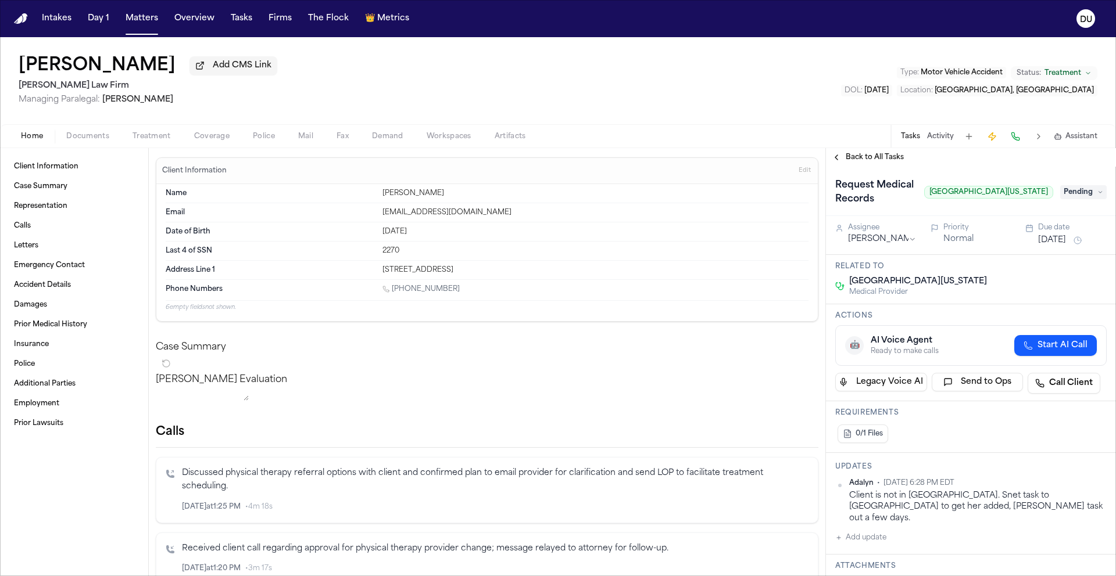
click at [881, 156] on span "Back to All Tasks" at bounding box center [874, 157] width 58 height 9
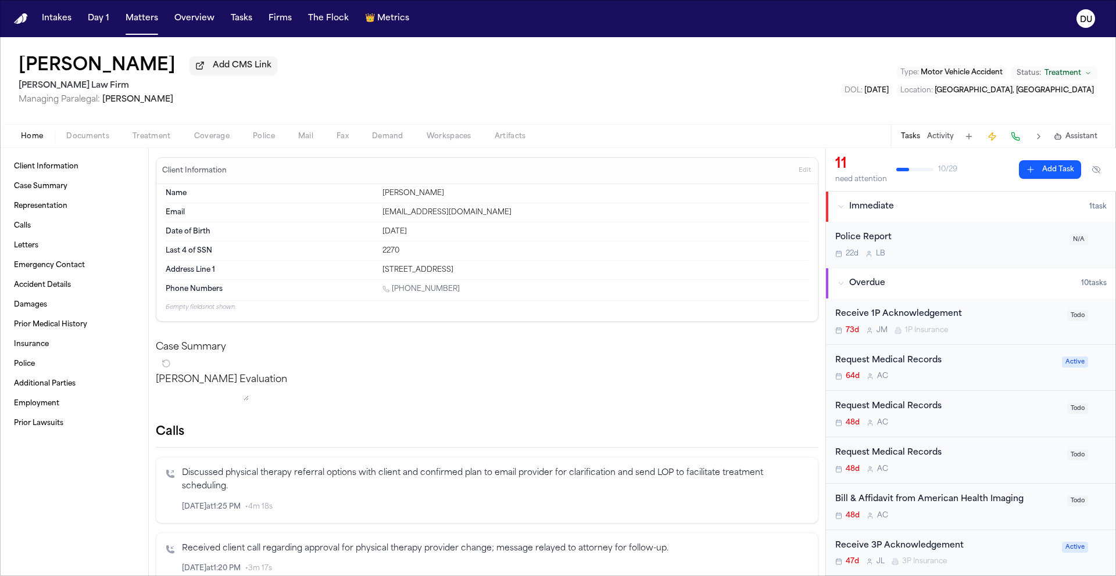
scroll to position [17, 0]
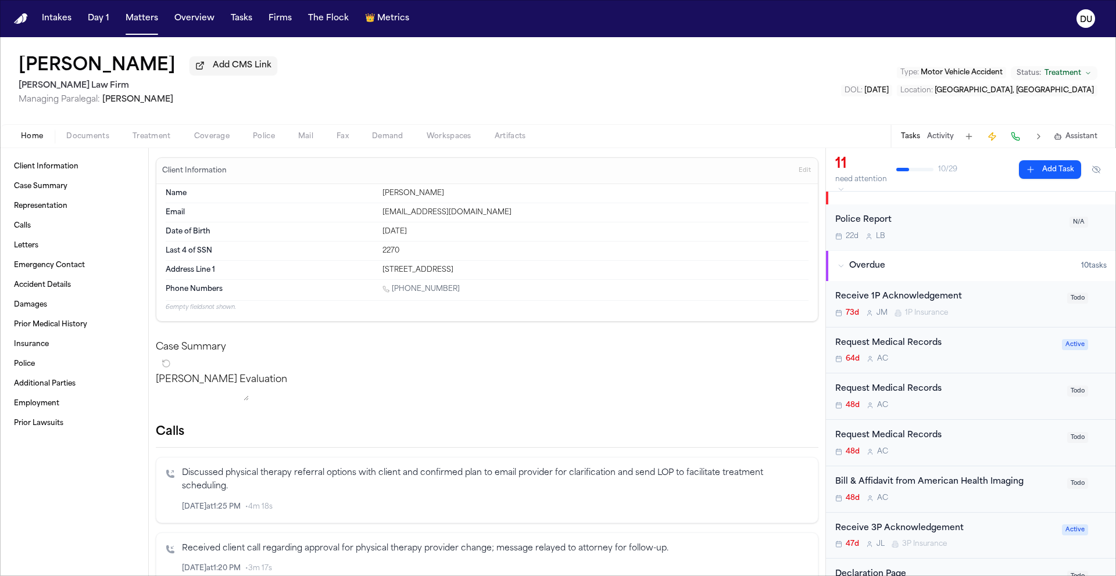
click at [930, 439] on div "Request Medical Records" at bounding box center [947, 435] width 225 height 13
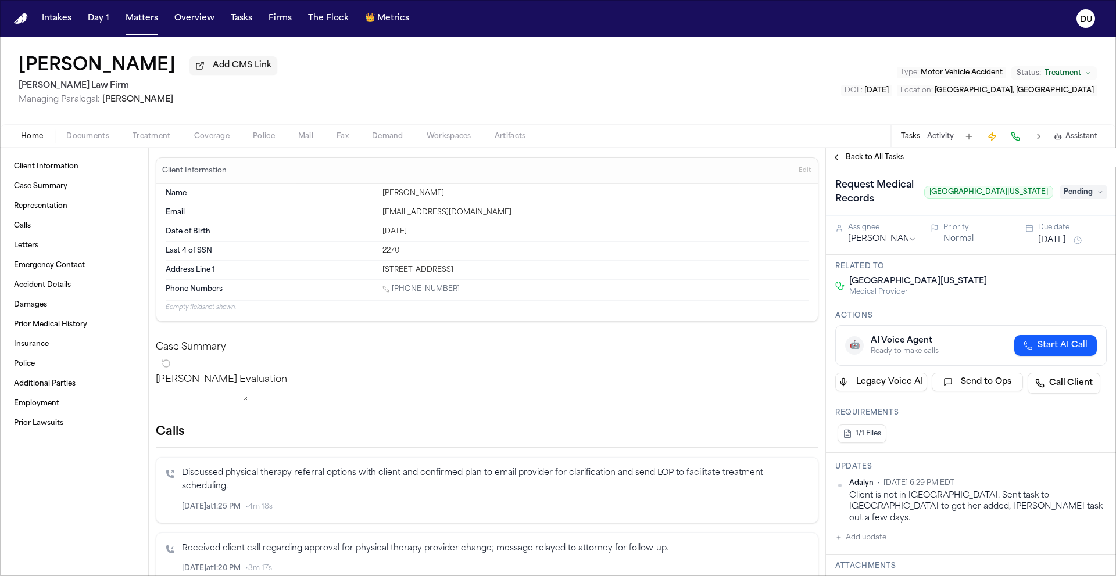
click at [22, 19] on img "Home" at bounding box center [21, 18] width 14 height 11
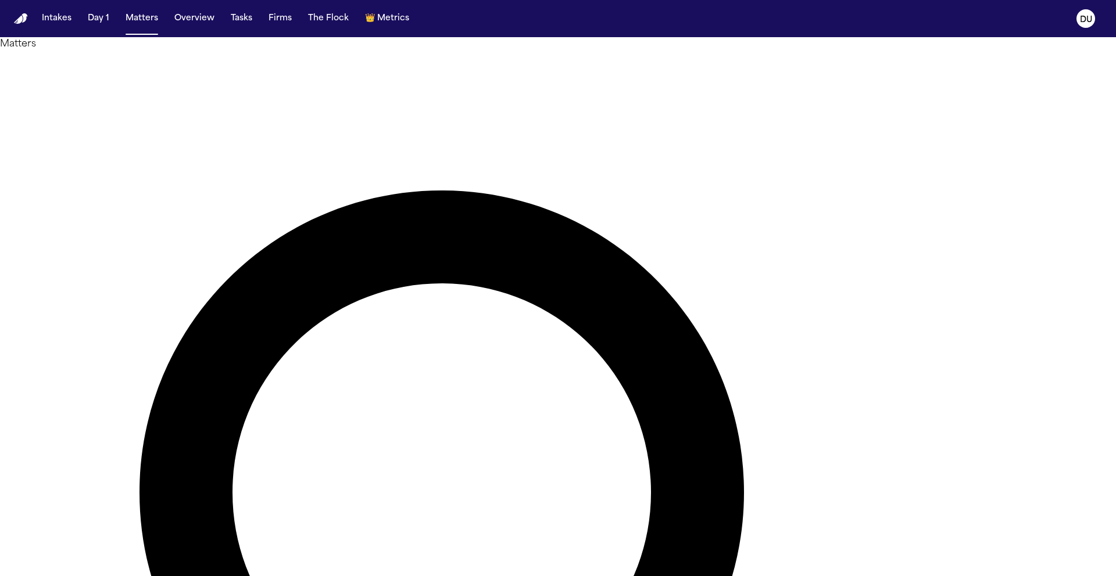
drag, startPoint x: 688, startPoint y: 67, endPoint x: 539, endPoint y: 67, distance: 149.3
type input "*********"
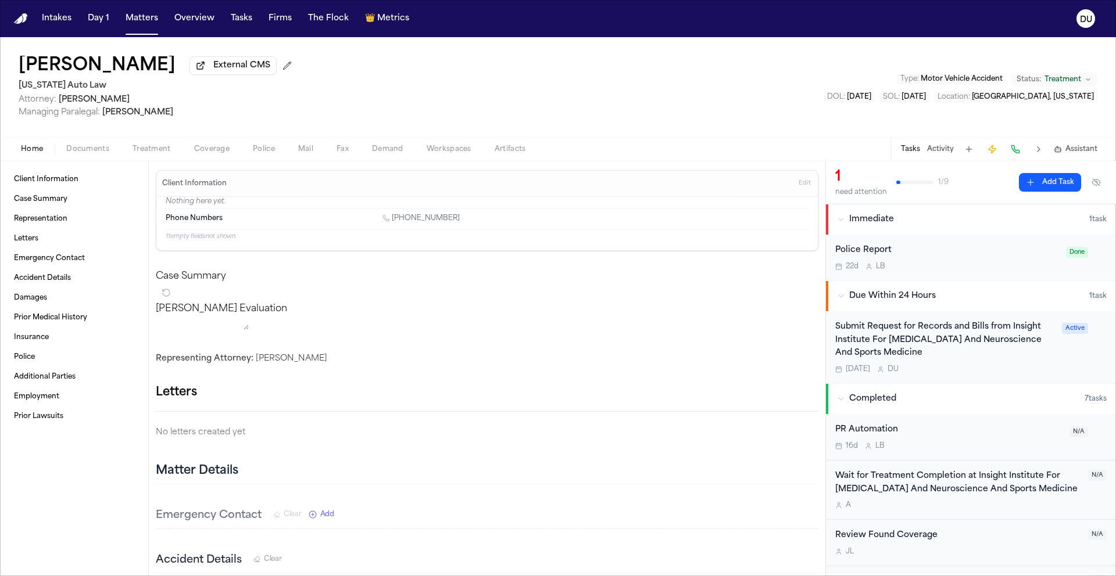
click at [928, 343] on div "Submit Request for Records and Bills from Insight Institute For Neurosurgery An…" at bounding box center [945, 341] width 220 height 40
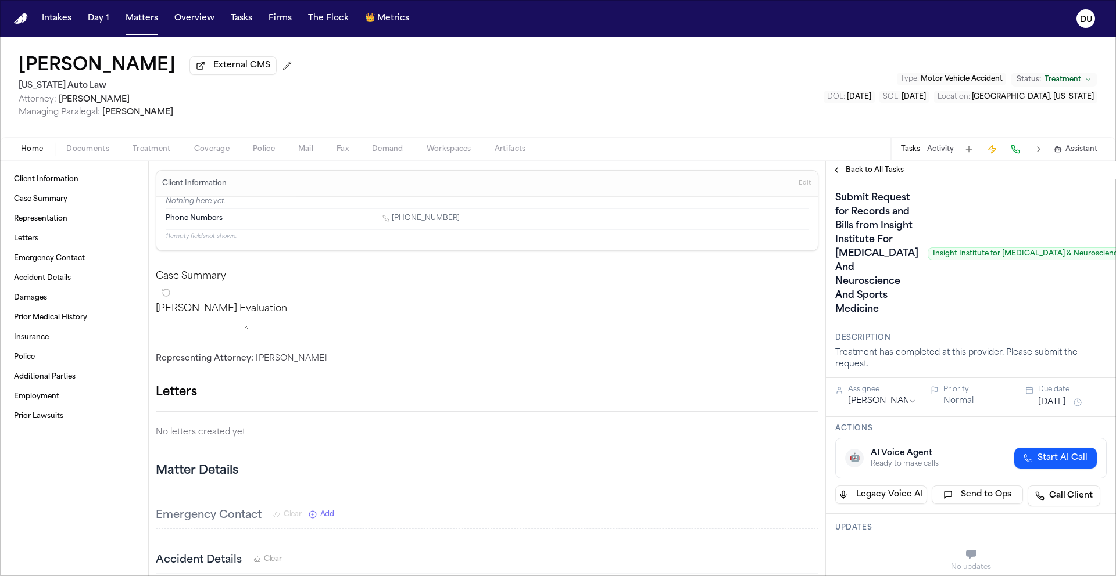
drag, startPoint x: 1002, startPoint y: 567, endPoint x: 1019, endPoint y: 569, distance: 17.1
click at [1019, 569] on div "**********" at bounding box center [971, 378] width 290 height 397
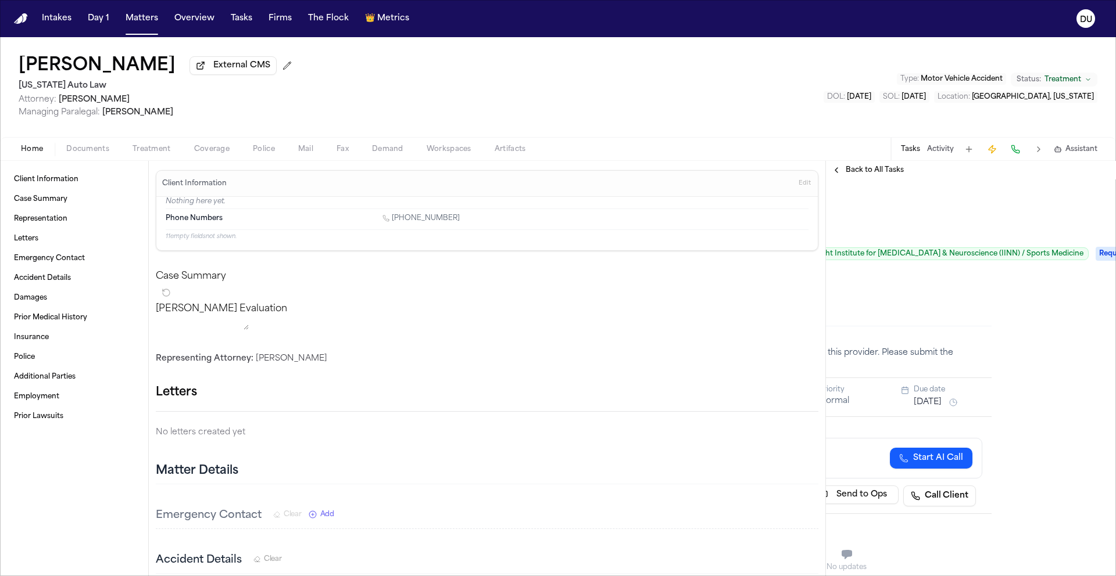
click at [1095, 261] on span "Requested" at bounding box center [1118, 254] width 46 height 14
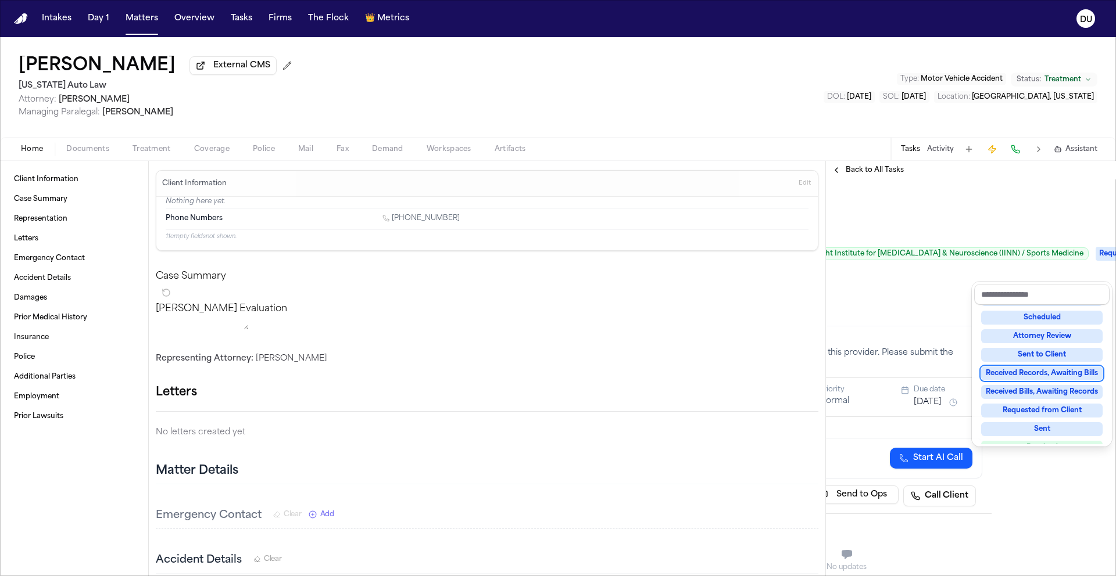
click at [1048, 373] on div "Received Records, Awaiting Bills" at bounding box center [1041, 374] width 121 height 14
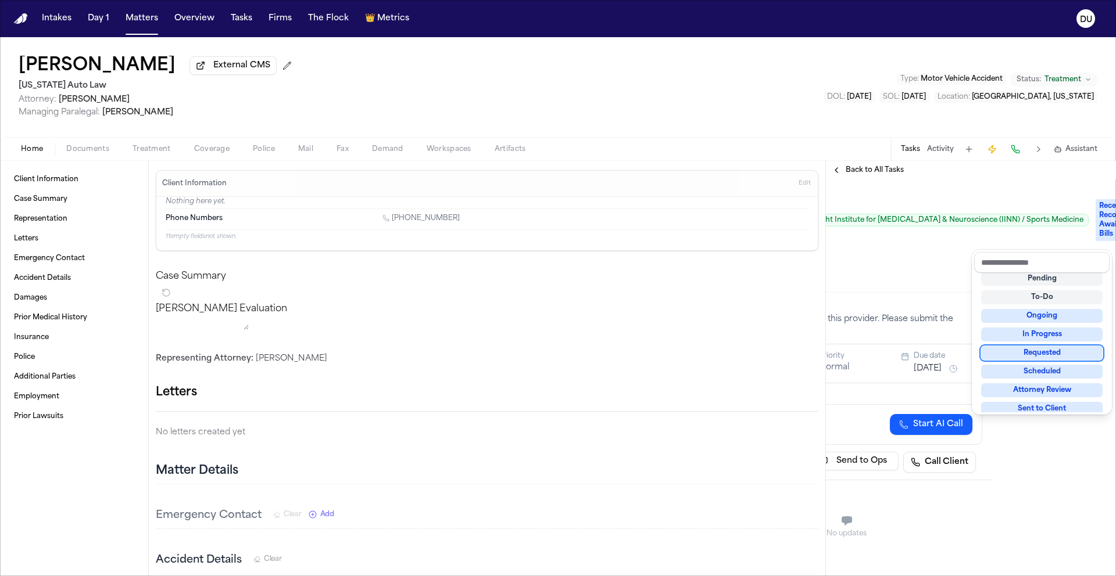
scroll to position [92, 124]
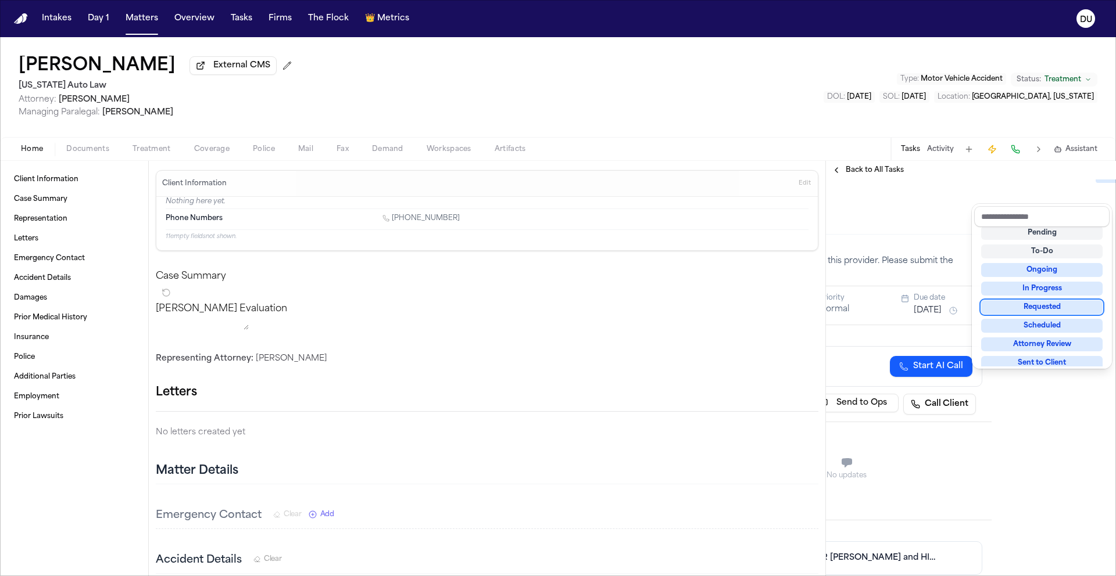
click at [891, 227] on div "Submit Request for Records and Bills from Insight Institute For Neurosurgery An…" at bounding box center [846, 162] width 271 height 130
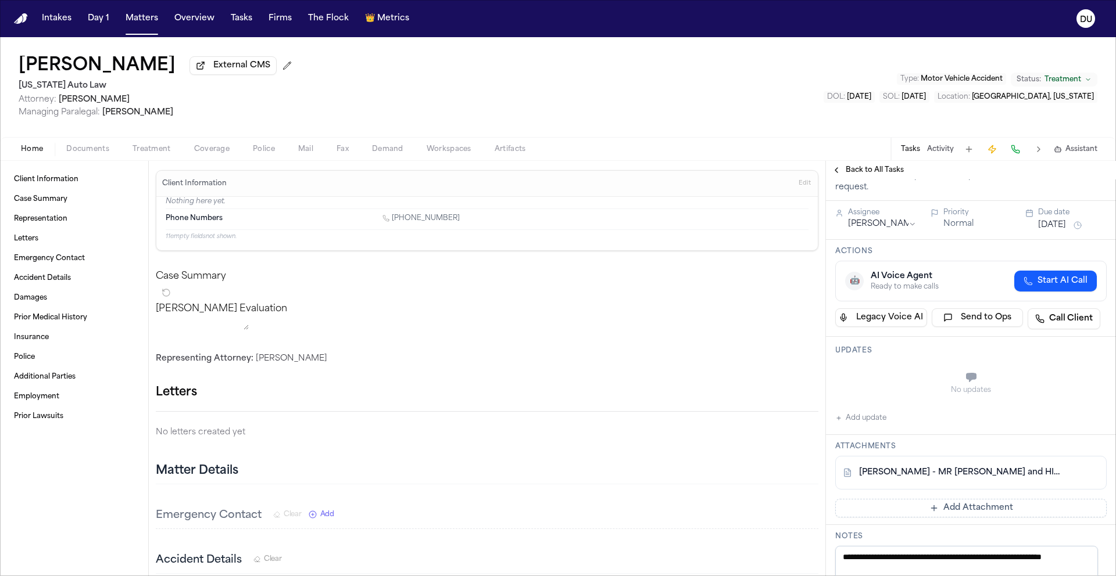
scroll to position [178, 0]
click at [920, 517] on button "Add Attachment" at bounding box center [970, 508] width 271 height 19
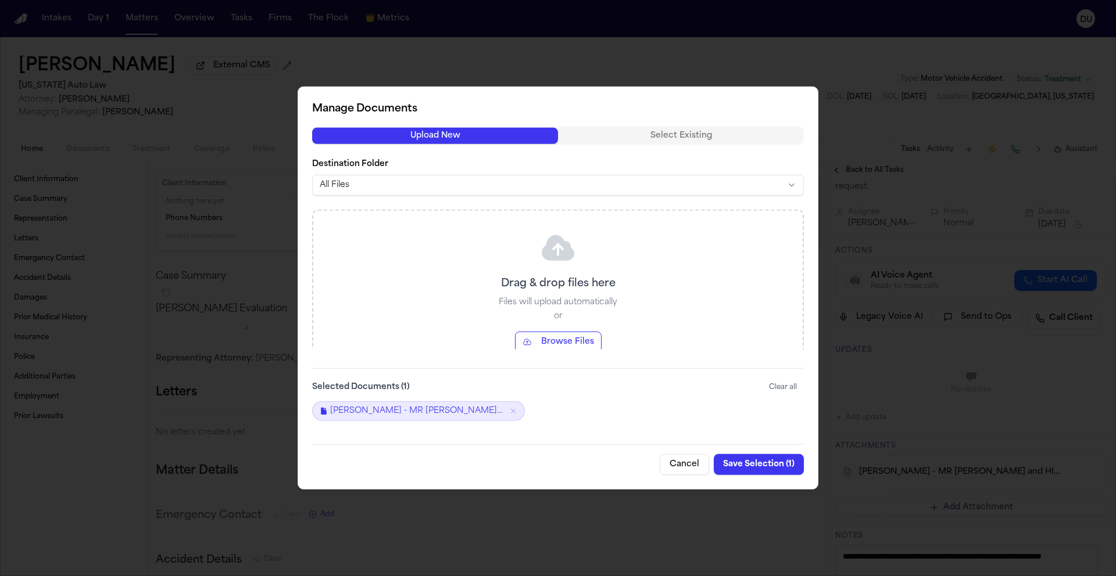
click at [684, 463] on button "Cancel" at bounding box center [683, 464] width 49 height 21
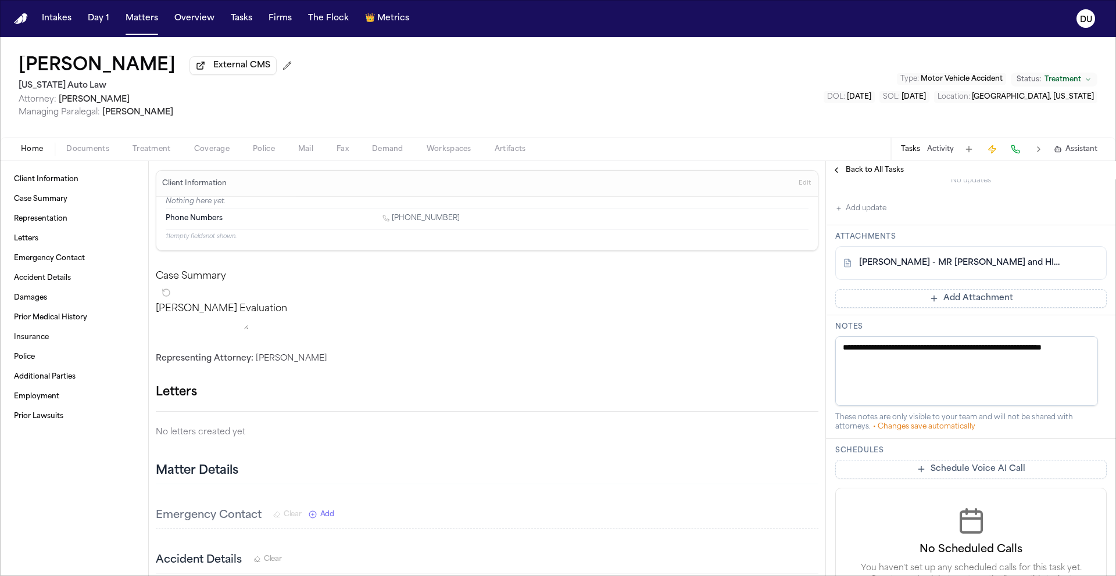
scroll to position [388, 0]
click at [933, 307] on button "Add Attachment" at bounding box center [970, 298] width 271 height 19
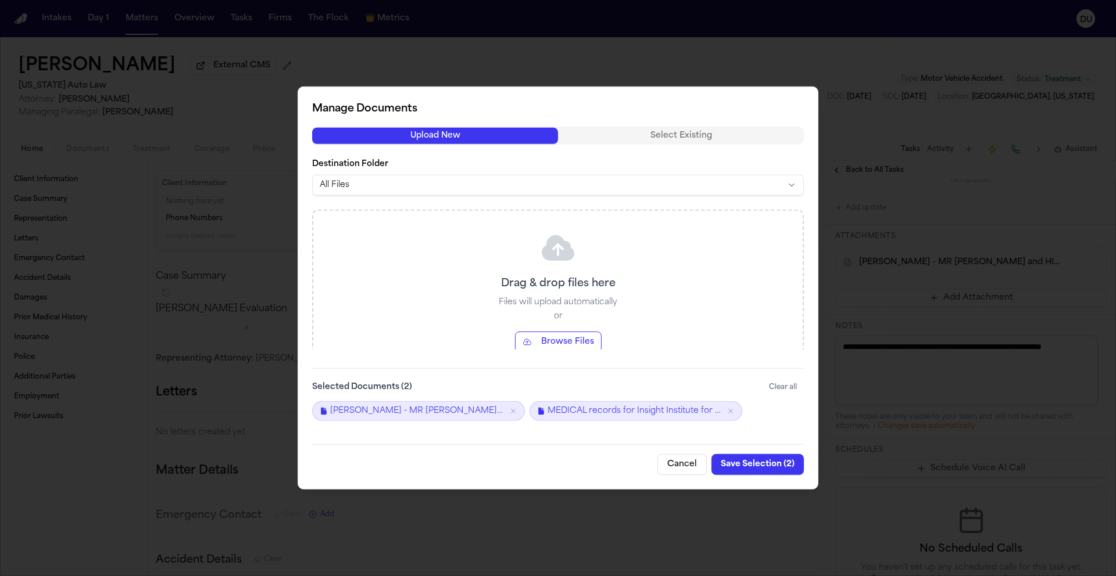
click at [761, 464] on button "Save Selection ( 2 )" at bounding box center [757, 464] width 92 height 21
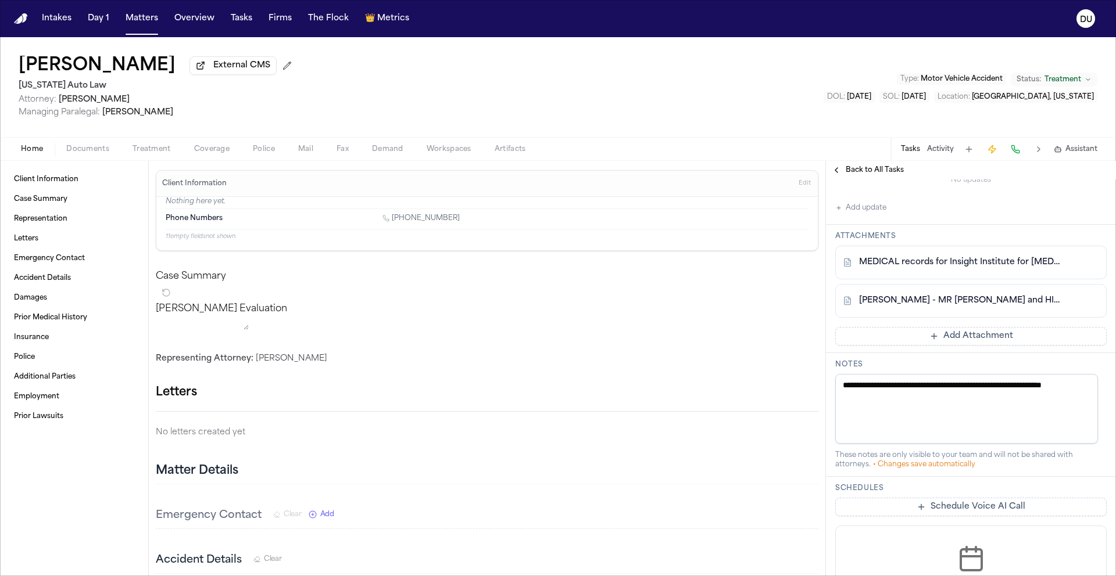
click at [15, 19] on img "Home" at bounding box center [21, 18] width 14 height 11
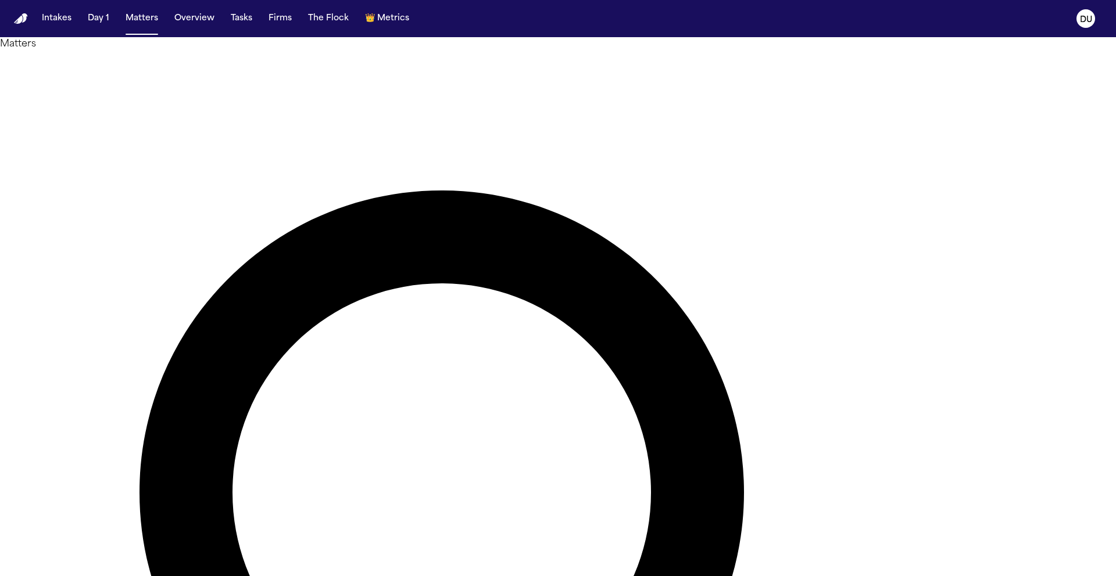
drag, startPoint x: 705, startPoint y: 72, endPoint x: 553, endPoint y: 70, distance: 152.2
type input "********"
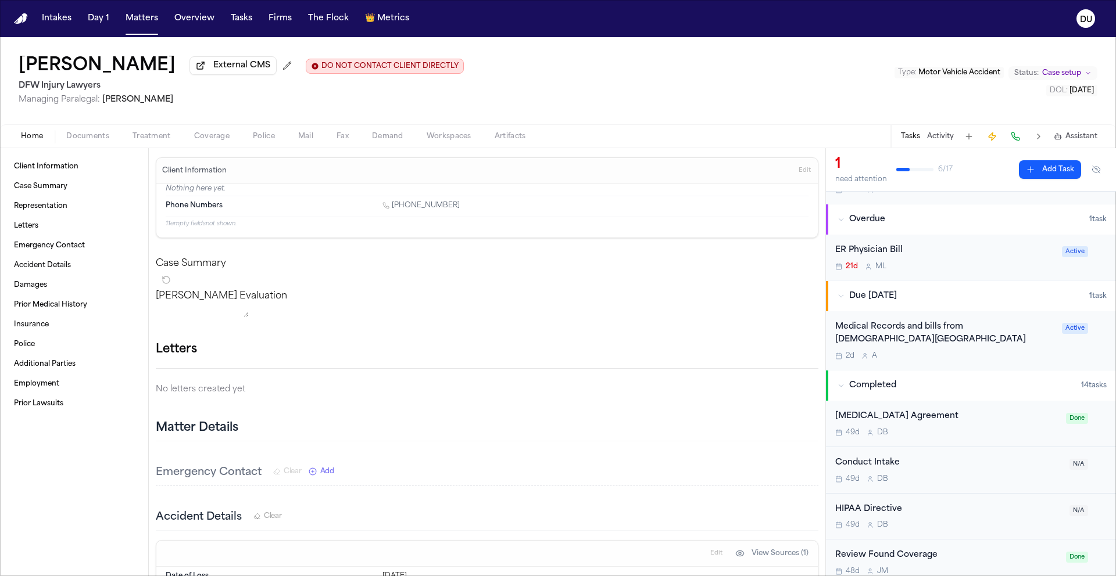
scroll to position [78, 0]
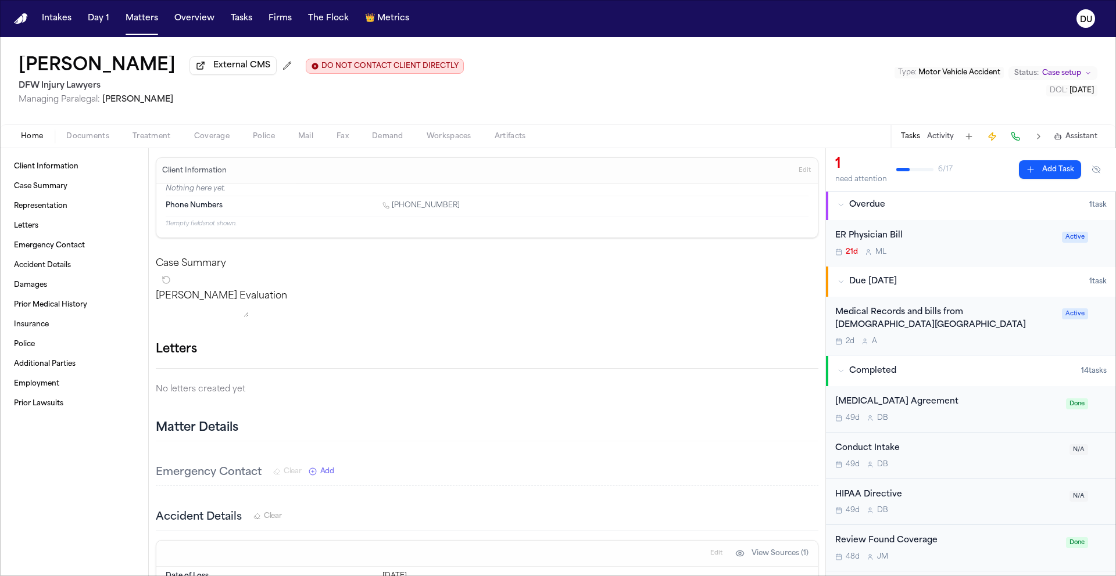
click at [920, 324] on div "Medical Records and bills from [DEMOGRAPHIC_DATA][GEOGRAPHIC_DATA]" at bounding box center [945, 319] width 220 height 27
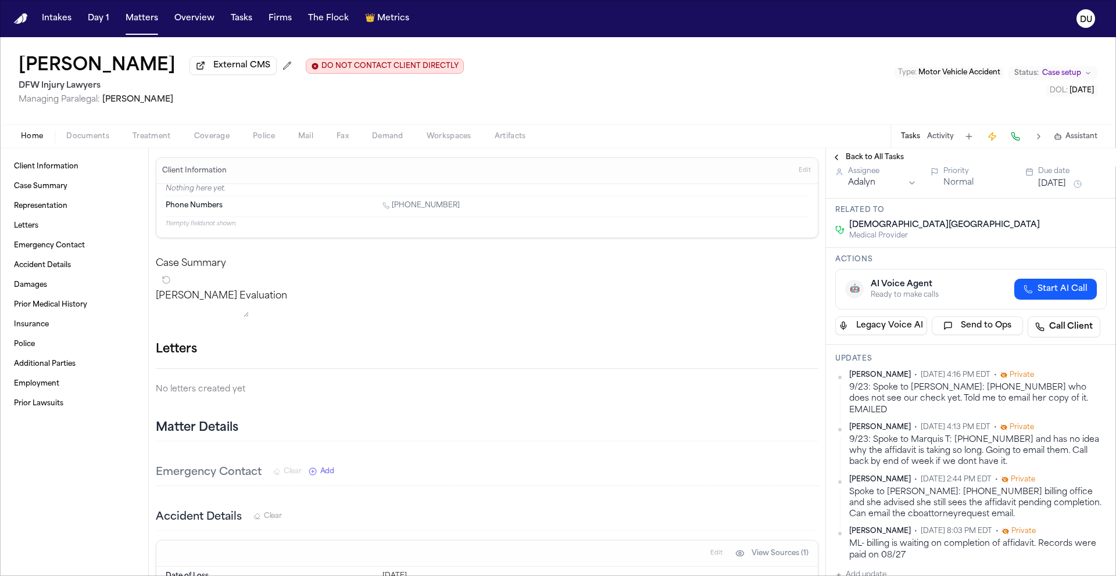
scroll to position [112, 0]
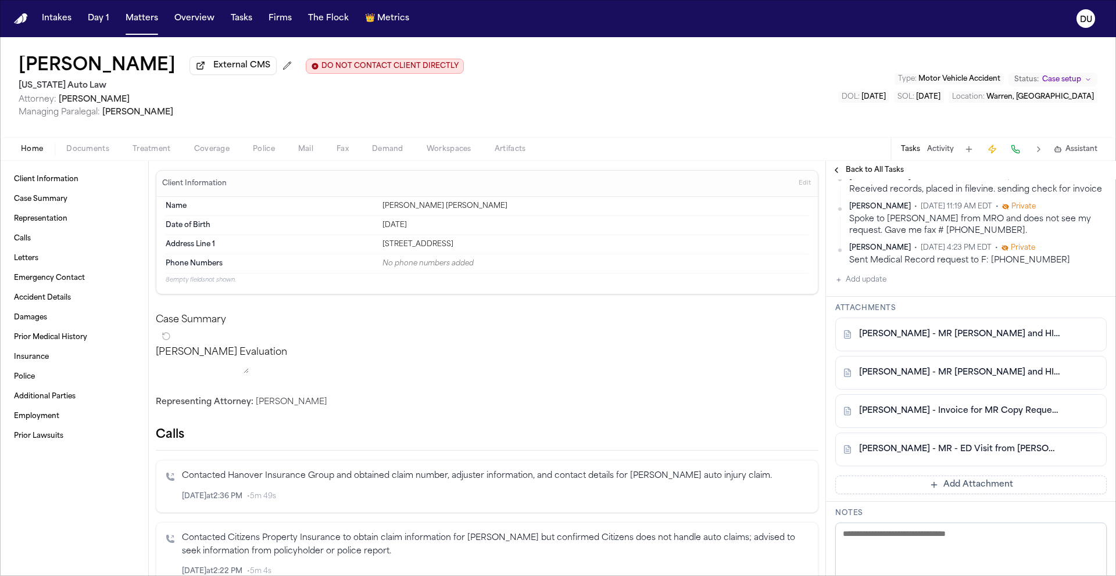
scroll to position [299, 0]
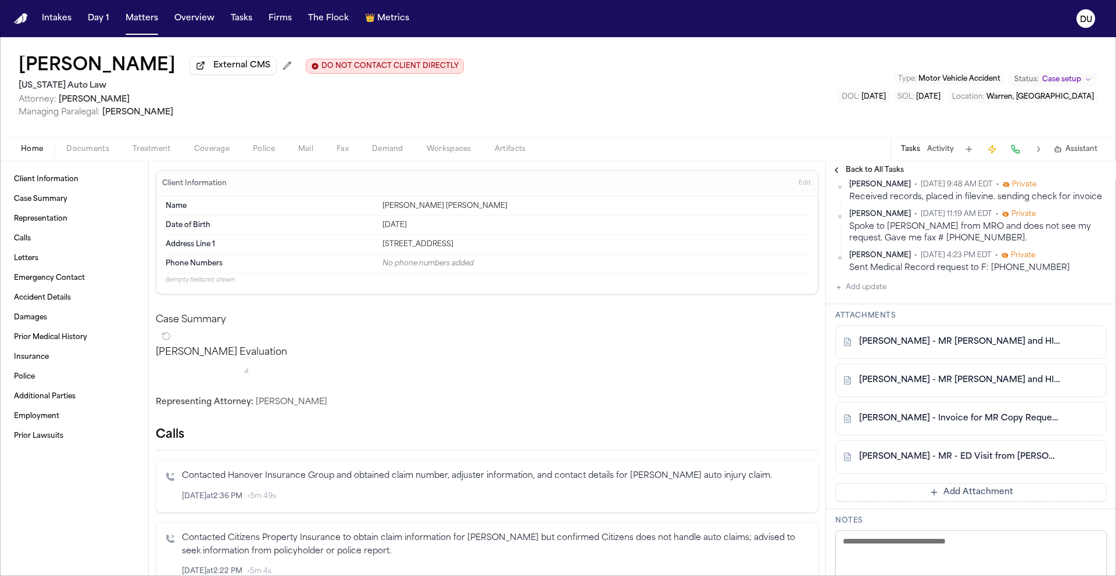
click at [956, 386] on link "[PERSON_NAME] - MR [PERSON_NAME] and HIPAA Auth to [PERSON_NAME] Emergency Medi…" at bounding box center [959, 381] width 200 height 12
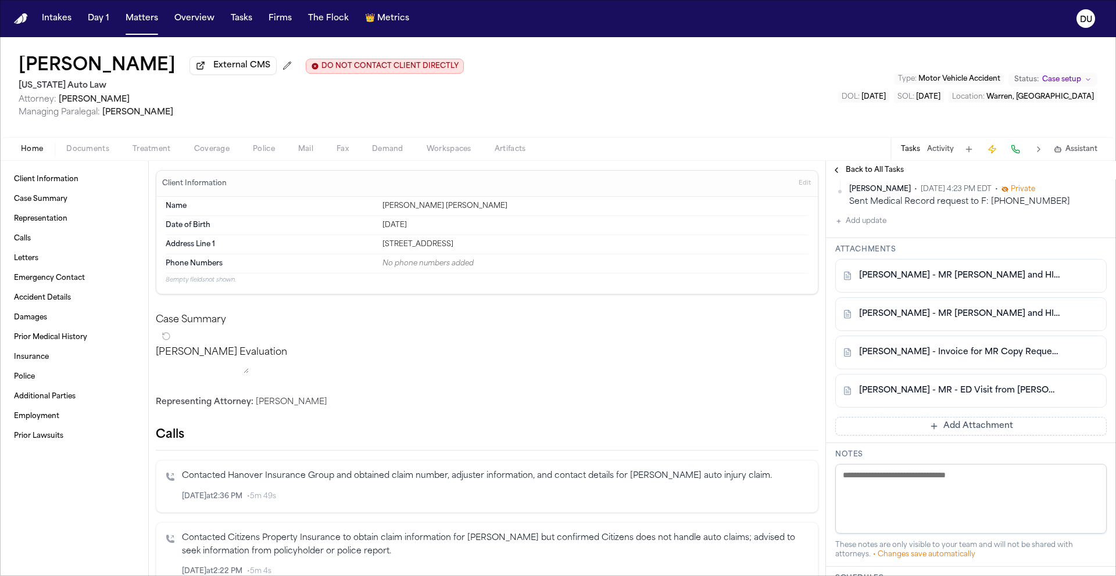
scroll to position [381, 0]
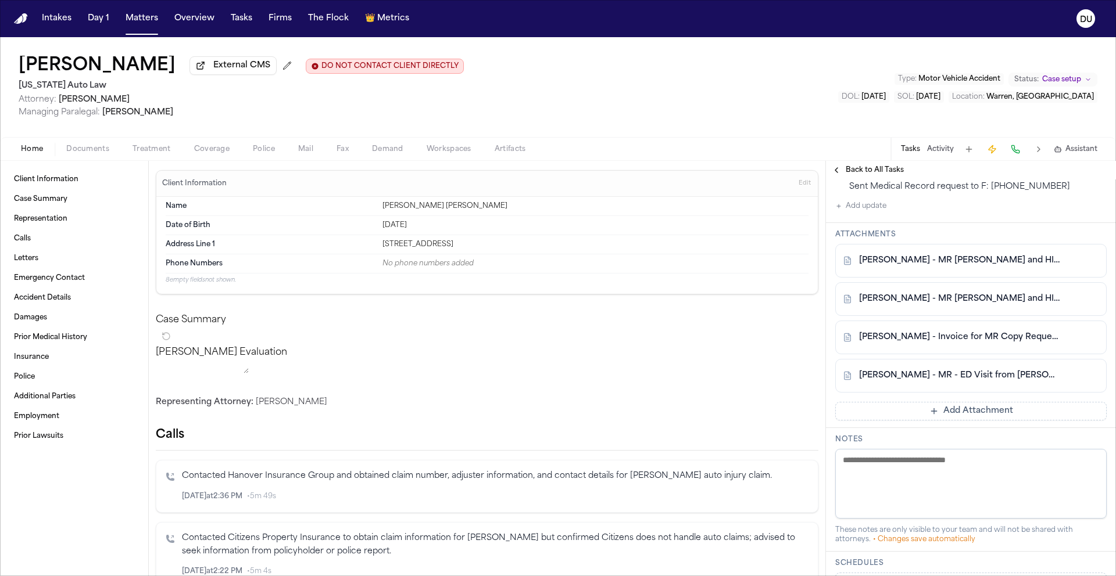
click at [956, 267] on link "[PERSON_NAME] - MR [PERSON_NAME] and HIPAA Auth to [PERSON_NAME][GEOGRAPHIC_DAT…" at bounding box center [959, 261] width 200 height 12
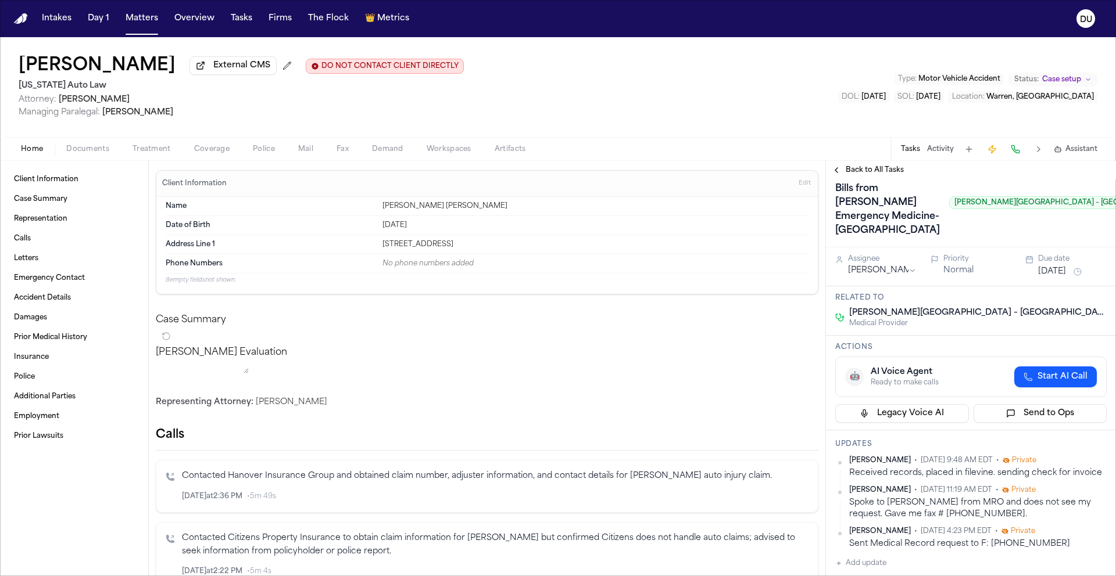
scroll to position [173, 0]
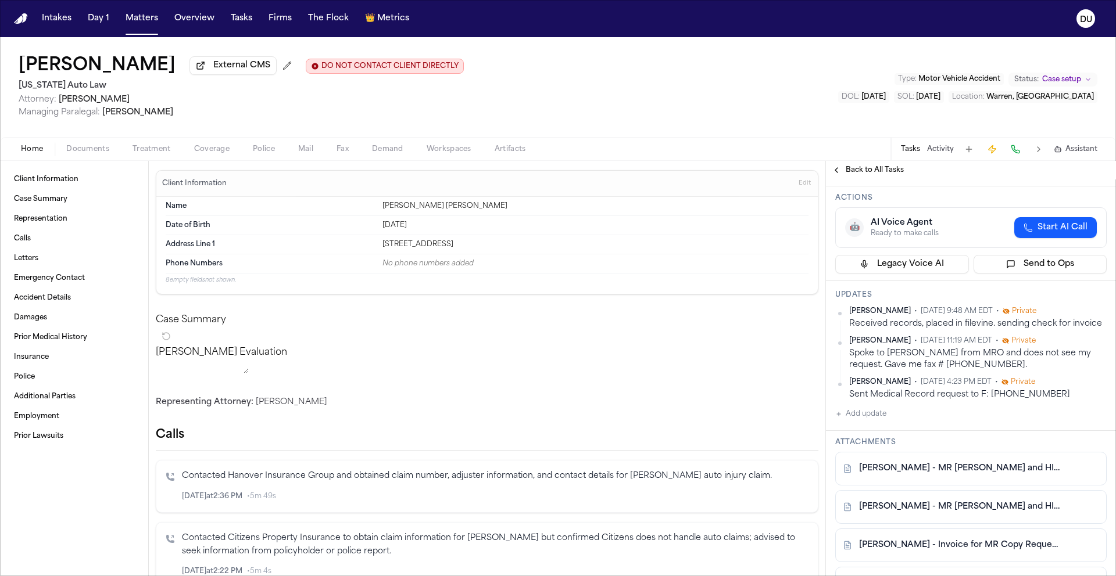
click at [879, 172] on span "Back to All Tasks" at bounding box center [874, 170] width 58 height 9
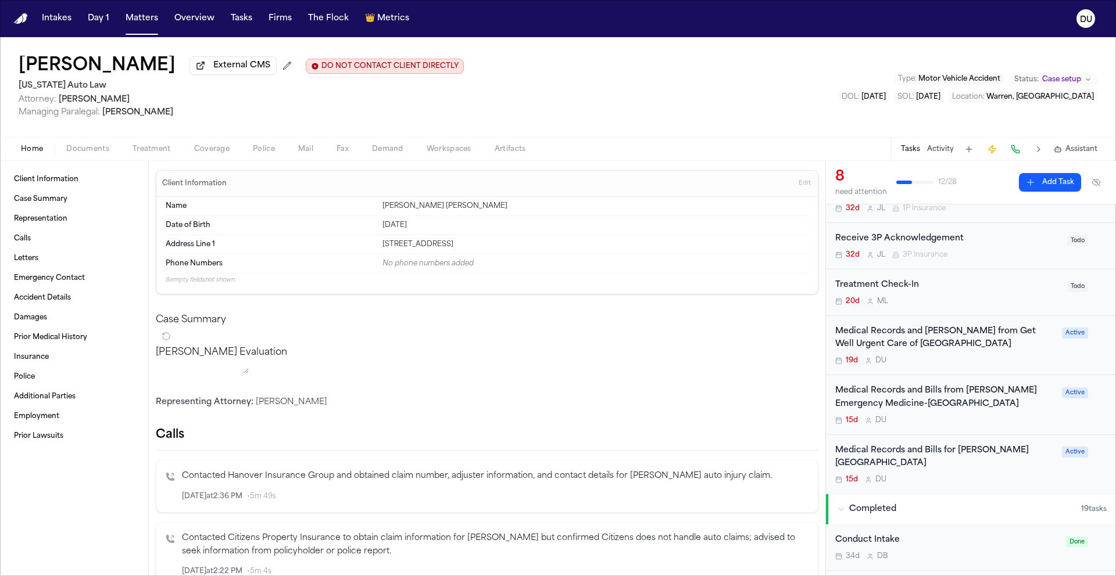
scroll to position [236, 0]
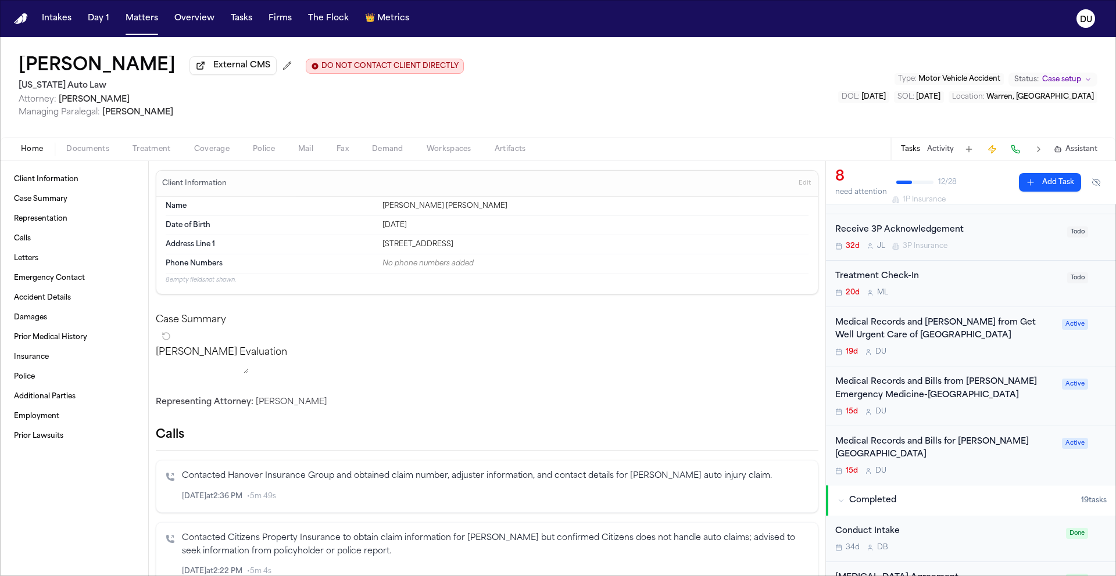
click at [954, 443] on div "Medical Records and Bills for [PERSON_NAME][GEOGRAPHIC_DATA]" at bounding box center [945, 449] width 220 height 27
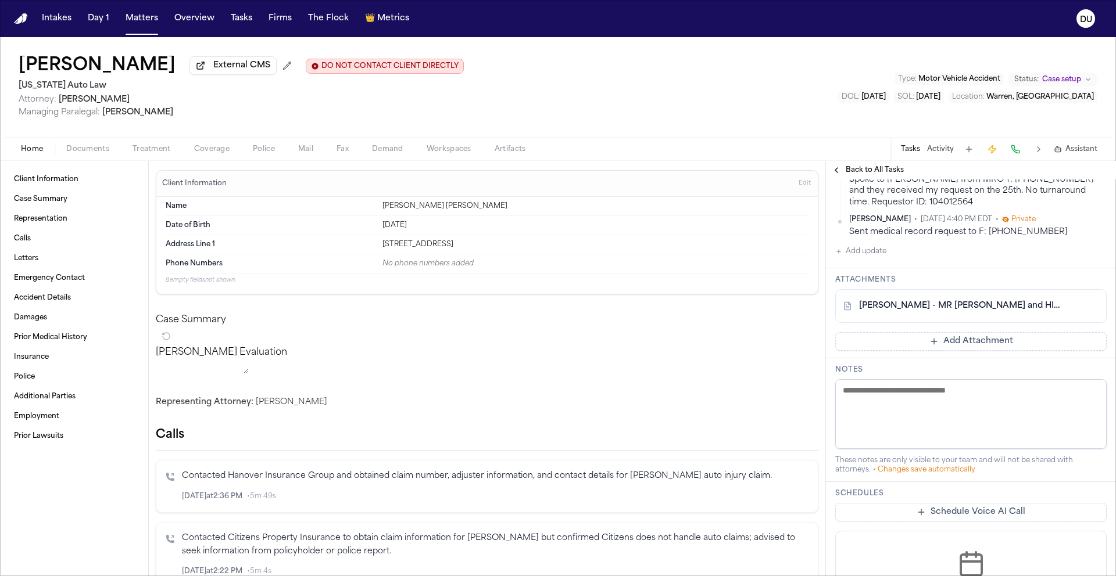
scroll to position [302, 0]
click at [965, 301] on link "[PERSON_NAME] - MR [PERSON_NAME] and HIPAA Auth to [PERSON_NAME][GEOGRAPHIC_DAT…" at bounding box center [959, 307] width 200 height 12
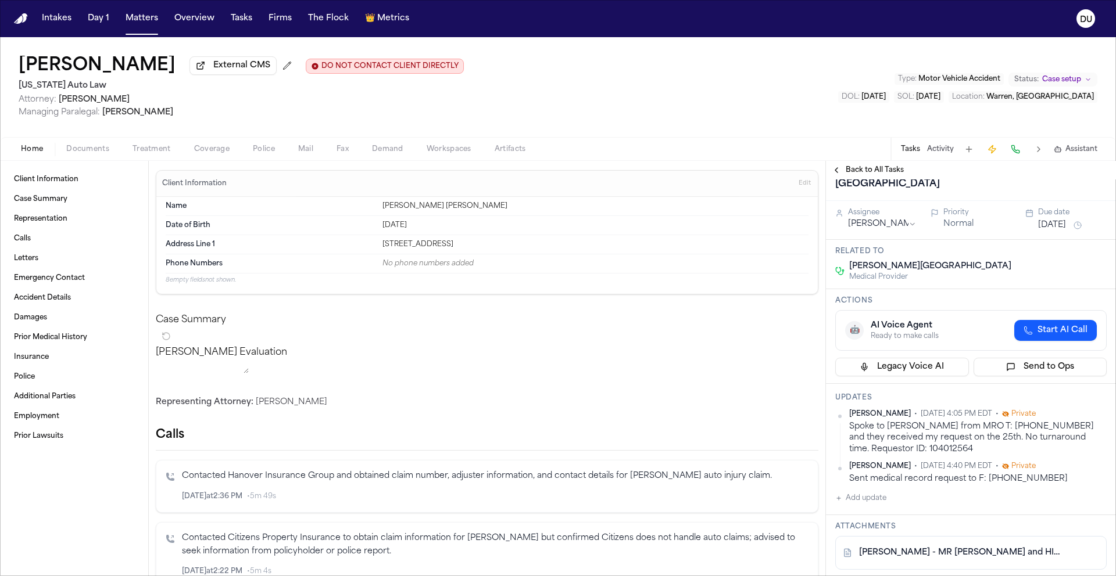
scroll to position [2, 0]
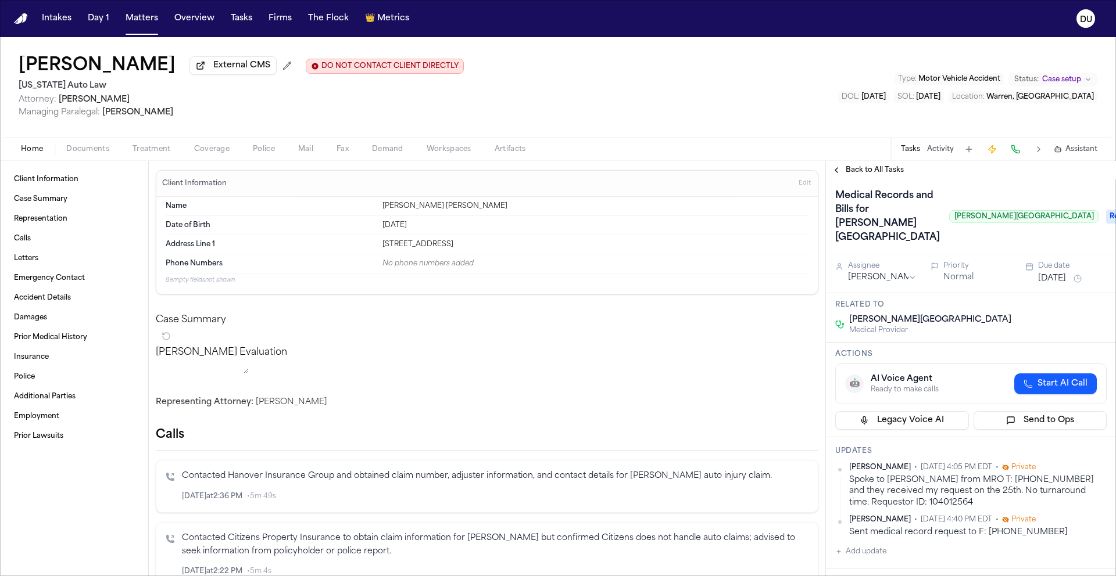
click at [869, 173] on span "Back to All Tasks" at bounding box center [874, 170] width 58 height 9
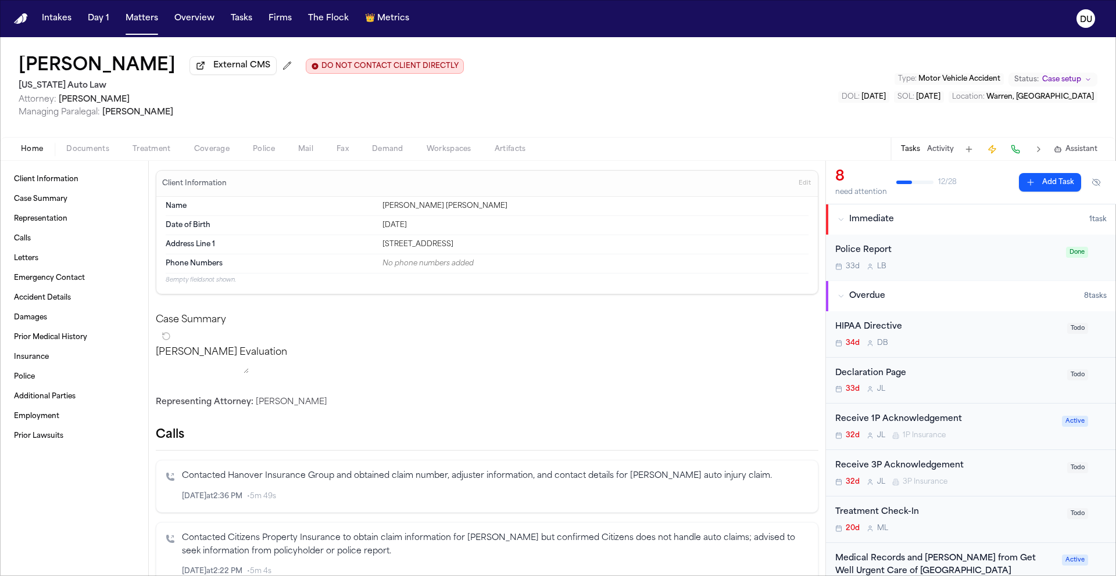
click at [23, 24] on nav "Intakes Day 1 Matters Overview Tasks Firms The Flock 👑 Metrics DU" at bounding box center [558, 18] width 1116 height 37
click at [24, 17] on img "Home" at bounding box center [21, 18] width 14 height 11
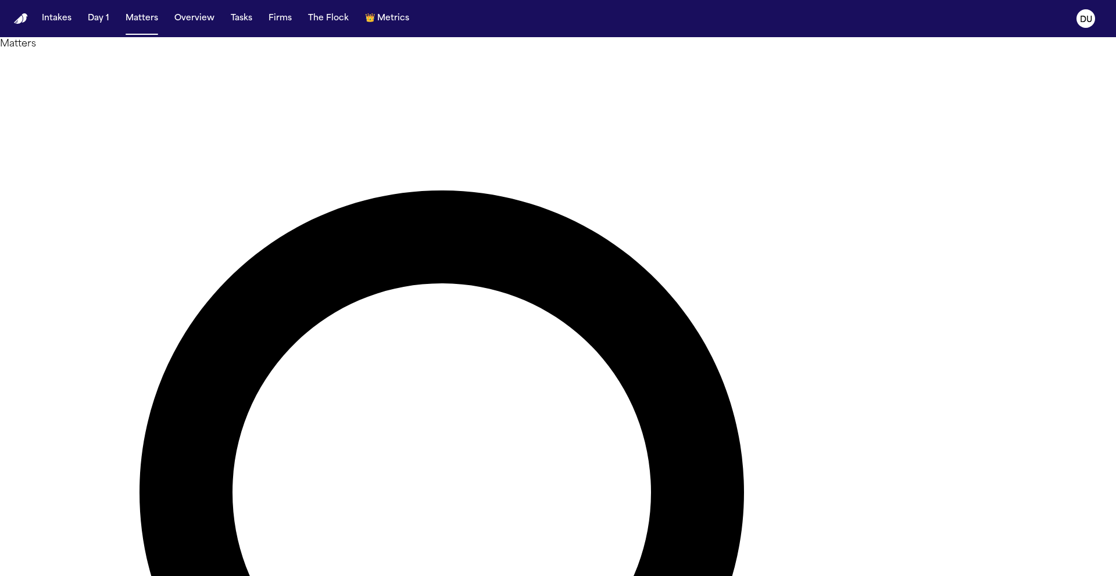
type input "*******"
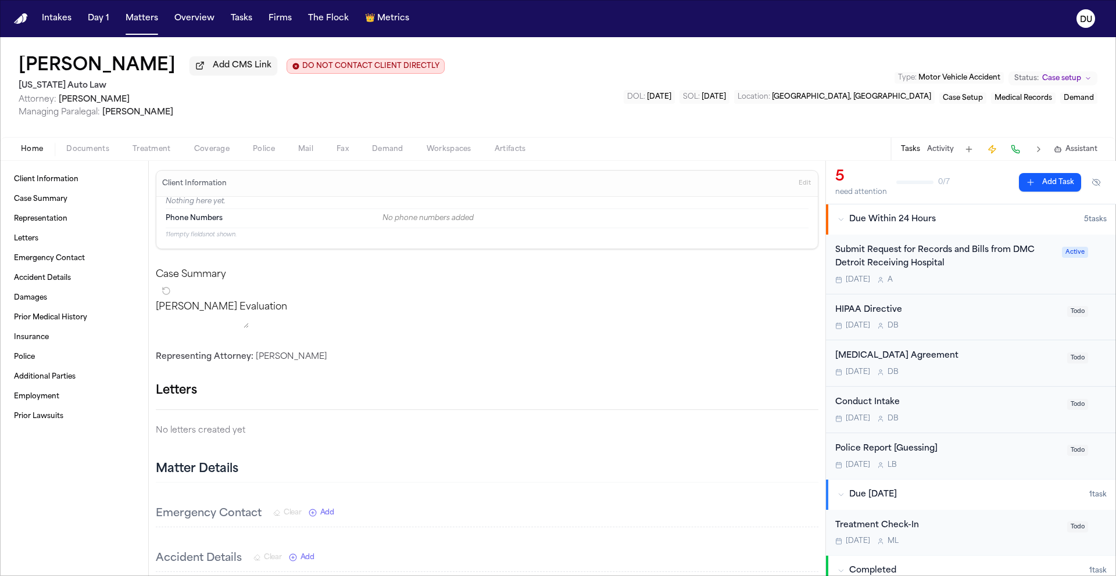
click at [907, 256] on div "Submit Request for Records and Bills from DMC Detroit Receiving Hospital" at bounding box center [945, 257] width 220 height 27
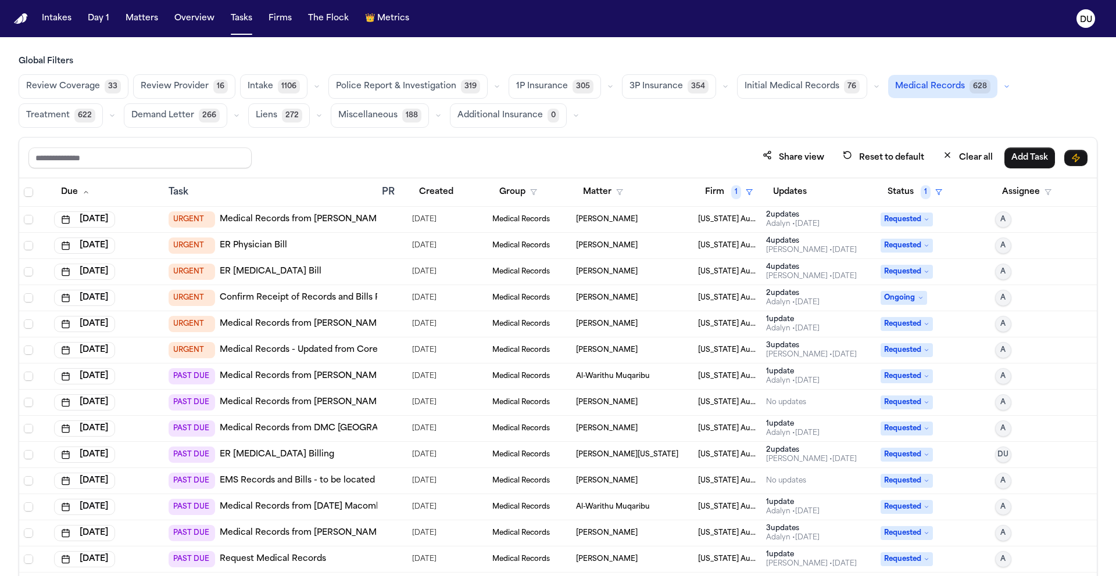
click at [16, 15] on img "Home" at bounding box center [21, 18] width 14 height 11
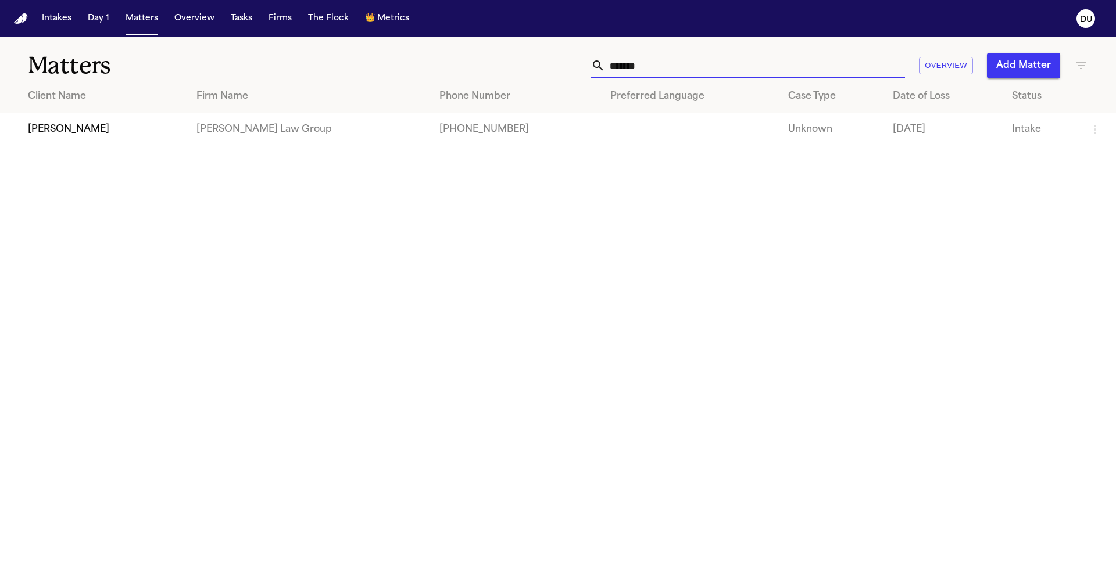
drag, startPoint x: 699, startPoint y: 59, endPoint x: 583, endPoint y: 61, distance: 116.2
click at [647, 61] on input "*******" at bounding box center [755, 66] width 300 height 26
drag, startPoint x: 573, startPoint y: 66, endPoint x: 566, endPoint y: 66, distance: 7.6
click at [566, 66] on div "******* Overview Add Matter" at bounding box center [711, 66] width 751 height 26
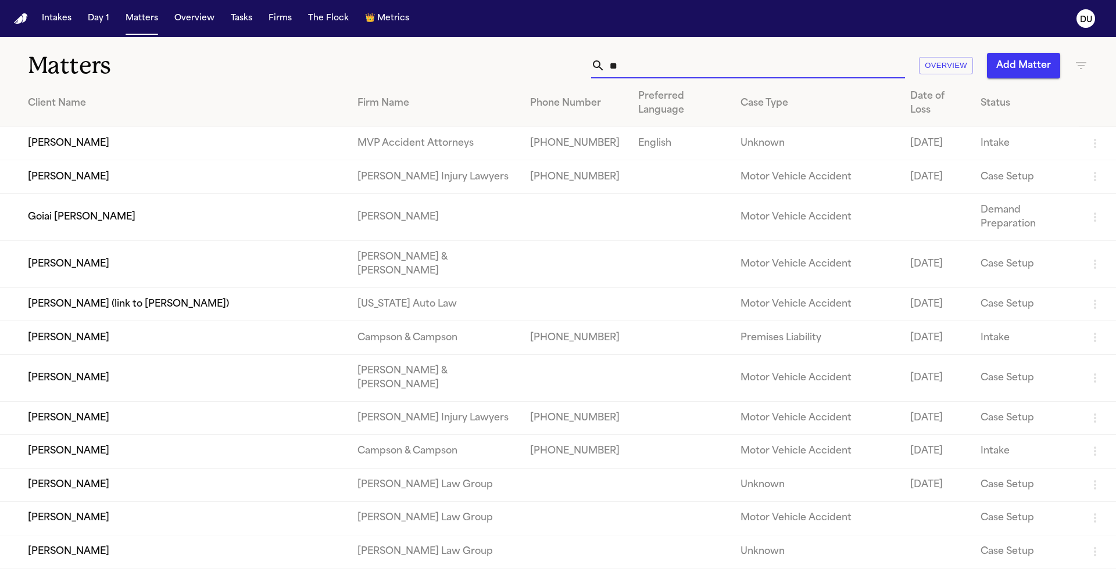
type input "*"
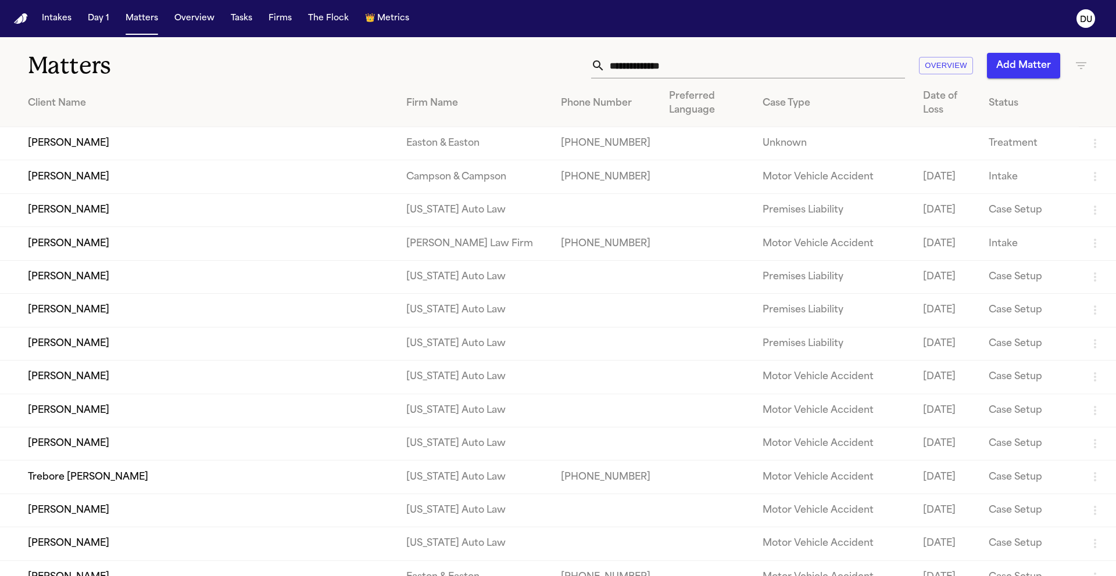
click at [700, 61] on input "text" at bounding box center [755, 66] width 300 height 26
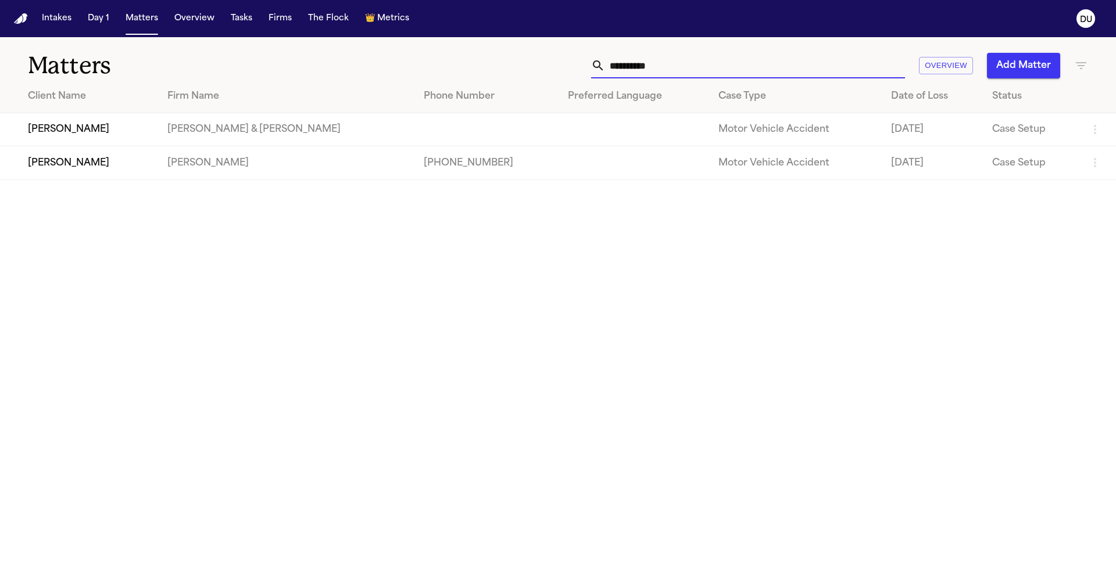
type input "**********"
click at [214, 165] on td "[PERSON_NAME]" at bounding box center [286, 162] width 256 height 33
click at [125, 173] on td "[PERSON_NAME]" at bounding box center [79, 162] width 158 height 33
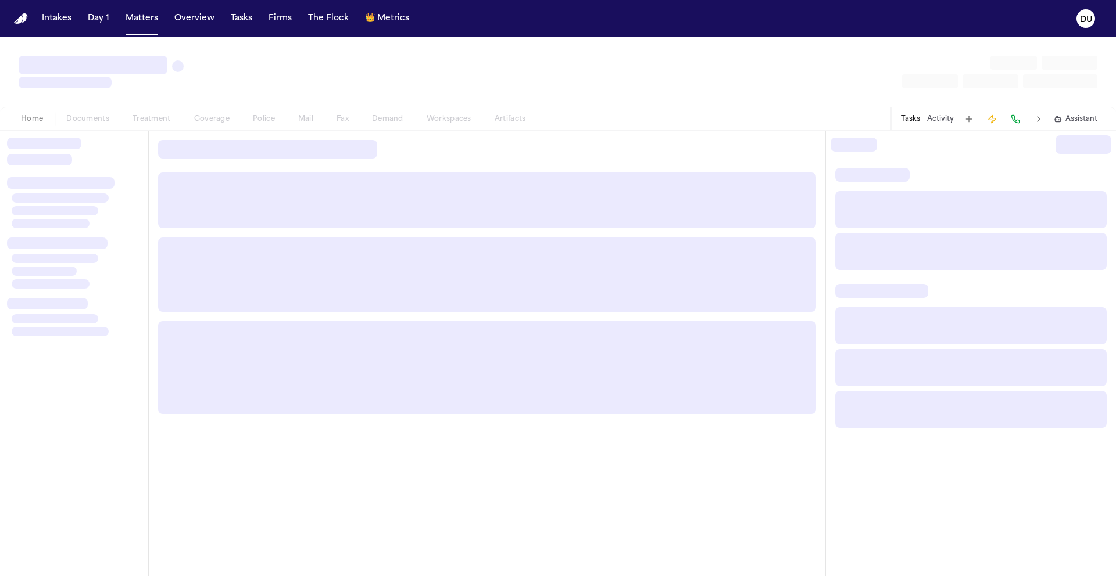
click at [125, 173] on div at bounding box center [74, 354] width 148 height 446
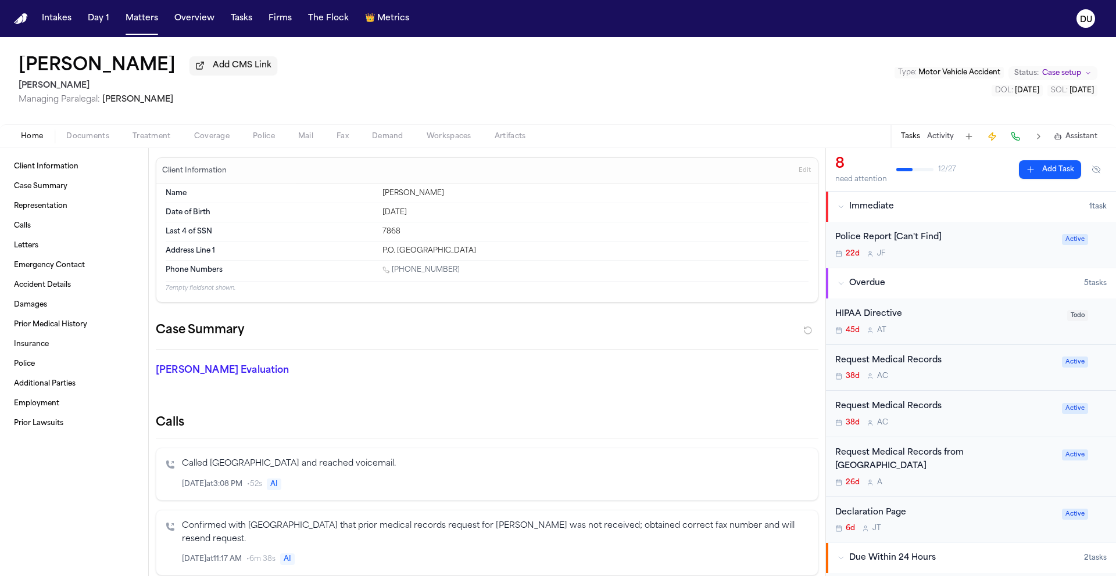
click at [909, 371] on div "Request Medical Records 38d A C" at bounding box center [945, 367] width 220 height 27
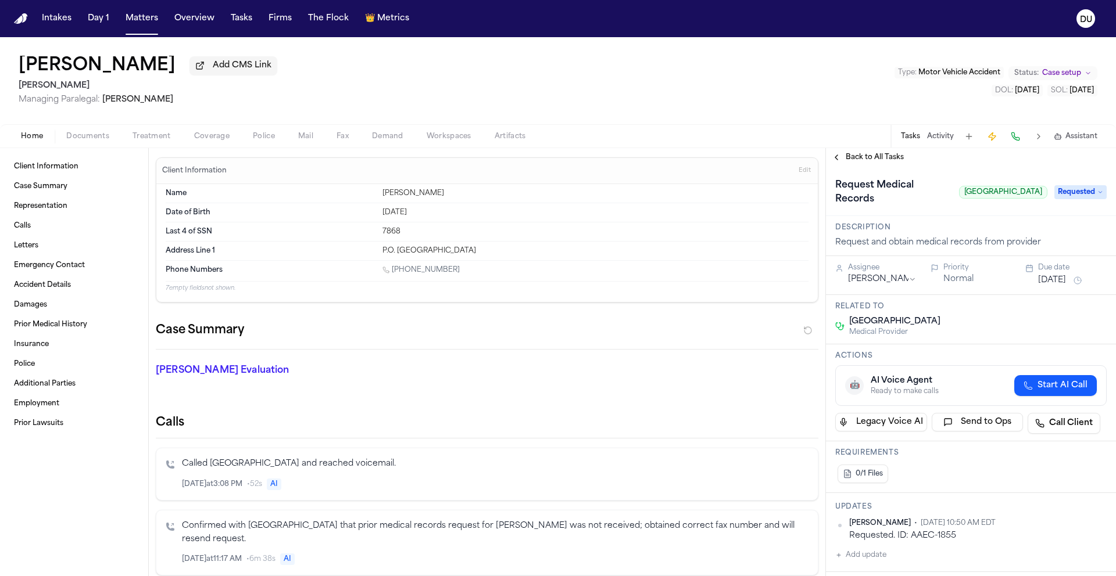
click at [874, 167] on div "Back to All Tasks" at bounding box center [971, 157] width 290 height 19
click at [883, 162] on span "Back to All Tasks" at bounding box center [874, 157] width 58 height 9
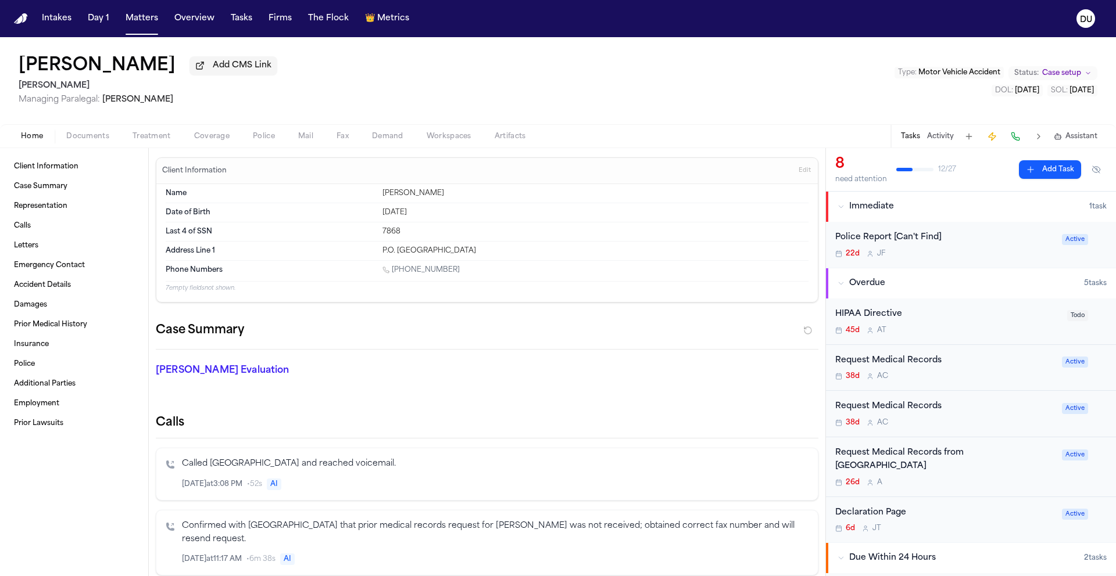
click at [904, 411] on div "Request Medical Records" at bounding box center [945, 406] width 220 height 13
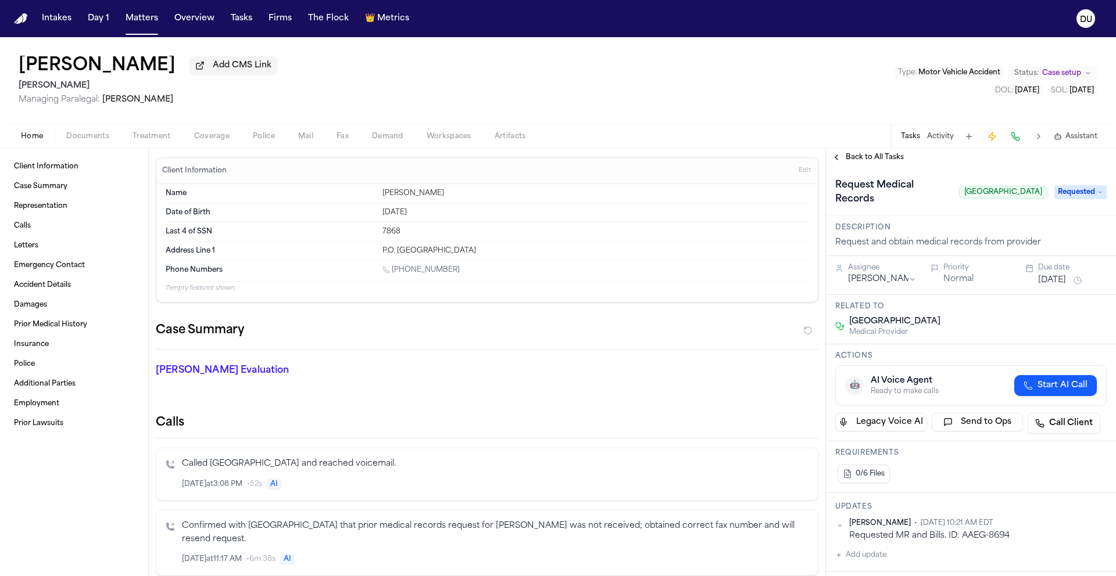
scroll to position [2, 0]
click at [884, 162] on span "Back to All Tasks" at bounding box center [874, 157] width 58 height 9
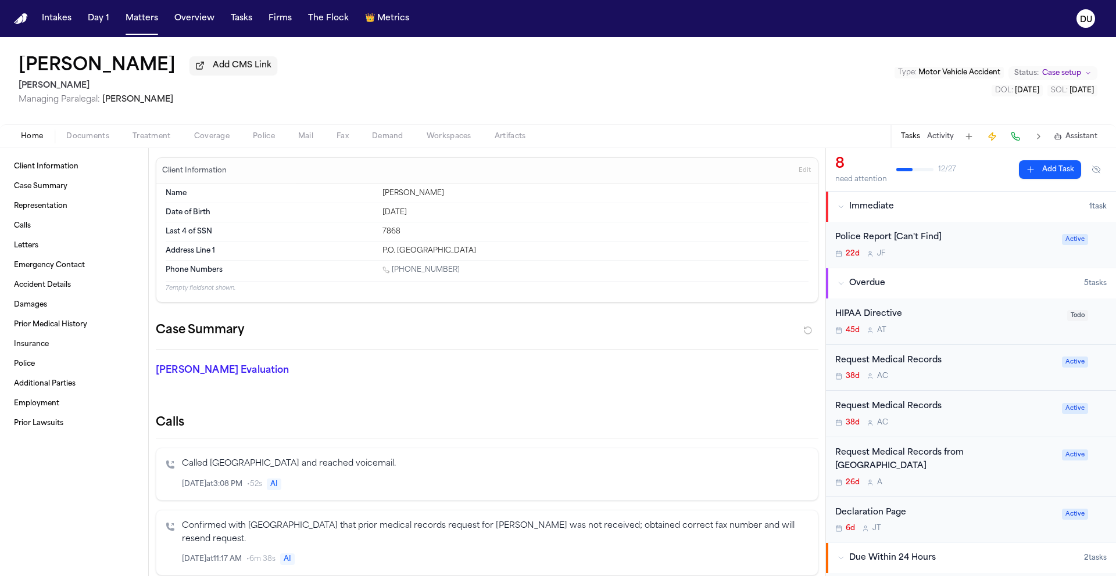
click at [907, 411] on div "Request Medical Records" at bounding box center [945, 406] width 220 height 13
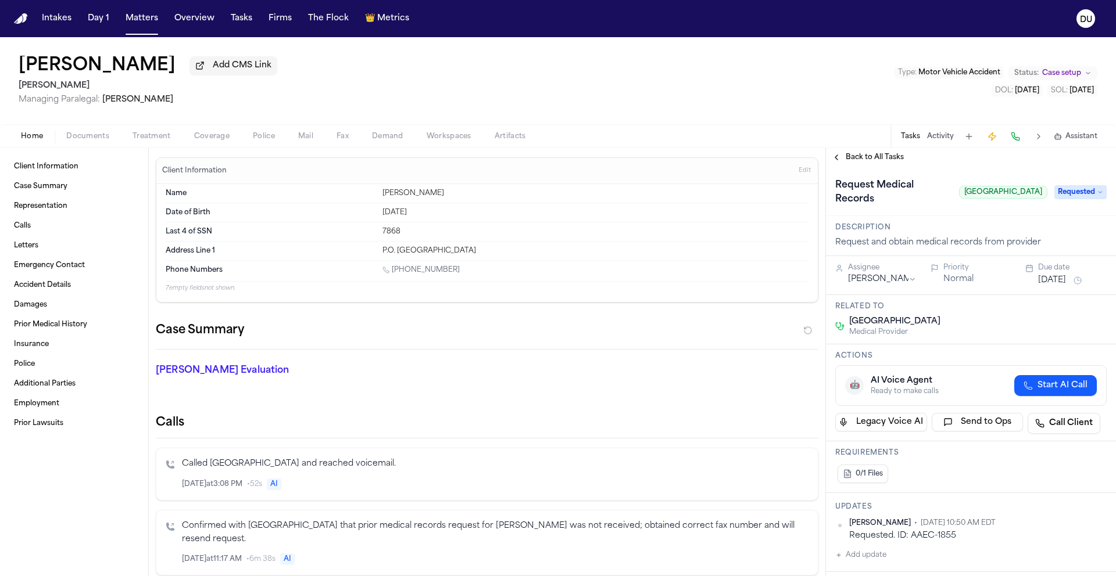
click at [869, 158] on span "Back to All Tasks" at bounding box center [874, 157] width 58 height 9
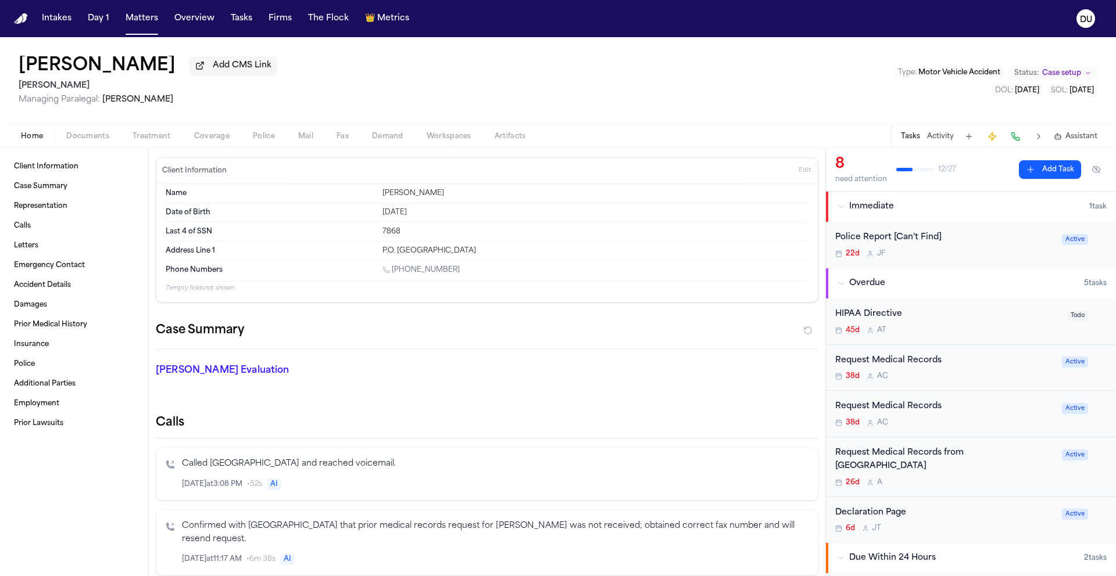
click at [892, 363] on div "Request Medical Records" at bounding box center [945, 360] width 220 height 13
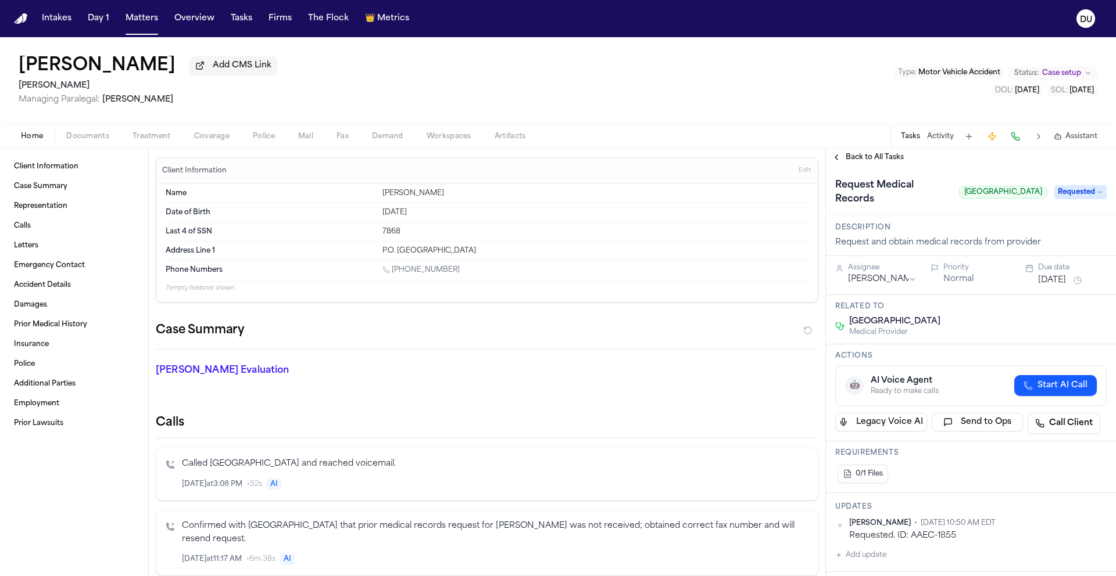
click at [862, 160] on span "Back to All Tasks" at bounding box center [874, 157] width 58 height 9
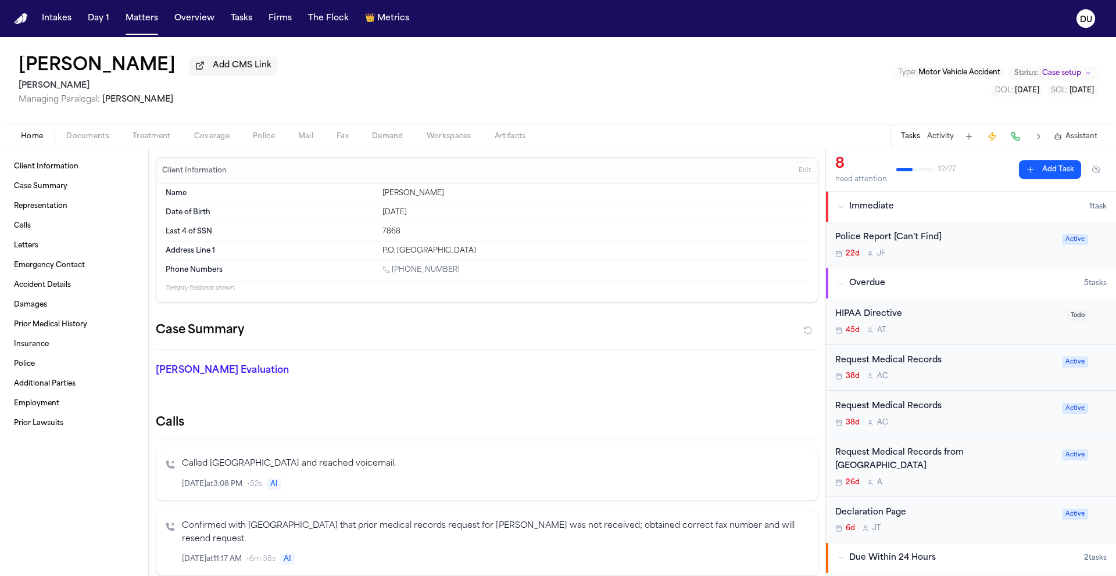
click at [923, 405] on div "Request Medical Records" at bounding box center [945, 406] width 220 height 13
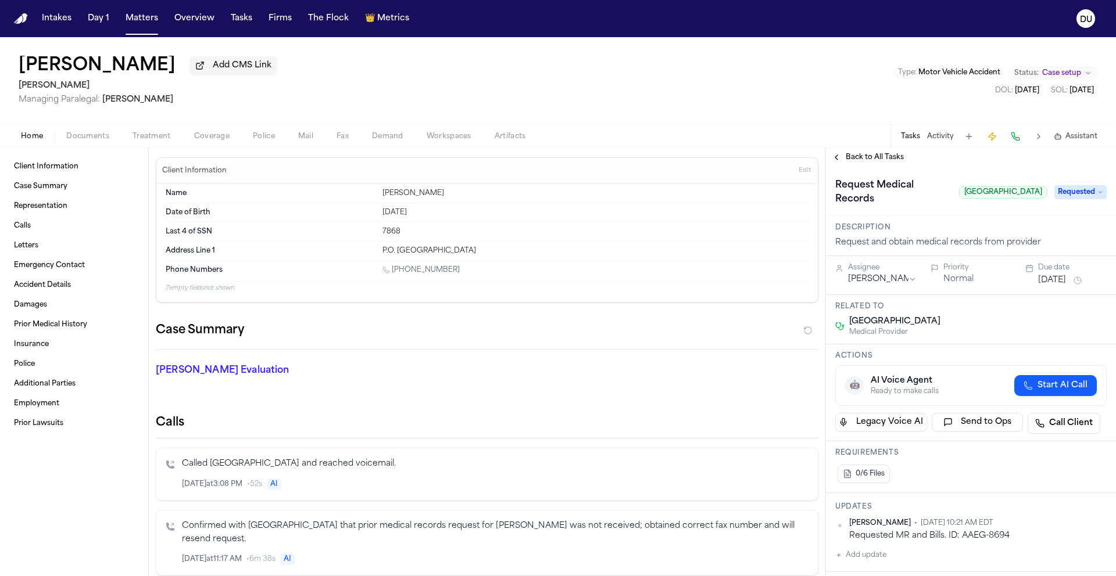
scroll to position [26, 0]
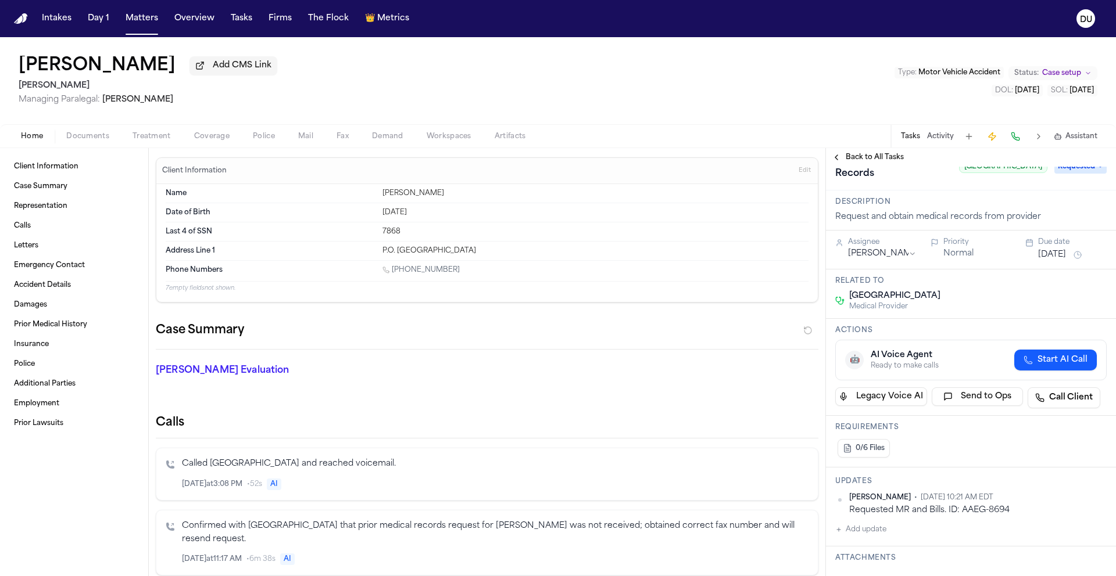
click at [21, 20] on img "Home" at bounding box center [21, 18] width 14 height 11
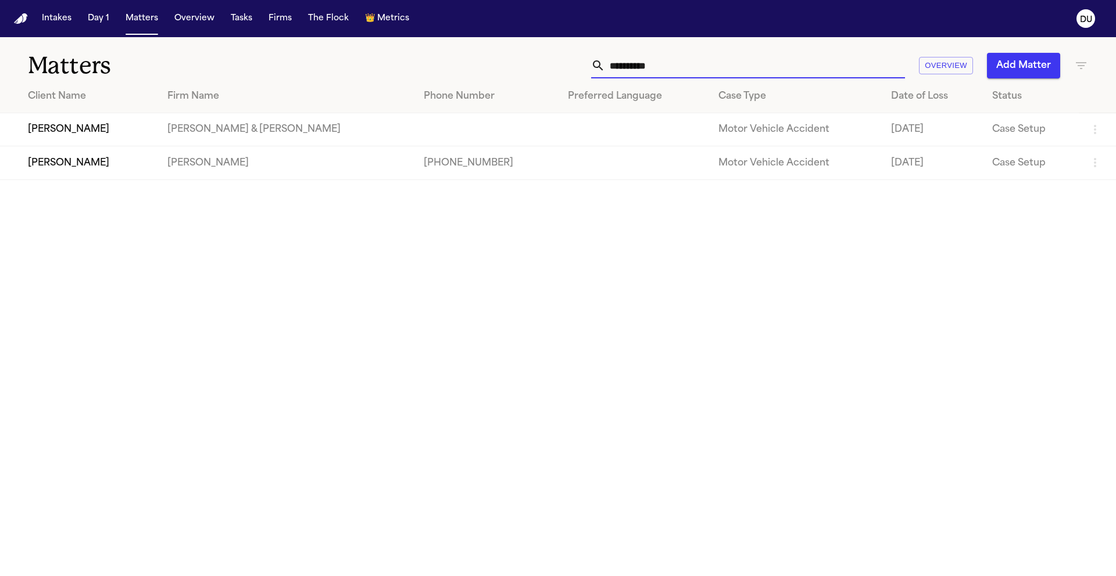
drag, startPoint x: 709, startPoint y: 58, endPoint x: 537, endPoint y: 66, distance: 172.2
click at [537, 66] on div "**********" at bounding box center [711, 66] width 751 height 26
drag, startPoint x: 690, startPoint y: 64, endPoint x: 573, endPoint y: 63, distance: 116.2
click at [573, 63] on div "**********" at bounding box center [711, 66] width 751 height 26
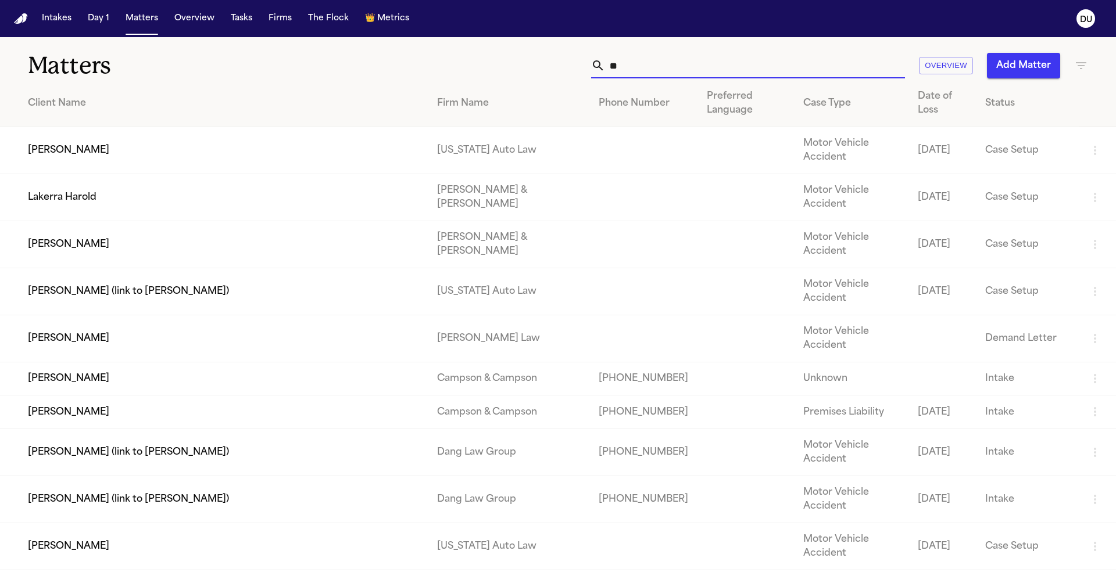
type input "*"
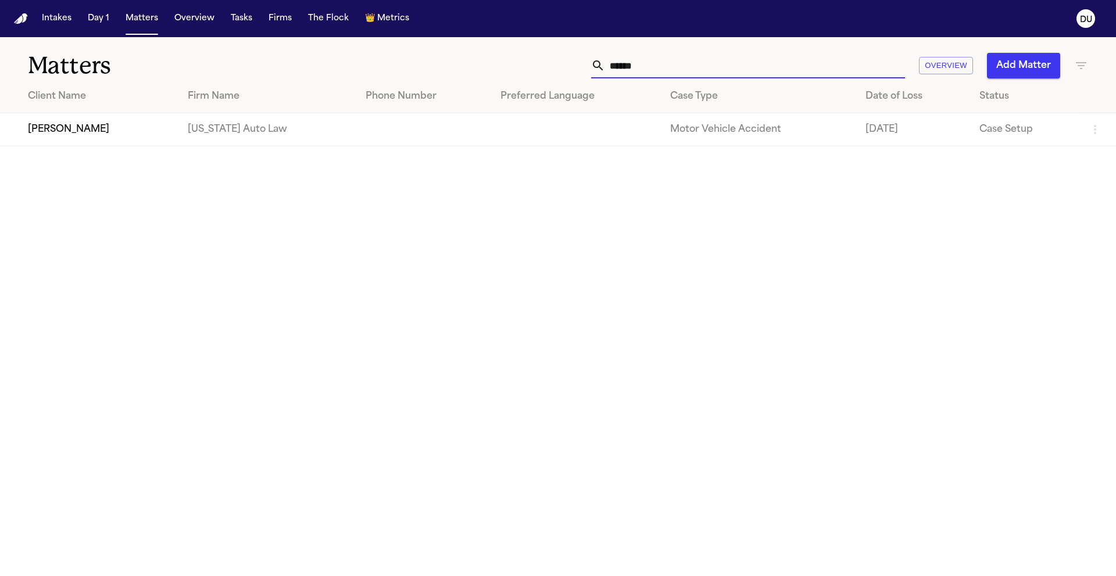
type input "******"
click at [101, 139] on td "[PERSON_NAME]" at bounding box center [89, 129] width 178 height 33
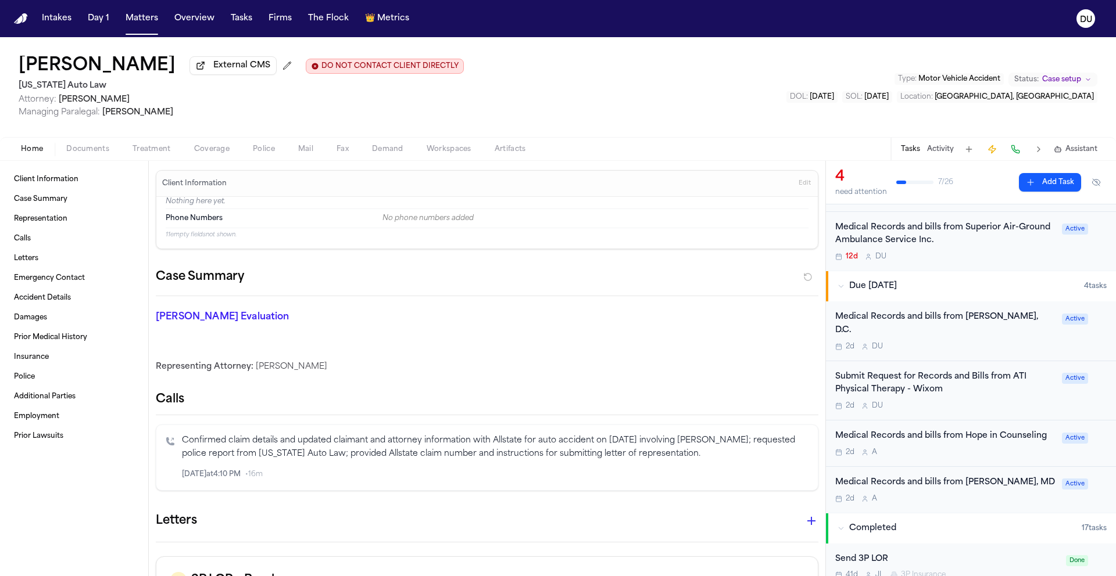
scroll to position [309, 0]
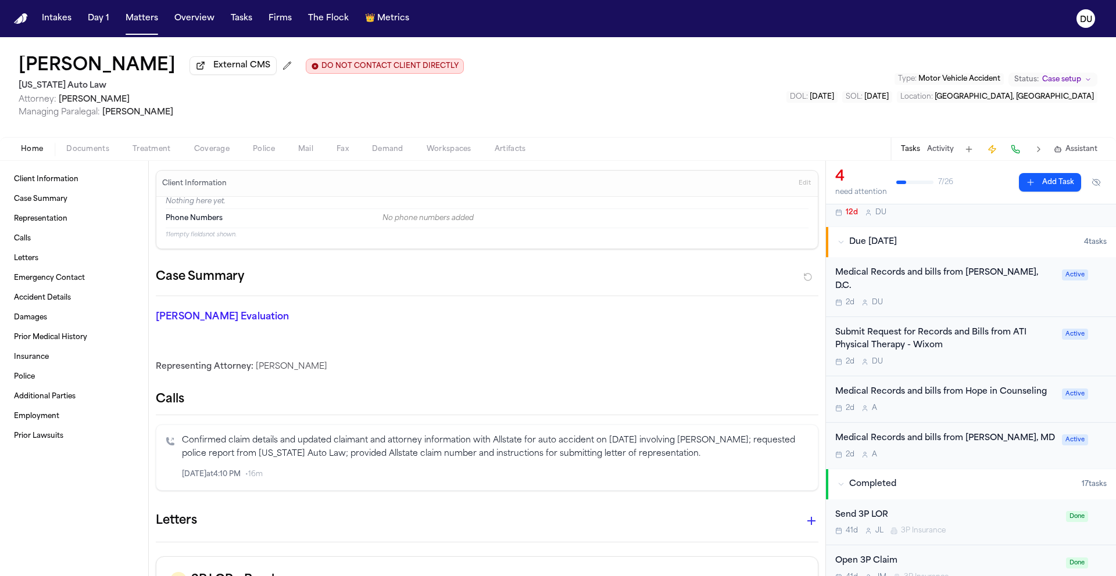
click at [928, 278] on div "Medical Records and bills from Adam Rodnick, D.C." at bounding box center [945, 280] width 220 height 27
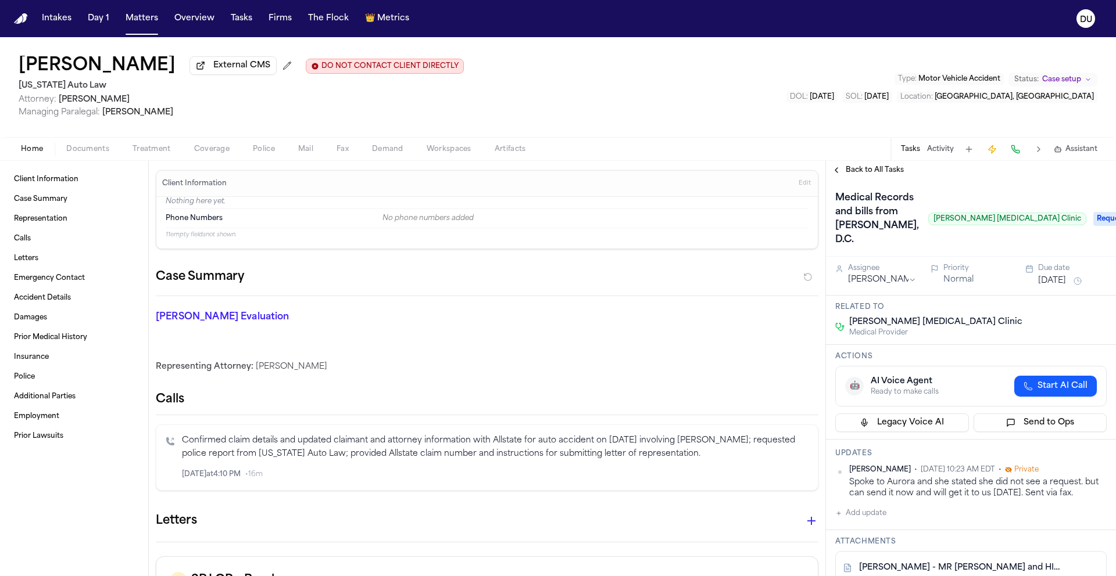
click at [1093, 221] on span "Requested" at bounding box center [1116, 219] width 46 height 14
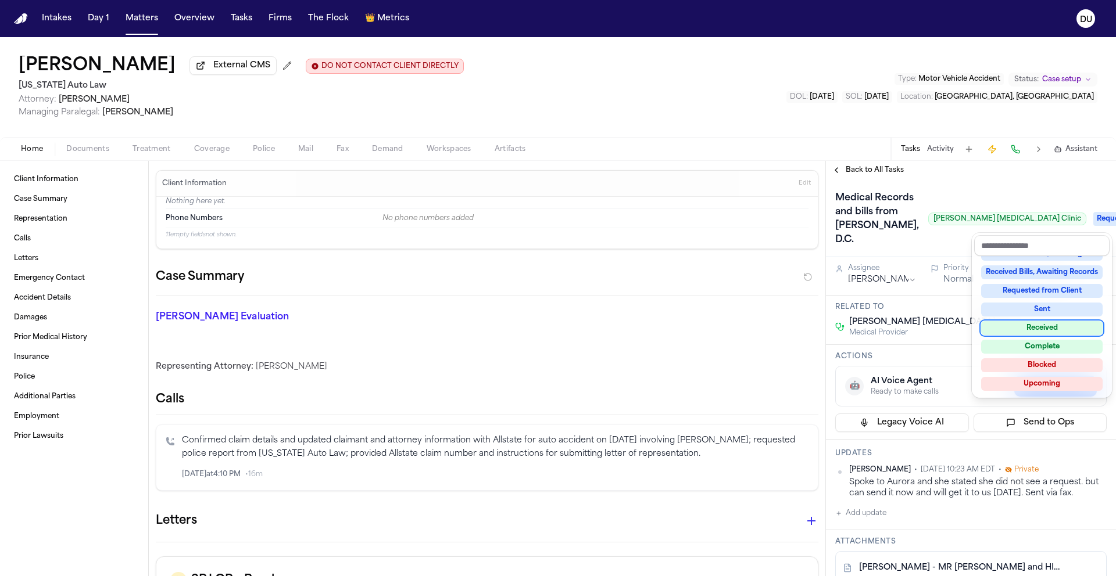
click at [1038, 328] on div "Received" at bounding box center [1041, 328] width 121 height 14
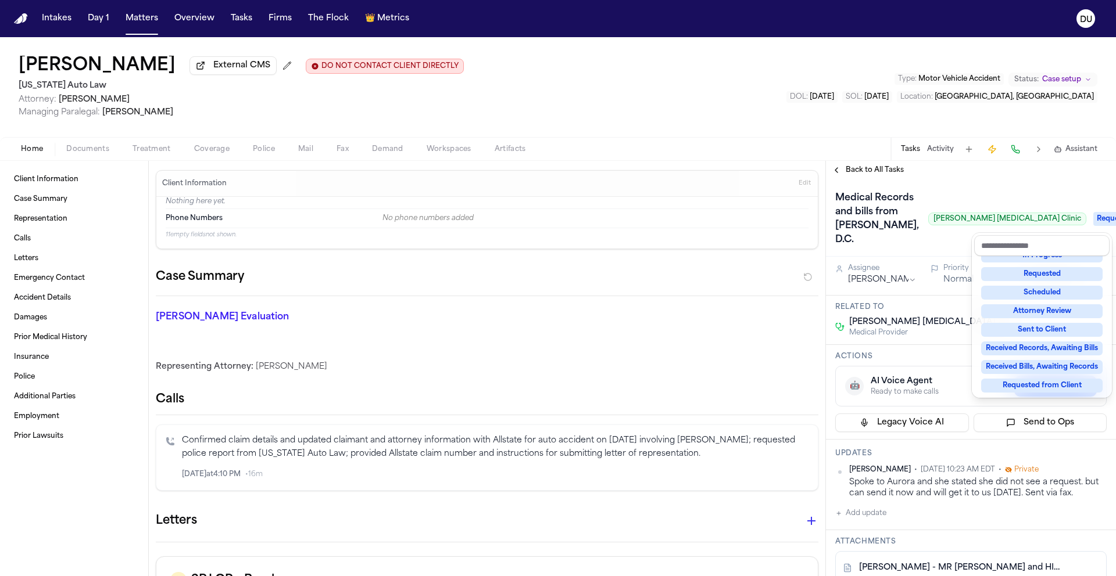
scroll to position [62, 0]
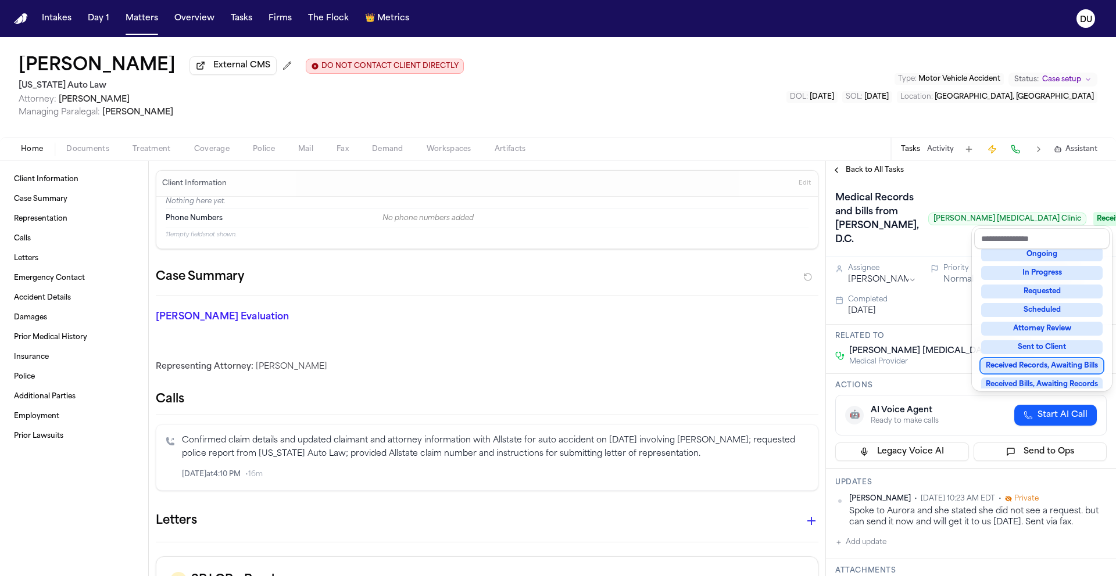
click at [931, 189] on div "Medical Records and bills from Adam Rodnick, D.C. Rodnick Chiropractic Clinic R…" at bounding box center [971, 218] width 290 height 77
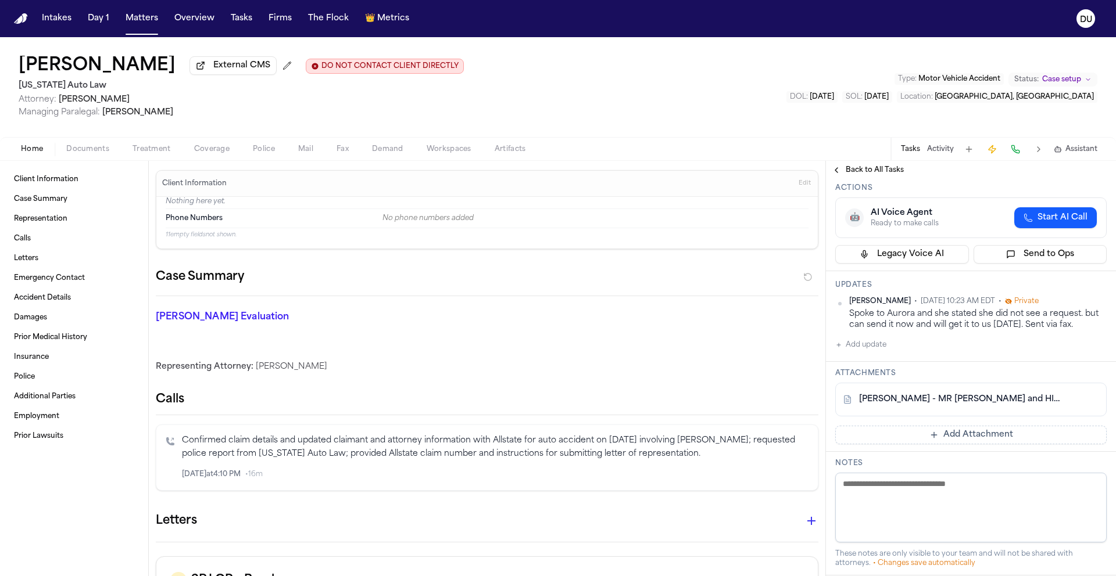
scroll to position [200, 0]
click at [946, 424] on button "Add Attachment" at bounding box center [970, 433] width 271 height 19
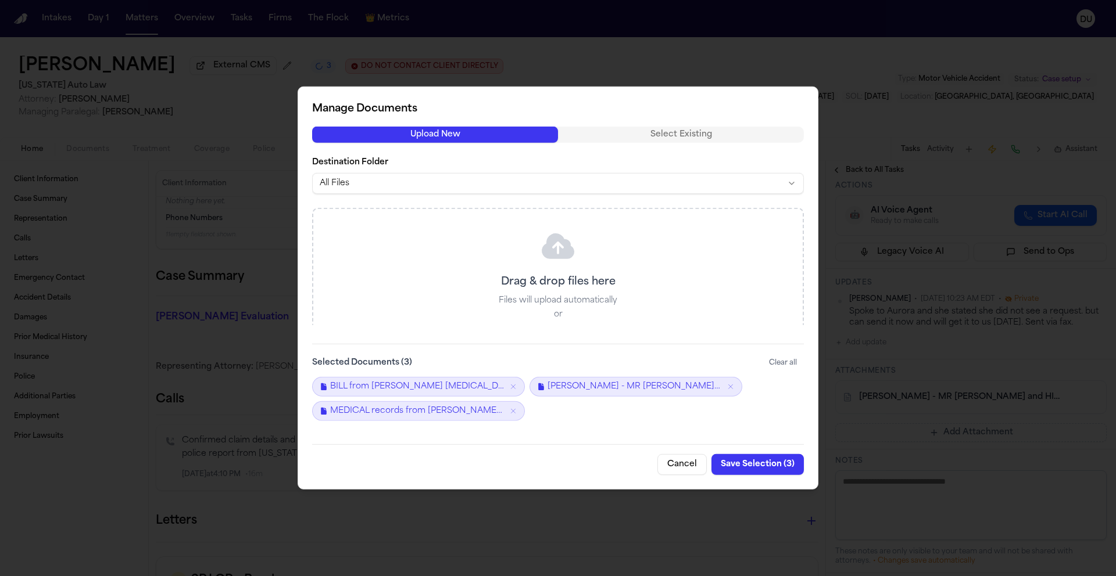
click at [755, 464] on button "Save Selection ( 3 )" at bounding box center [757, 464] width 92 height 21
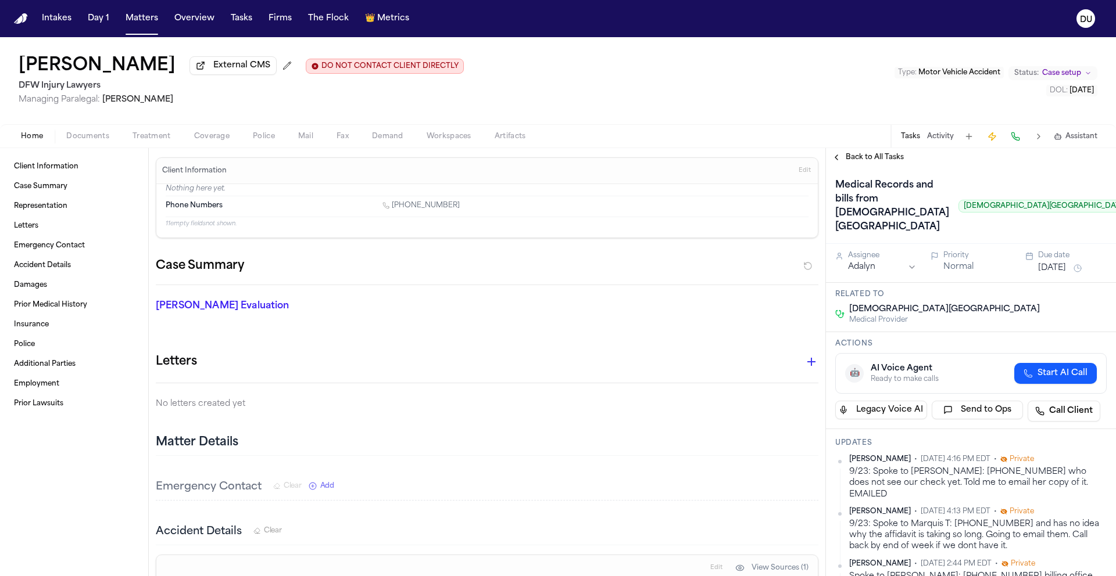
click at [881, 156] on span "Back to All Tasks" at bounding box center [874, 157] width 58 height 9
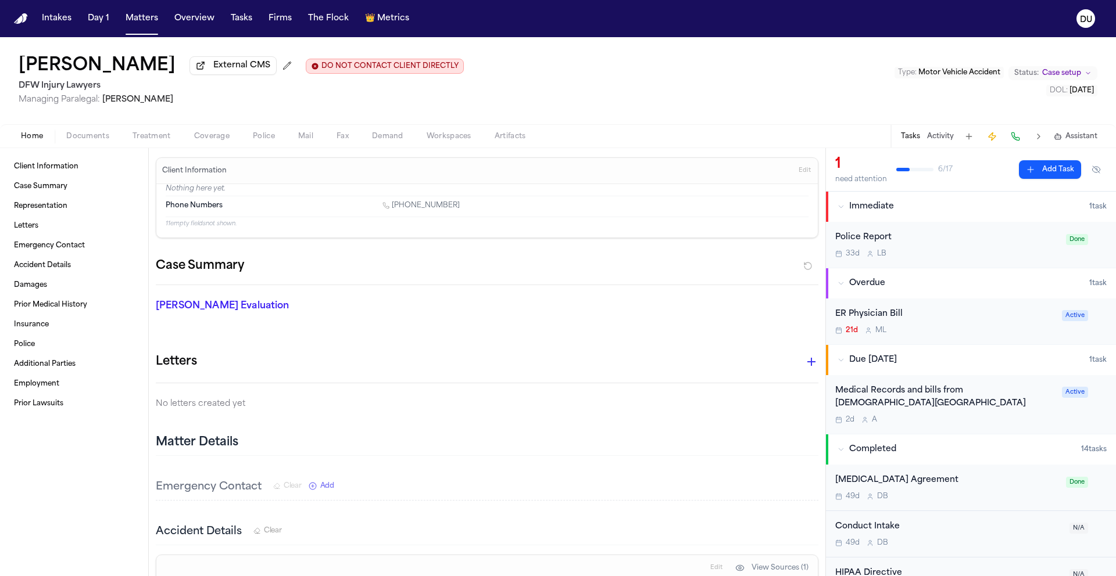
click at [882, 318] on div "ER Physician Bill" at bounding box center [945, 314] width 220 height 13
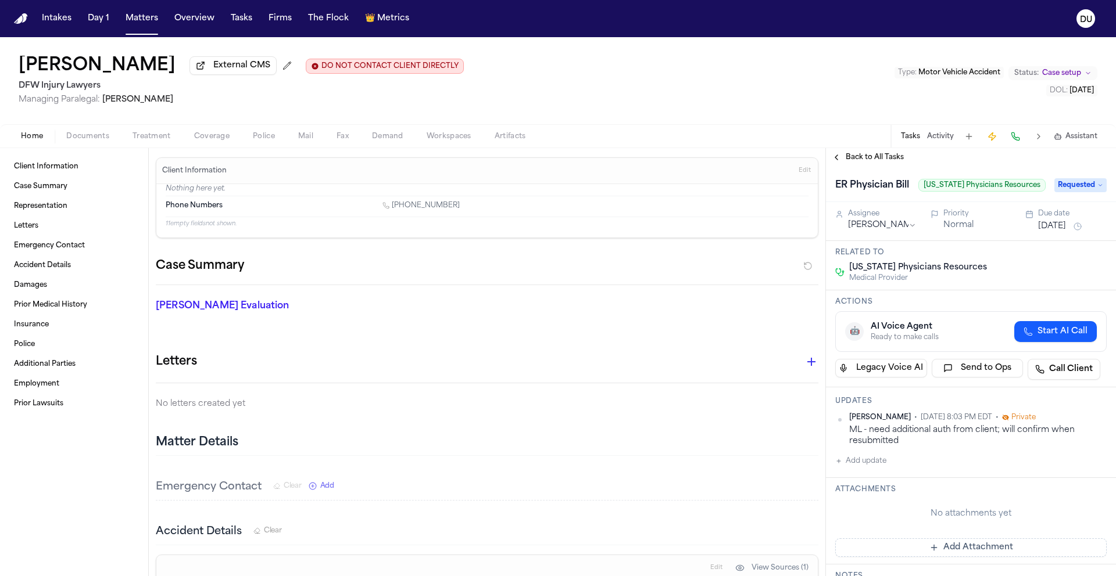
click at [867, 160] on span "Back to All Tasks" at bounding box center [874, 157] width 58 height 9
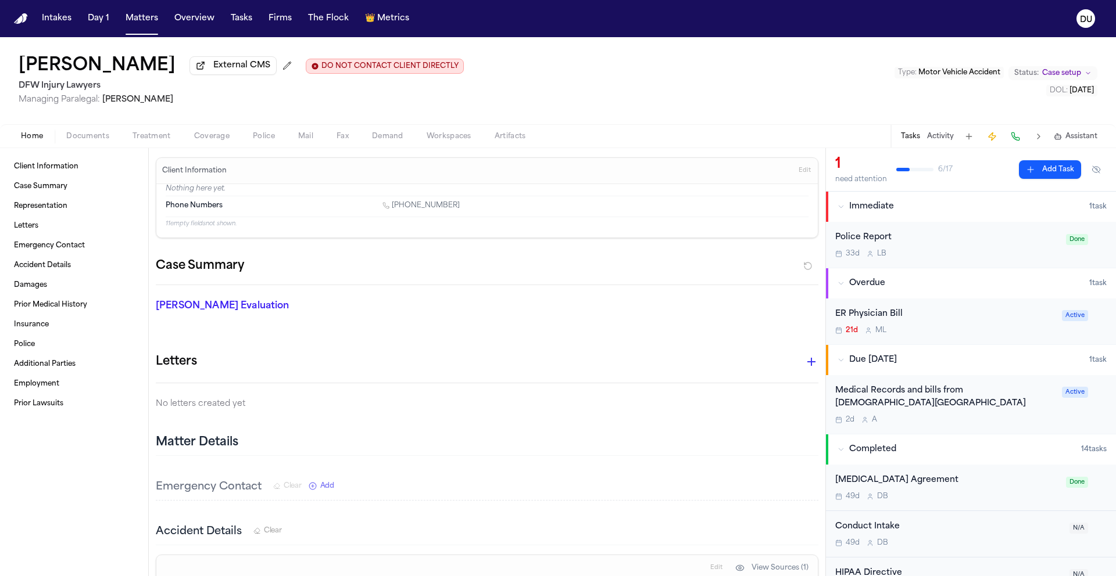
click at [935, 399] on div "Medical Records and bills from Methodist Midlothian Medical Center" at bounding box center [945, 398] width 220 height 27
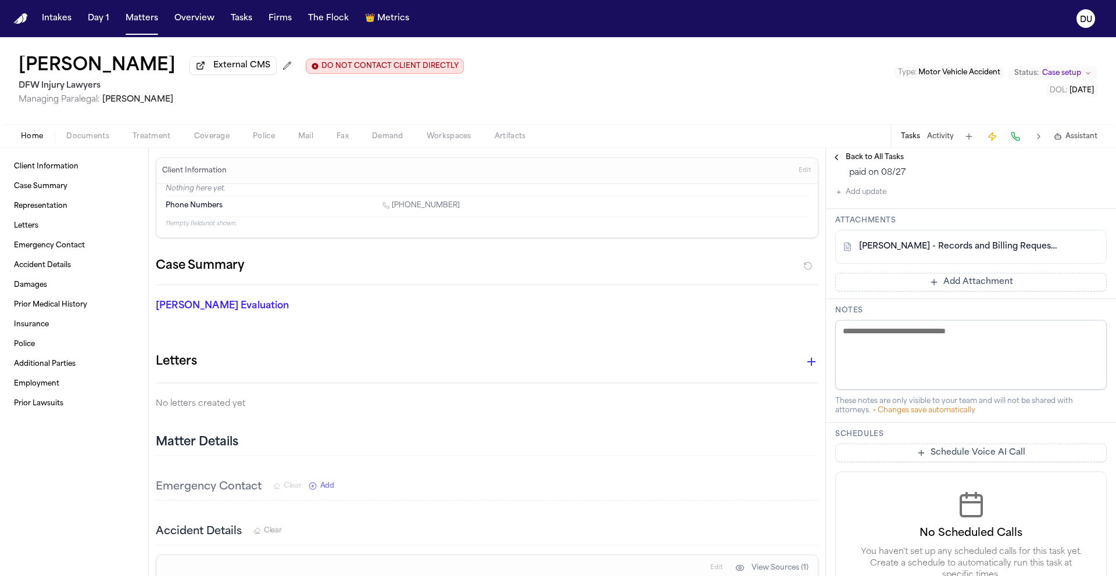
scroll to position [445, 0]
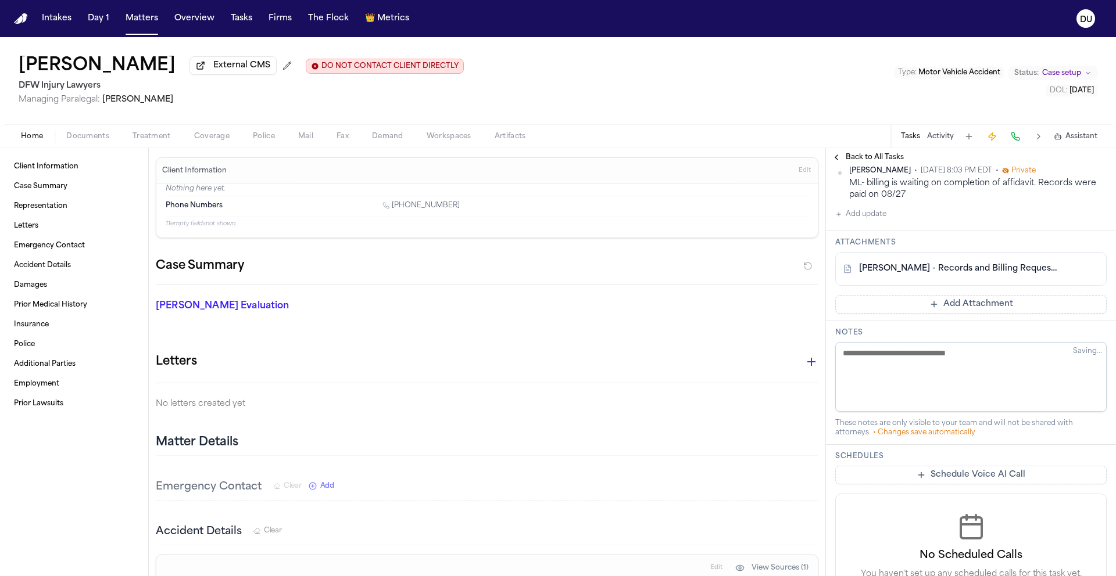
click at [876, 221] on button "Add update" at bounding box center [860, 214] width 51 height 14
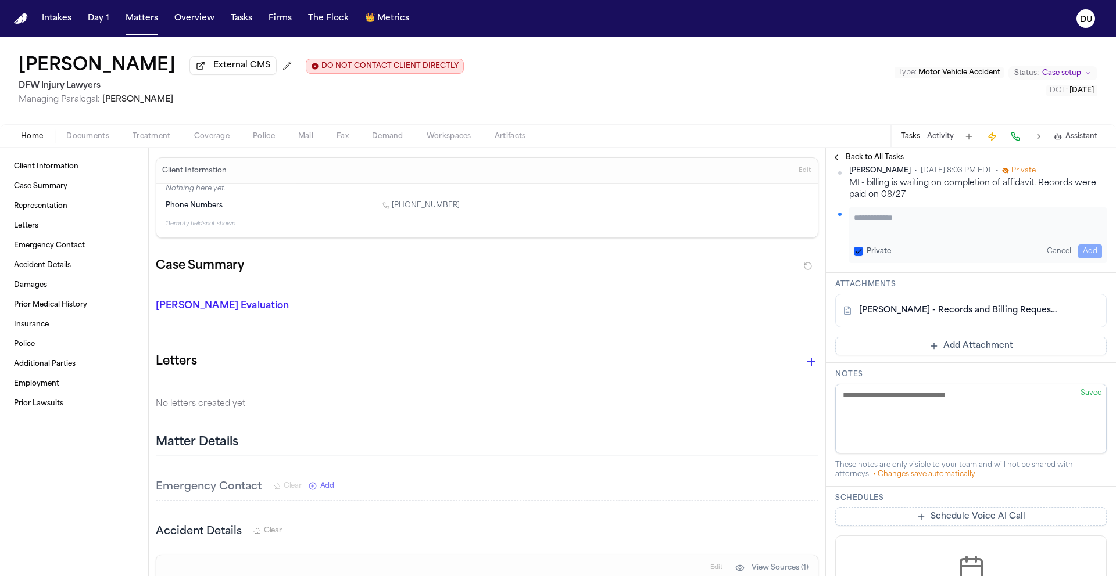
click at [875, 235] on textarea "Add your update" at bounding box center [978, 223] width 248 height 23
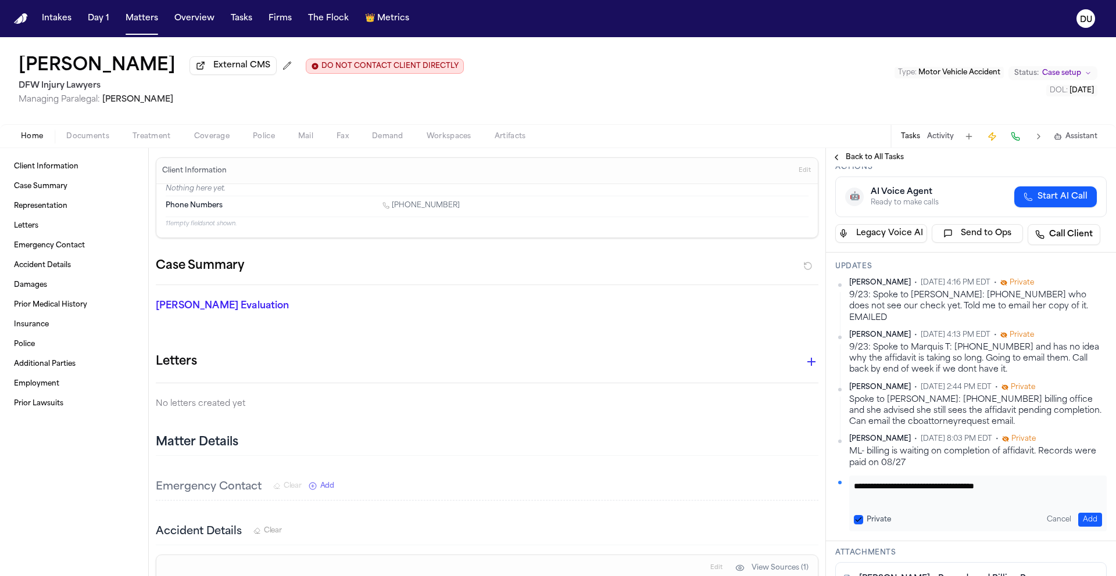
scroll to position [184, 0]
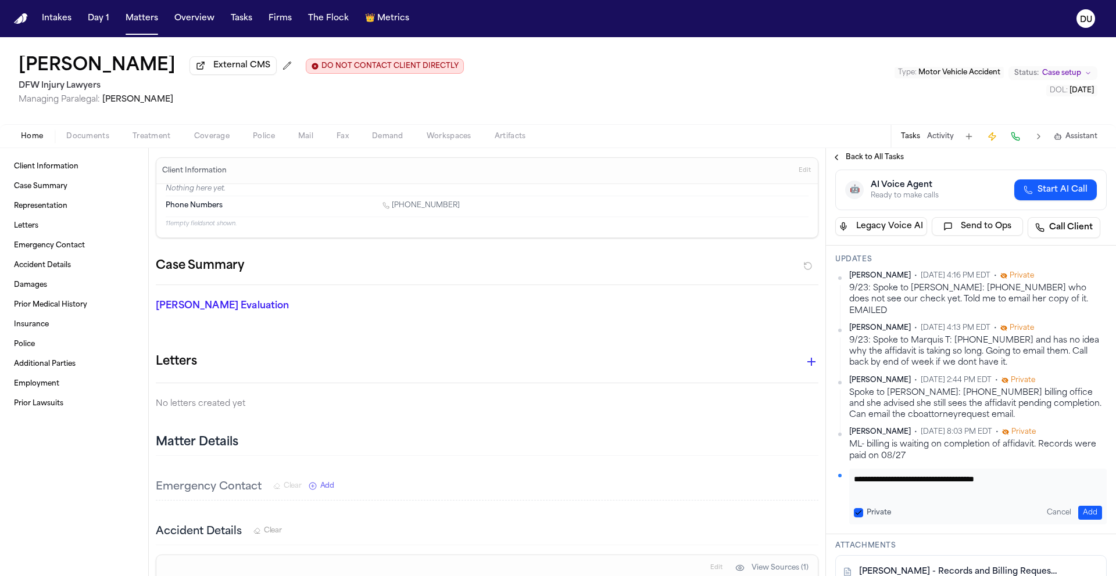
type textarea "**********"
click at [1080, 520] on button "Add" at bounding box center [1090, 513] width 24 height 14
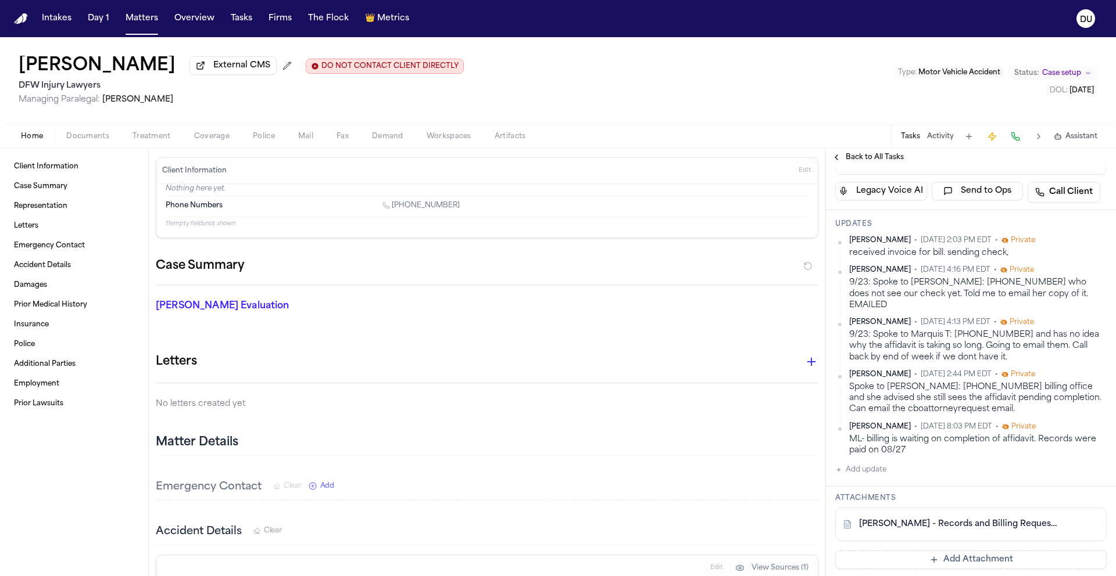
scroll to position [378, 0]
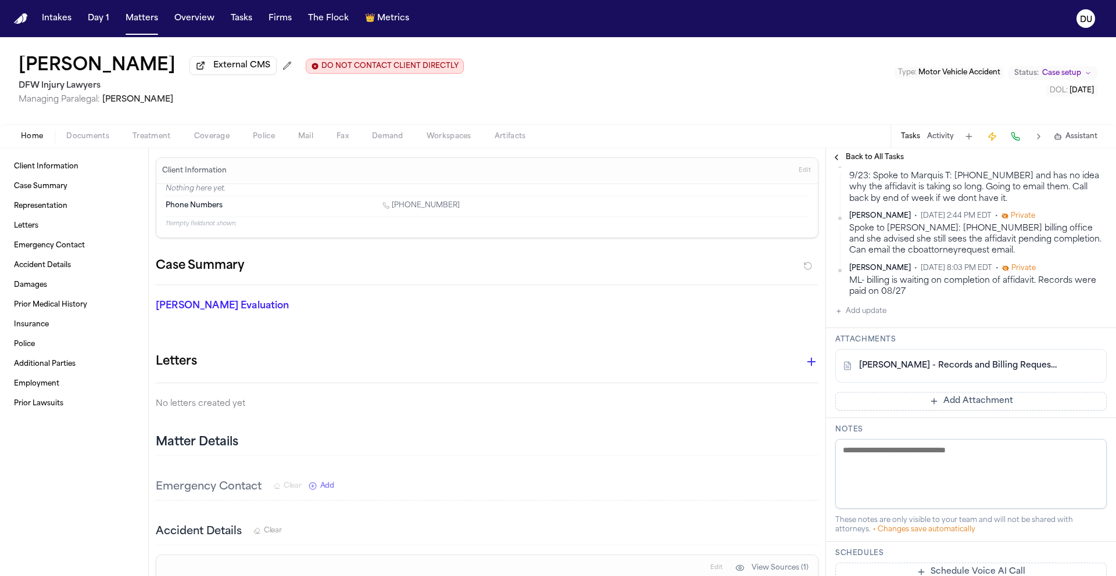
click at [988, 411] on button "Add Attachment" at bounding box center [970, 401] width 271 height 19
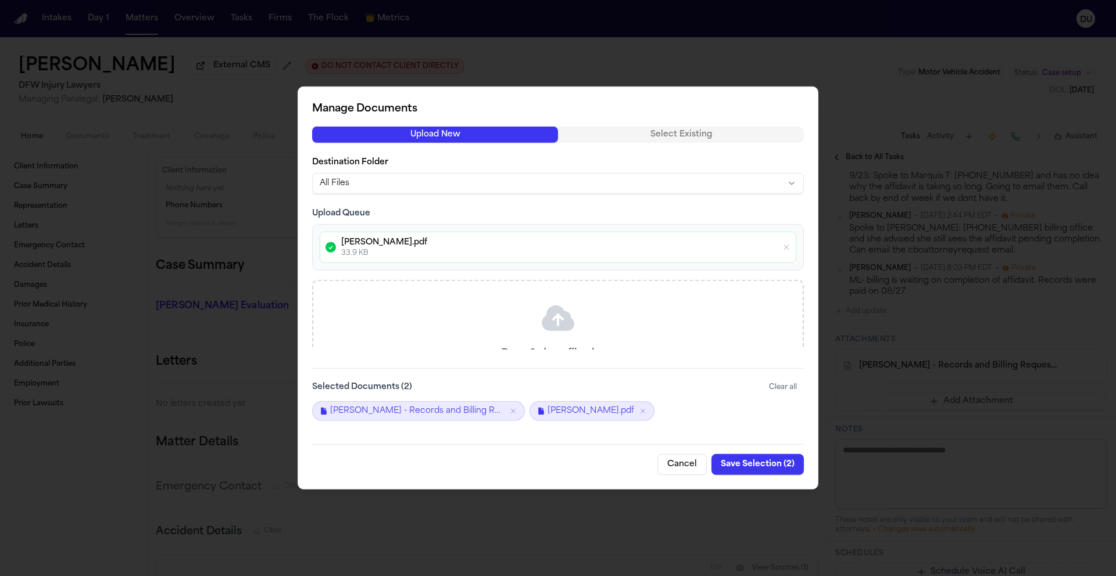
click at [751, 464] on button "Save Selection ( 2 )" at bounding box center [757, 464] width 92 height 21
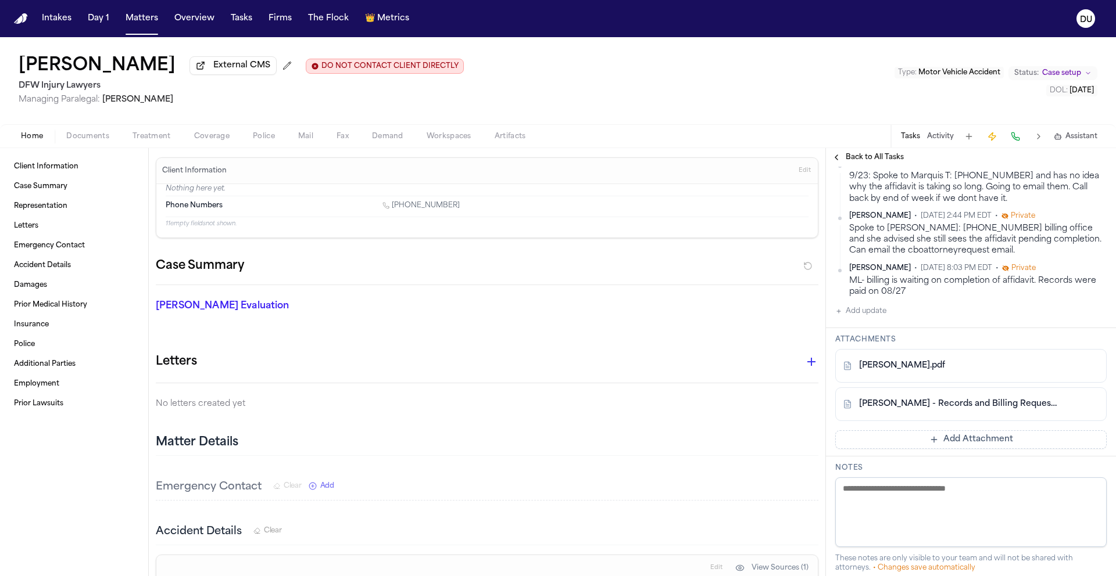
click at [23, 21] on img "Home" at bounding box center [21, 18] width 14 height 11
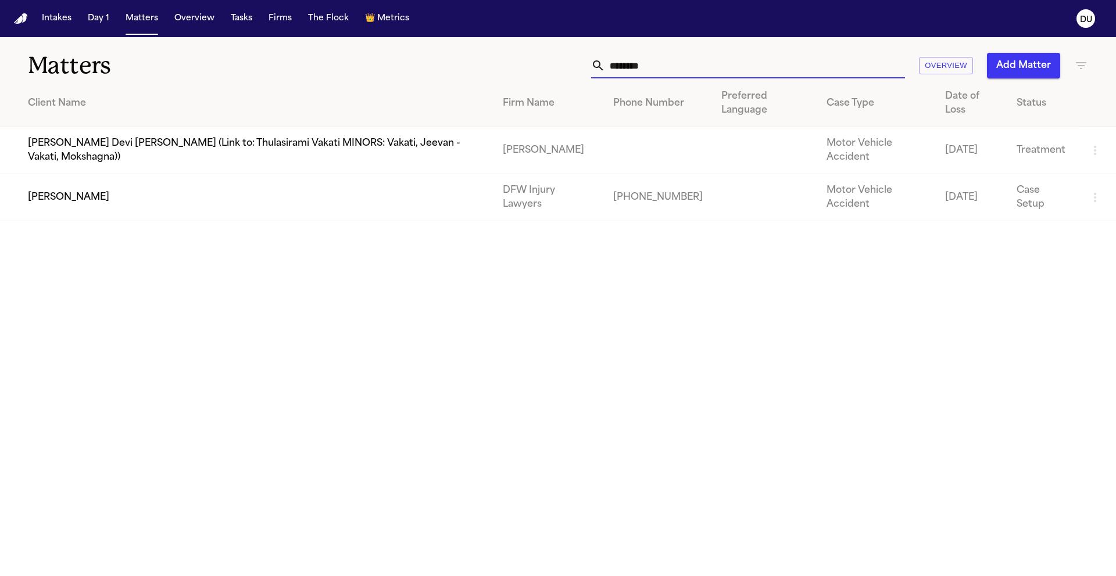
drag, startPoint x: 686, startPoint y: 67, endPoint x: 551, endPoint y: 67, distance: 135.4
click at [551, 67] on div "******** Overview Add Matter" at bounding box center [711, 66] width 751 height 26
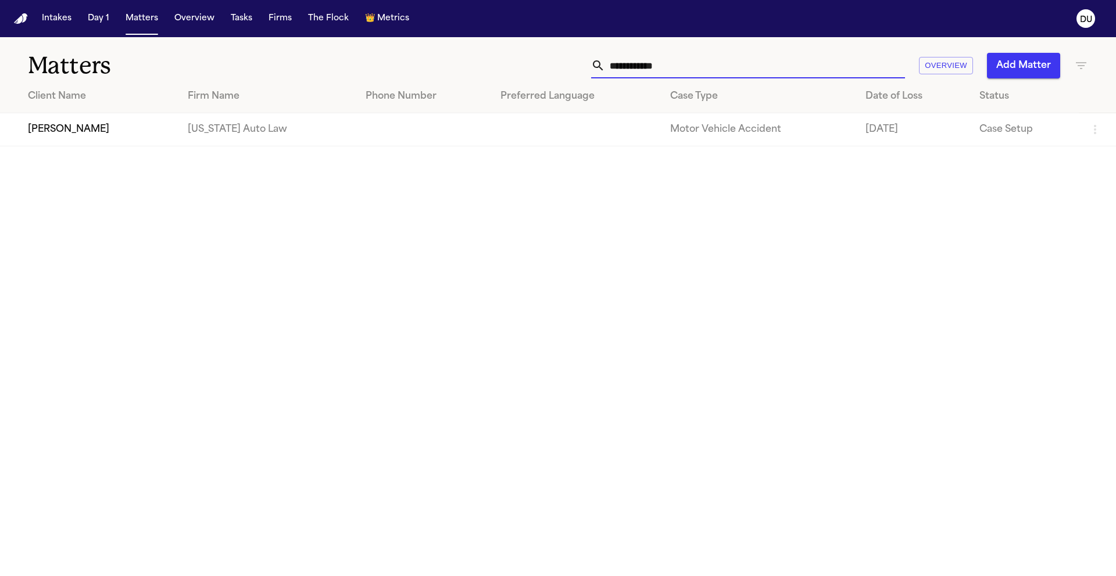
type input "**********"
click at [139, 134] on td "[PERSON_NAME]" at bounding box center [89, 129] width 178 height 33
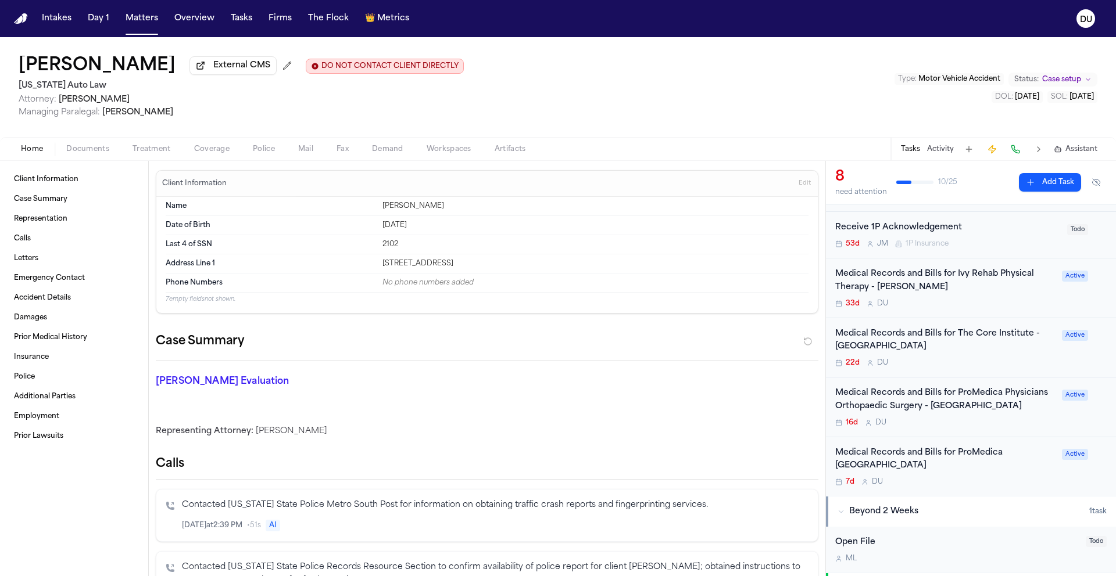
scroll to position [195, 0]
click at [912, 461] on div "Medical Records and Bills for ProMedica Monroe Regional Hospital" at bounding box center [945, 457] width 220 height 27
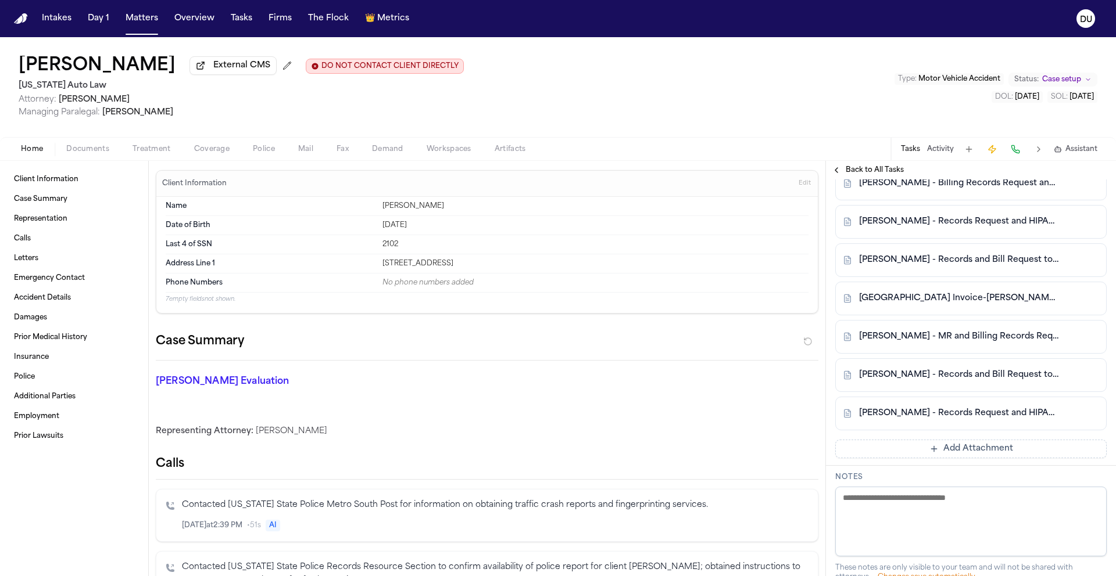
scroll to position [685, 0]
click at [978, 341] on link "S. Brown - MR and Billing Records Request to ProMedica Monroe Regional Hospital…" at bounding box center [959, 335] width 200 height 12
click at [954, 264] on link "S. Brown - Records and Bill Request to ProMedica Monroe Regional Hospital - 8.2…" at bounding box center [959, 259] width 200 height 12
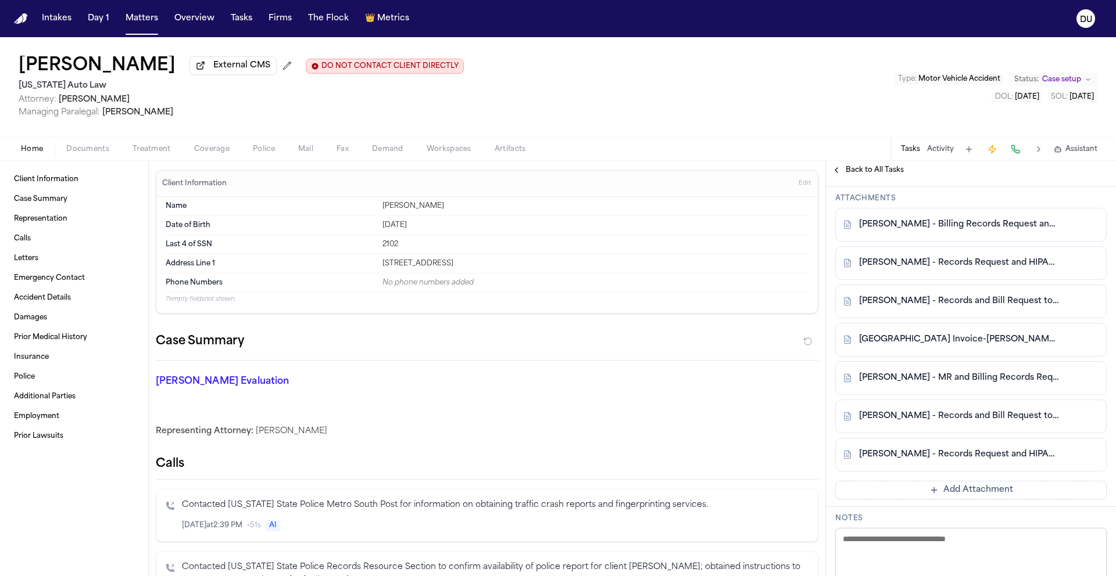
scroll to position [647, 0]
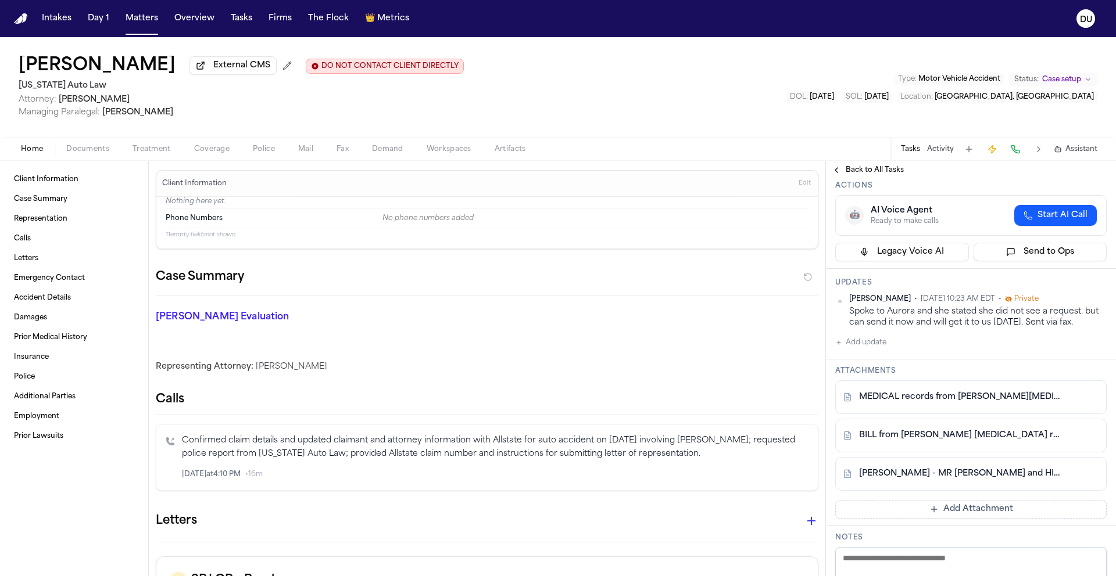
scroll to position [200, 0]
click at [23, 19] on img "Home" at bounding box center [21, 18] width 14 height 11
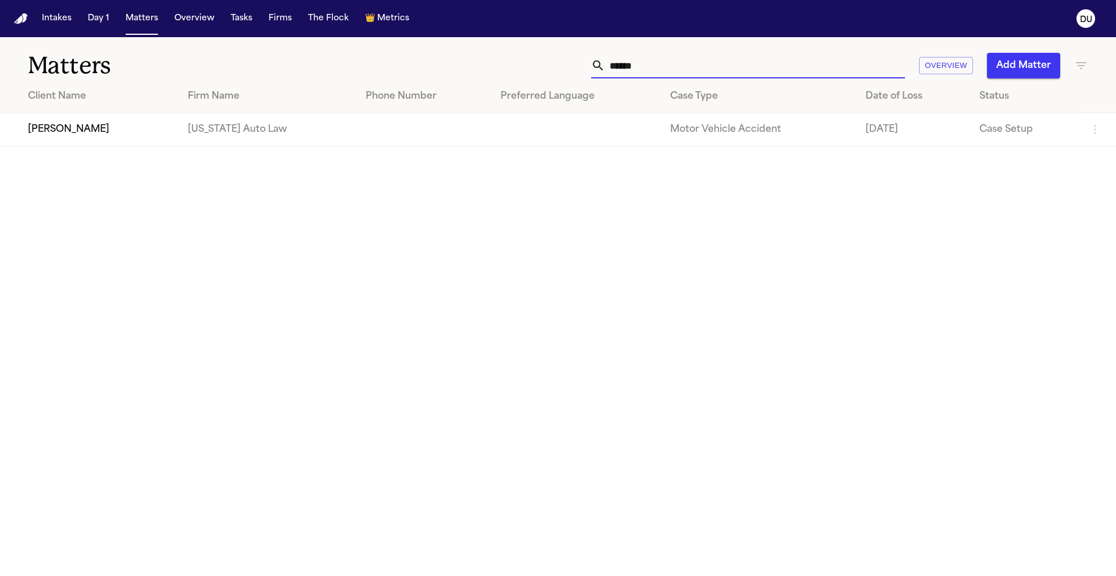
drag, startPoint x: 693, startPoint y: 72, endPoint x: 521, endPoint y: 70, distance: 172.0
click at [521, 70] on div "****** Overview Add Matter" at bounding box center [711, 66] width 751 height 26
type input "**********"
click at [165, 138] on td "[PERSON_NAME]" at bounding box center [83, 129] width 166 height 33
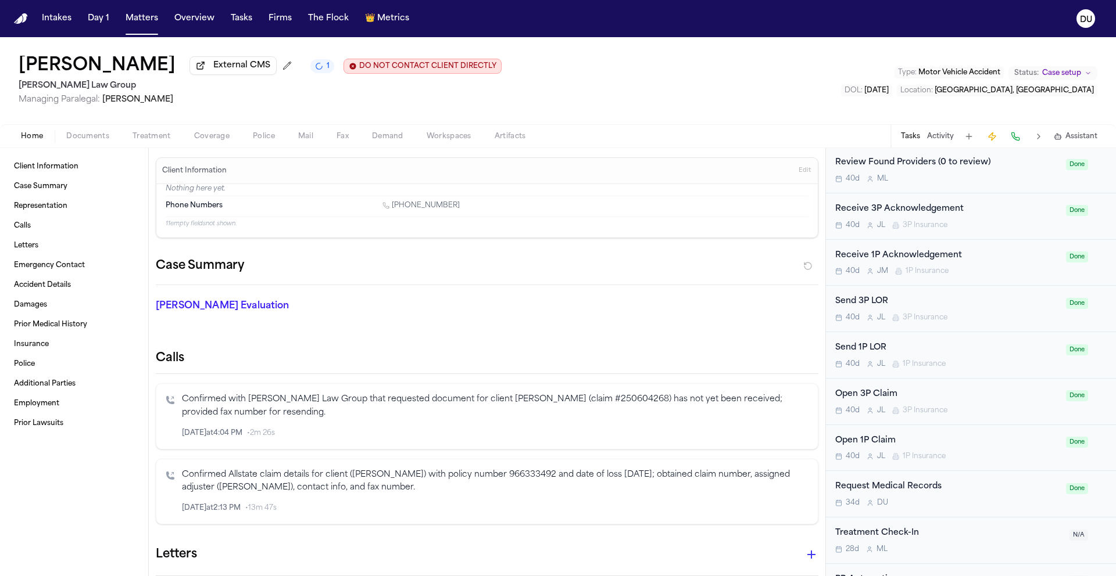
scroll to position [725, 0]
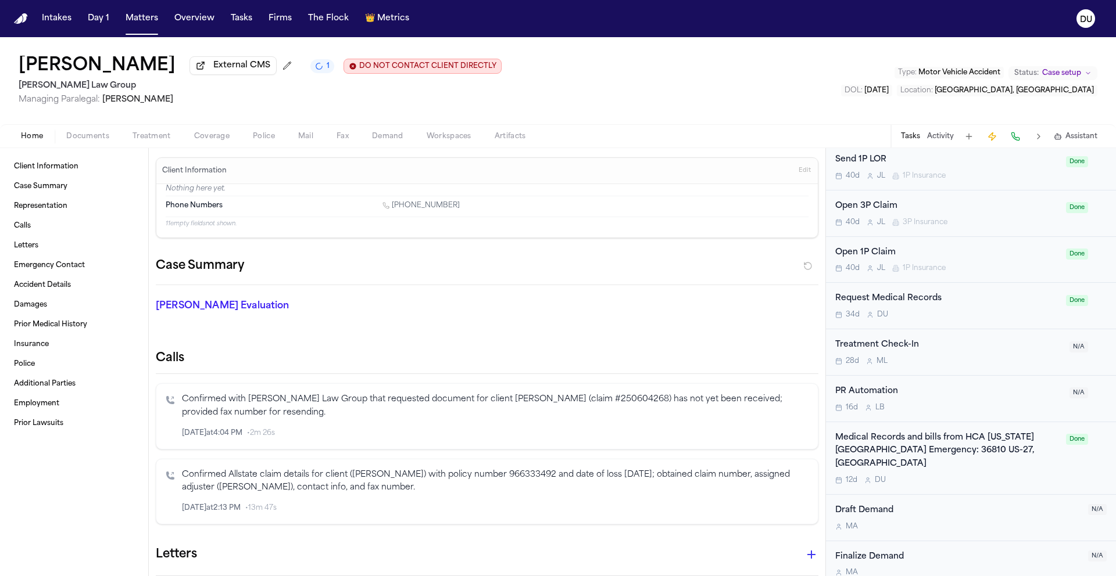
click at [995, 449] on div "Medical Records and bills from HCA [US_STATE] [GEOGRAPHIC_DATA] Emergency: 3681…" at bounding box center [947, 452] width 224 height 40
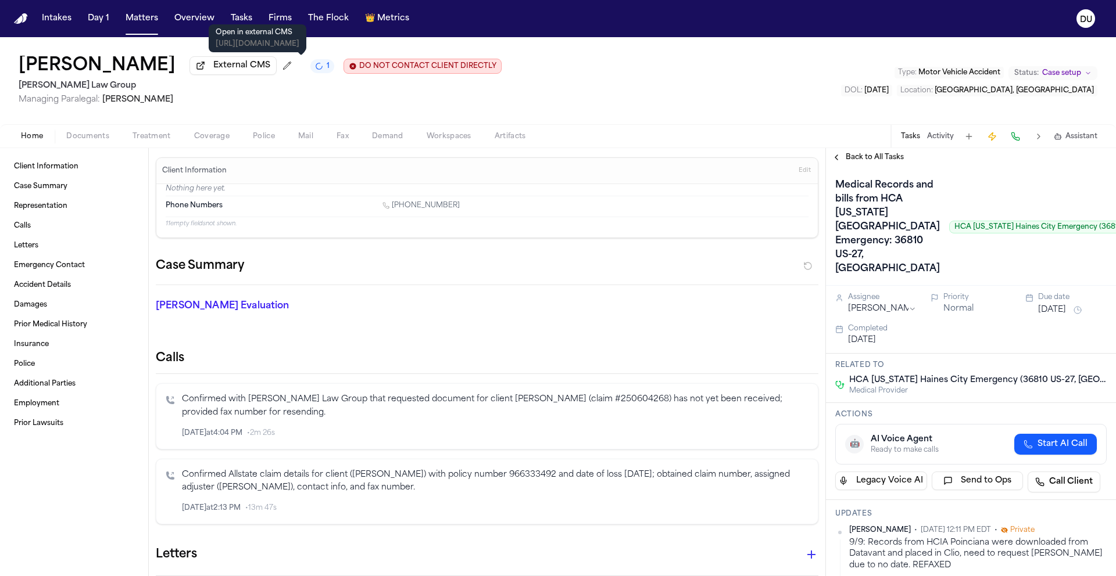
click at [270, 63] on span "External CMS" at bounding box center [241, 66] width 57 height 12
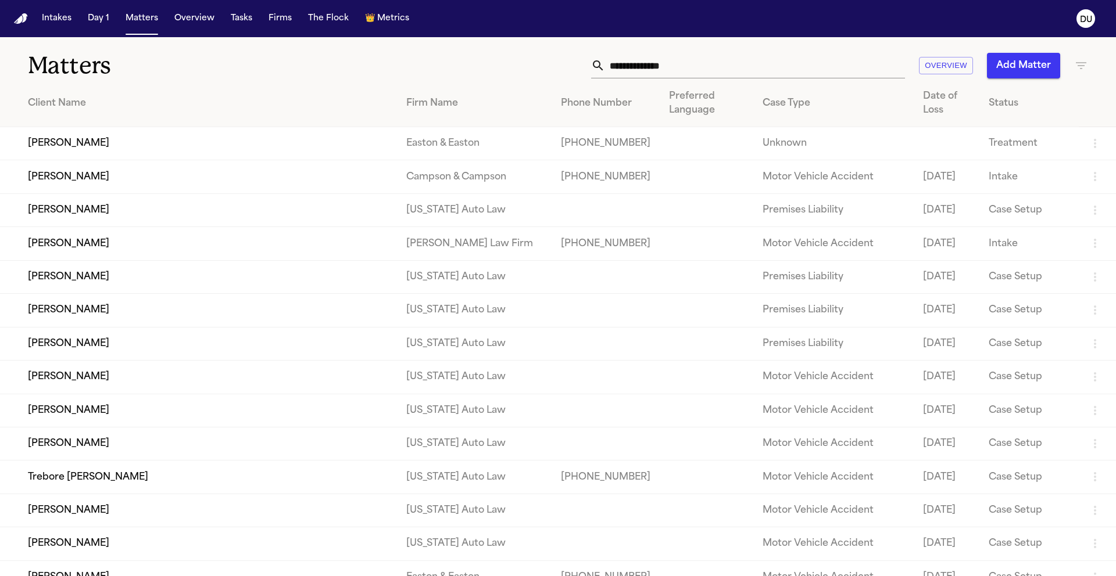
click at [649, 71] on input "text" at bounding box center [755, 66] width 300 height 26
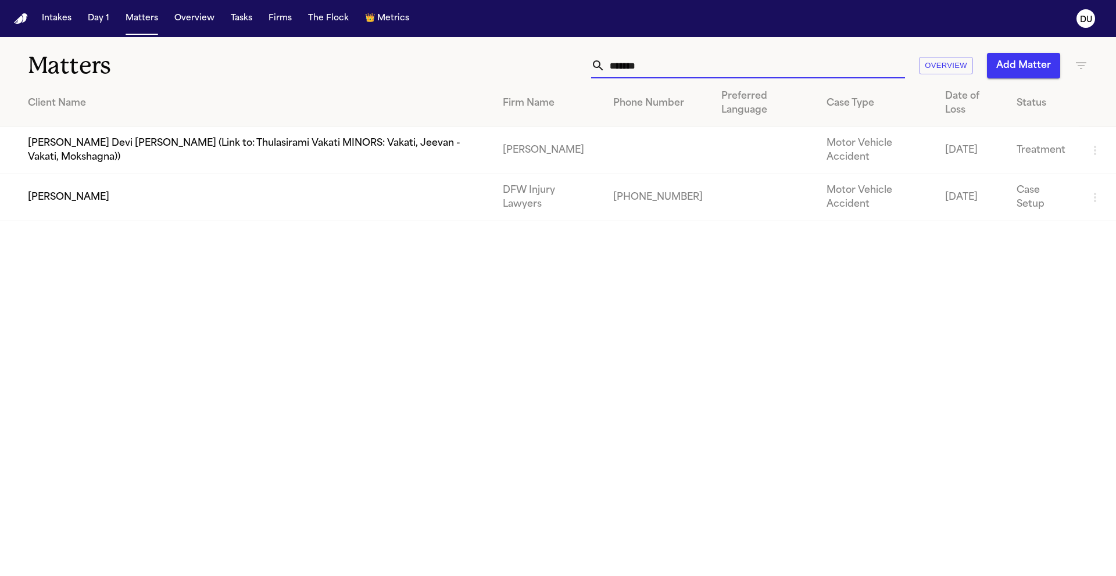
type input "*******"
click at [425, 175] on td "[PERSON_NAME]" at bounding box center [246, 197] width 493 height 47
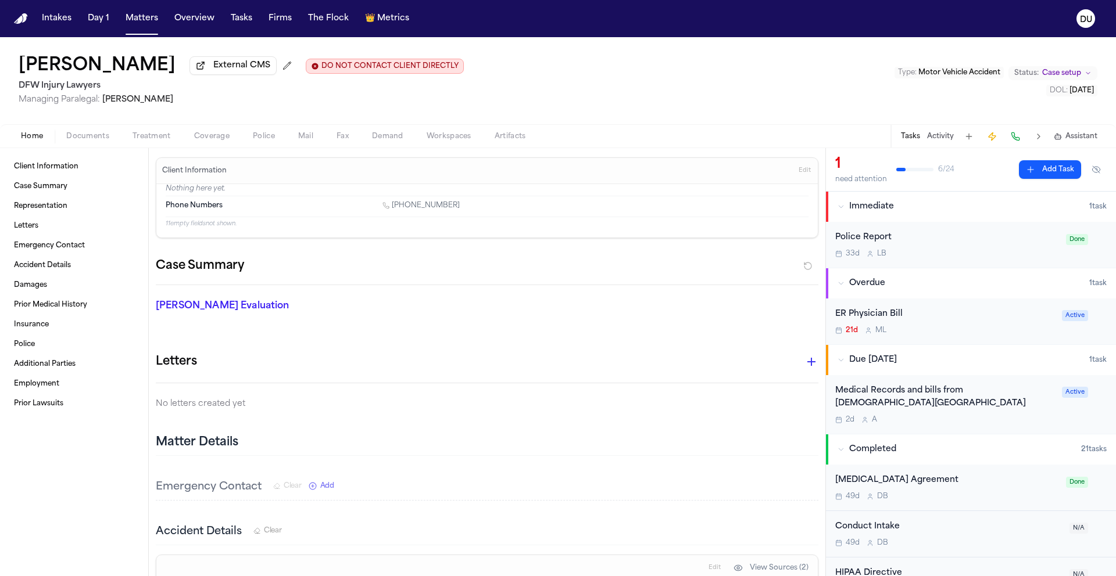
click at [927, 403] on div "Medical Records and bills from [DEMOGRAPHIC_DATA][GEOGRAPHIC_DATA]" at bounding box center [945, 398] width 220 height 27
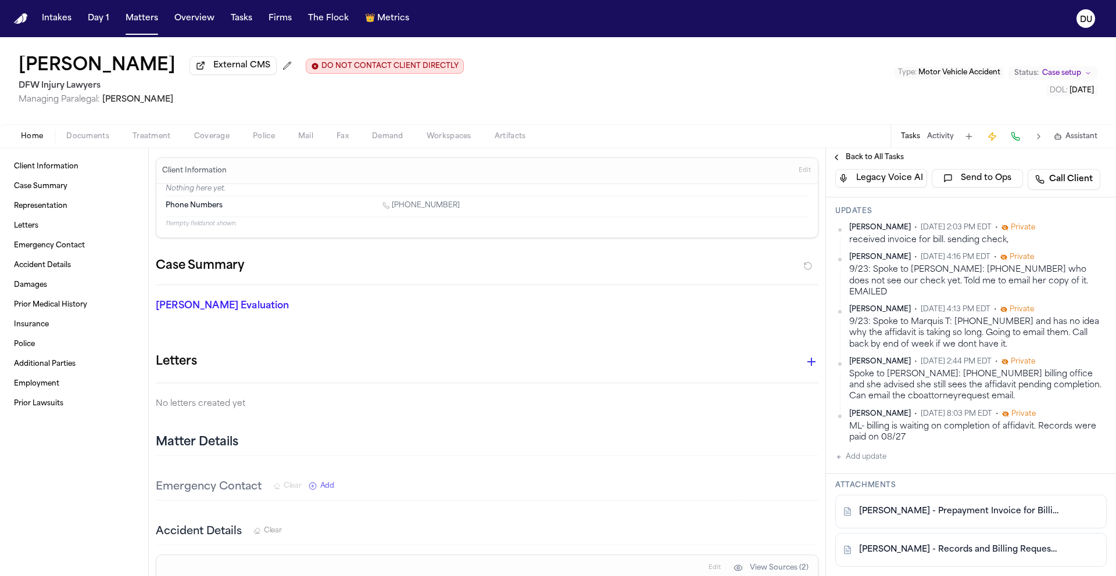
scroll to position [444, 0]
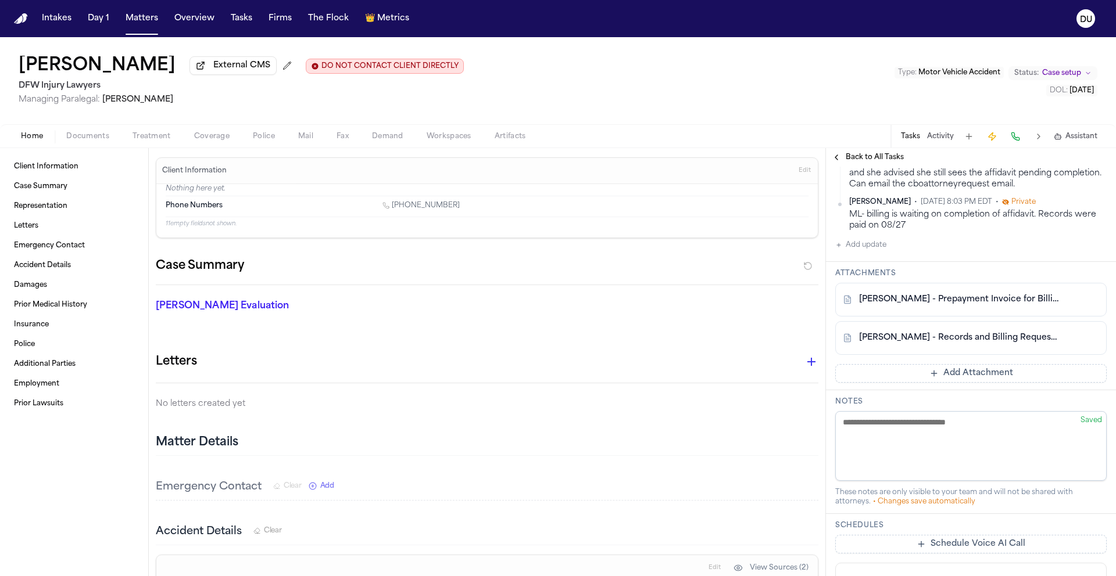
click at [957, 306] on link "[PERSON_NAME] - Prepayment Invoice for Billing Records from Prime Financial Ser…" at bounding box center [959, 300] width 200 height 12
click at [303, 140] on span "Mail" at bounding box center [305, 136] width 15 height 9
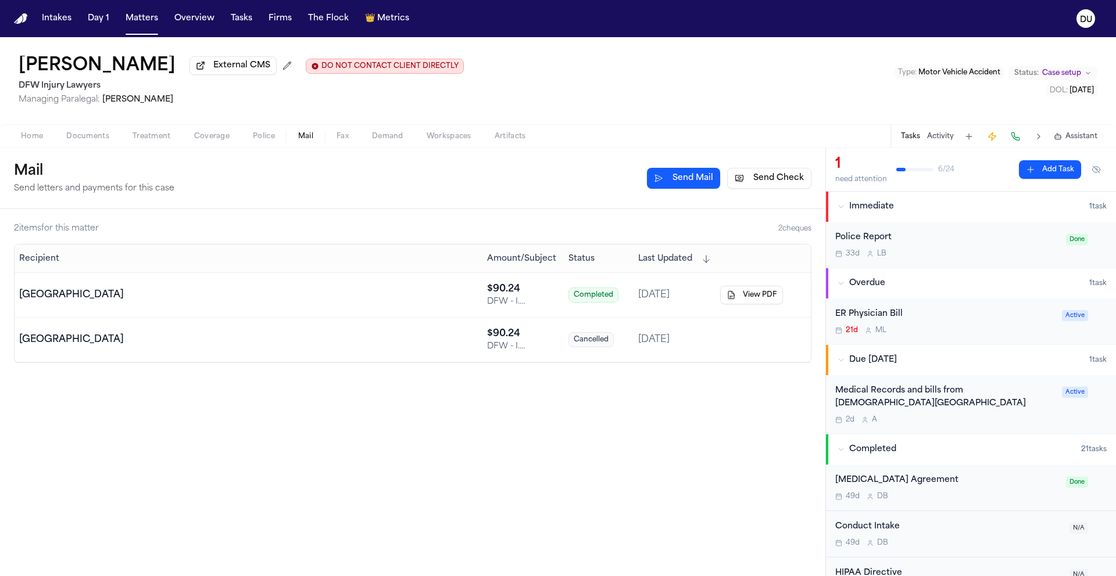
click at [752, 181] on button "Send Check" at bounding box center [769, 178] width 84 height 21
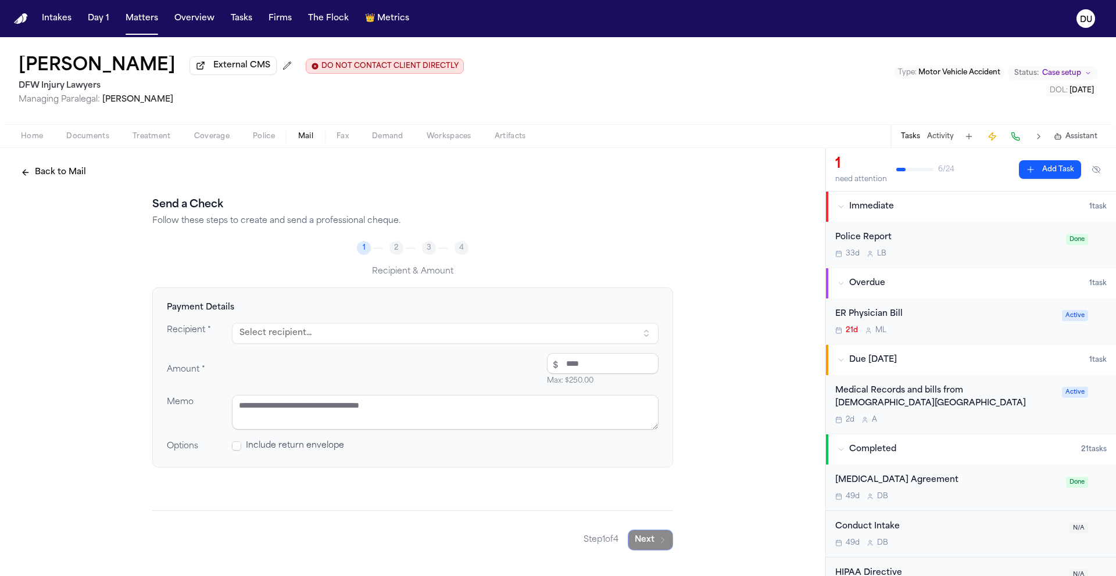
click at [916, 404] on div "Medical Records and bills from [DEMOGRAPHIC_DATA][GEOGRAPHIC_DATA]" at bounding box center [945, 398] width 220 height 27
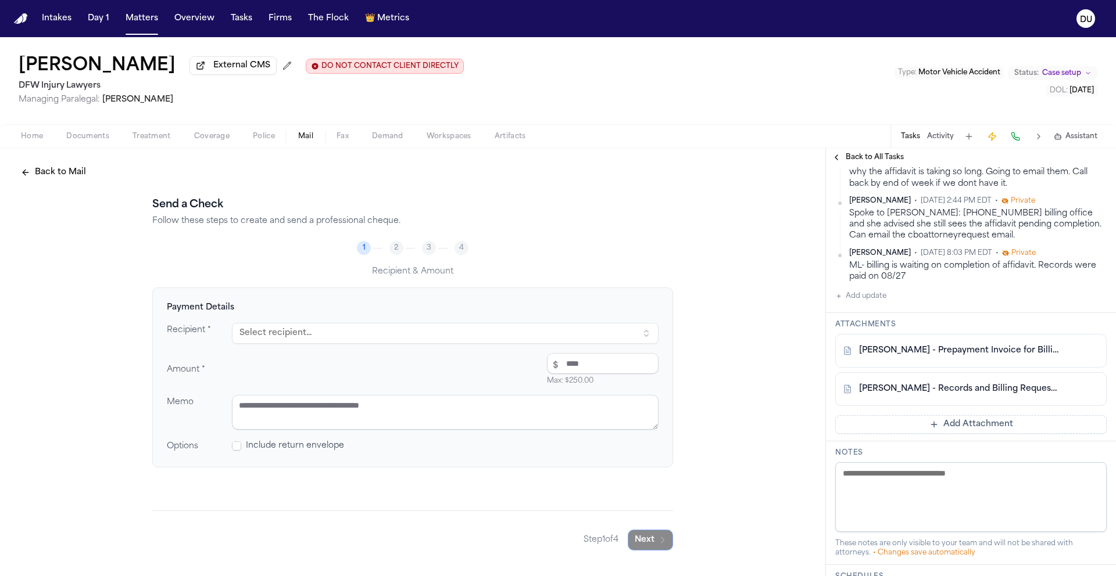
scroll to position [365, 0]
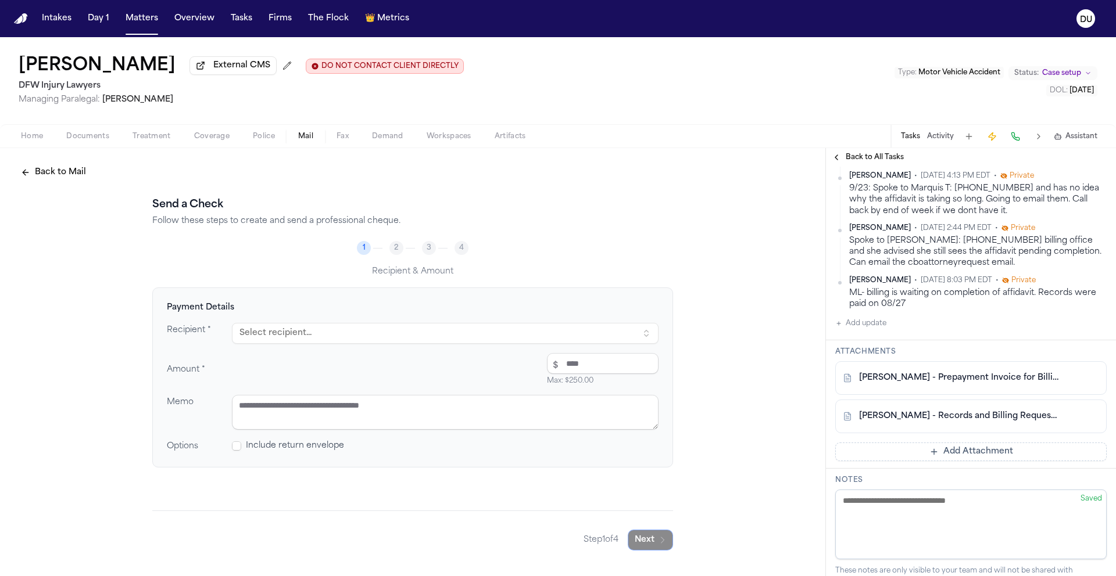
click at [971, 384] on link "[PERSON_NAME] - Prepayment Invoice for Billing Records from Prime Financial Ser…" at bounding box center [959, 378] width 200 height 12
click at [401, 336] on button "Select recipient..." at bounding box center [445, 333] width 426 height 21
type input "****"
click at [386, 389] on div "Prim e Financial Services II" at bounding box center [354, 385] width 203 height 12
click at [575, 368] on input "number" at bounding box center [603, 363] width 112 height 21
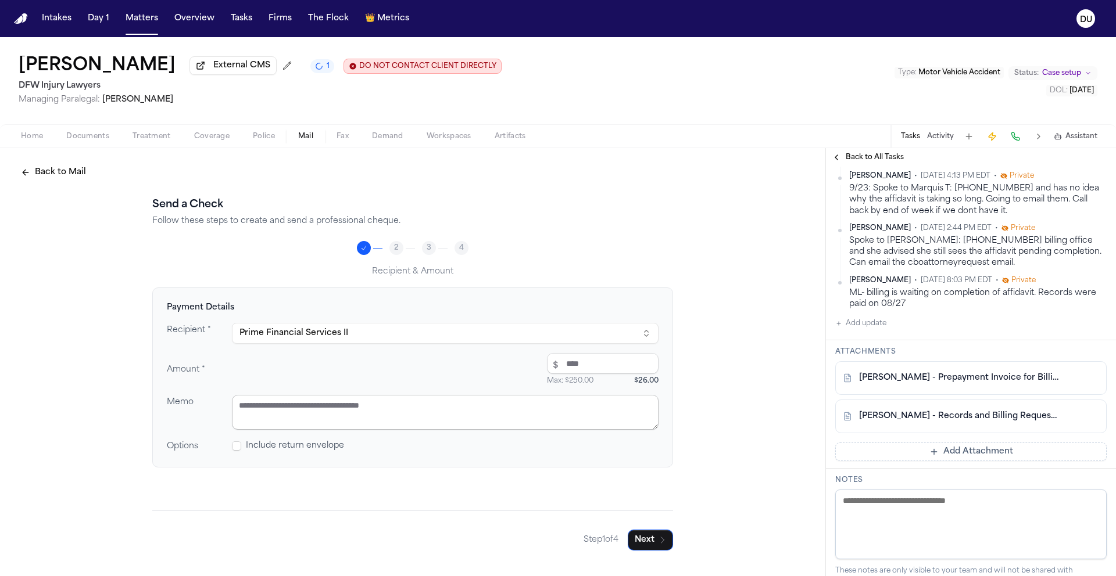
type input "*****"
click at [454, 403] on textarea at bounding box center [445, 412] width 426 height 35
type textarea "**********"
click at [663, 539] on icon "button" at bounding box center [662, 540] width 9 height 9
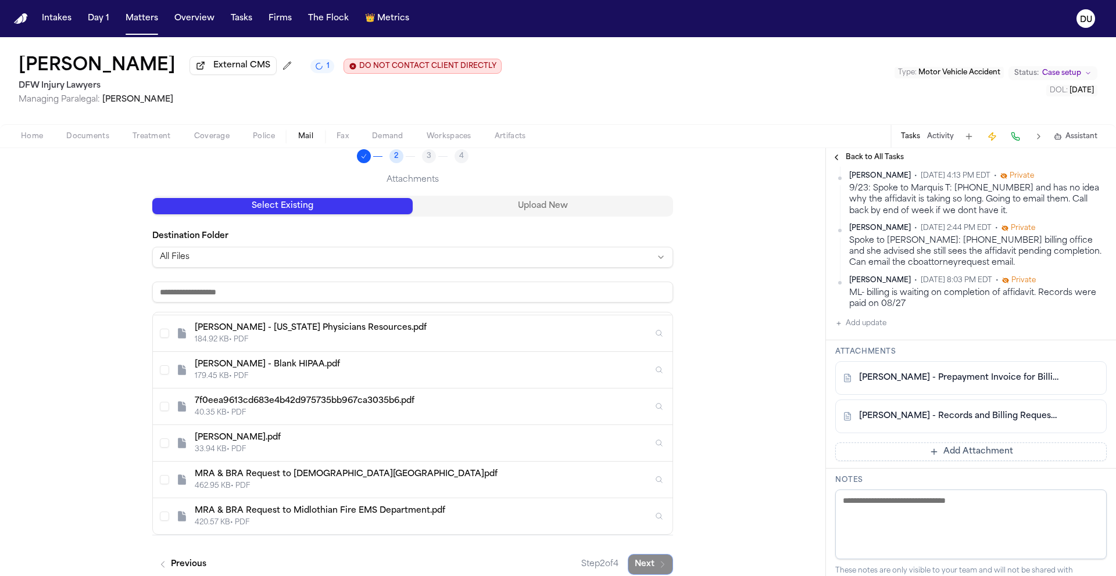
scroll to position [107, 0]
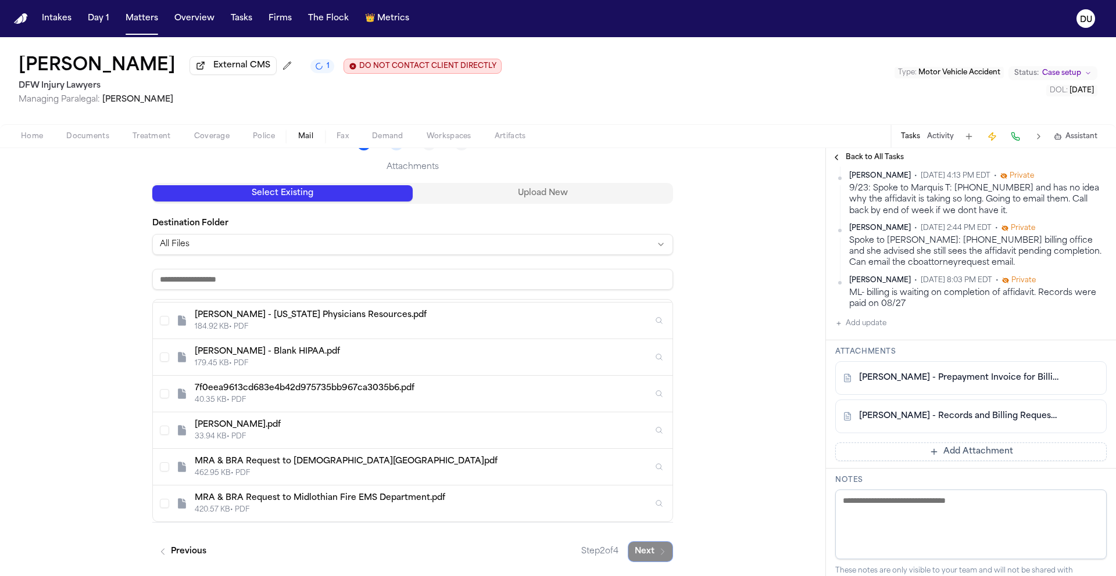
click at [316, 431] on div "[PERSON_NAME].pdf 33.94 KB • PDF" at bounding box center [424, 431] width 458 height 22
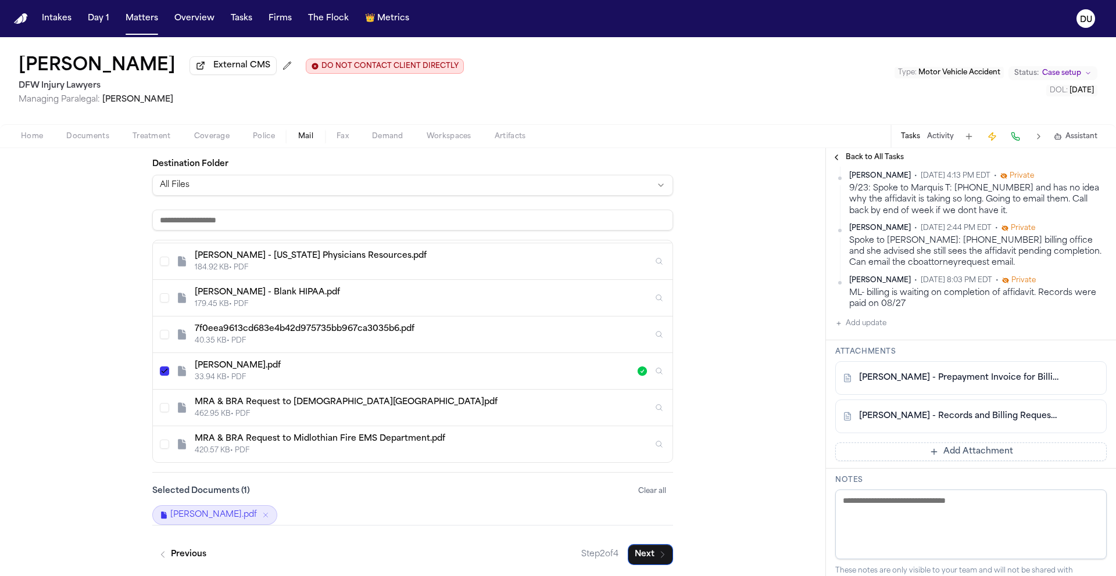
scroll to position [169, 0]
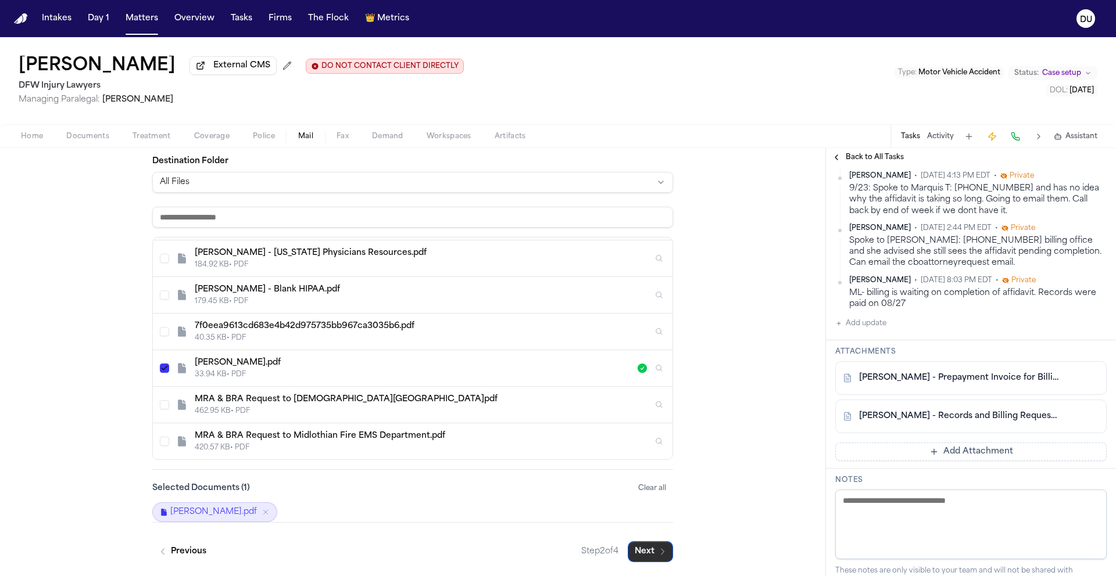
click at [643, 551] on button "Next" at bounding box center [650, 552] width 45 height 21
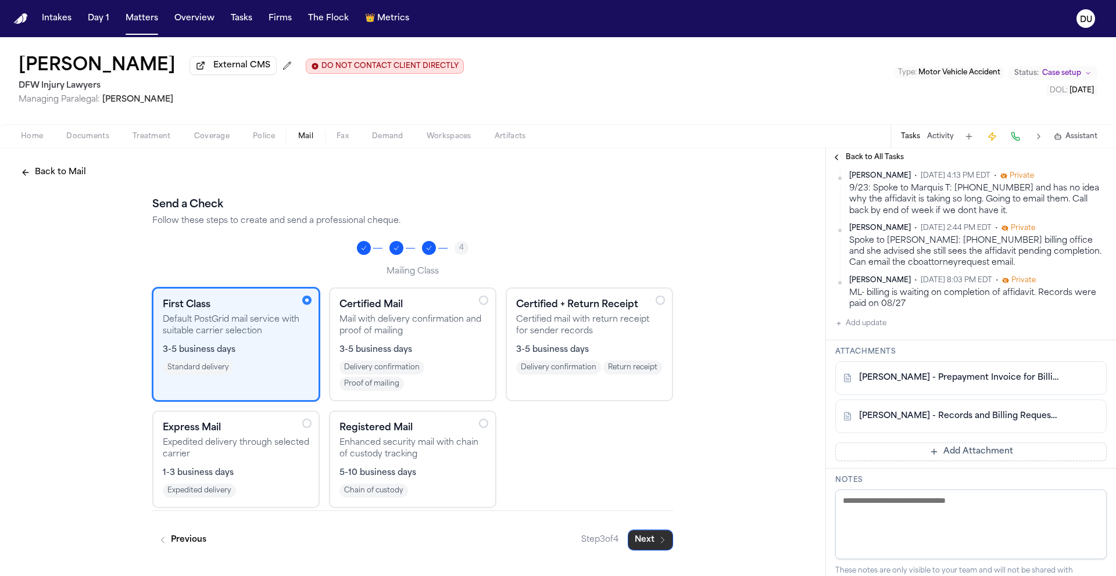
click at [656, 547] on button "Next" at bounding box center [650, 540] width 45 height 21
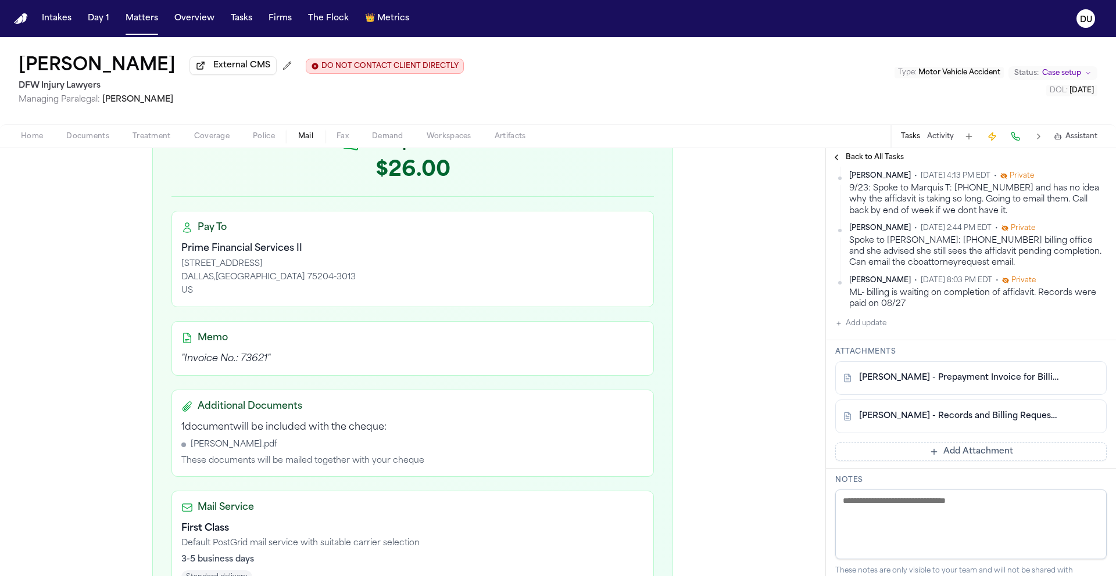
scroll to position [328, 0]
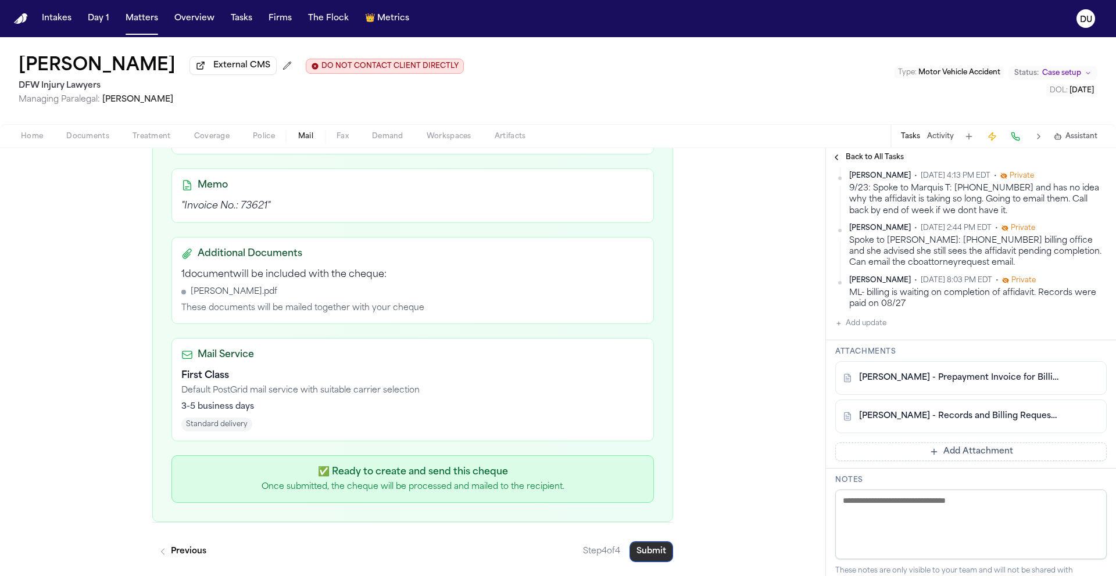
click at [655, 551] on button "Submit" at bounding box center [651, 552] width 44 height 21
